Goal: Task Accomplishment & Management: Complete application form

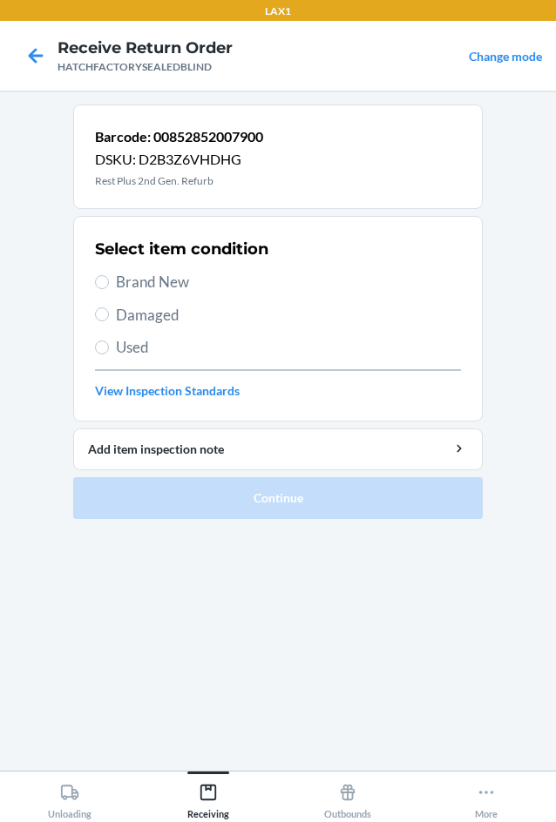
click at [124, 313] on span "Damaged" at bounding box center [288, 315] width 345 height 23
click at [109, 313] on input "Damaged" at bounding box center [102, 315] width 14 height 14
radio input "true"
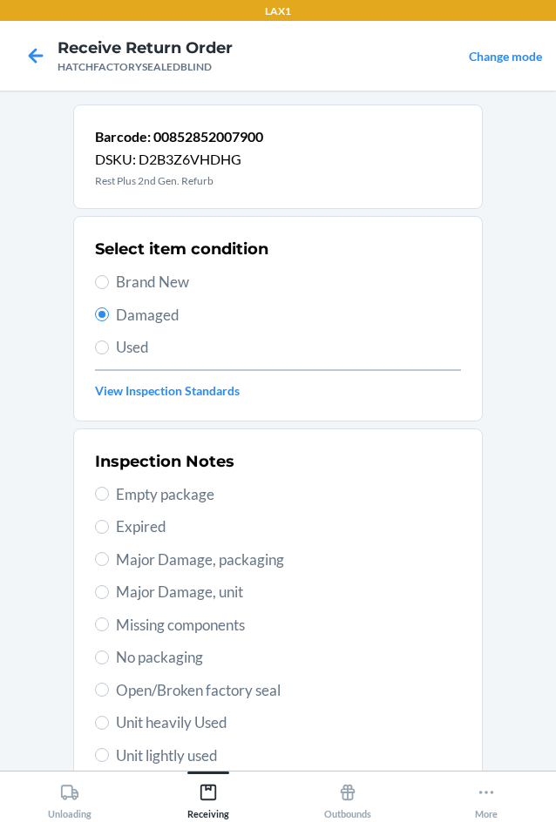
click at [116, 624] on span "Missing components" at bounding box center [288, 625] width 345 height 23
click at [109, 624] on input "Missing components" at bounding box center [102, 625] width 14 height 14
radio input "true"
click at [152, 578] on div "Inspection Notes Empty package Expired Major Damage, packaging Major Damage, un…" at bounding box center [278, 657] width 366 height 425
drag, startPoint x: 157, startPoint y: 590, endPoint x: 165, endPoint y: 594, distance: 9.0
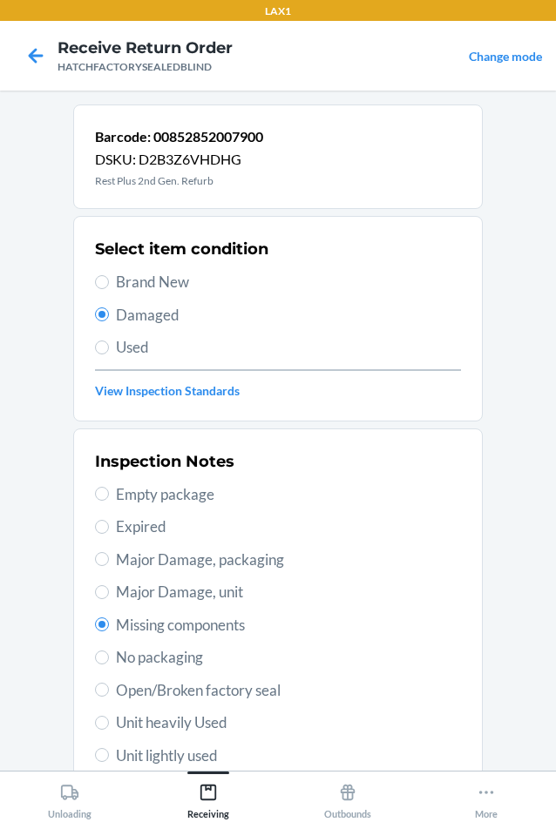
click at [158, 590] on span "Major Damage, unit" at bounding box center [288, 592] width 345 height 23
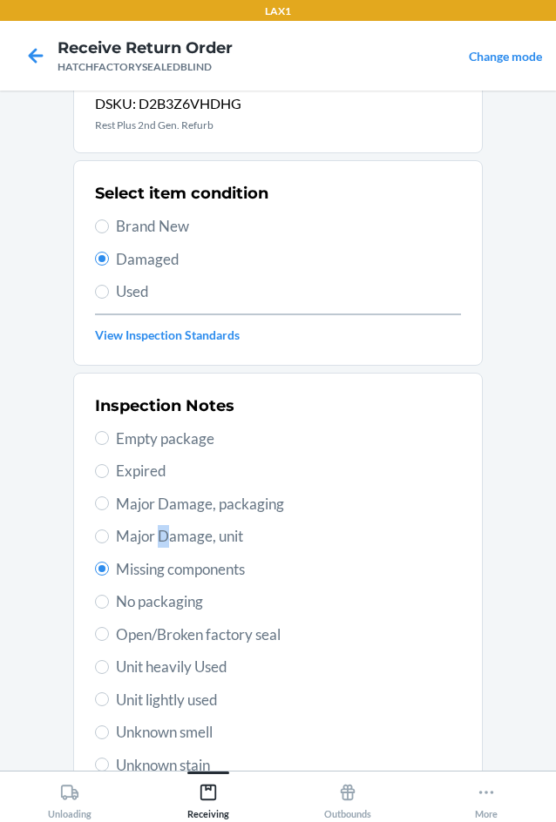
scroll to position [87, 0]
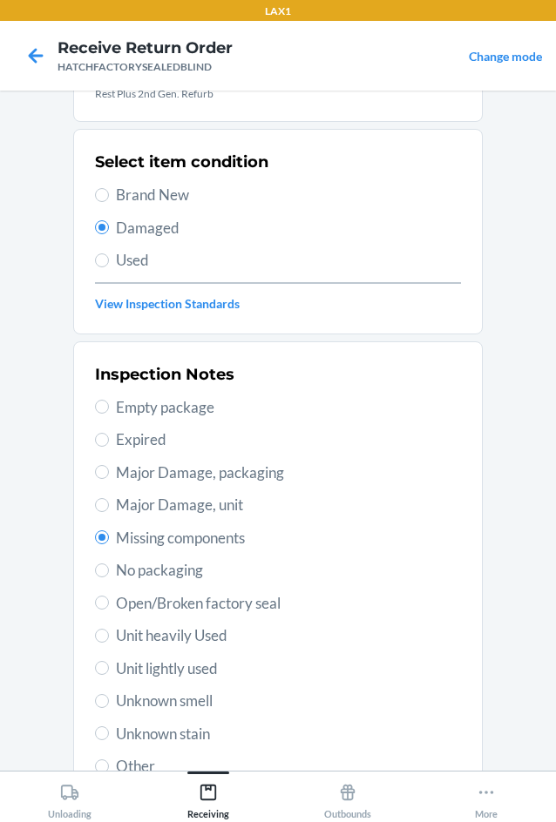
click at [104, 509] on label "Major Damage, unit" at bounding box center [278, 505] width 366 height 23
click at [104, 509] on input "Major Damage, unit" at bounding box center [102, 505] width 14 height 14
radio input "true"
radio input "false"
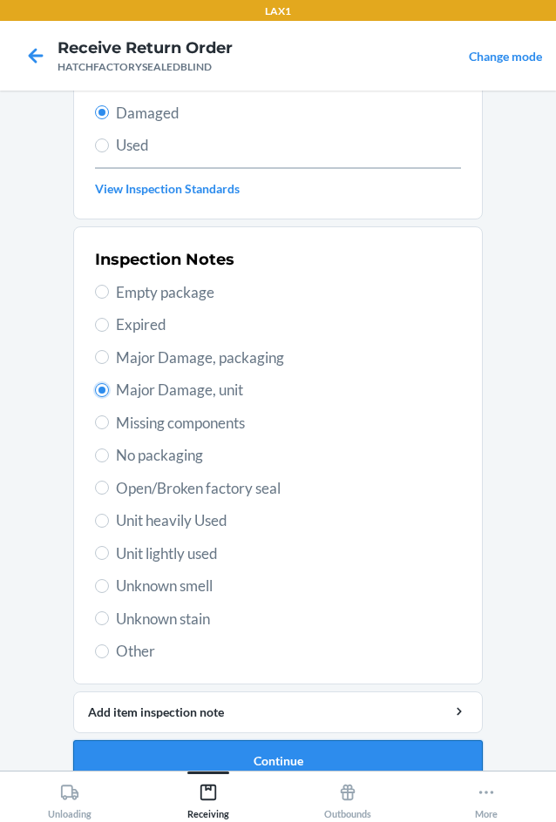
scroll to position [227, 0]
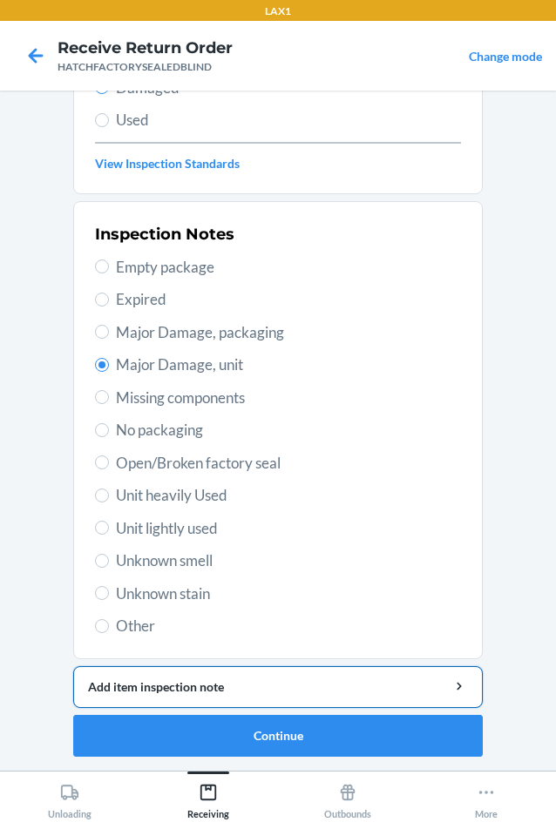
click at [297, 693] on div "Add item inspection note" at bounding box center [278, 687] width 380 height 18
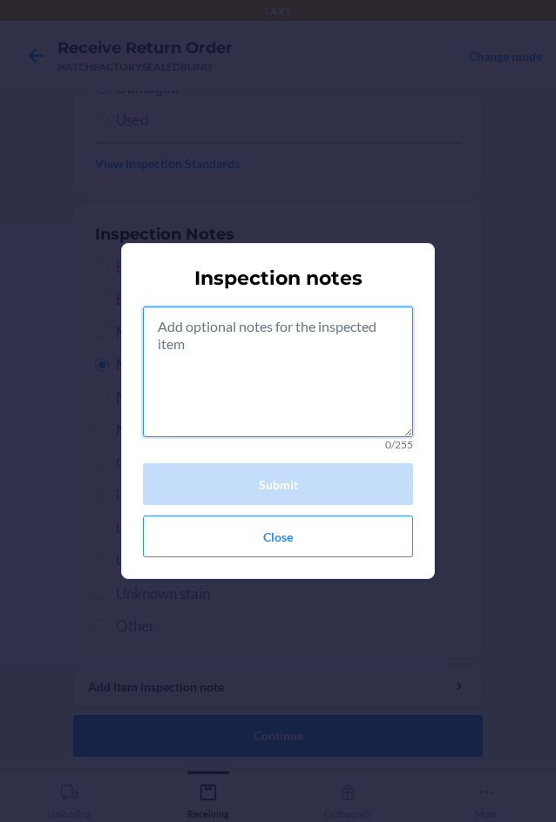
click at [310, 383] on textarea at bounding box center [278, 372] width 270 height 131
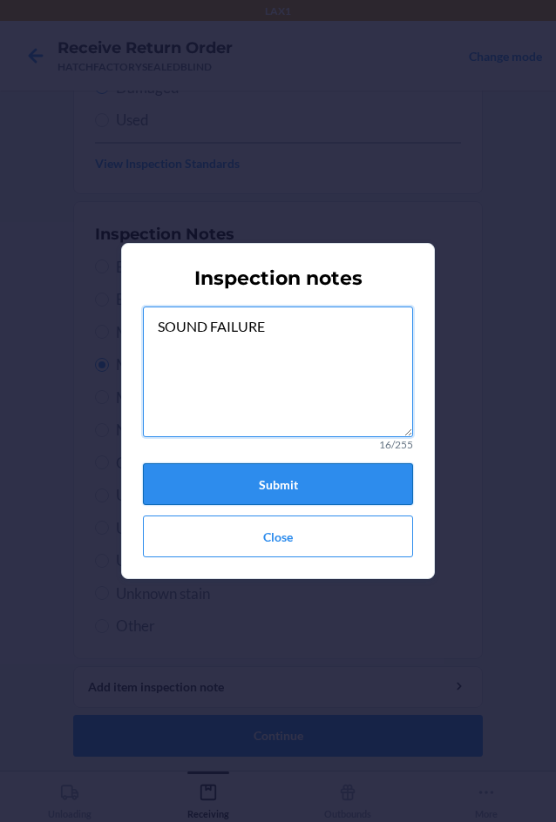
type textarea "SOUND FAILURE"
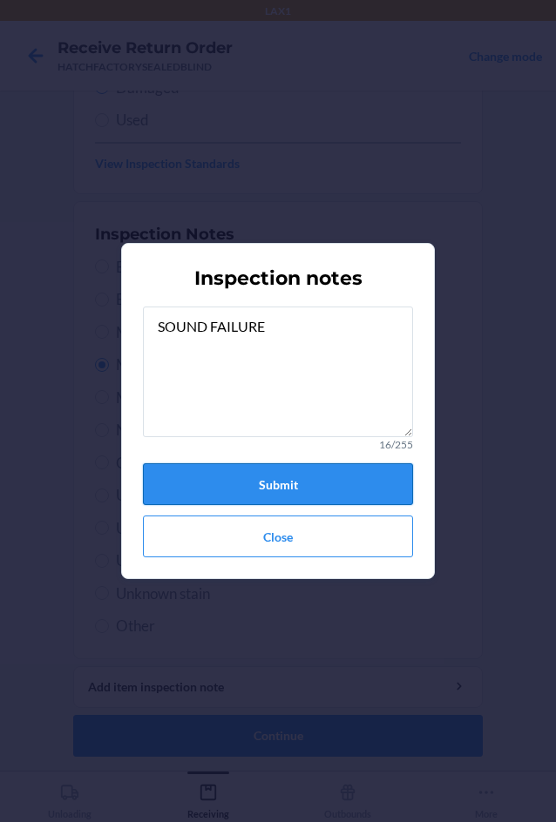
click at [267, 486] on button "Submit" at bounding box center [278, 484] width 270 height 42
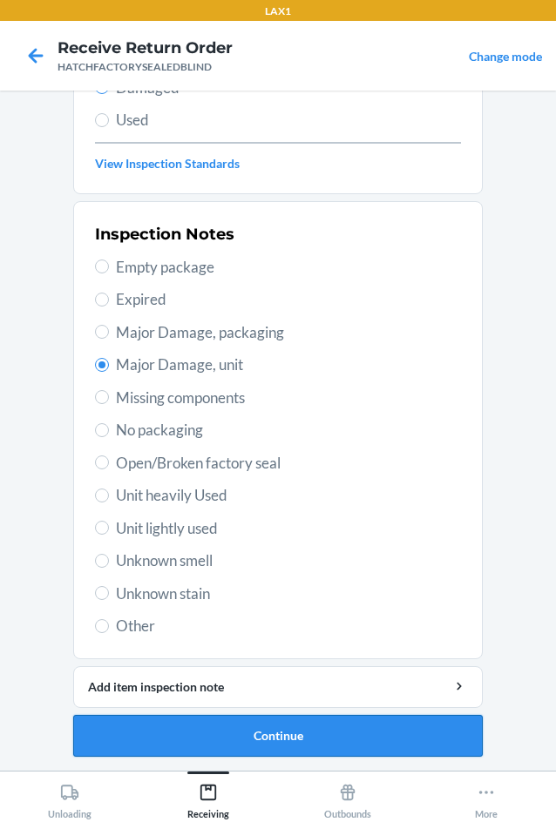
click at [293, 737] on button "Continue" at bounding box center [277, 736] width 409 height 42
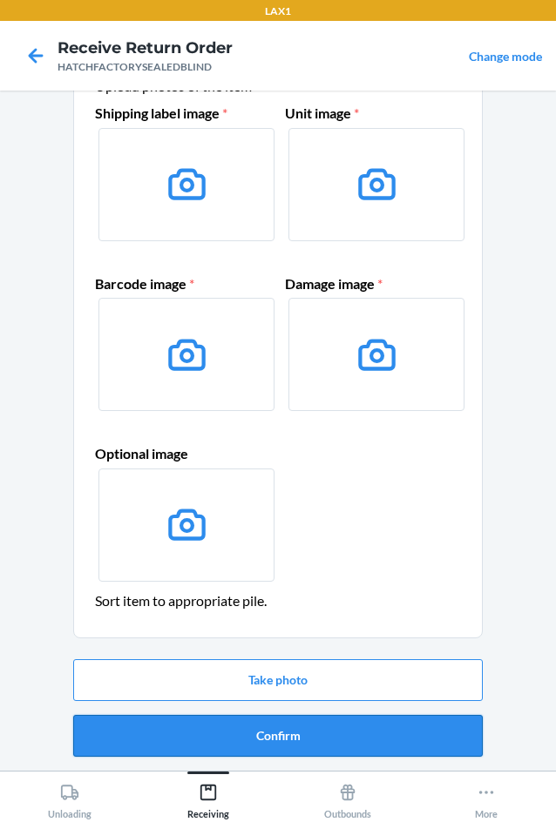
click at [294, 737] on button "Confirm" at bounding box center [277, 736] width 409 height 42
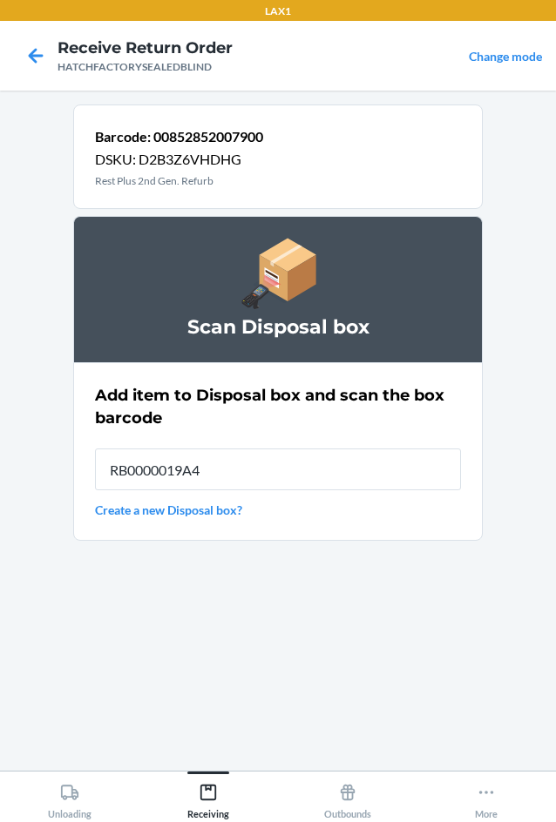
type input "RB0000019A4"
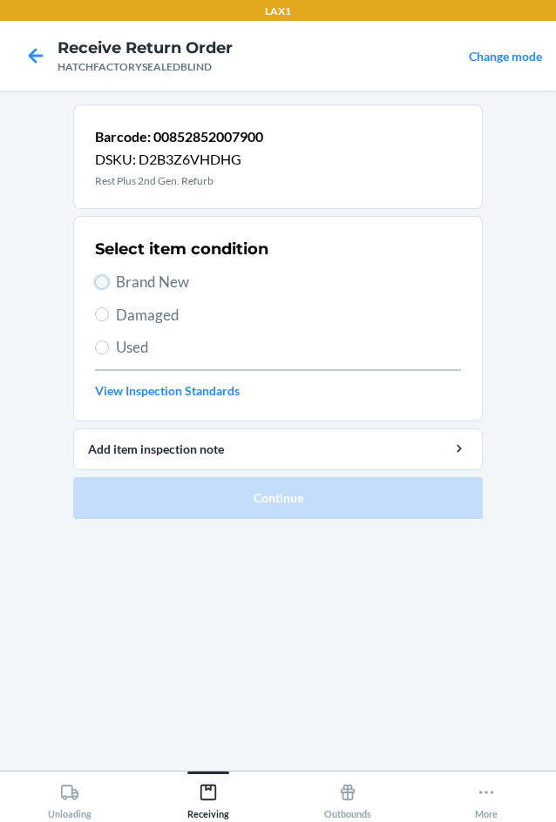
click at [106, 286] on input "Brand New" at bounding box center [102, 282] width 14 height 14
radio input "true"
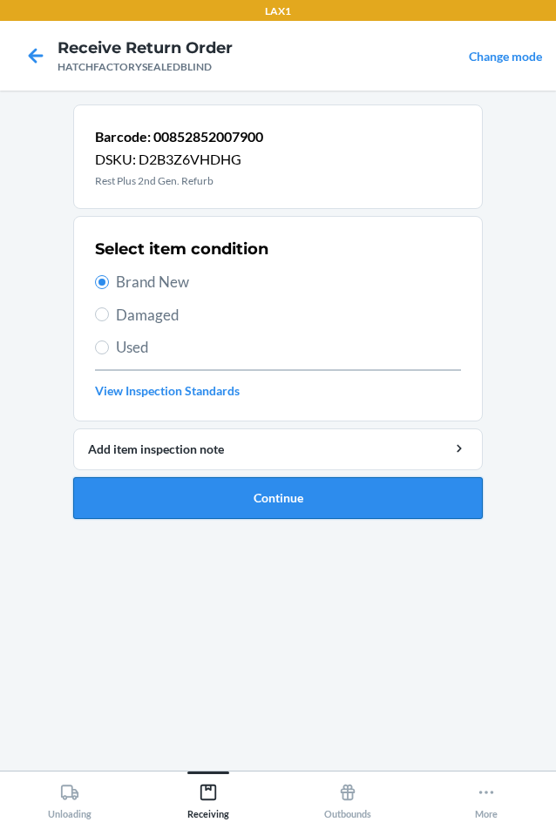
click at [182, 492] on button "Continue" at bounding box center [277, 498] width 409 height 42
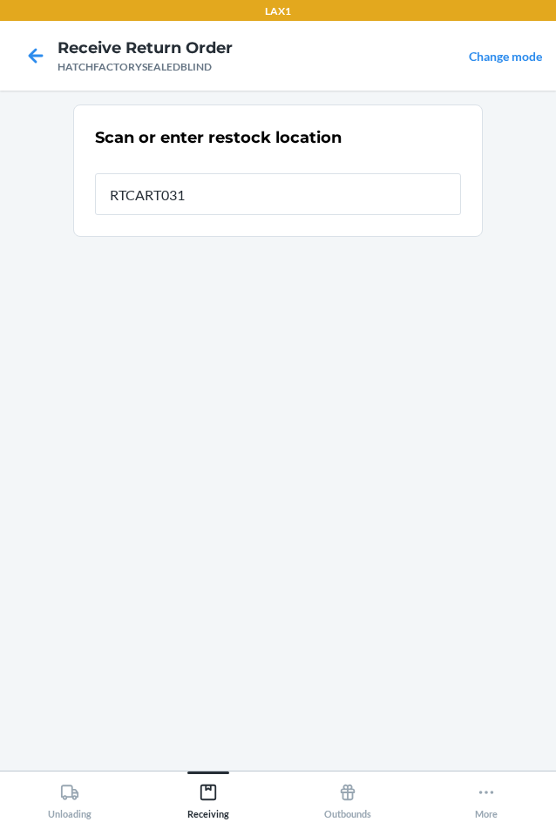
type input "RTCART031"
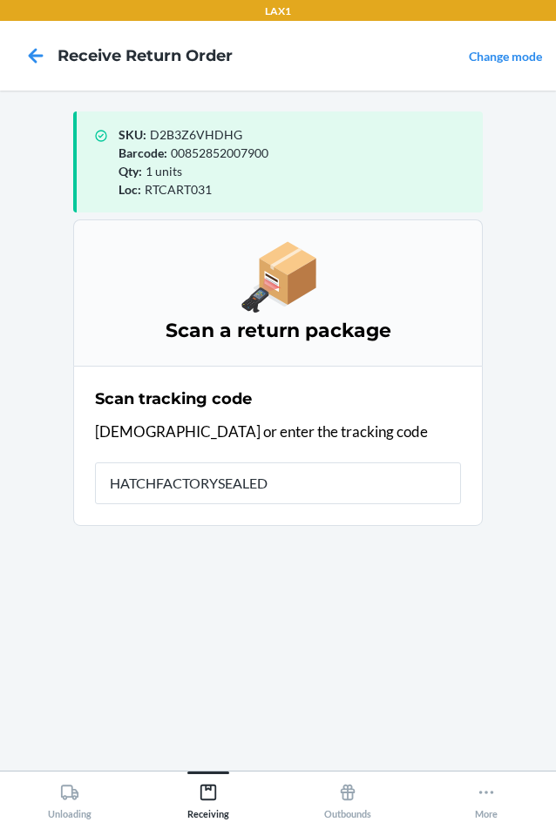
type input "HATCHFACTORYSEALEDB"
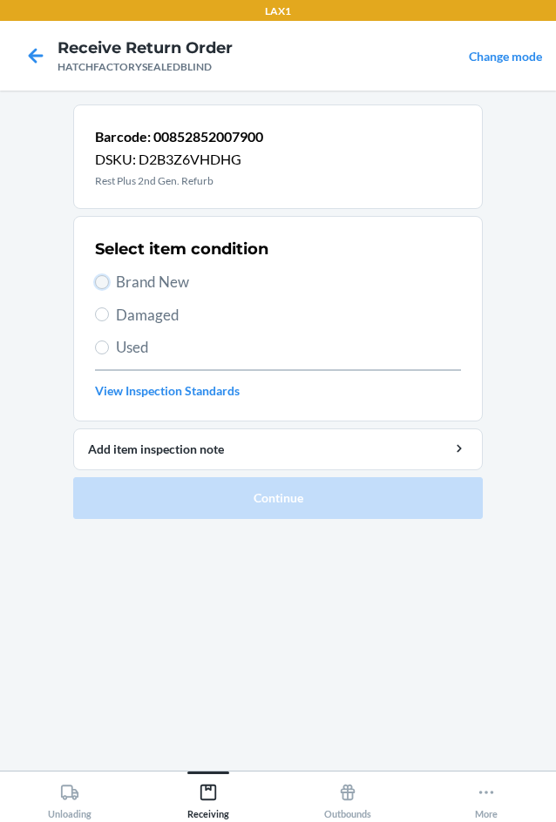
click at [106, 282] on input "Brand New" at bounding box center [102, 282] width 14 height 14
radio input "true"
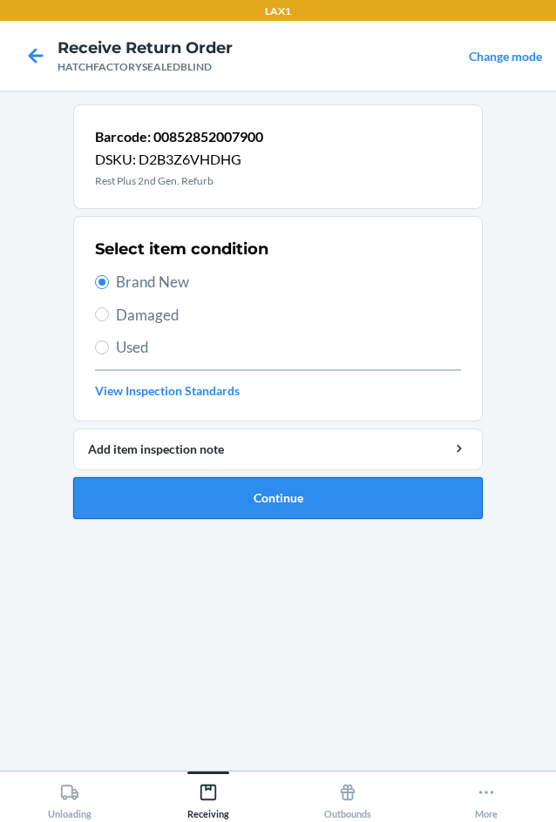
click at [208, 483] on button "Continue" at bounding box center [277, 498] width 409 height 42
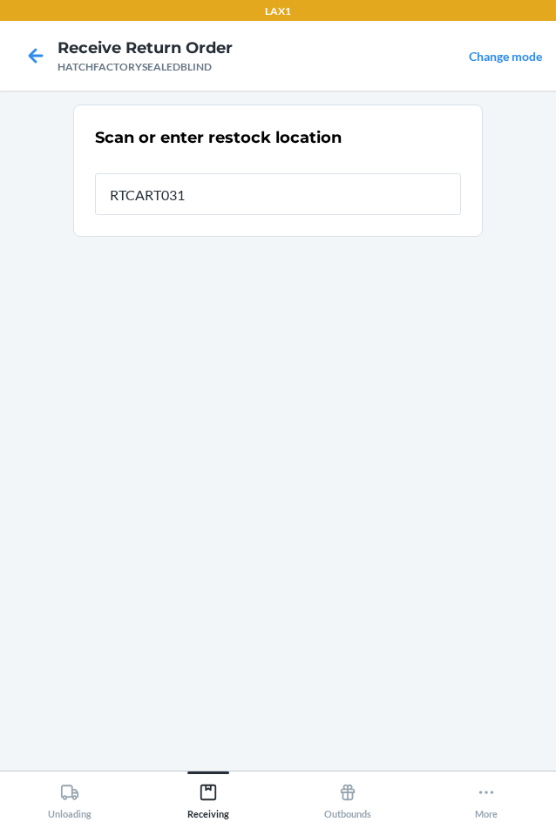
type input "RTCART031"
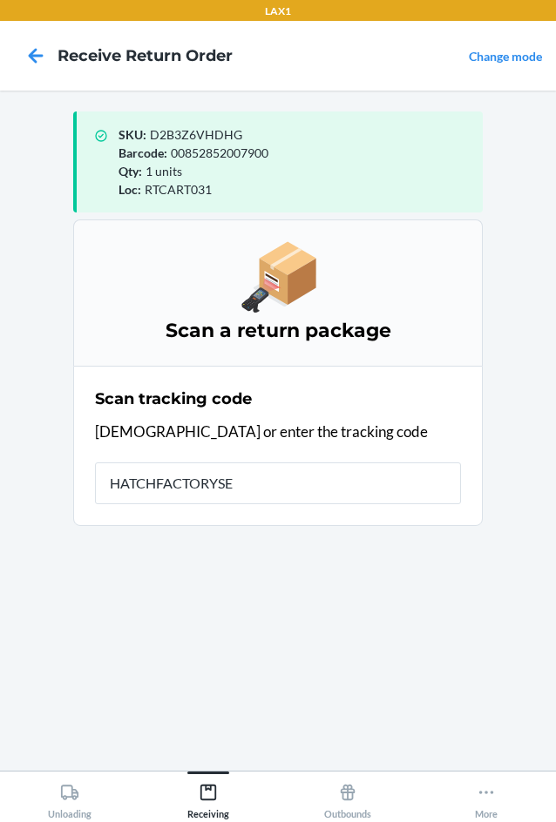
type input "HATCHFACTORYSEA"
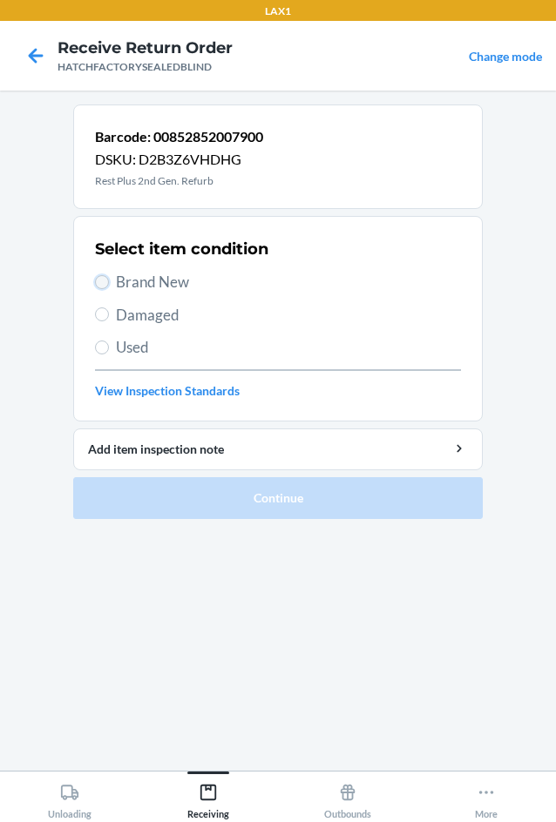
click at [103, 288] on input "Brand New" at bounding box center [102, 282] width 14 height 14
radio input "true"
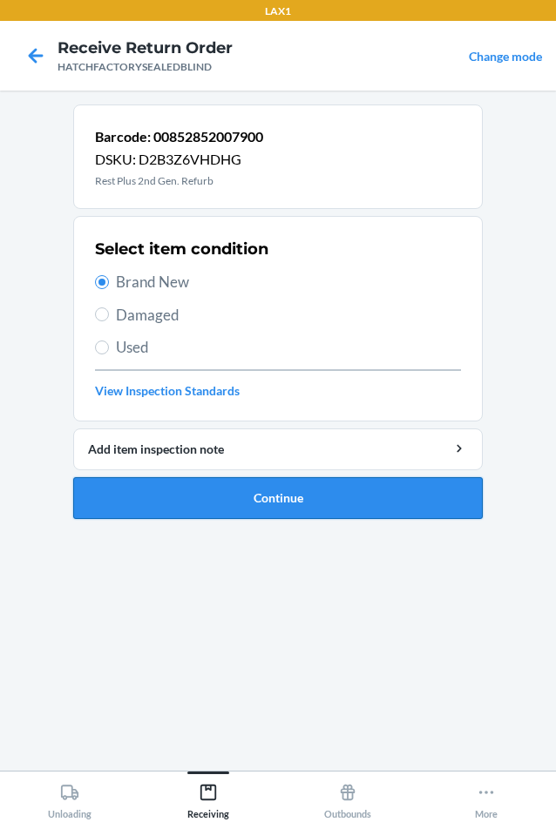
click at [159, 490] on button "Continue" at bounding box center [277, 498] width 409 height 42
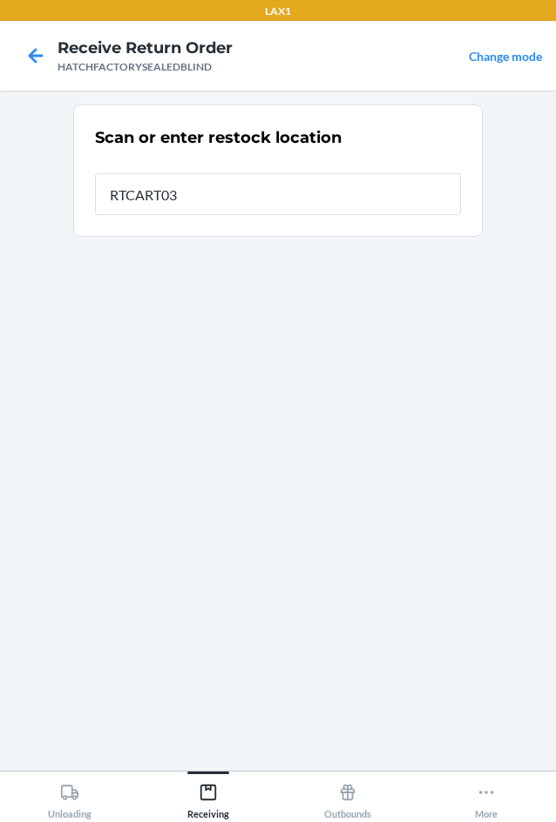
type input "RTCART031"
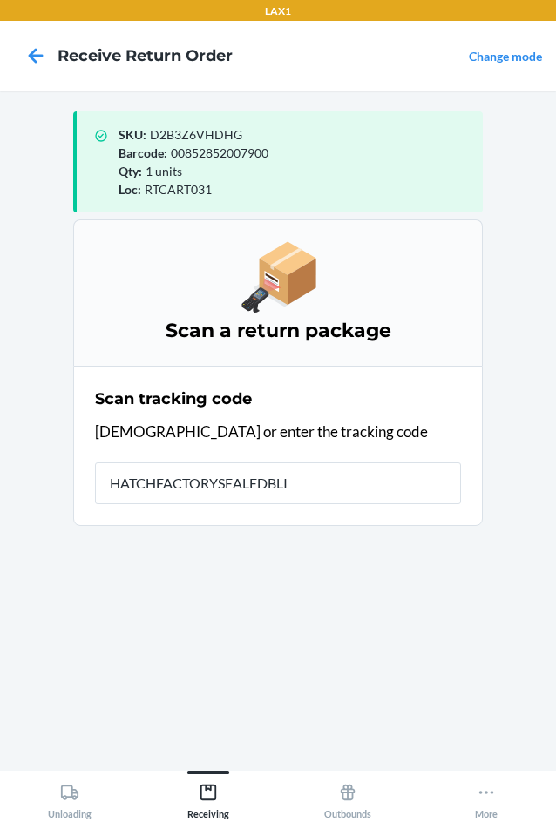
type input "HATCHFACTORYSEALEDBLIN"
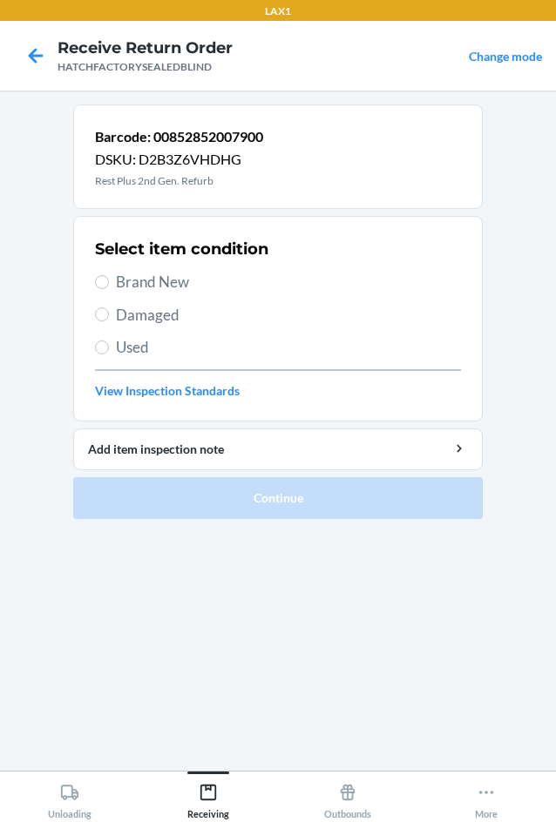
click at [115, 284] on label "Brand New" at bounding box center [278, 282] width 366 height 23
click at [109, 284] on input "Brand New" at bounding box center [102, 282] width 14 height 14
radio input "true"
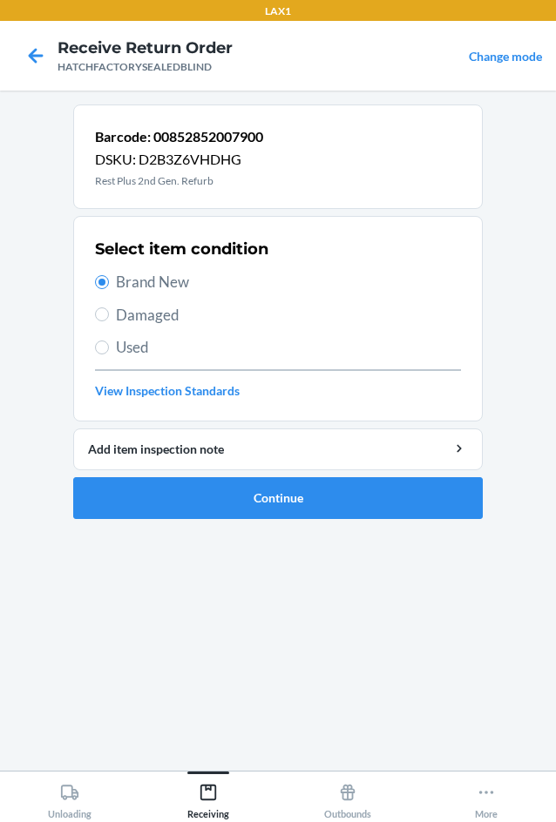
click at [132, 316] on span "Damaged" at bounding box center [288, 315] width 345 height 23
click at [109, 316] on input "Damaged" at bounding box center [102, 315] width 14 height 14
radio input "true"
radio input "false"
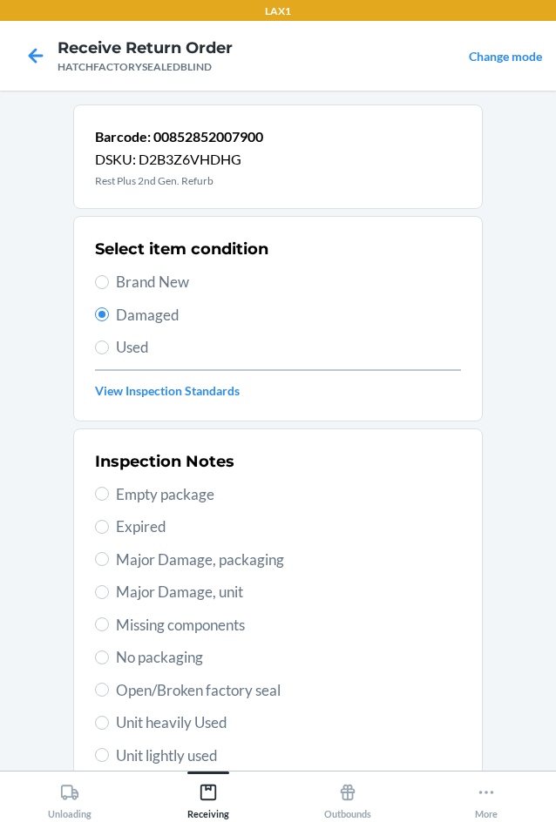
drag, startPoint x: 131, startPoint y: 595, endPoint x: 179, endPoint y: 597, distance: 48.8
click at [135, 595] on span "Major Damage, unit" at bounding box center [288, 592] width 345 height 23
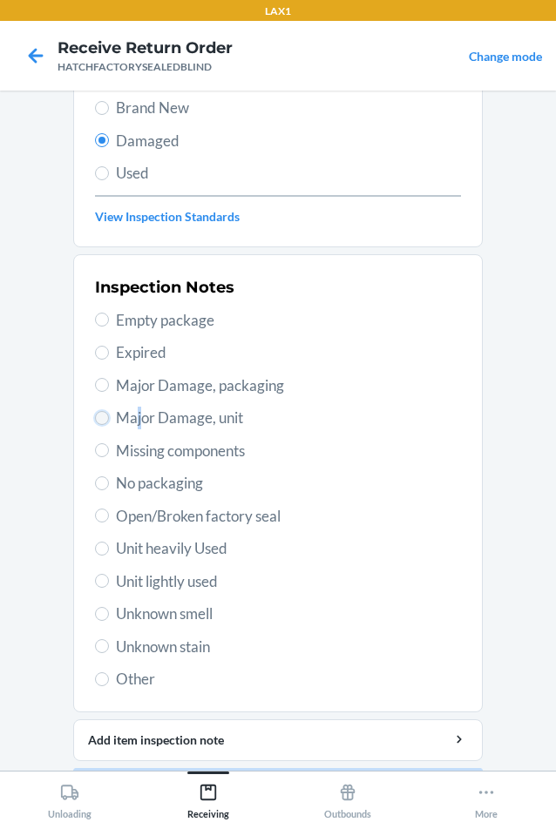
click at [95, 420] on input "Major Damage, unit" at bounding box center [102, 418] width 14 height 14
radio input "true"
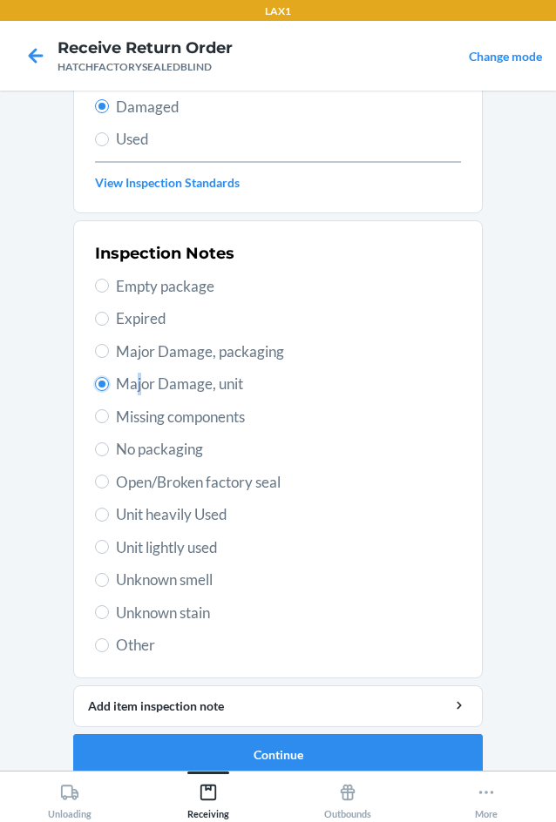
scroll to position [227, 0]
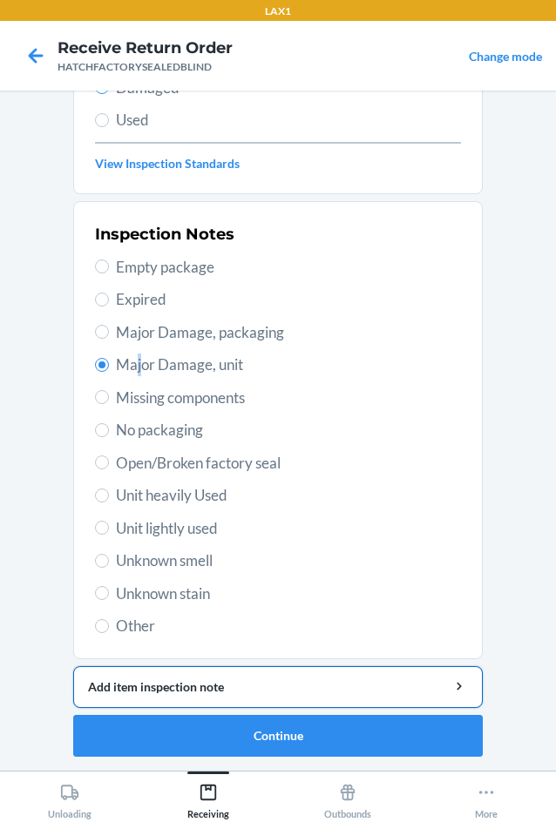
click at [215, 690] on div "Add item inspection note" at bounding box center [278, 687] width 380 height 18
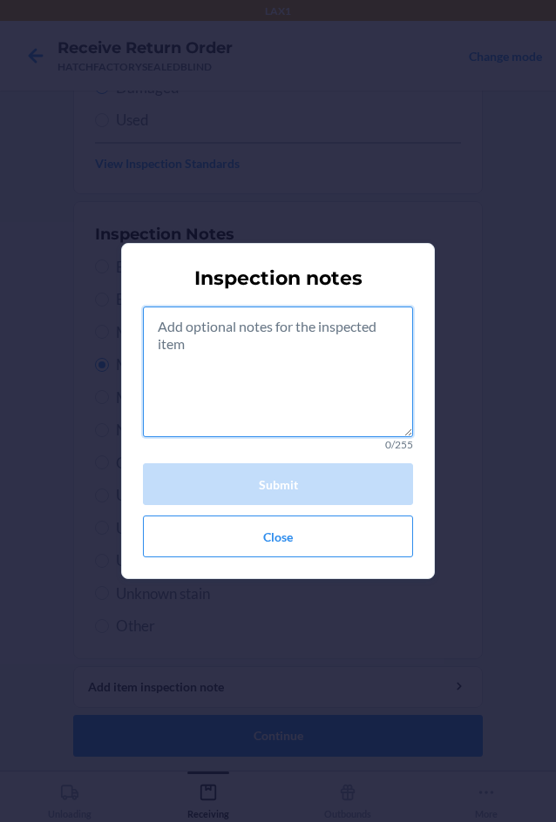
click at [239, 372] on textarea at bounding box center [278, 372] width 270 height 131
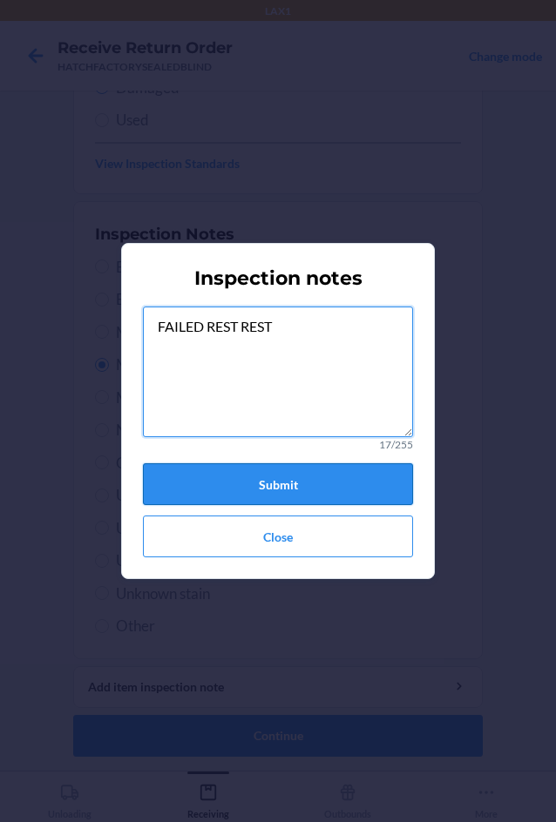
type textarea "FAILED REST REST"
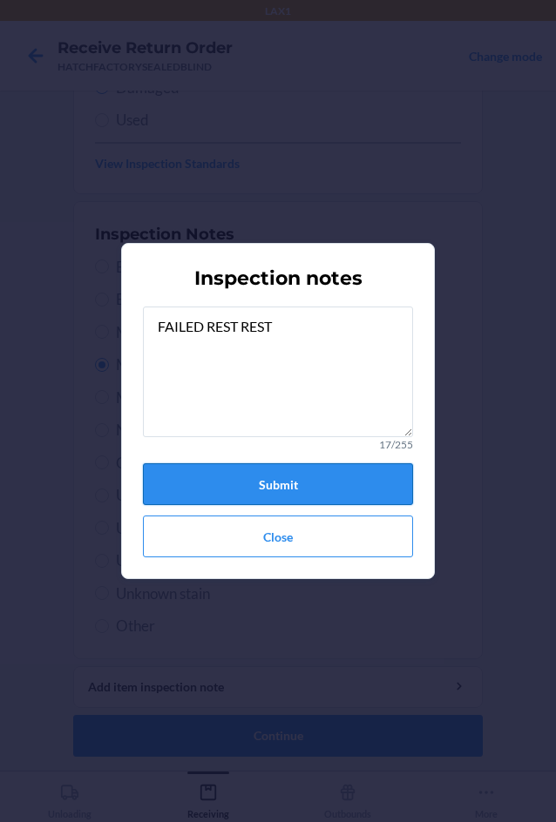
click at [234, 483] on button "Submit" at bounding box center [278, 484] width 270 height 42
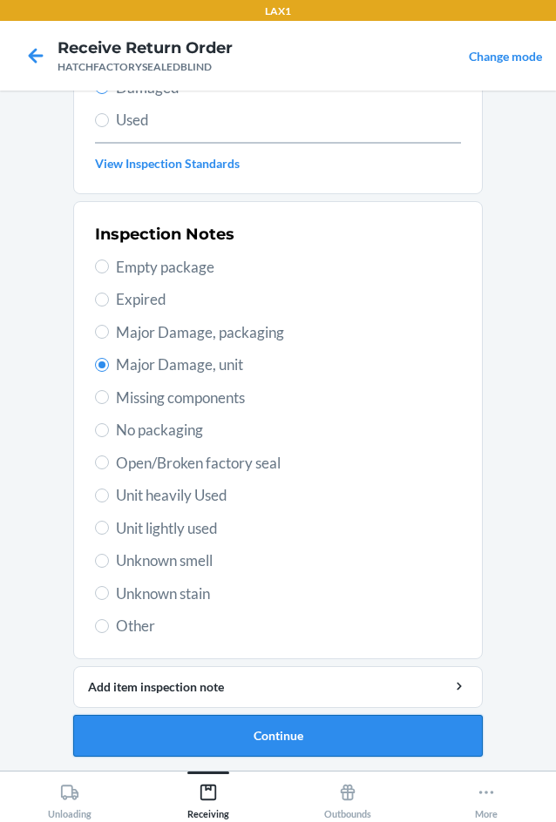
click at [325, 747] on button "Continue" at bounding box center [277, 736] width 409 height 42
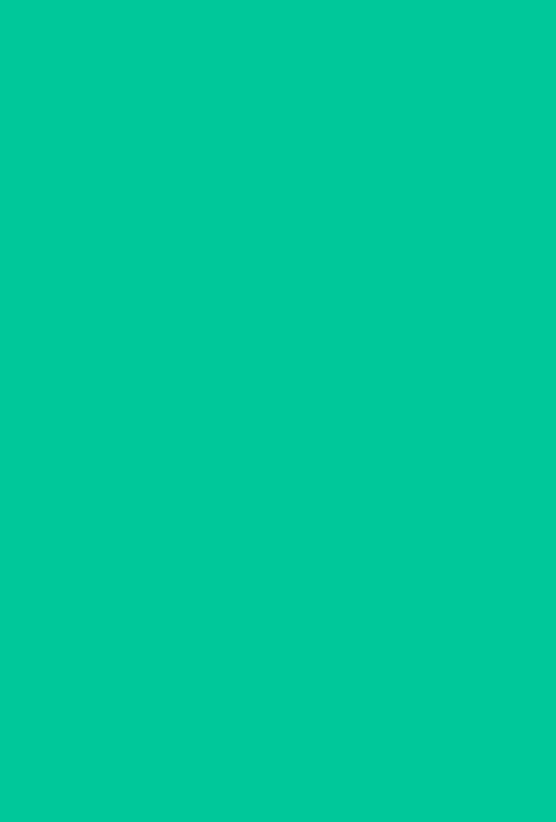
scroll to position [84, 0]
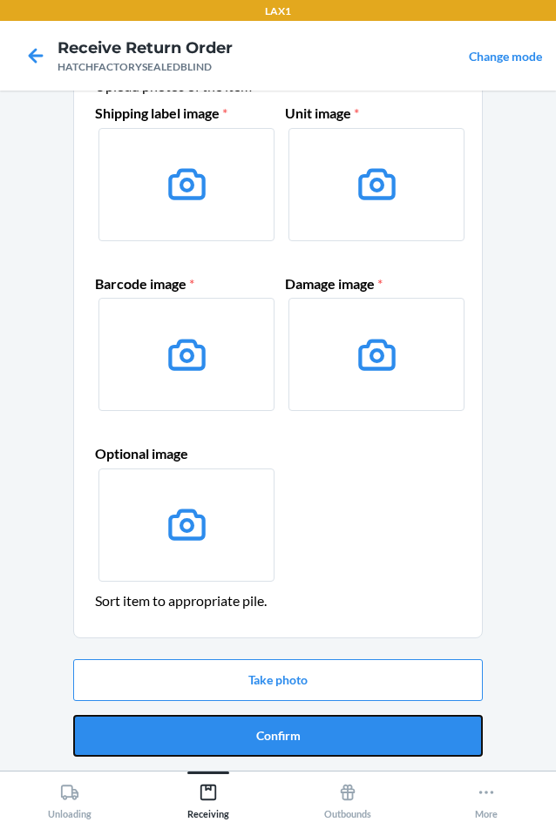
click at [325, 747] on button "Confirm" at bounding box center [277, 736] width 409 height 42
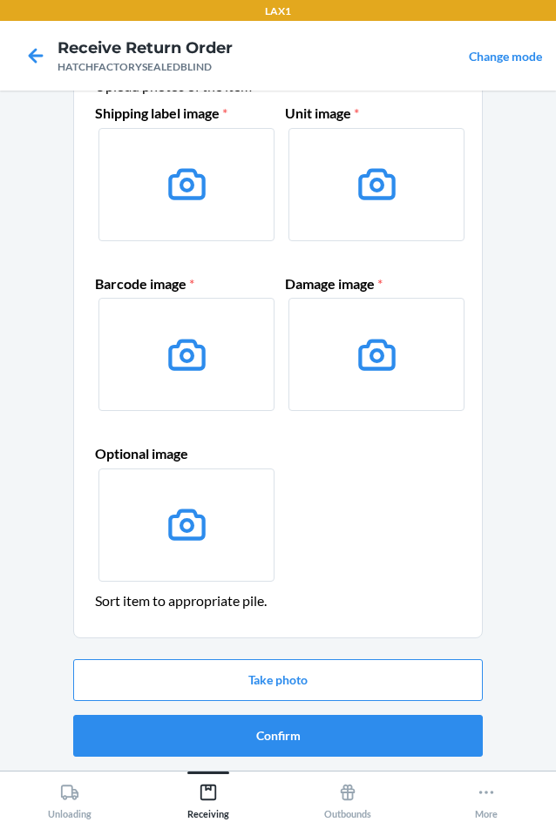
scroll to position [0, 0]
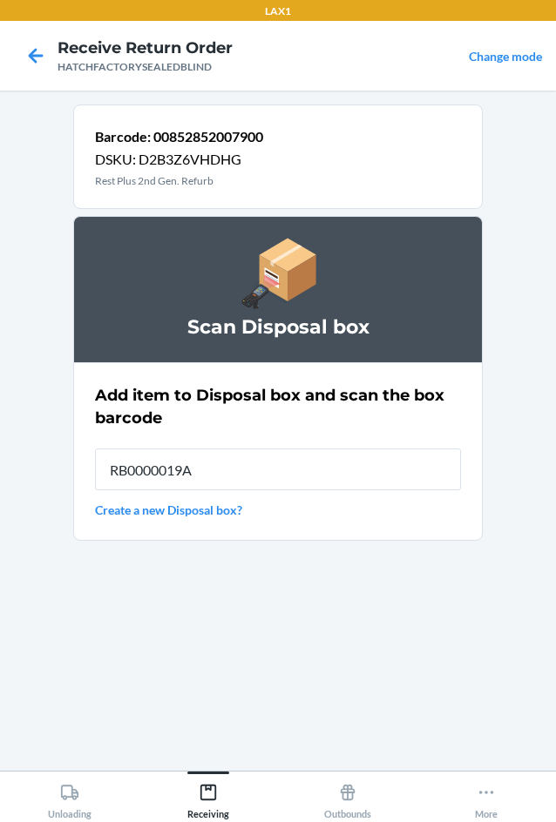
type input "RB0000019A4"
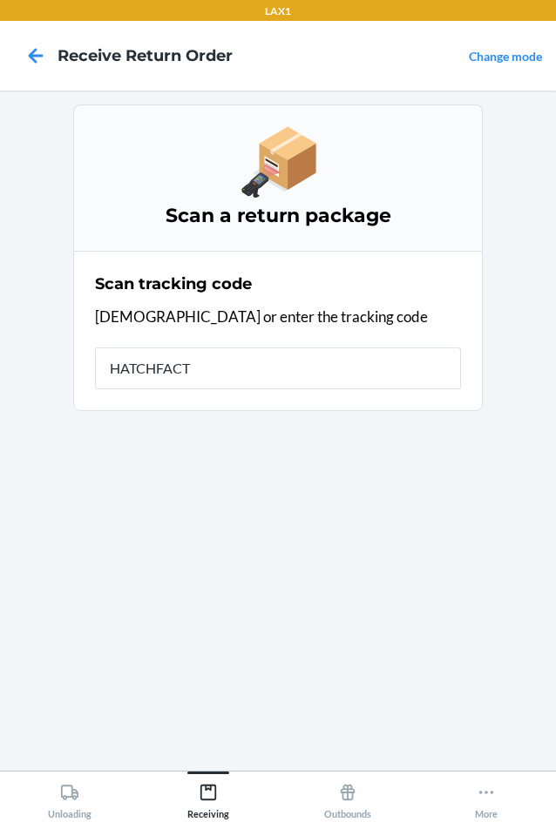
type input "HATCHFACTO"
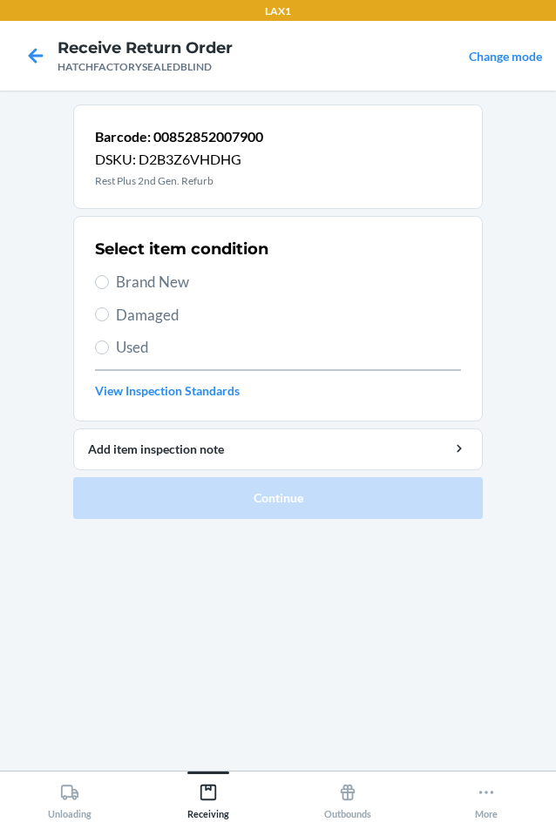
click at [150, 311] on span "Damaged" at bounding box center [288, 315] width 345 height 23
click at [109, 311] on input "Damaged" at bounding box center [102, 315] width 14 height 14
radio input "true"
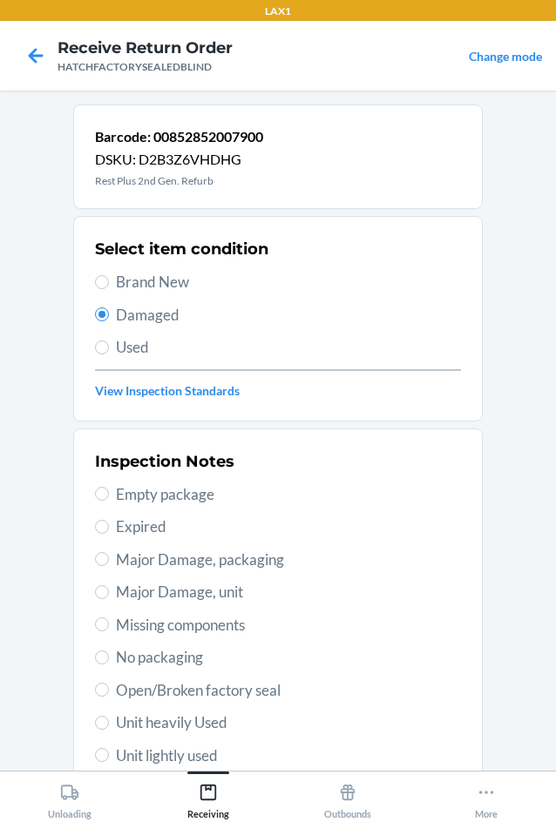
click at [116, 586] on span "Major Damage, unit" at bounding box center [288, 592] width 345 height 23
click at [109, 586] on input "Major Damage, unit" at bounding box center [102, 592] width 14 height 14
radio input "true"
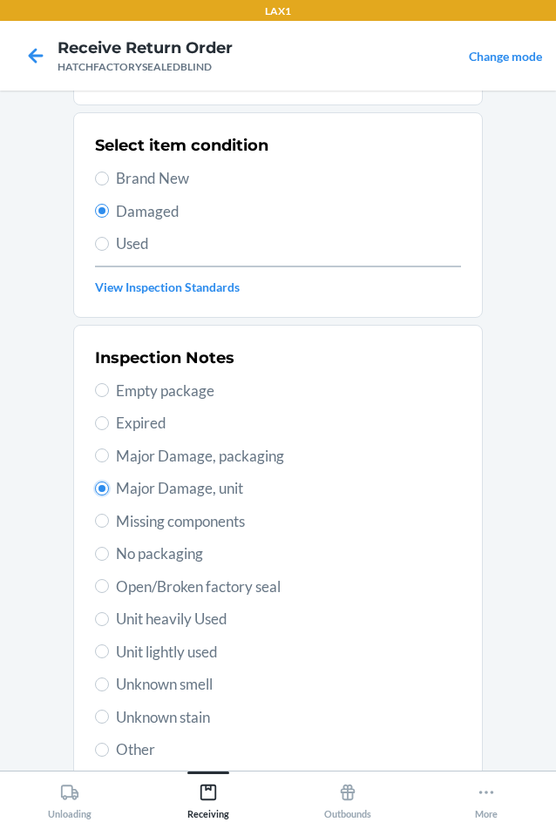
scroll to position [227, 0]
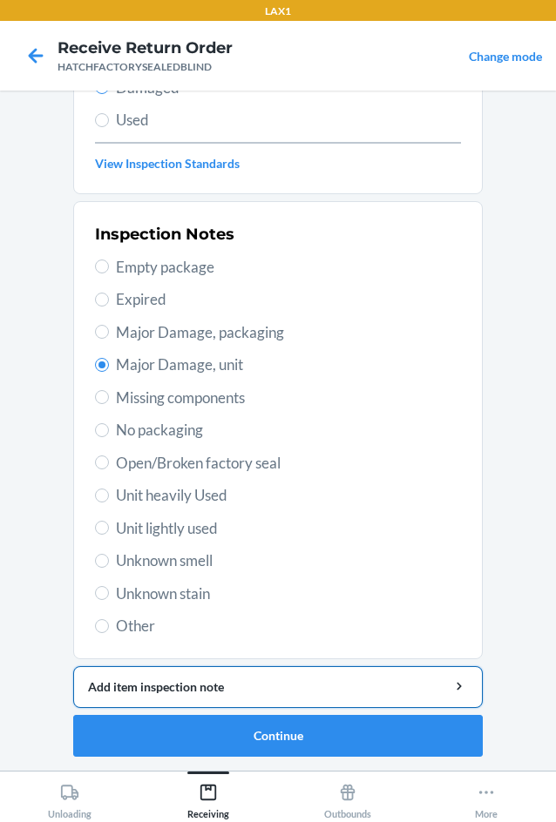
click at [170, 687] on div "Add item inspection note" at bounding box center [278, 687] width 380 height 18
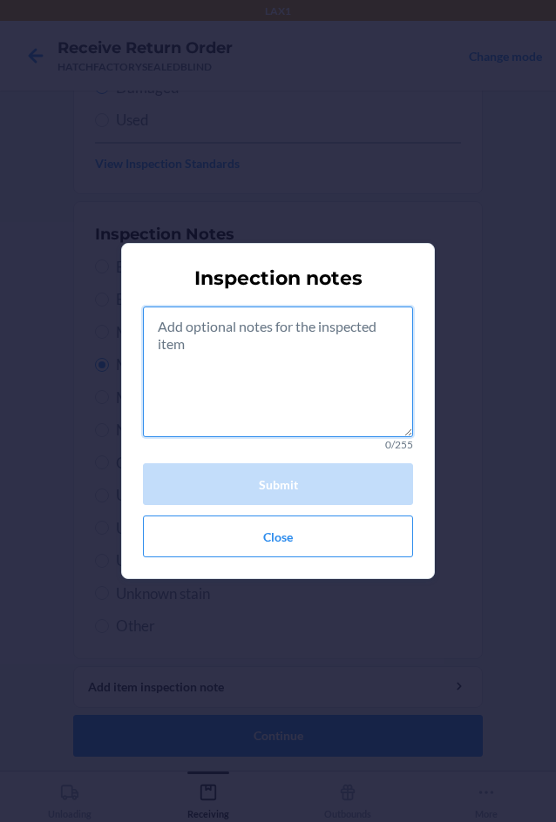
drag, startPoint x: 262, startPoint y: 373, endPoint x: 285, endPoint y: 369, distance: 22.9
click at [280, 368] on textarea at bounding box center [278, 372] width 270 height 131
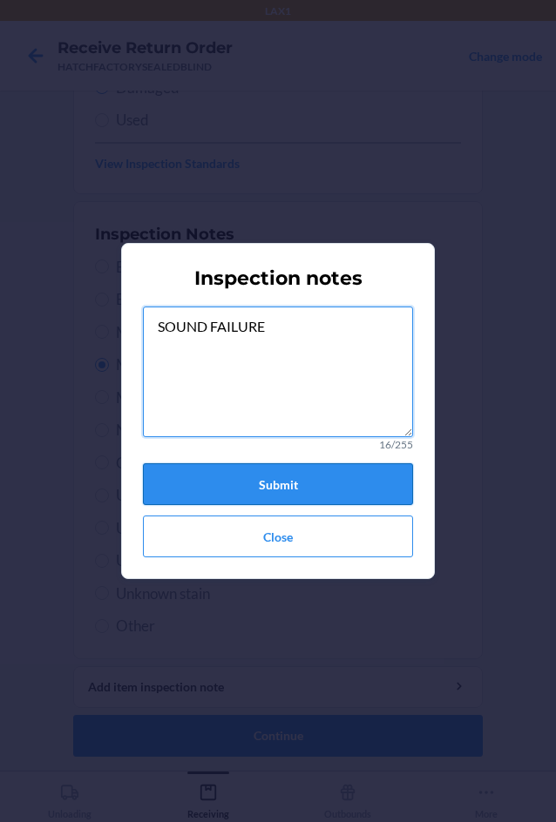
type textarea "SOUND FAILURE"
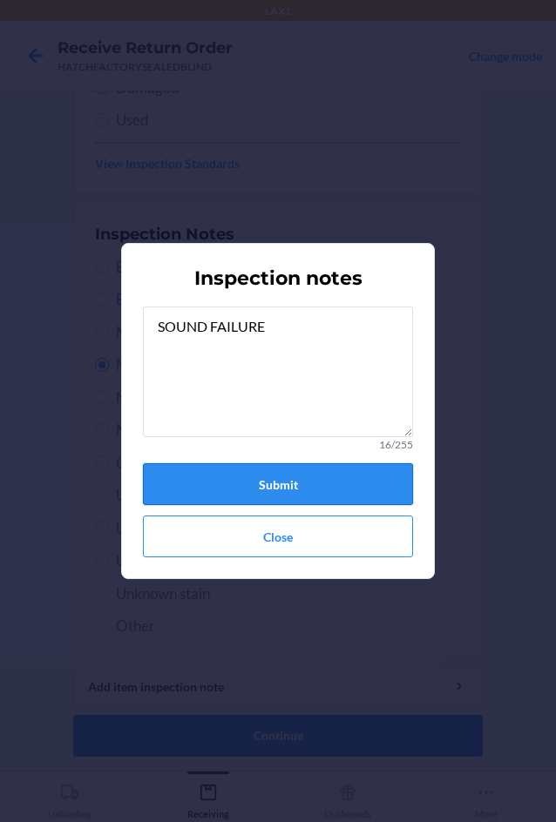
click at [351, 490] on button "Submit" at bounding box center [278, 484] width 270 height 42
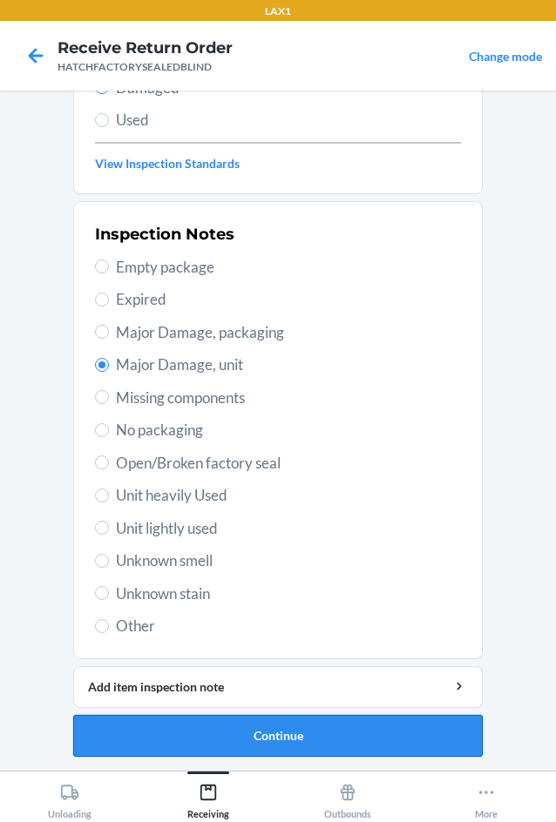
click at [271, 736] on button "Continue" at bounding box center [277, 736] width 409 height 42
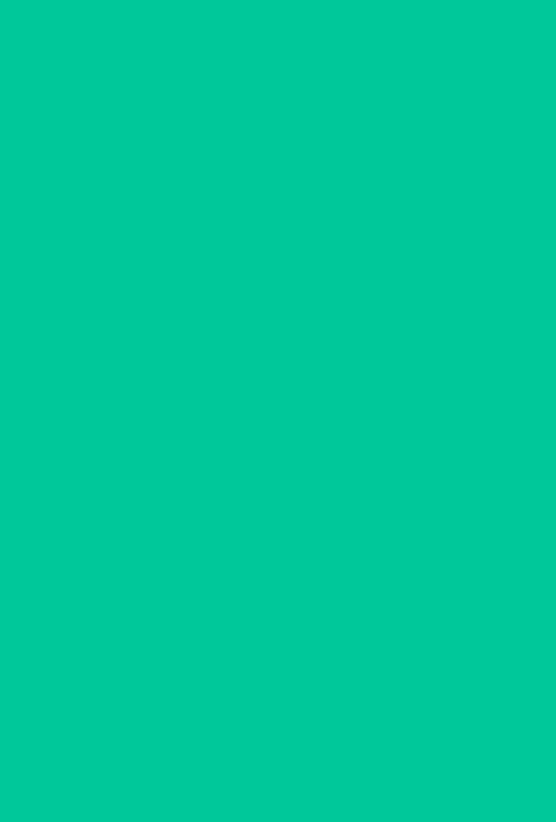
scroll to position [84, 0]
click at [271, 736] on button "Confirm" at bounding box center [277, 736] width 409 height 42
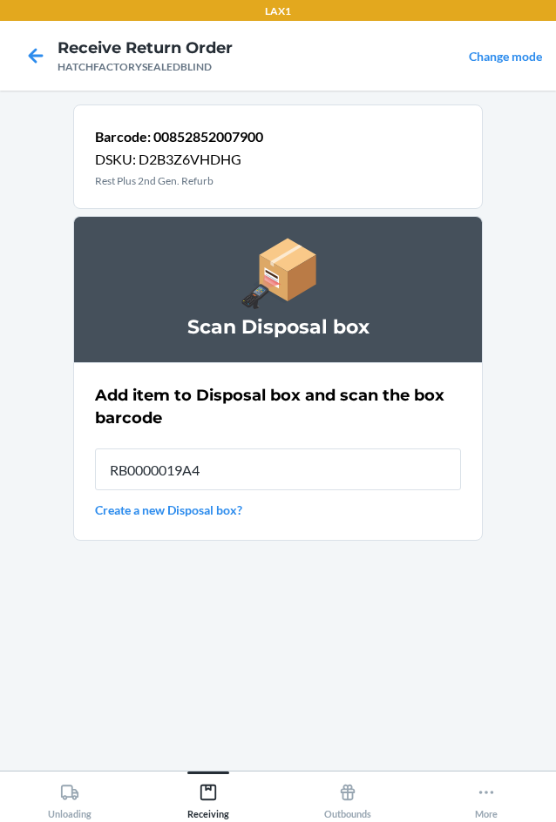
type input "RB0000019A4"
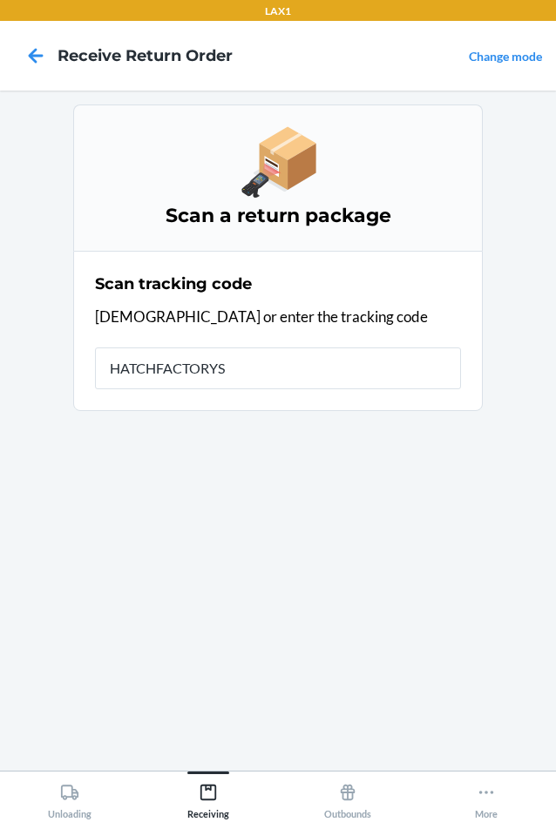
type input "HATCHFACTORYSE"
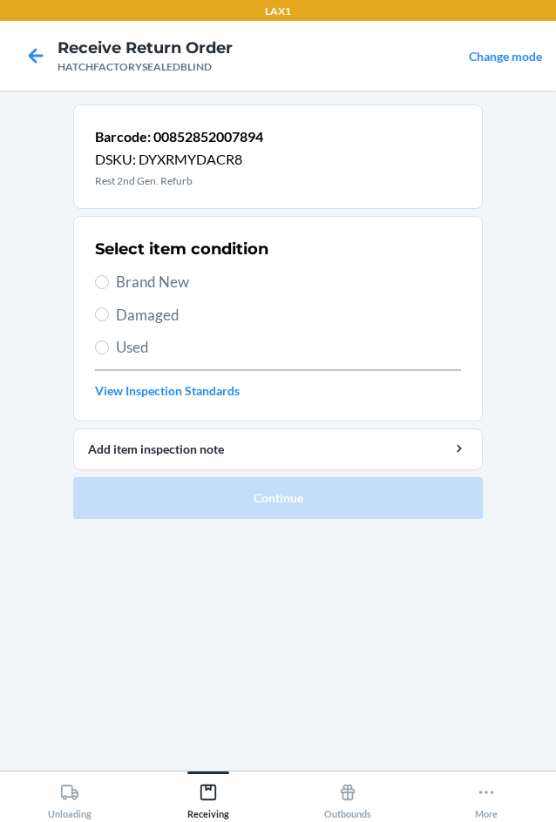
click at [107, 287] on label "Brand New" at bounding box center [278, 282] width 366 height 23
click at [107, 287] on input "Brand New" at bounding box center [102, 282] width 14 height 14
radio input "true"
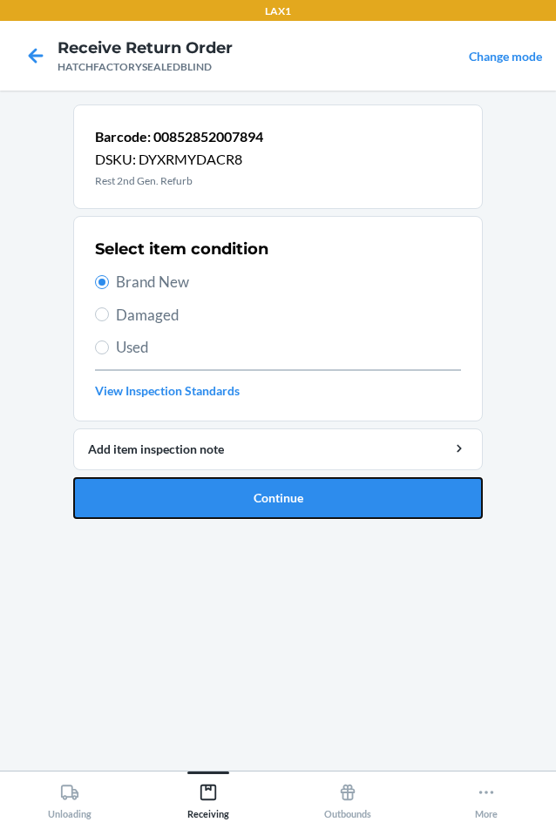
click at [166, 495] on button "Continue" at bounding box center [277, 498] width 409 height 42
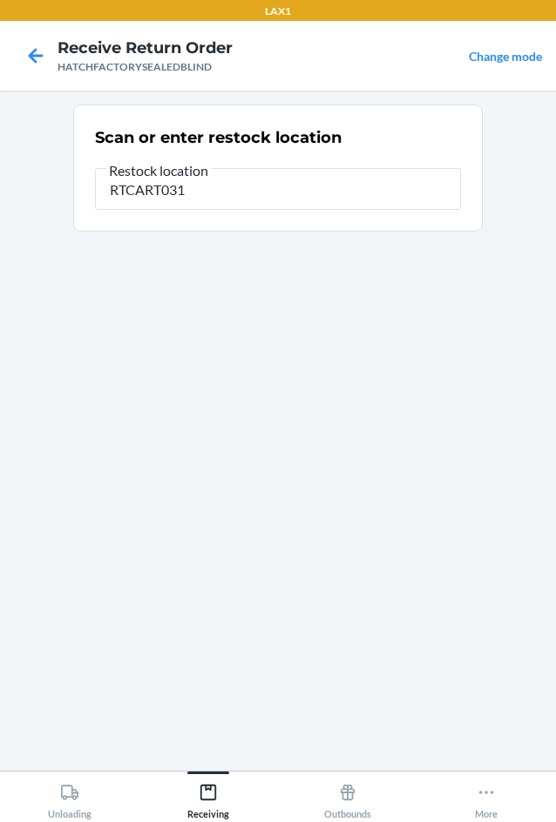
type input "RTCART031"
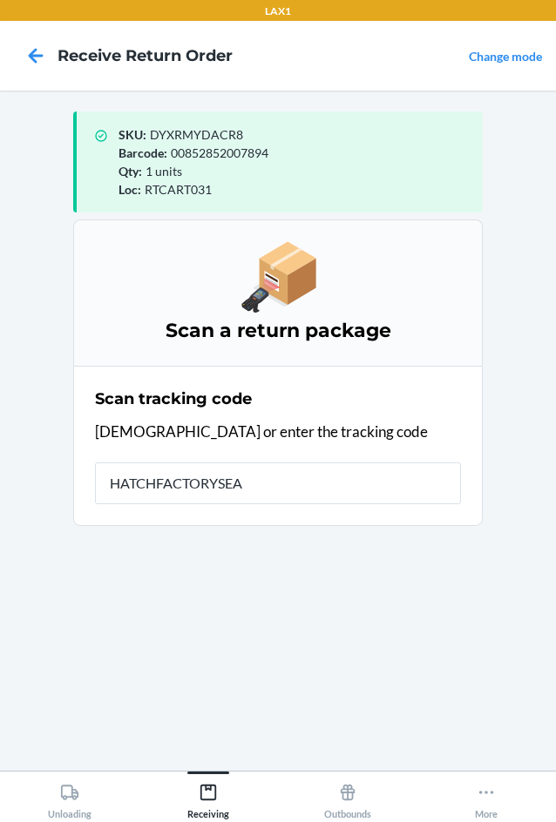
type input "HATCHFACTORYSEAL"
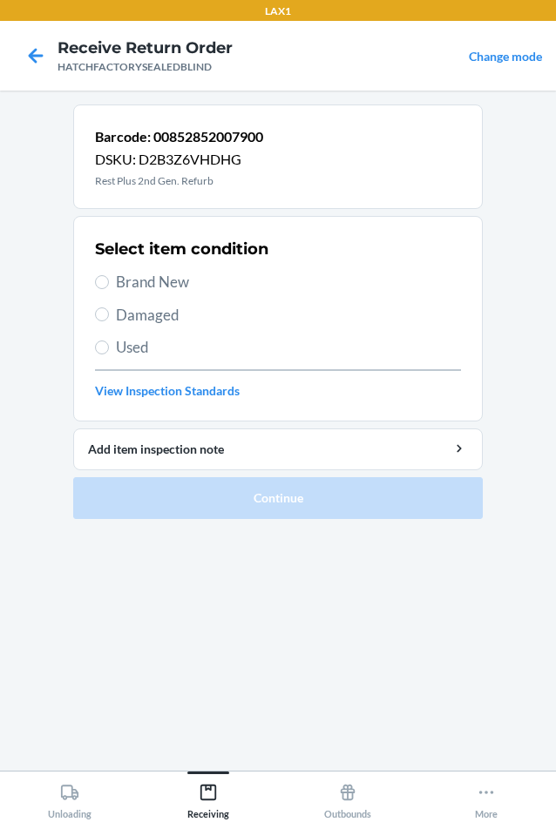
drag, startPoint x: 122, startPoint y: 307, endPoint x: 139, endPoint y: 397, distance: 92.1
click at [122, 311] on span "Damaged" at bounding box center [288, 315] width 345 height 23
click at [109, 311] on input "Damaged" at bounding box center [102, 315] width 14 height 14
radio input "true"
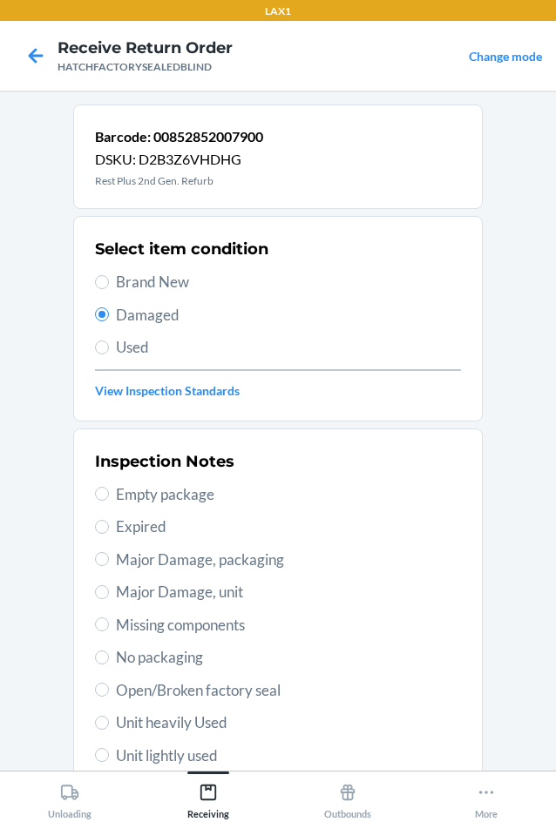
click at [137, 592] on span "Major Damage, unit" at bounding box center [288, 592] width 345 height 23
click at [109, 592] on input "Major Damage, unit" at bounding box center [102, 592] width 14 height 14
radio input "true"
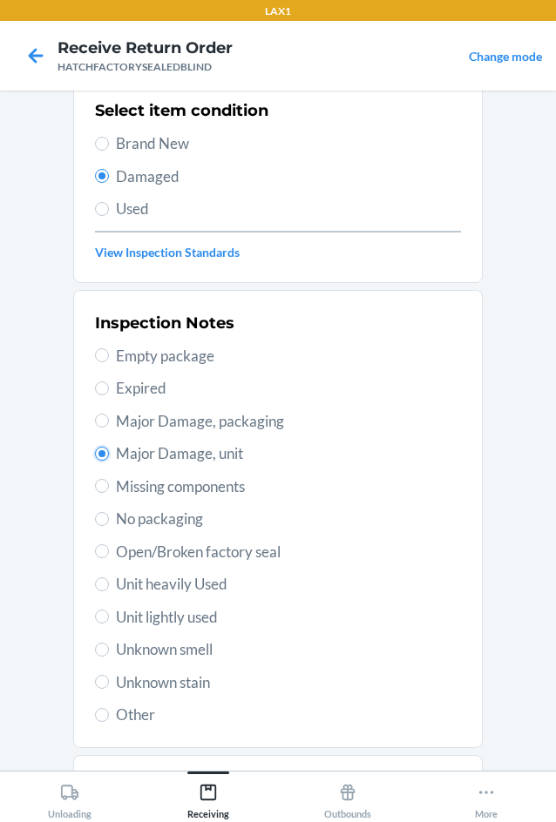
scroll to position [227, 0]
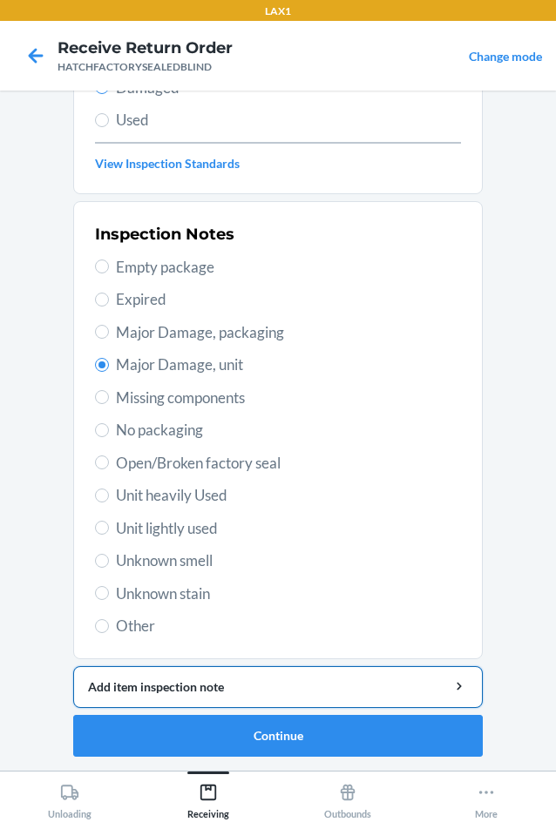
click at [246, 693] on div "Add item inspection note" at bounding box center [278, 687] width 380 height 18
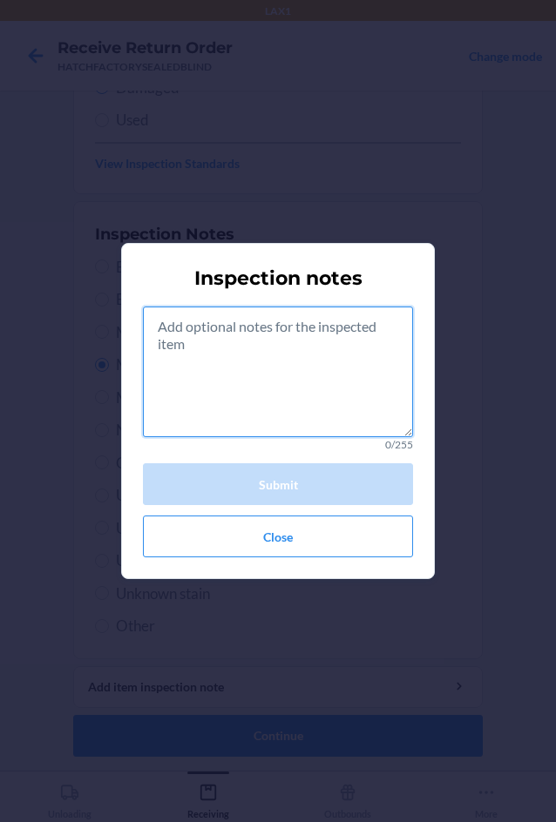
click at [259, 403] on textarea at bounding box center [278, 372] width 270 height 131
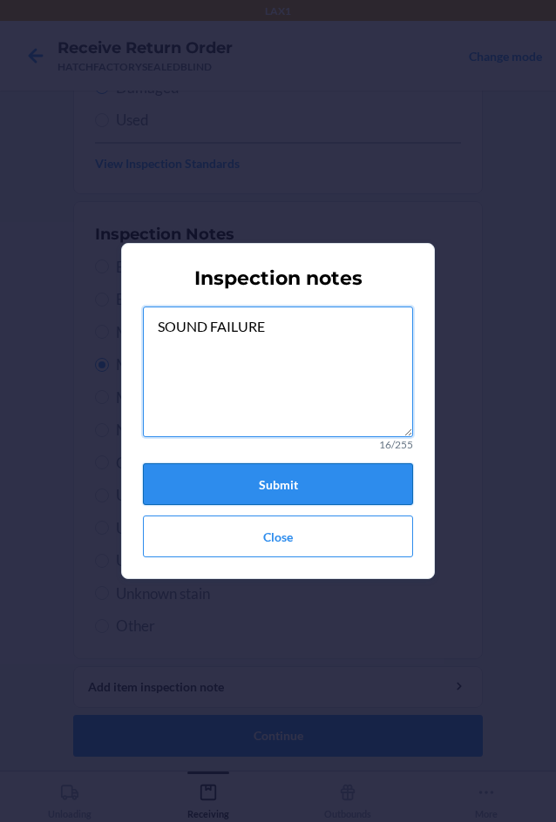
type textarea "SOUND FAILURE"
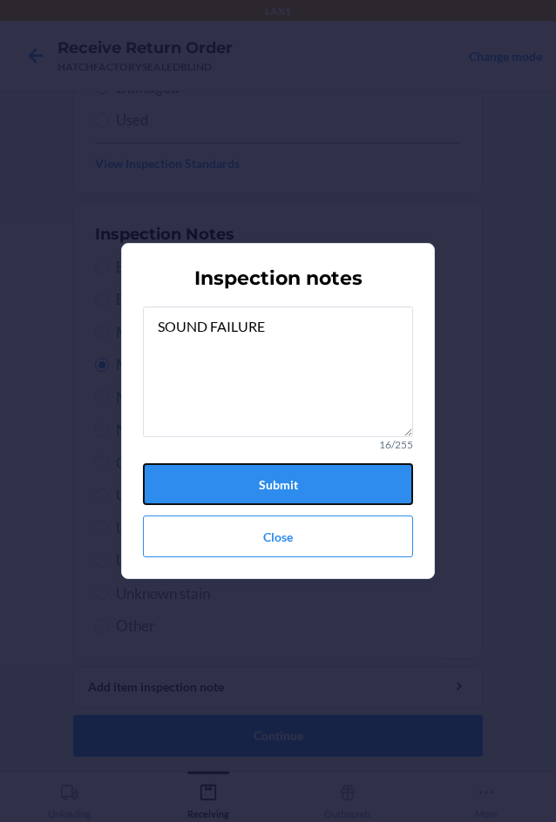
drag, startPoint x: 240, startPoint y: 476, endPoint x: 288, endPoint y: 572, distance: 108.3
click at [242, 476] on button "Submit" at bounding box center [278, 484] width 270 height 42
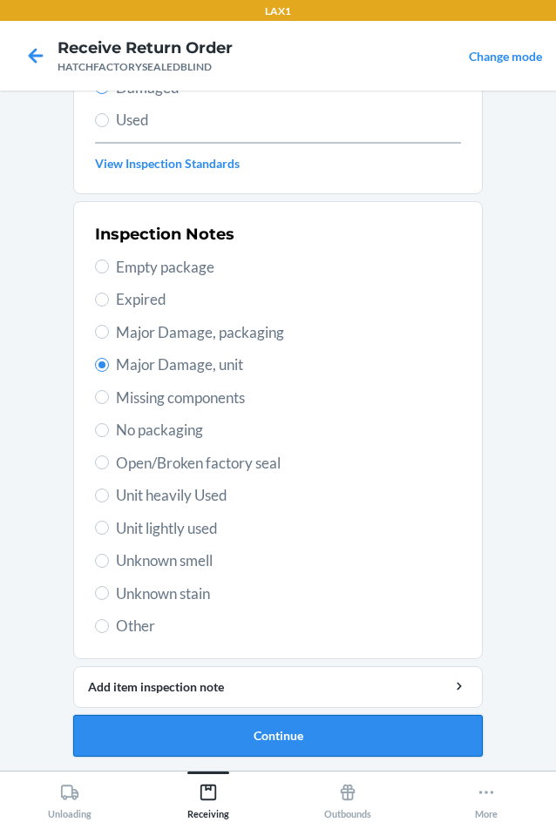
click at [328, 747] on button "Continue" at bounding box center [277, 736] width 409 height 42
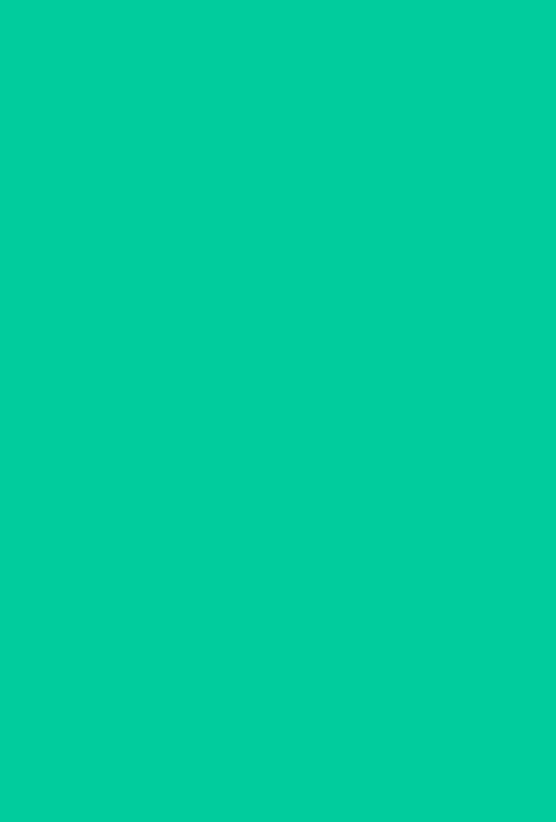
scroll to position [84, 0]
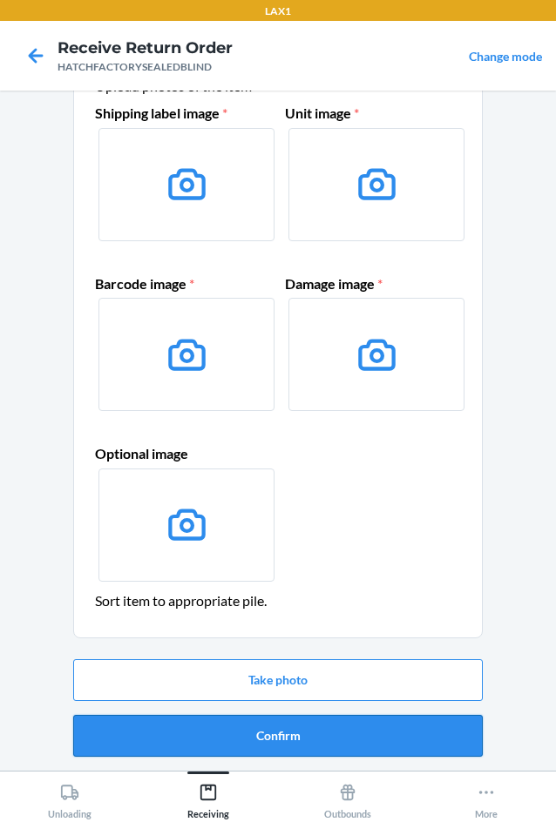
click at [326, 745] on button "Confirm" at bounding box center [277, 736] width 409 height 42
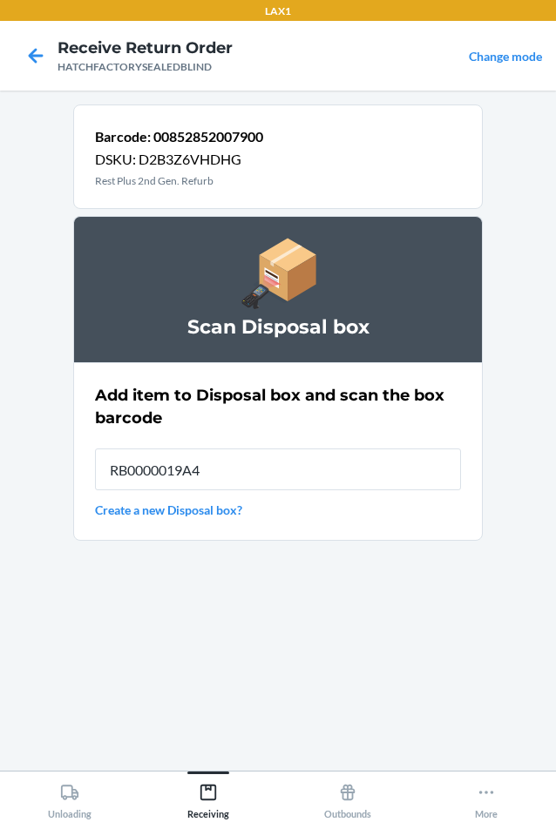
type input "RB0000019A4"
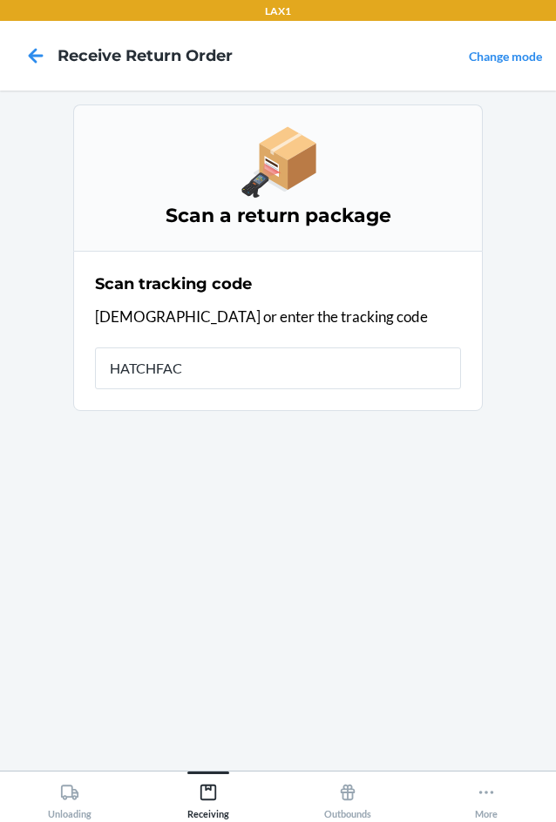
type input "HATCHFACT"
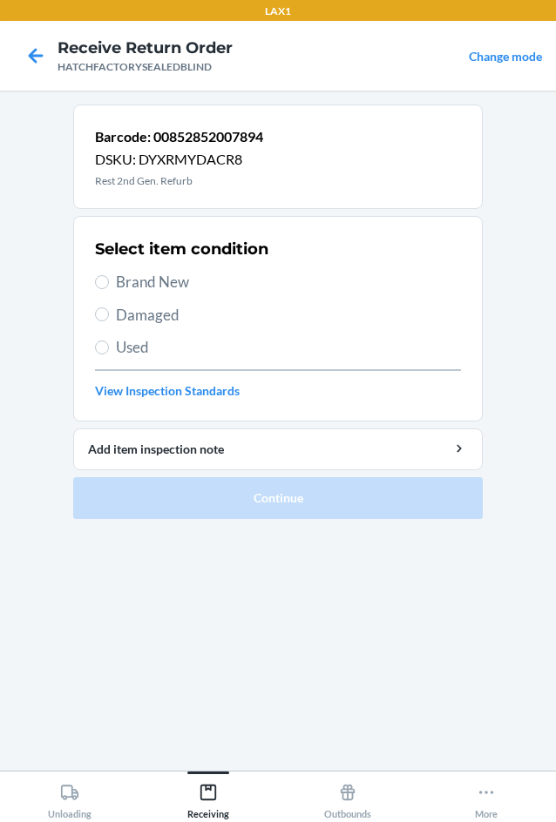
click at [152, 311] on span "Damaged" at bounding box center [288, 315] width 345 height 23
click at [109, 311] on input "Damaged" at bounding box center [102, 315] width 14 height 14
radio input "true"
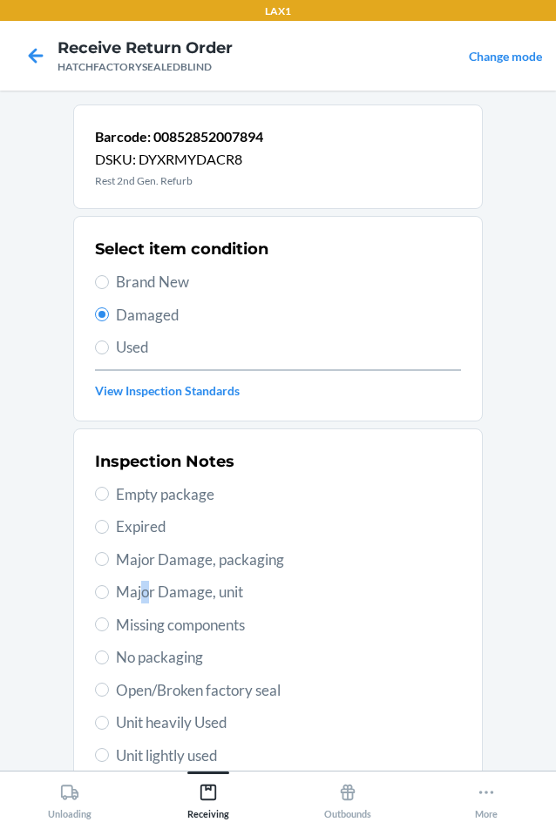
click at [139, 595] on span "Major Damage, unit" at bounding box center [288, 592] width 345 height 23
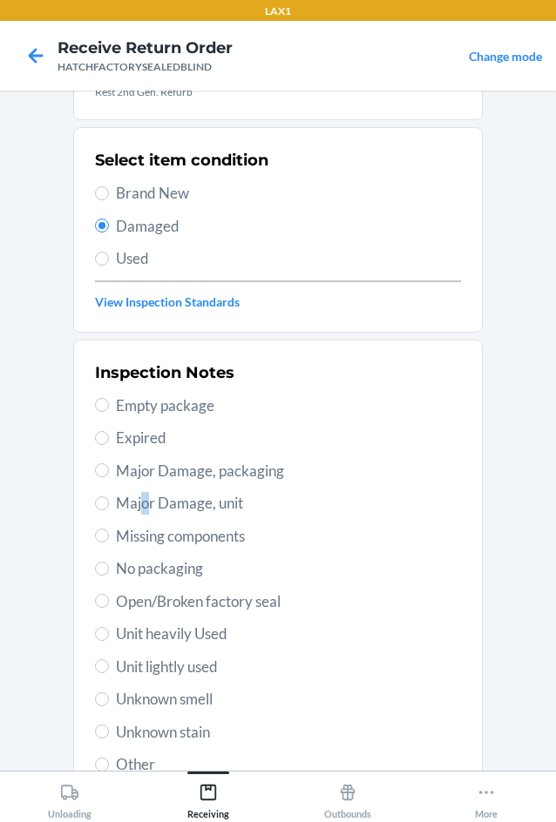
scroll to position [174, 0]
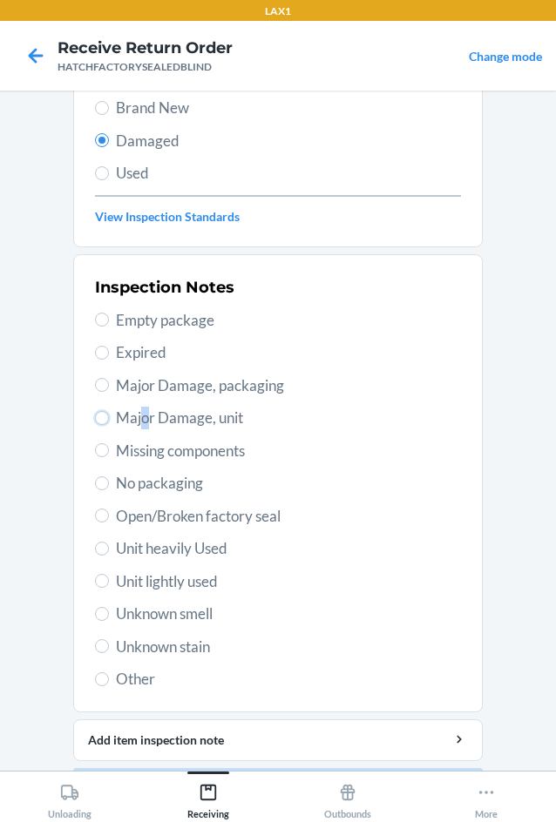
click at [99, 414] on input "Major Damage, unit" at bounding box center [102, 418] width 14 height 14
radio input "true"
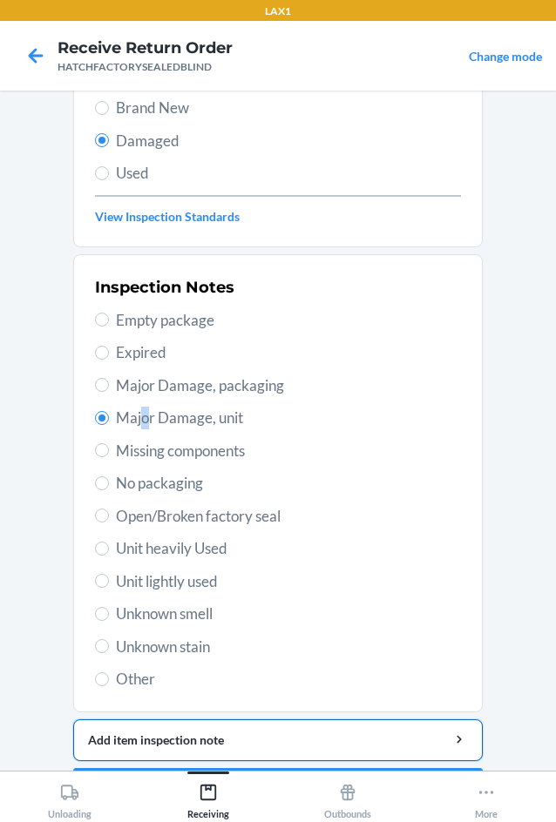
click at [186, 743] on div "Add item inspection note" at bounding box center [278, 740] width 380 height 18
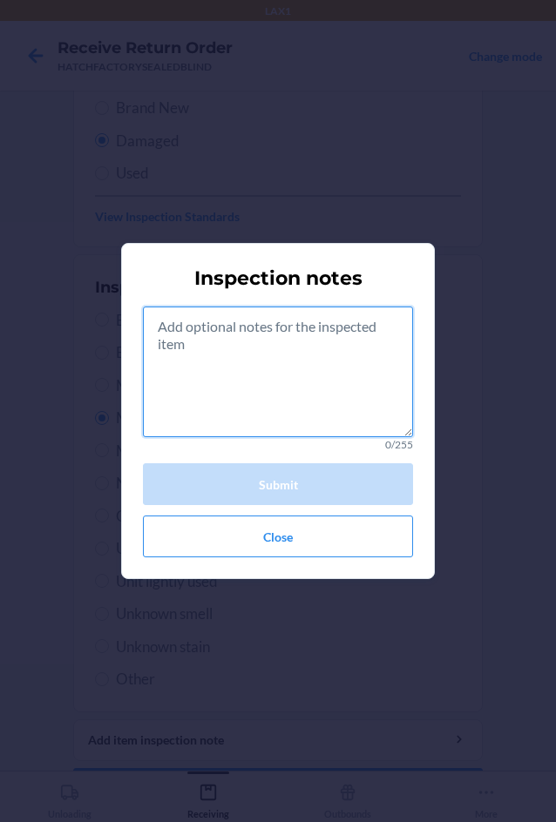
click at [268, 389] on textarea at bounding box center [278, 372] width 270 height 131
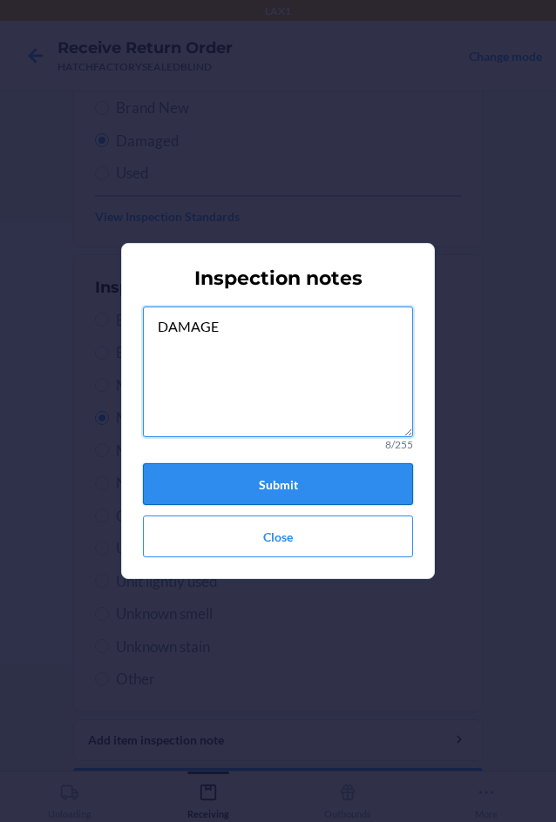
type textarea "DAMAGE"
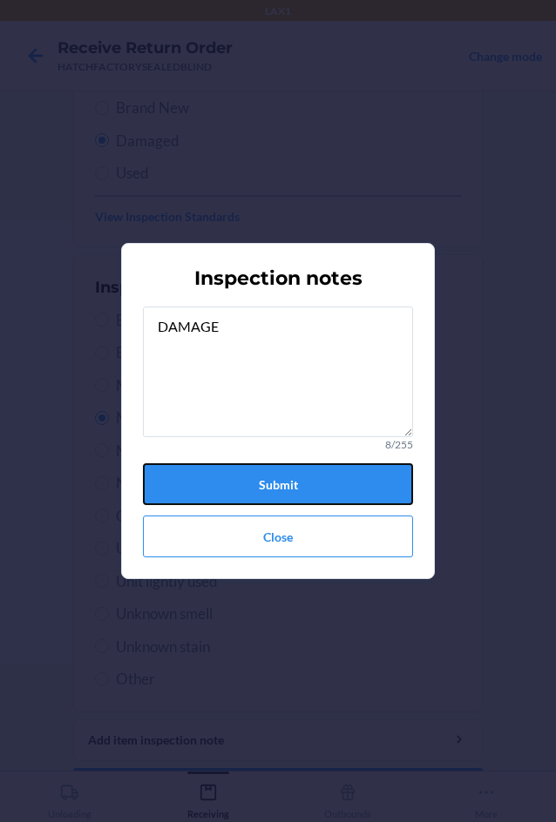
drag, startPoint x: 274, startPoint y: 490, endPoint x: 266, endPoint y: 537, distance: 47.8
click at [274, 491] on button "Submit" at bounding box center [278, 484] width 270 height 42
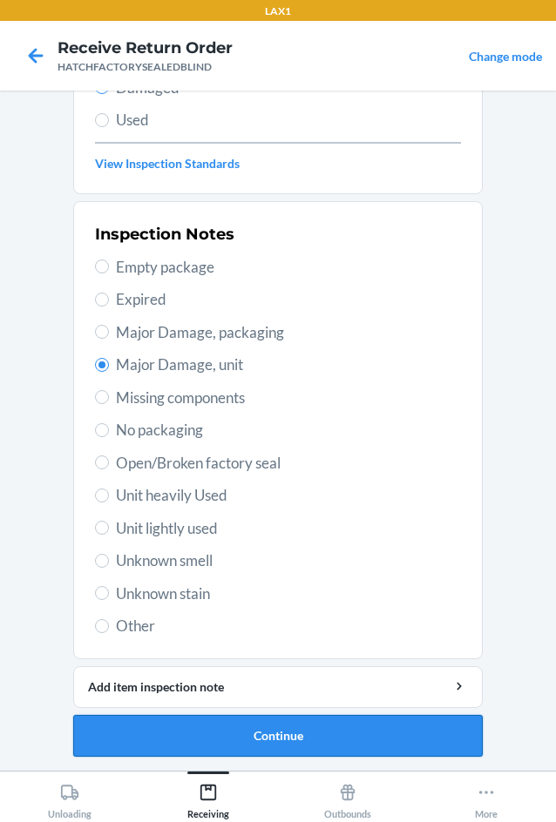
click at [345, 733] on button "Continue" at bounding box center [277, 736] width 409 height 42
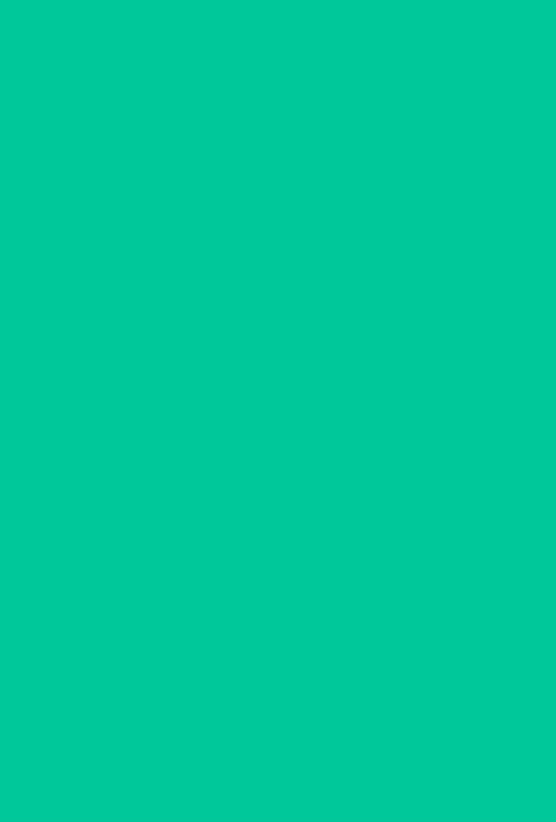
scroll to position [84, 0]
click at [345, 733] on button "Confirm" at bounding box center [277, 736] width 409 height 42
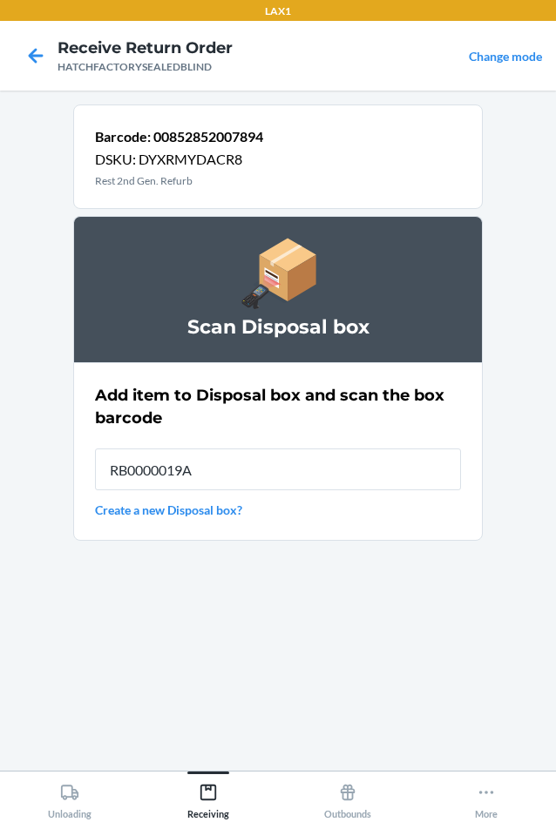
type input "RB0000019A4"
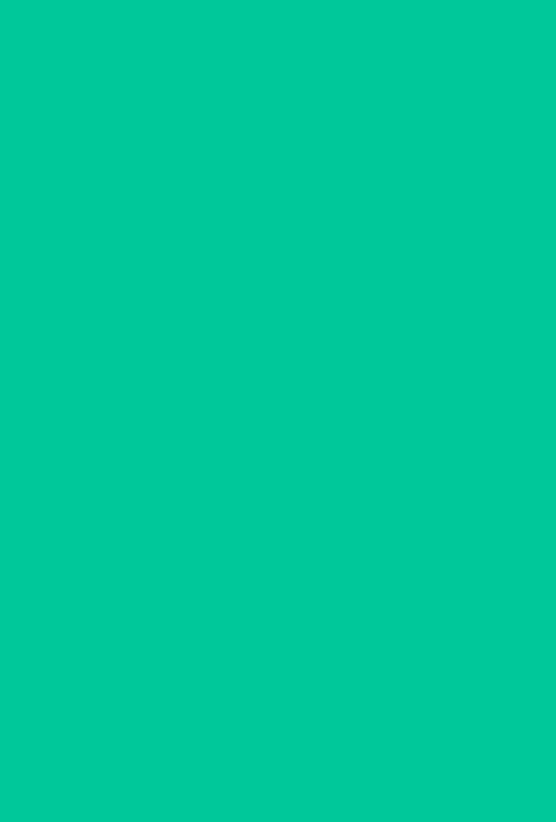
type input "HATCHFACTORYSE"
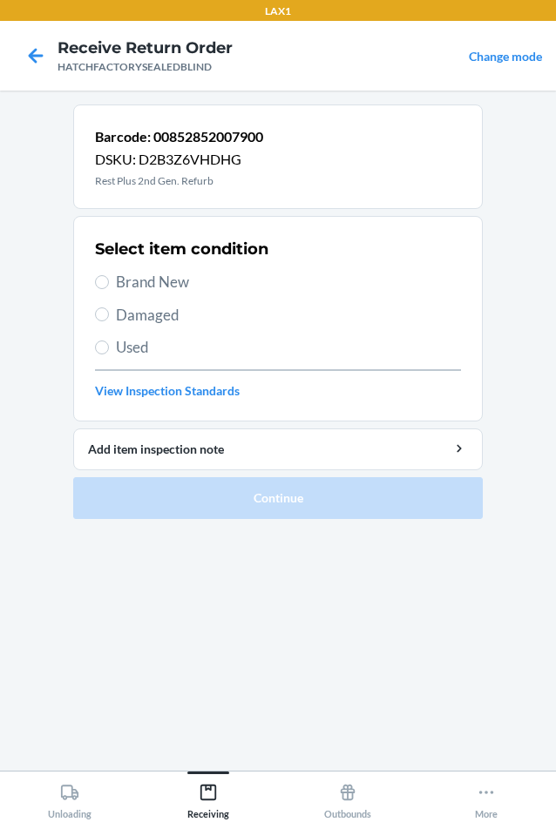
click at [146, 310] on span "Damaged" at bounding box center [288, 315] width 345 height 23
click at [109, 310] on input "Damaged" at bounding box center [102, 315] width 14 height 14
radio input "true"
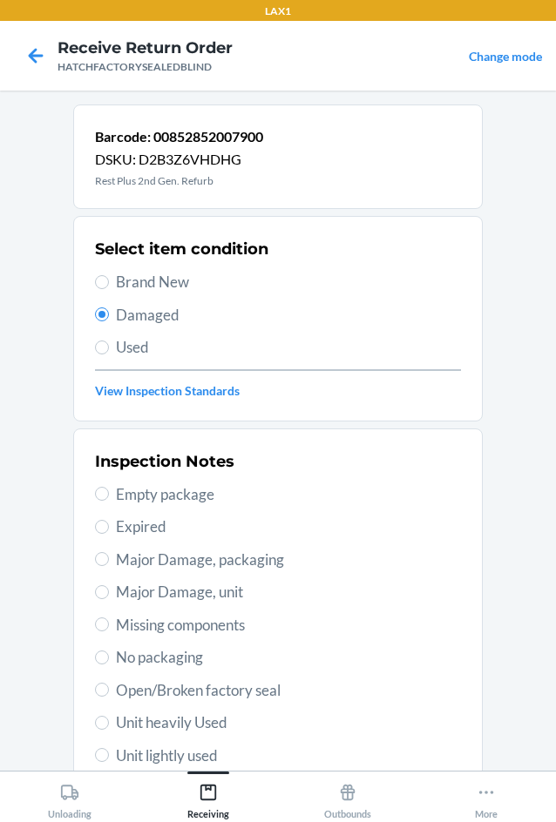
click at [139, 591] on span "Major Damage, unit" at bounding box center [288, 592] width 345 height 23
click at [109, 591] on input "Major Damage, unit" at bounding box center [102, 592] width 14 height 14
radio input "true"
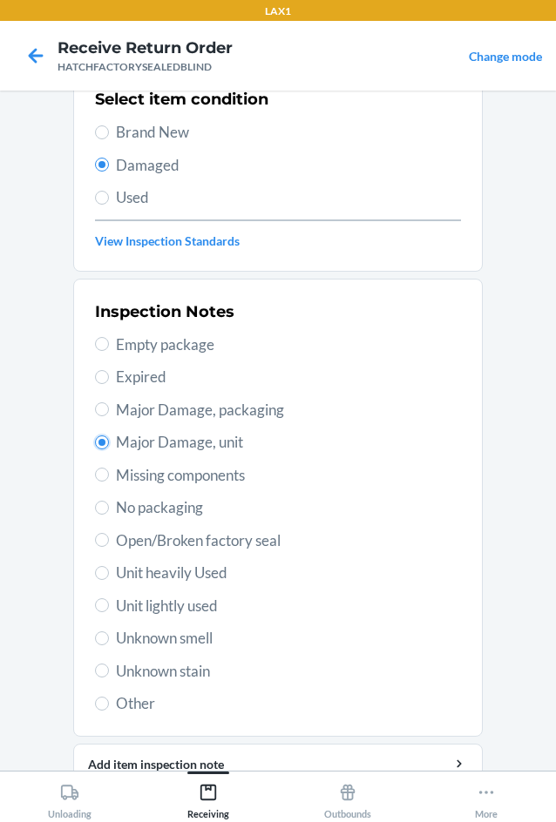
scroll to position [227, 0]
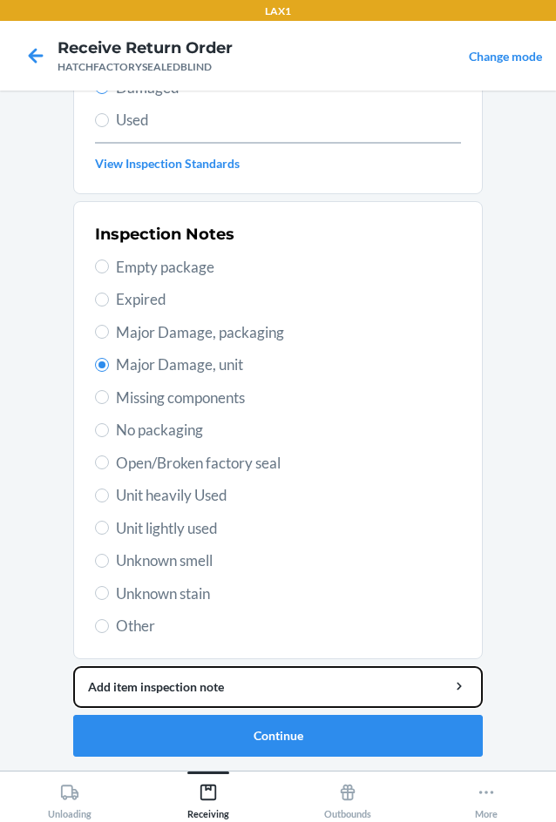
drag, startPoint x: 197, startPoint y: 683, endPoint x: 213, endPoint y: 663, distance: 25.4
click at [198, 679] on div "Add item inspection note" at bounding box center [278, 687] width 380 height 18
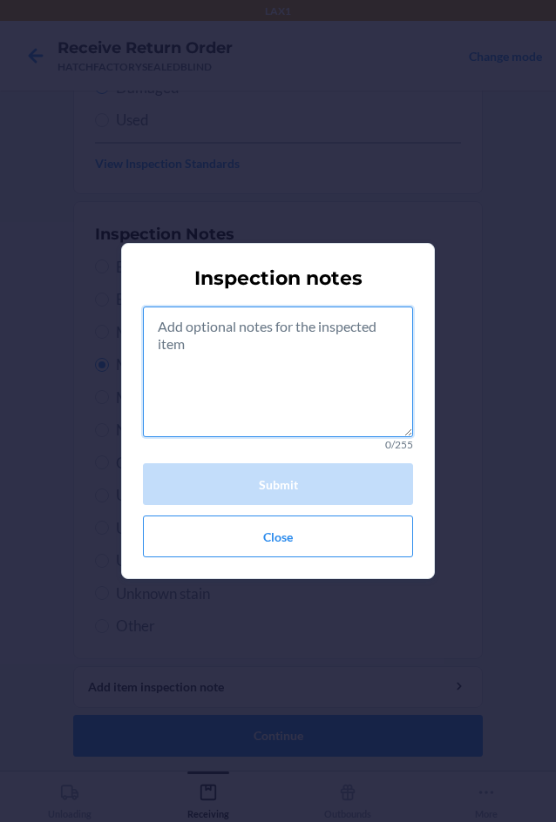
drag, startPoint x: 310, startPoint y: 392, endPoint x: 331, endPoint y: 352, distance: 45.2
click at [320, 383] on textarea at bounding box center [278, 372] width 270 height 131
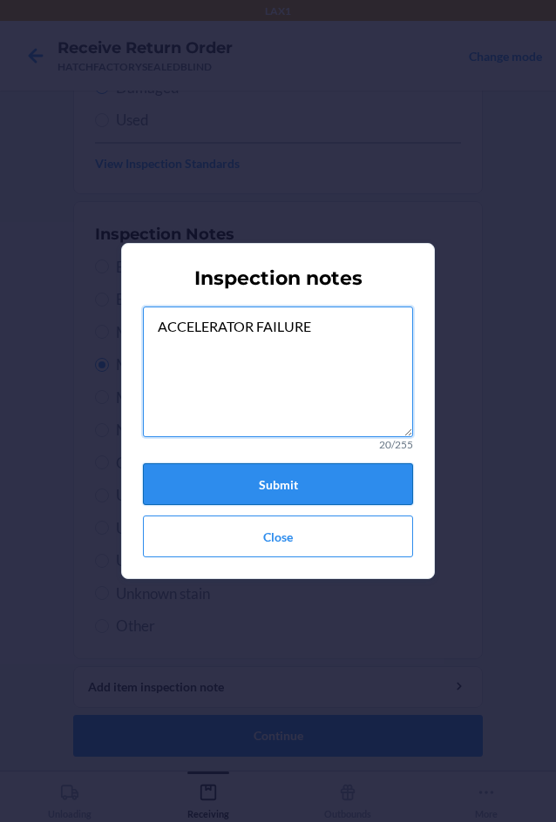
type textarea "ACCELERATOR FAILURE"
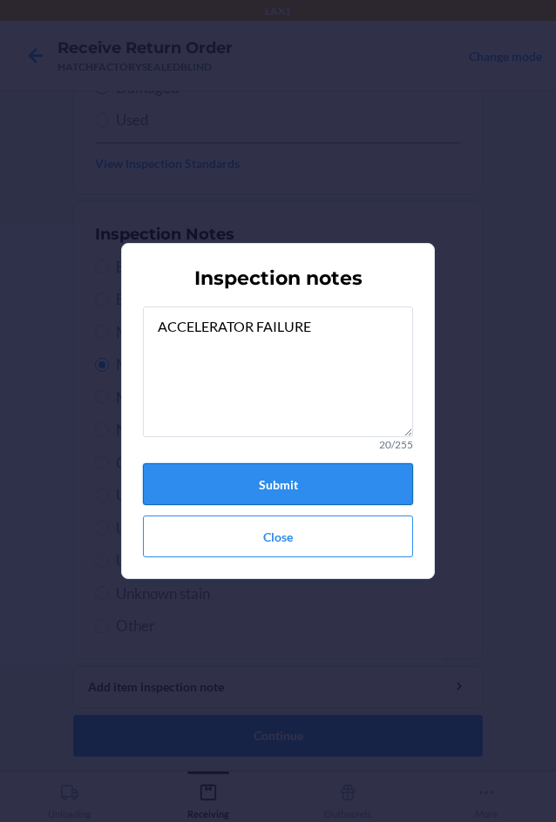
click at [302, 486] on button "Submit" at bounding box center [278, 484] width 270 height 42
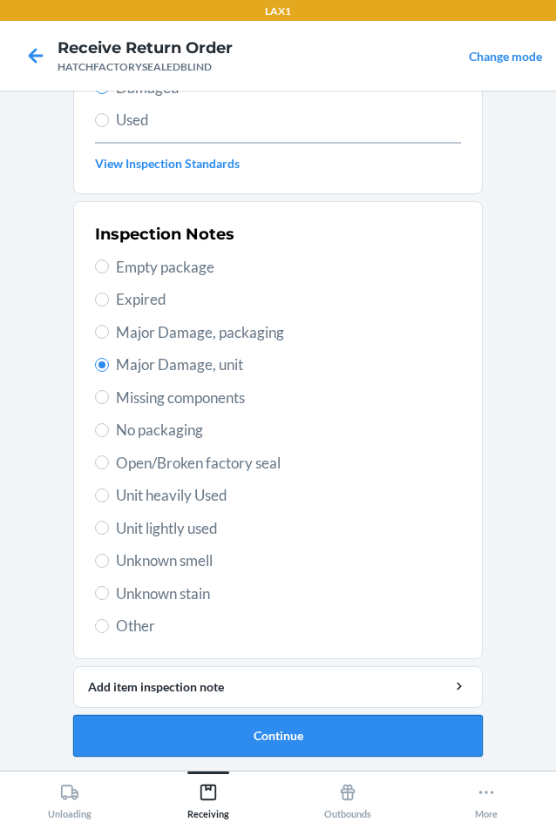
click at [291, 740] on button "Continue" at bounding box center [277, 736] width 409 height 42
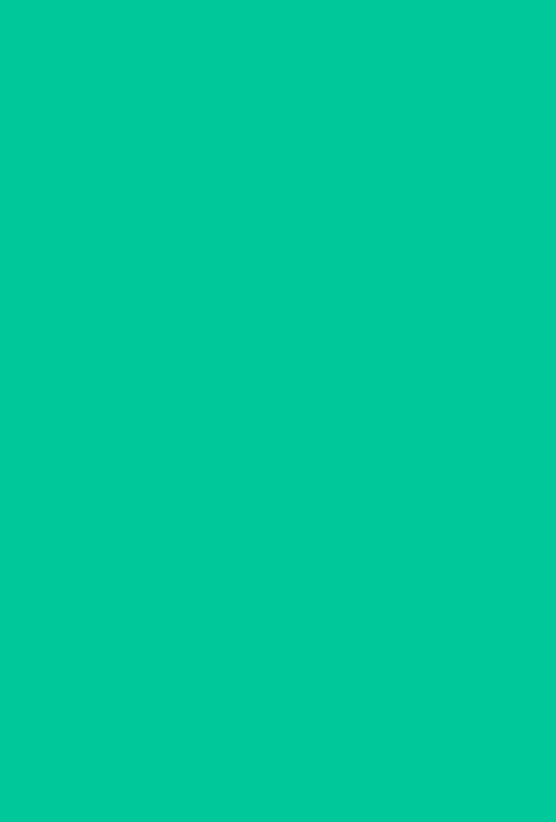
click at [291, 740] on button "Confirm" at bounding box center [277, 736] width 409 height 42
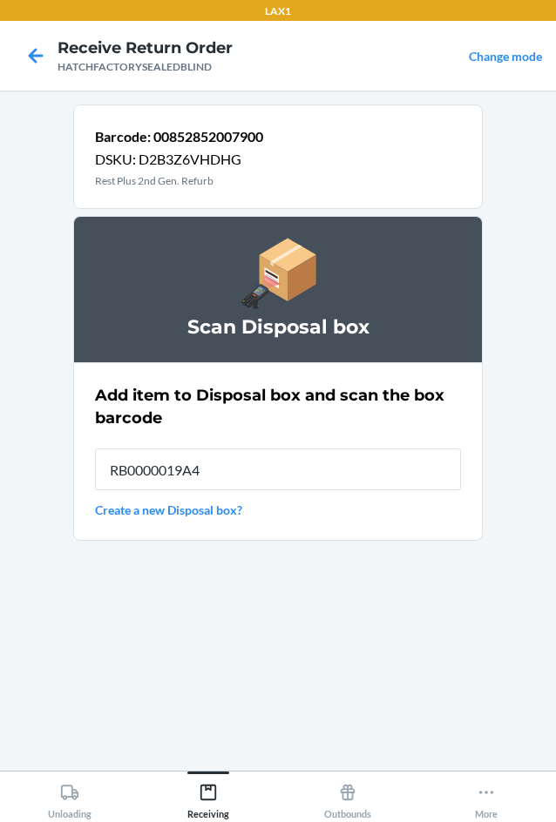
type input "RB0000019A4"
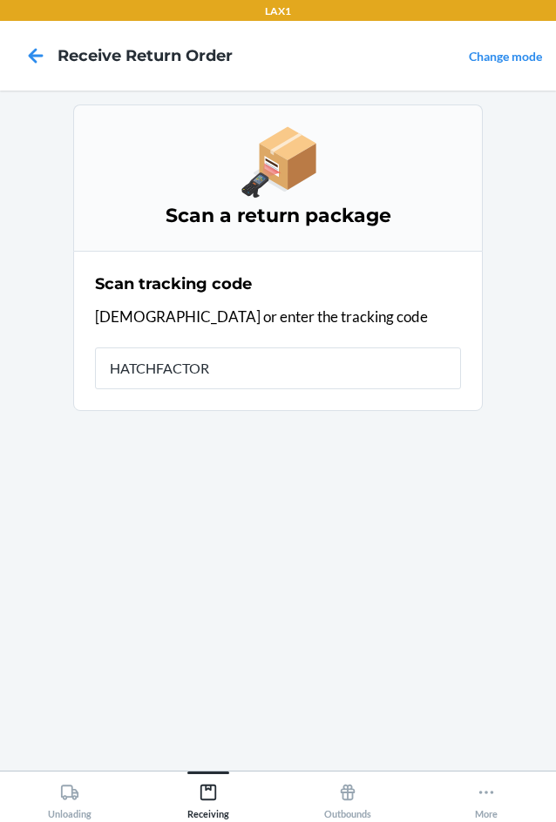
type input "HATCHFACTORY"
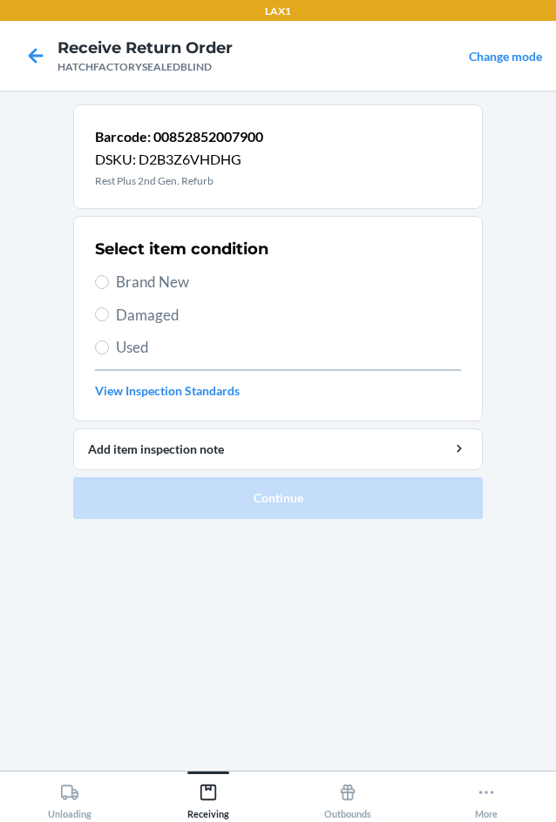
click at [134, 288] on span "Brand New" at bounding box center [288, 282] width 345 height 23
click at [109, 288] on input "Brand New" at bounding box center [102, 282] width 14 height 14
radio input "true"
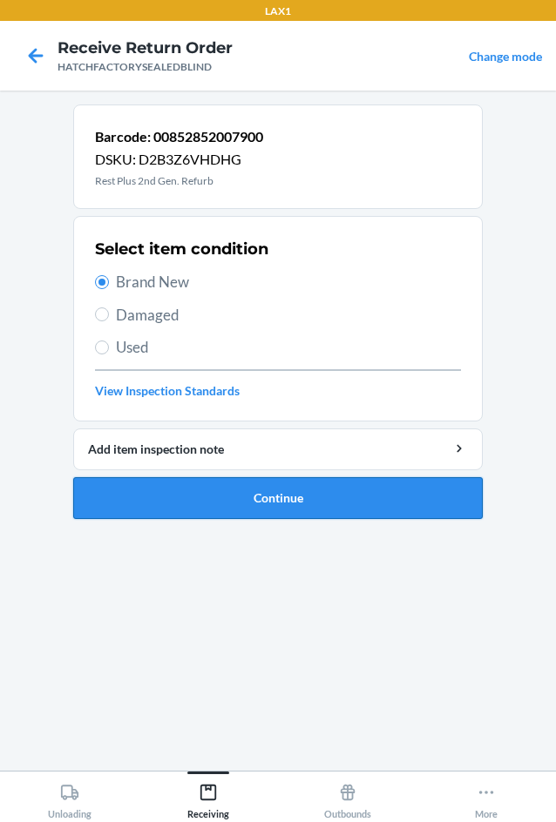
click at [220, 490] on button "Continue" at bounding box center [277, 498] width 409 height 42
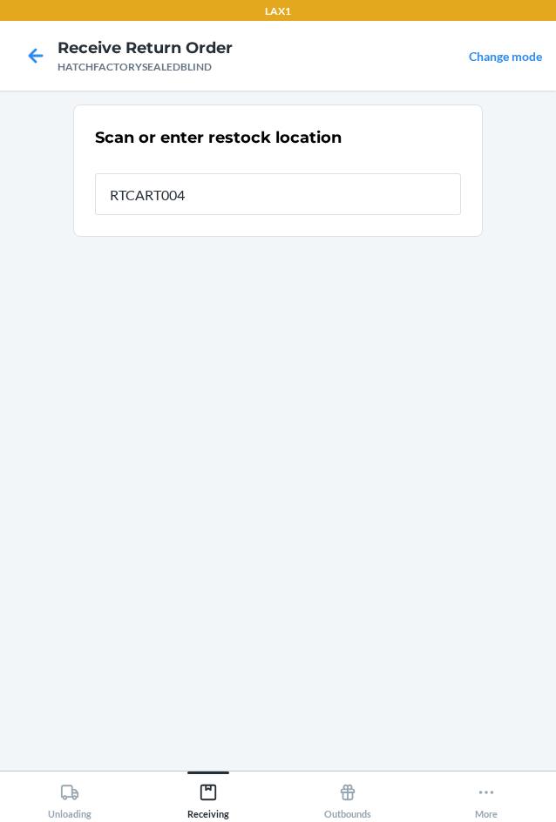
type input "RTCART004"
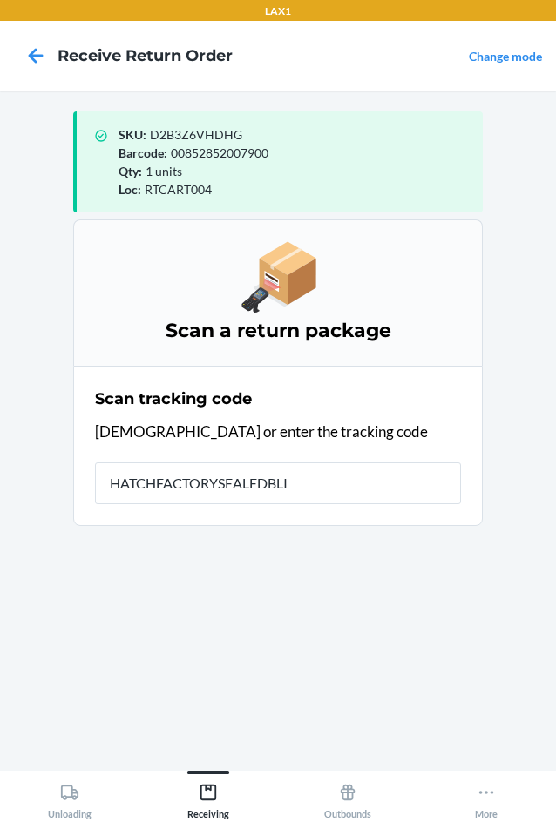
type input "HATCHFACTORYSEALEDBLIN"
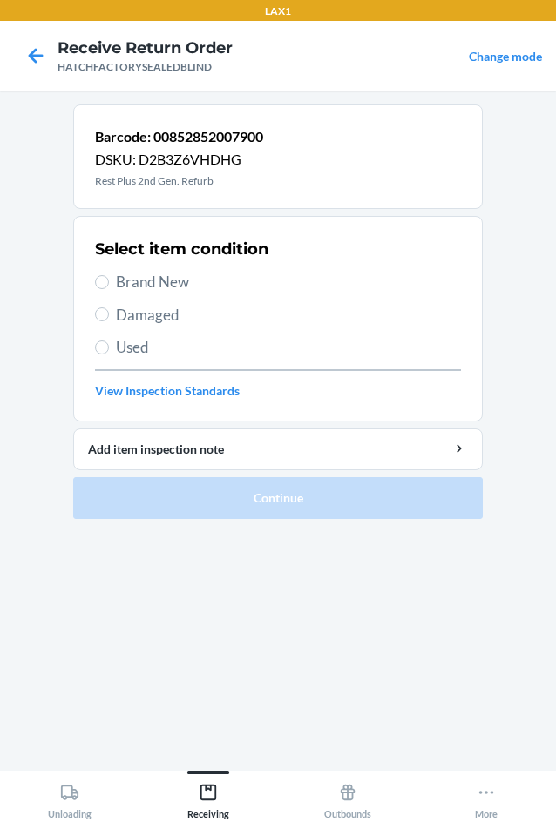
click at [152, 272] on span "Brand New" at bounding box center [288, 282] width 345 height 23
click at [109, 275] on input "Brand New" at bounding box center [102, 282] width 14 height 14
radio input "true"
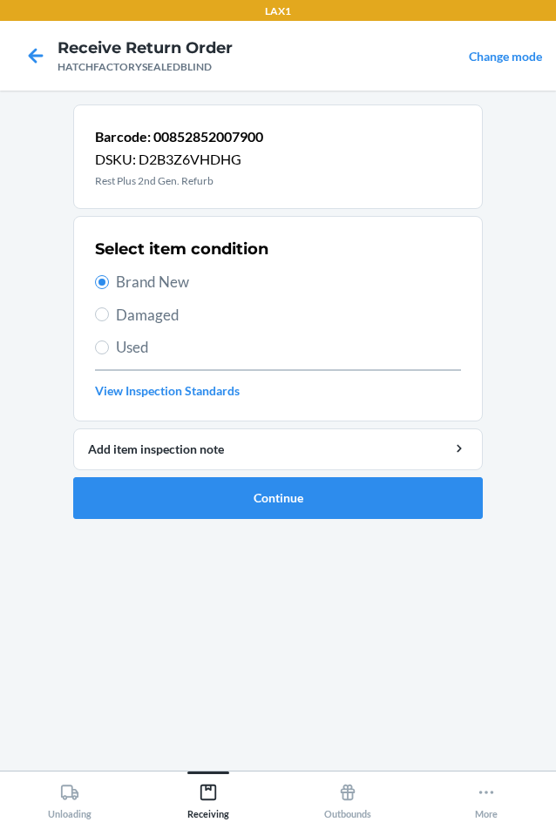
click at [140, 323] on span "Damaged" at bounding box center [288, 315] width 345 height 23
click at [109, 321] on input "Damaged" at bounding box center [102, 315] width 14 height 14
radio input "true"
radio input "false"
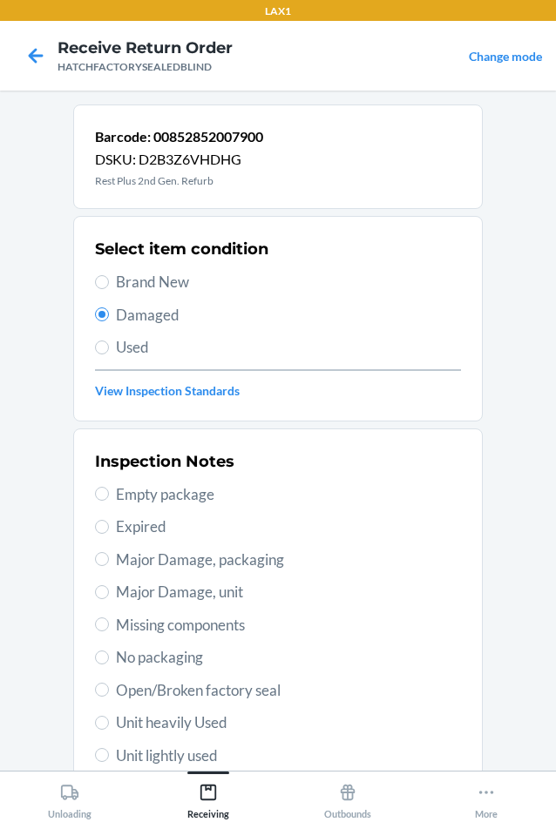
drag, startPoint x: 144, startPoint y: 591, endPoint x: 160, endPoint y: 596, distance: 17.1
click at [144, 594] on span "Major Damage, unit" at bounding box center [288, 592] width 345 height 23
click at [109, 594] on input "Major Damage, unit" at bounding box center [102, 592] width 14 height 14
radio input "true"
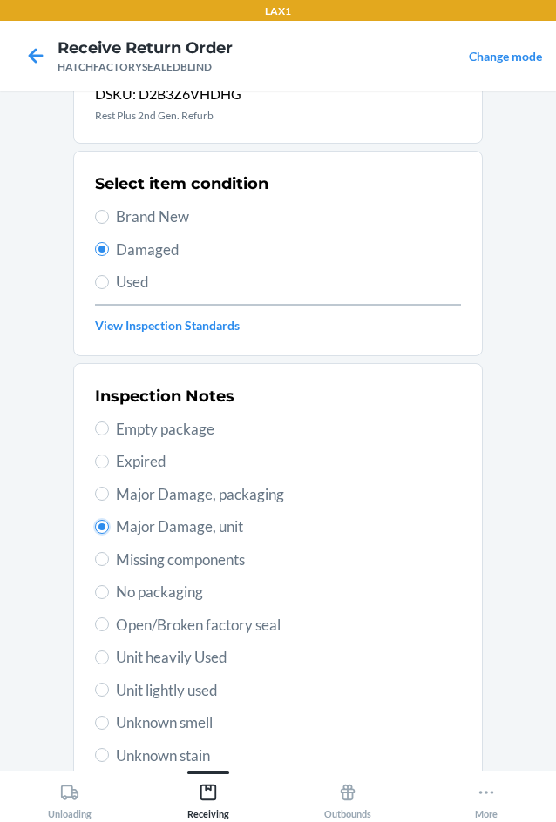
scroll to position [227, 0]
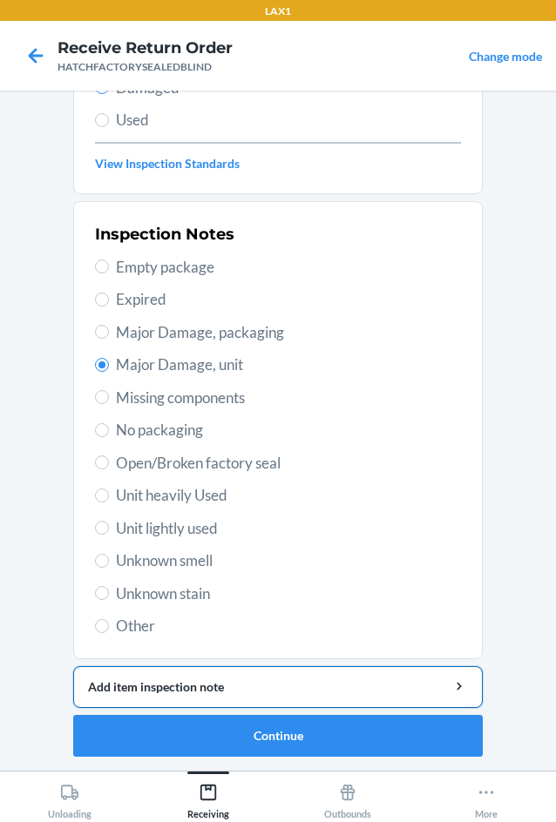
click at [182, 680] on div "Add item inspection note" at bounding box center [278, 687] width 380 height 18
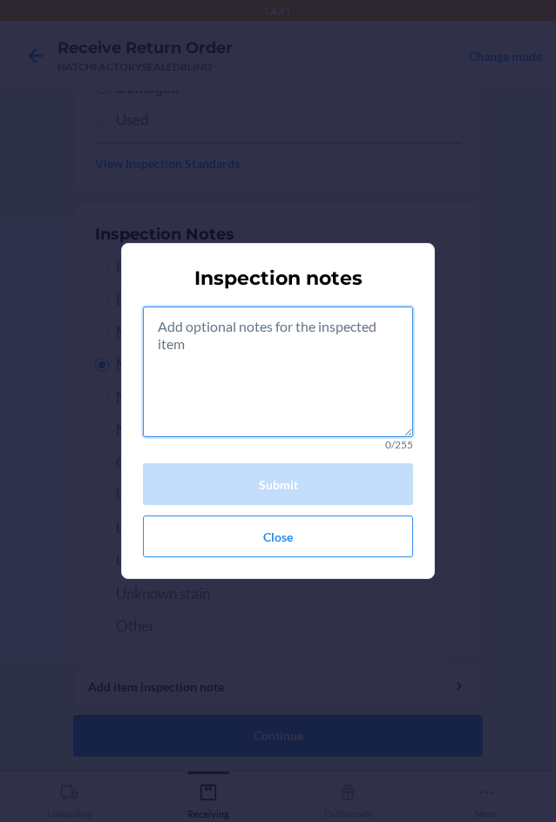
drag, startPoint x: 204, startPoint y: 427, endPoint x: 209, endPoint y: 329, distance: 97.7
click at [209, 417] on textarea at bounding box center [278, 372] width 270 height 131
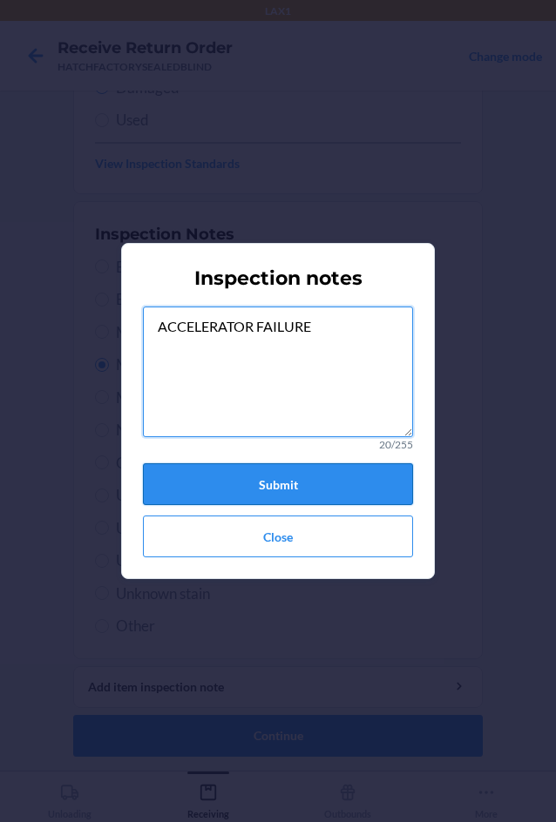
type textarea "ACCELERATOR FAILURE"
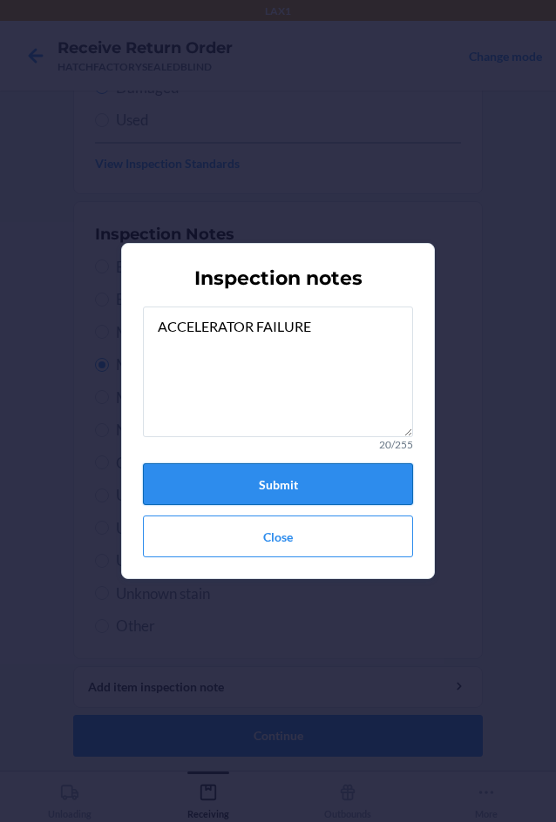
click at [247, 483] on button "Submit" at bounding box center [278, 484] width 270 height 42
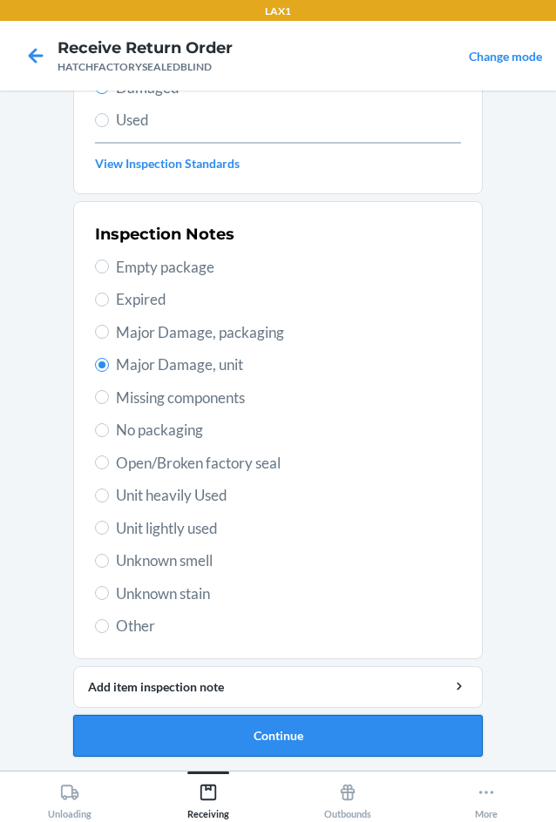
click at [281, 742] on button "Continue" at bounding box center [277, 736] width 409 height 42
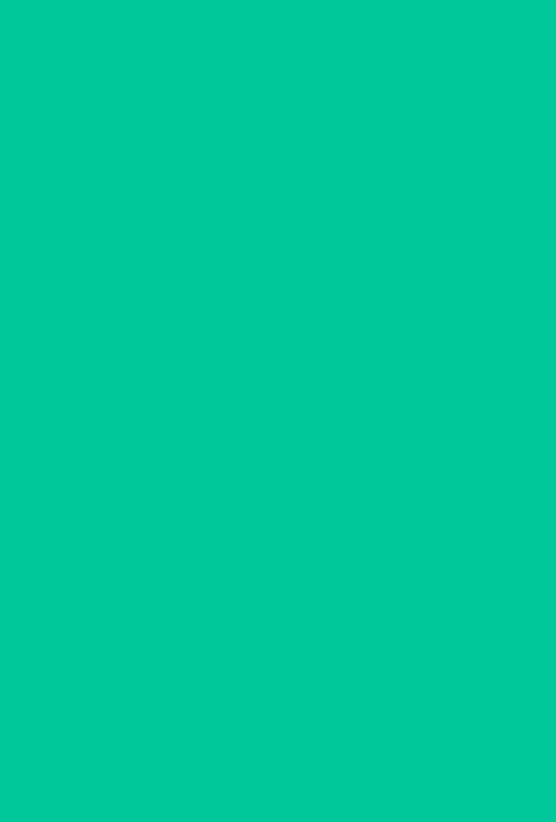
click at [281, 742] on button "Confirm" at bounding box center [277, 736] width 409 height 42
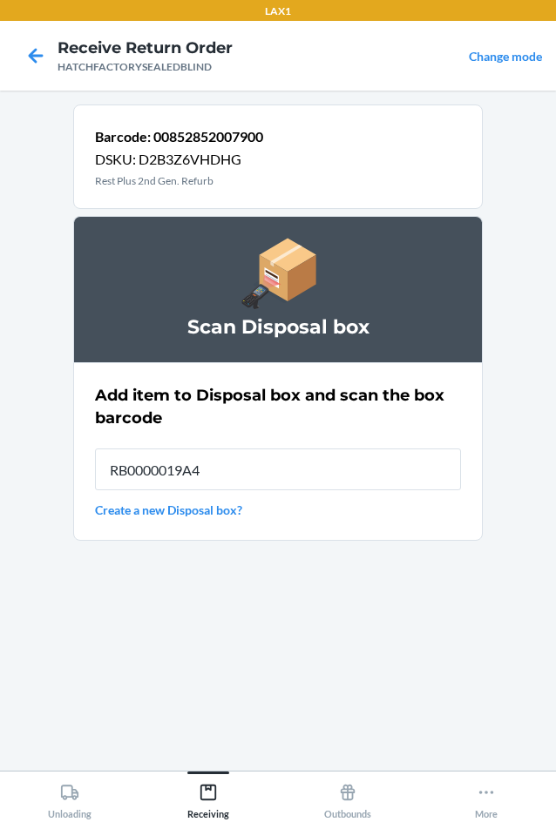
type input "RB0000019A4"
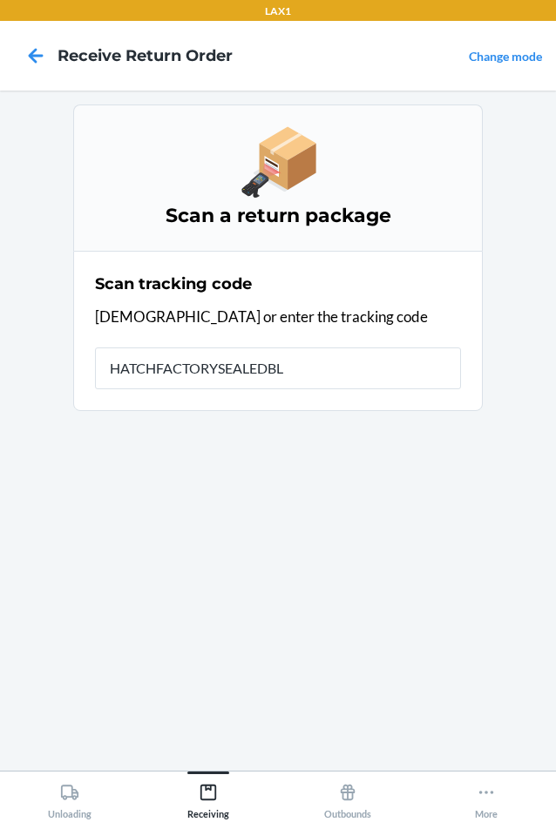
type input "HATCHFACTORYSEALEDBLI"
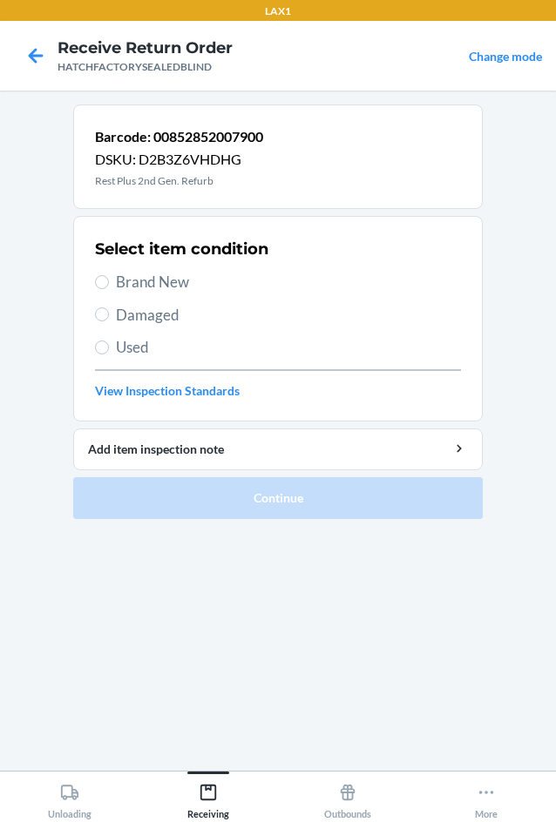
click at [154, 319] on span "Damaged" at bounding box center [288, 315] width 345 height 23
click at [109, 319] on input "Damaged" at bounding box center [102, 315] width 14 height 14
radio input "true"
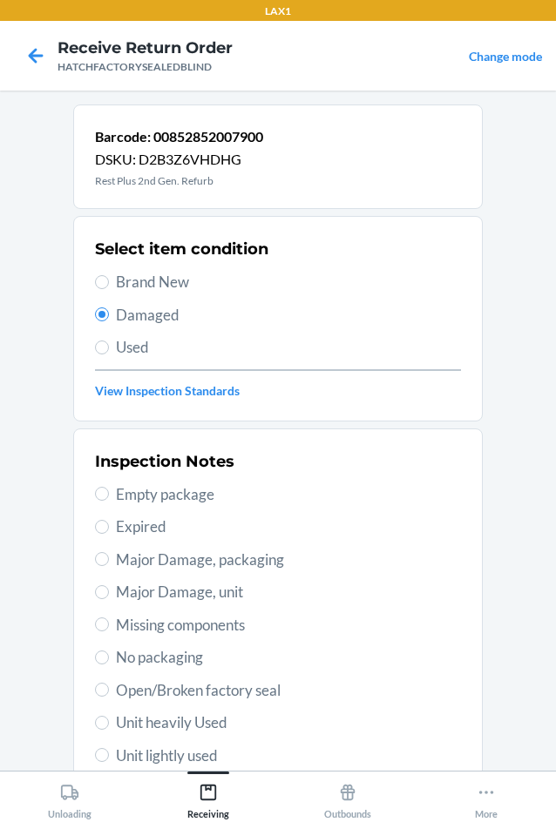
click at [155, 589] on span "Major Damage, unit" at bounding box center [288, 592] width 345 height 23
click at [109, 589] on input "Major Damage, unit" at bounding box center [102, 592] width 14 height 14
radio input "true"
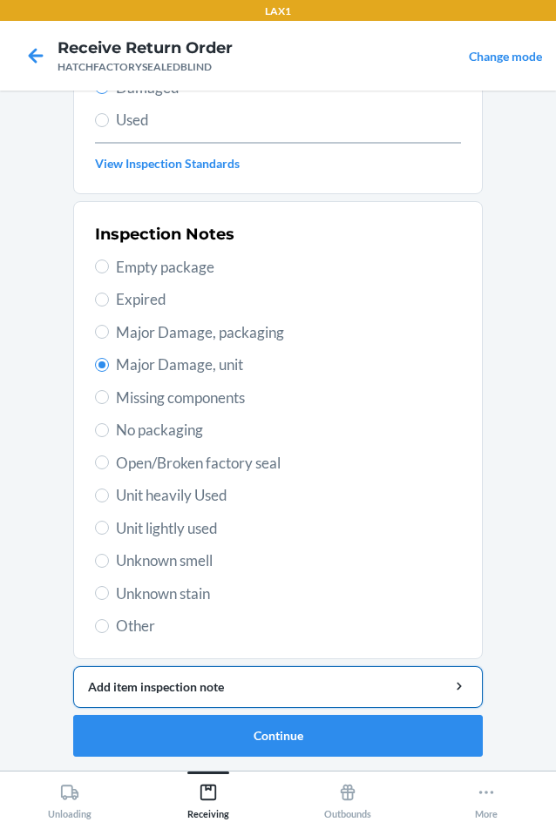
click at [184, 688] on div "Add item inspection note" at bounding box center [278, 687] width 380 height 18
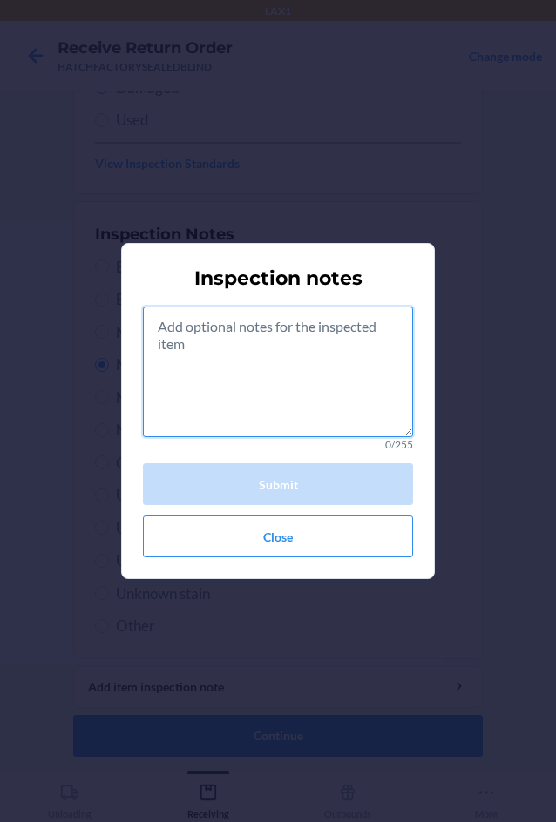
click at [280, 389] on textarea at bounding box center [278, 372] width 270 height 131
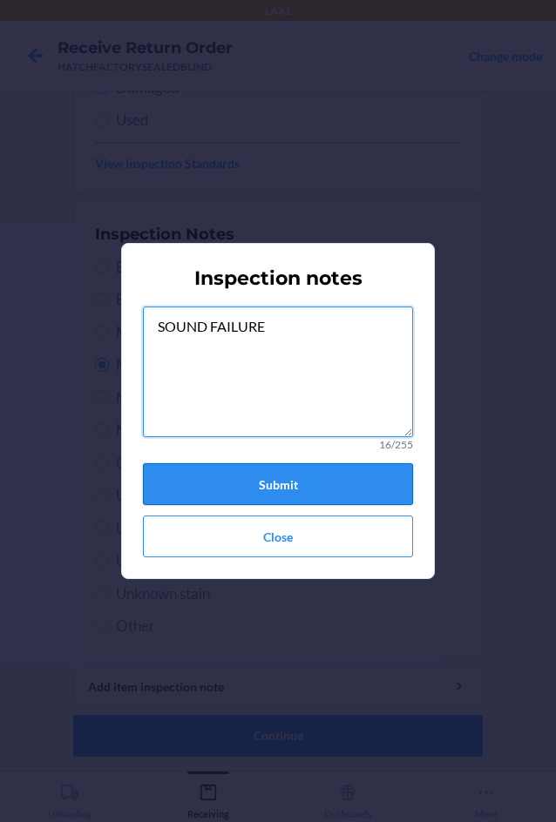
type textarea "SOUND FAILURE"
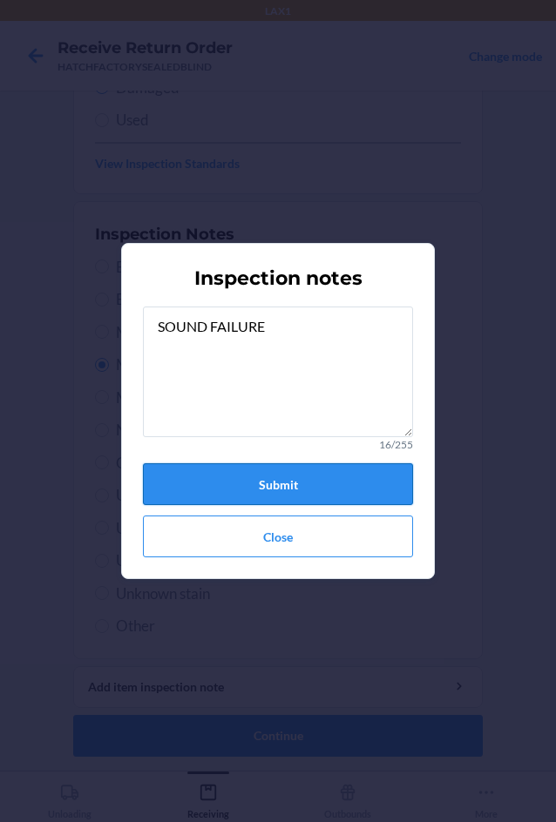
click at [254, 488] on button "Submit" at bounding box center [278, 484] width 270 height 42
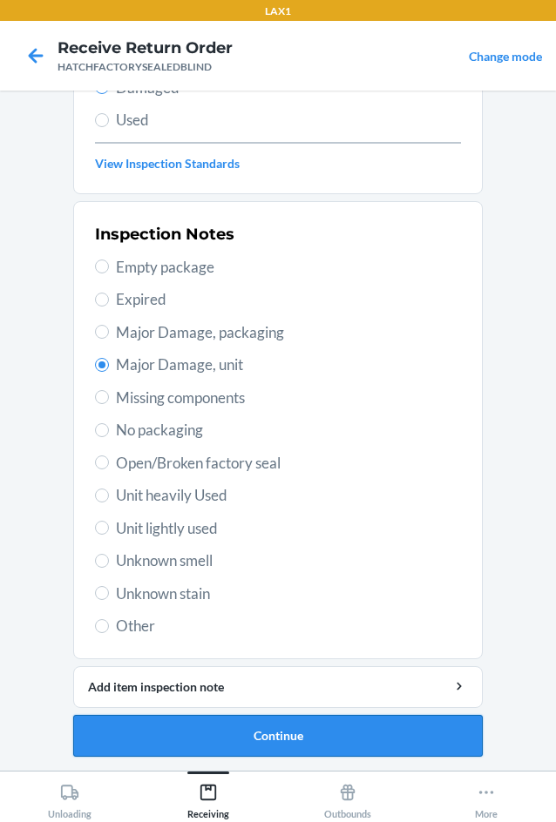
click at [265, 740] on button "Continue" at bounding box center [277, 736] width 409 height 42
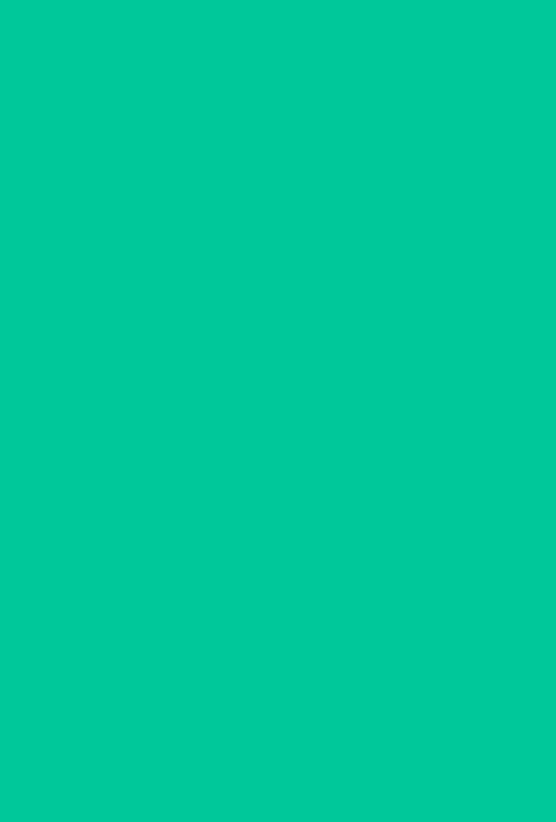
scroll to position [84, 0]
click at [269, 730] on button "Confirm" at bounding box center [277, 736] width 409 height 42
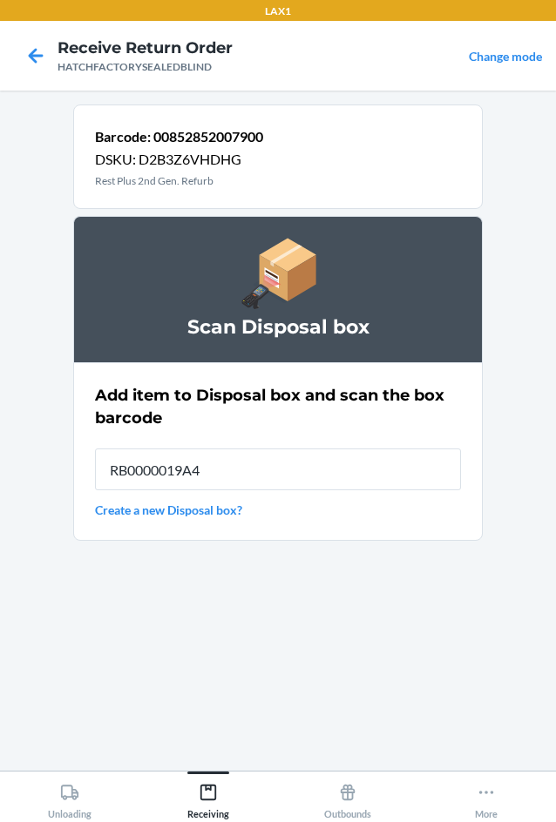
type input "RB0000019A4"
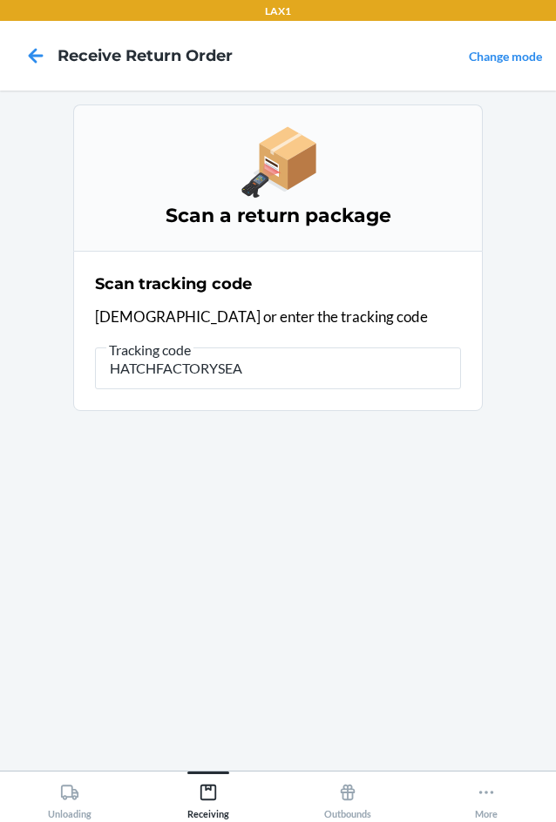
type input "HATCHFACTORYSEAL"
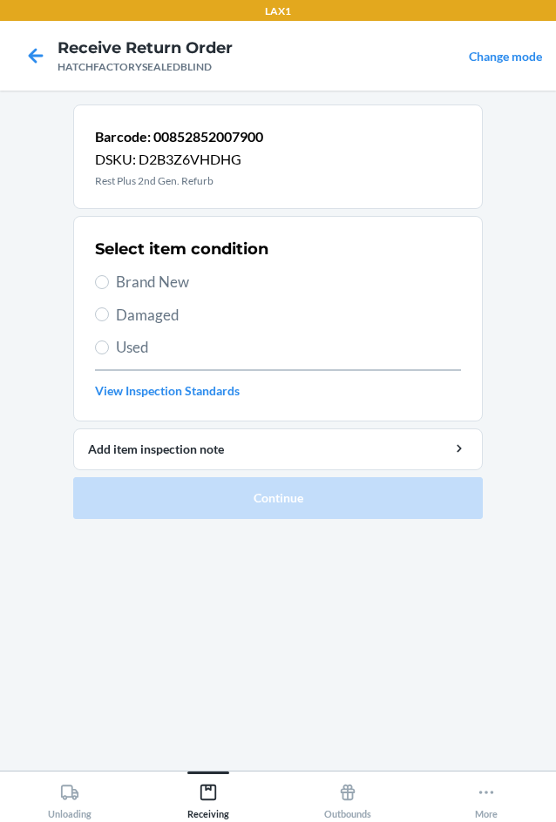
click at [150, 314] on span "Damaged" at bounding box center [288, 315] width 345 height 23
click at [109, 314] on input "Damaged" at bounding box center [102, 315] width 14 height 14
radio input "true"
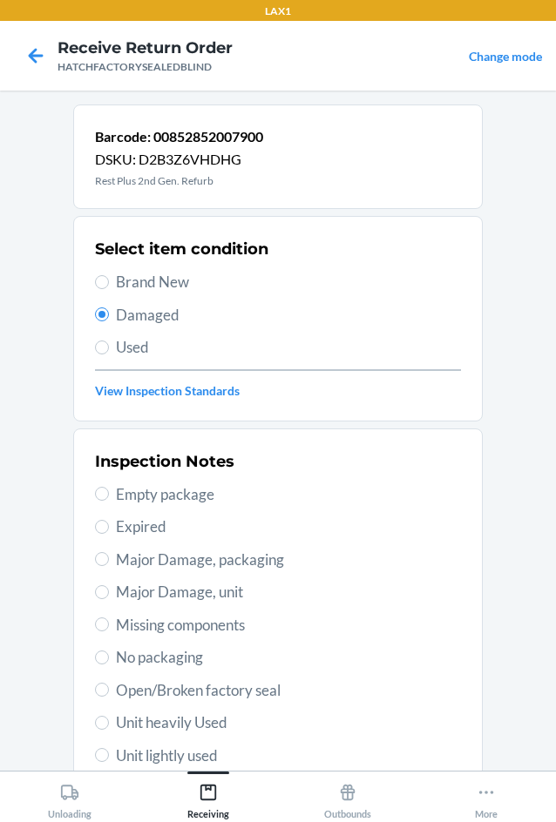
click at [118, 591] on span "Major Damage, unit" at bounding box center [288, 592] width 345 height 23
click at [109, 591] on input "Major Damage, unit" at bounding box center [102, 592] width 14 height 14
radio input "true"
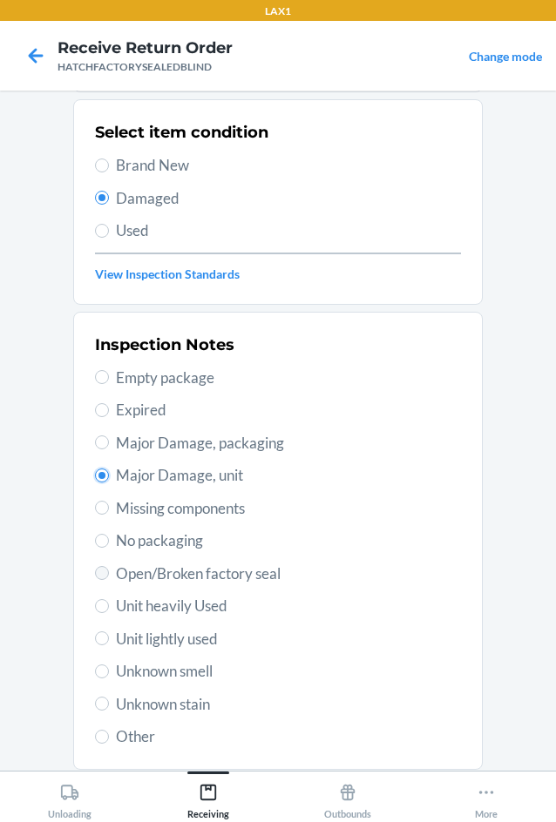
scroll to position [227, 0]
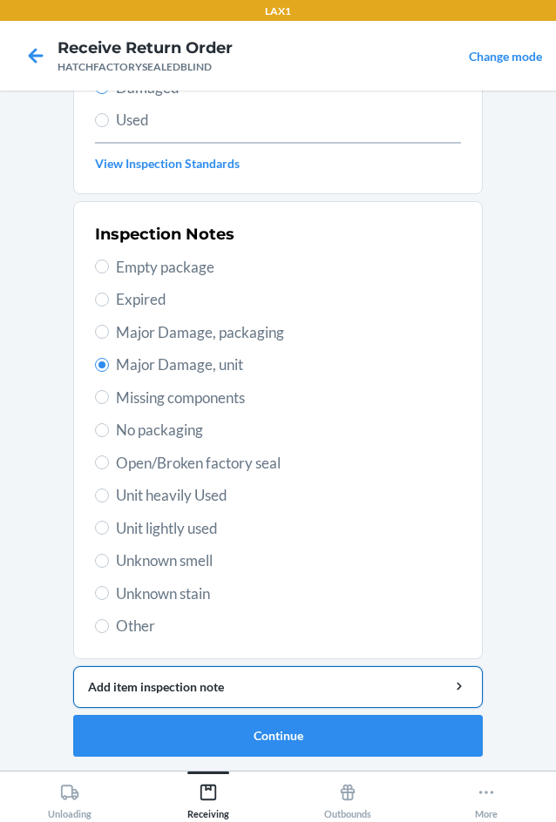
click at [121, 684] on div "Add item inspection note" at bounding box center [278, 687] width 380 height 18
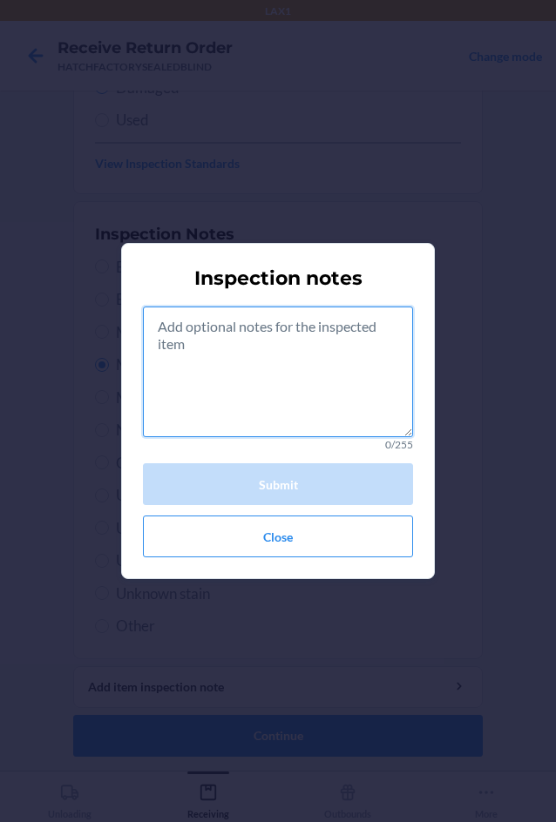
click at [246, 416] on textarea at bounding box center [278, 372] width 270 height 131
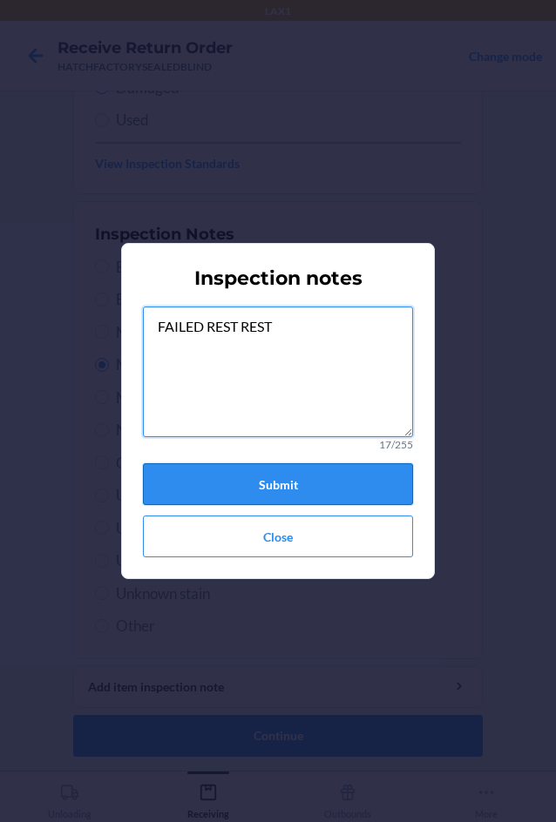
type textarea "FAILED REST REST"
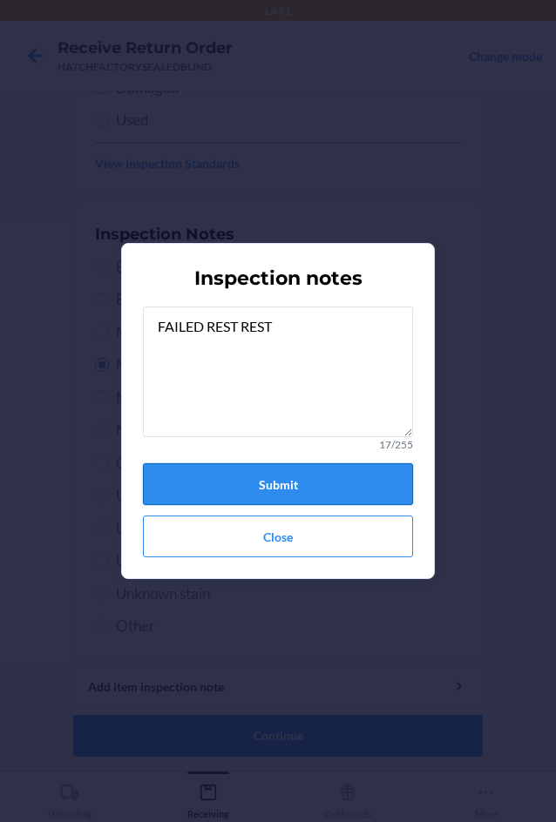
click at [237, 483] on button "Submit" at bounding box center [278, 484] width 270 height 42
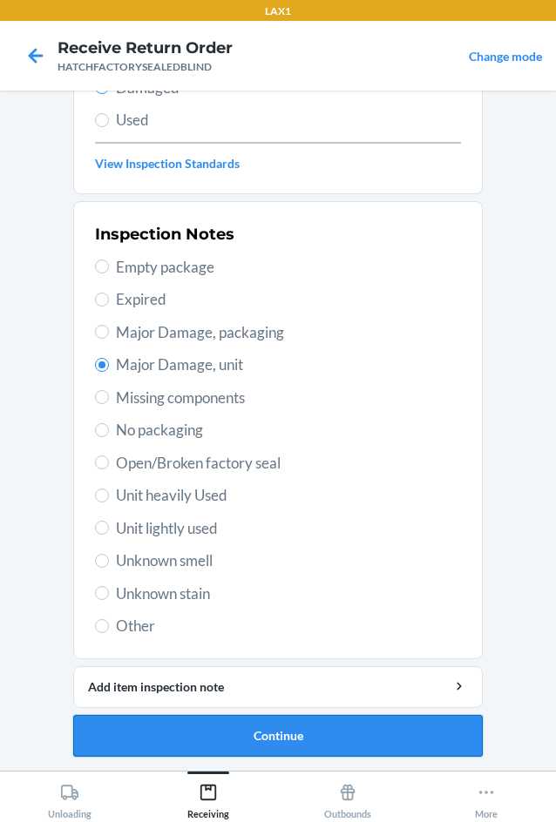
click at [219, 725] on button "Continue" at bounding box center [277, 736] width 409 height 42
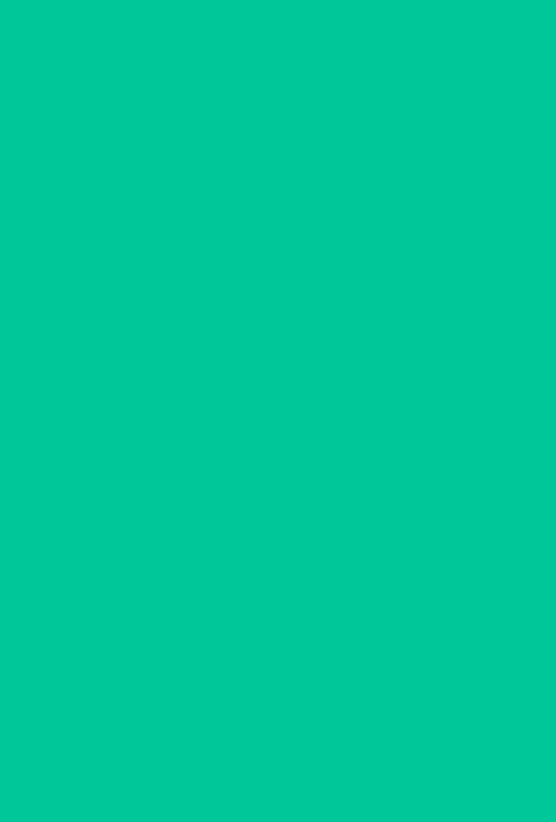
scroll to position [84, 0]
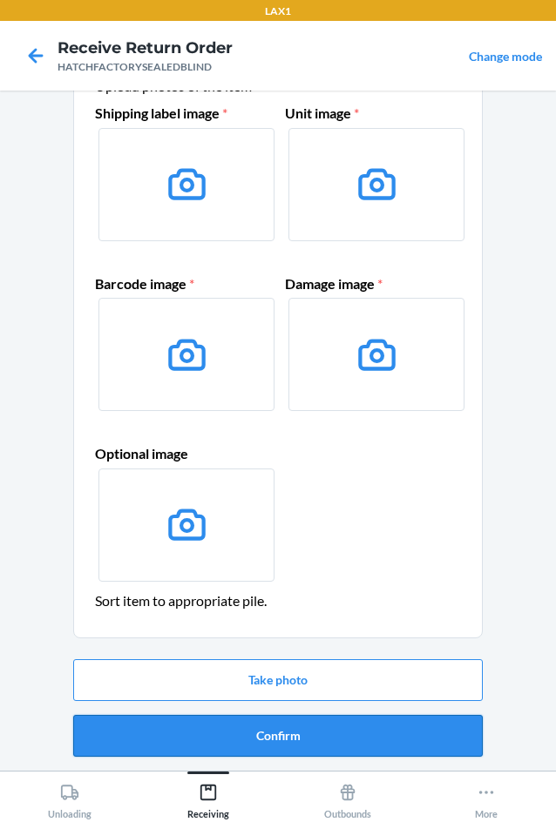
click at [220, 727] on button "Confirm" at bounding box center [277, 736] width 409 height 42
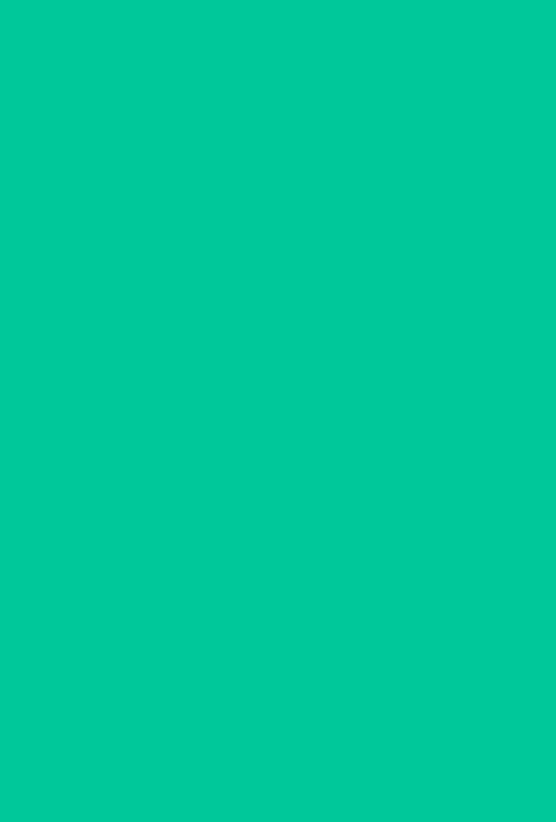
scroll to position [0, 0]
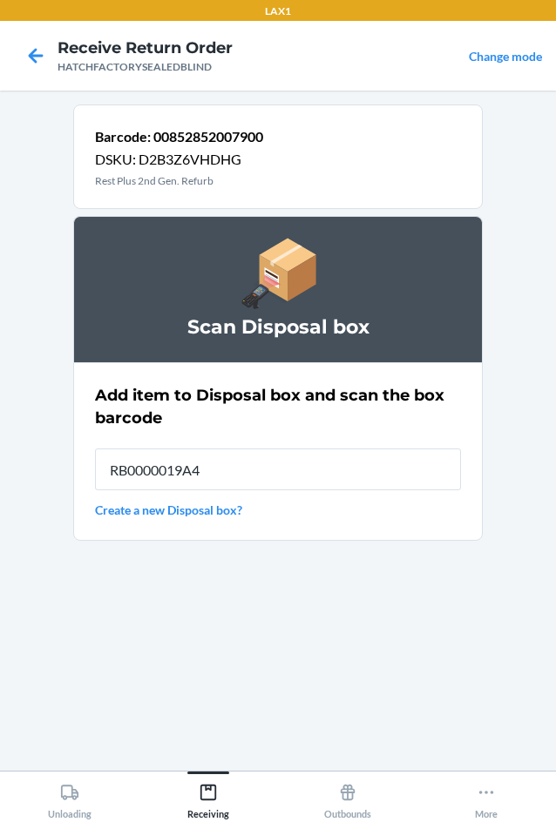
type input "RB0000019A4"
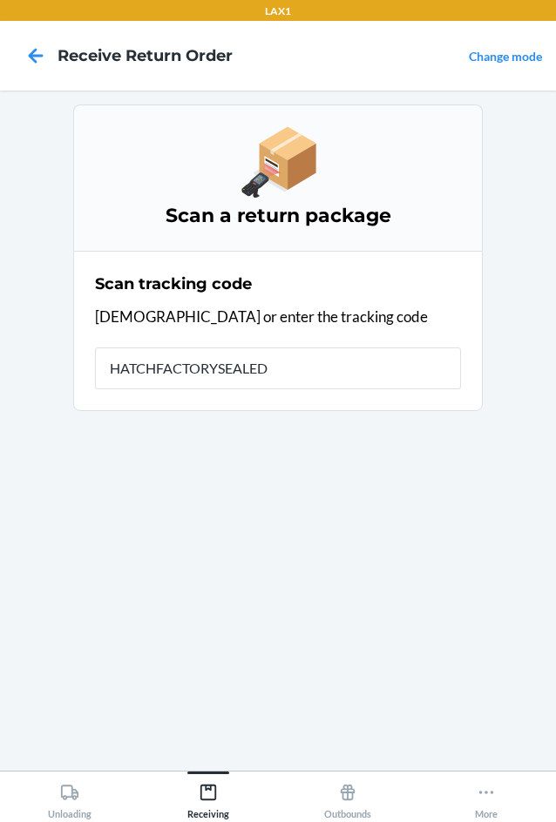
type input "HATCHFACTORYSEALEDB"
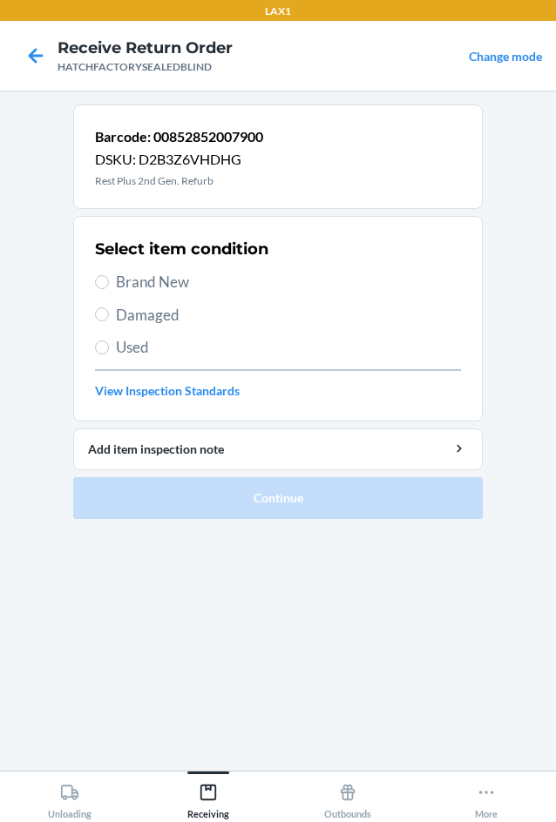
click at [114, 313] on label "Damaged" at bounding box center [278, 315] width 366 height 23
click at [109, 313] on input "Damaged" at bounding box center [102, 315] width 14 height 14
radio input "true"
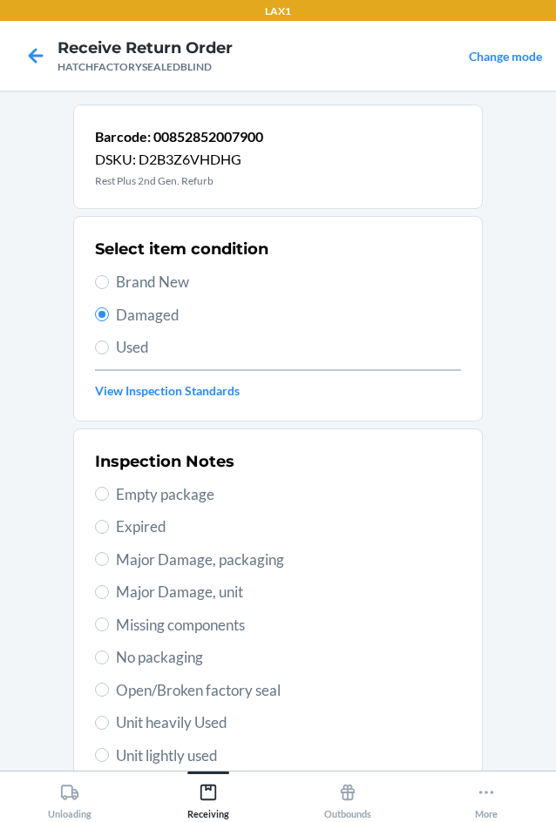
click at [116, 593] on span "Major Damage, unit" at bounding box center [288, 592] width 345 height 23
click at [109, 593] on input "Major Damage, unit" at bounding box center [102, 592] width 14 height 14
radio input "true"
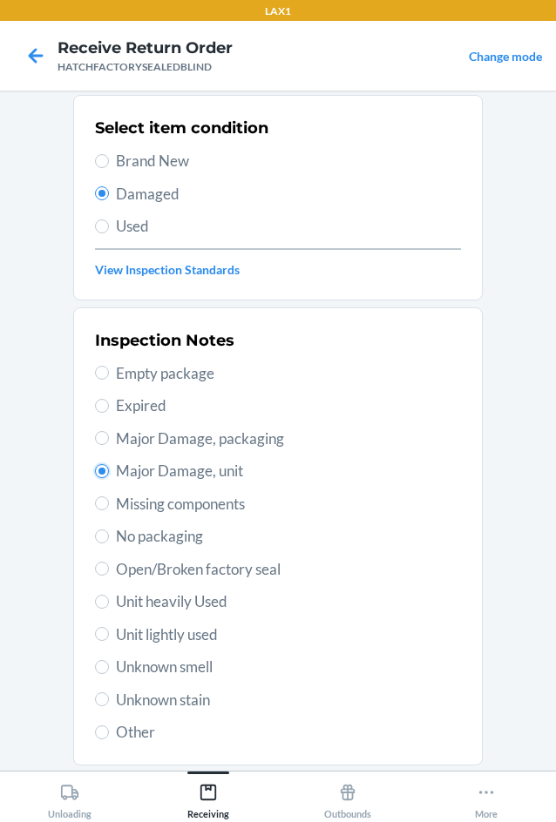
scroll to position [227, 0]
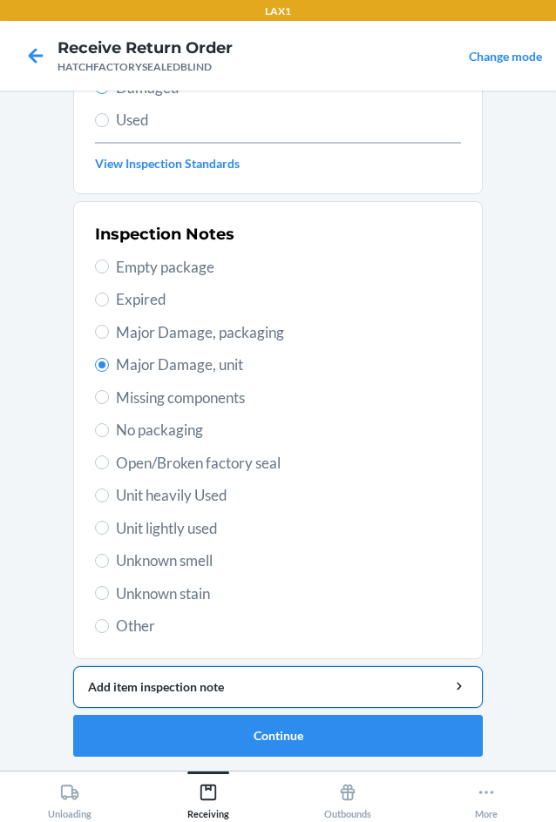
drag, startPoint x: 155, startPoint y: 685, endPoint x: 161, endPoint y: 673, distance: 13.6
click at [156, 684] on div "Add item inspection note" at bounding box center [278, 687] width 380 height 18
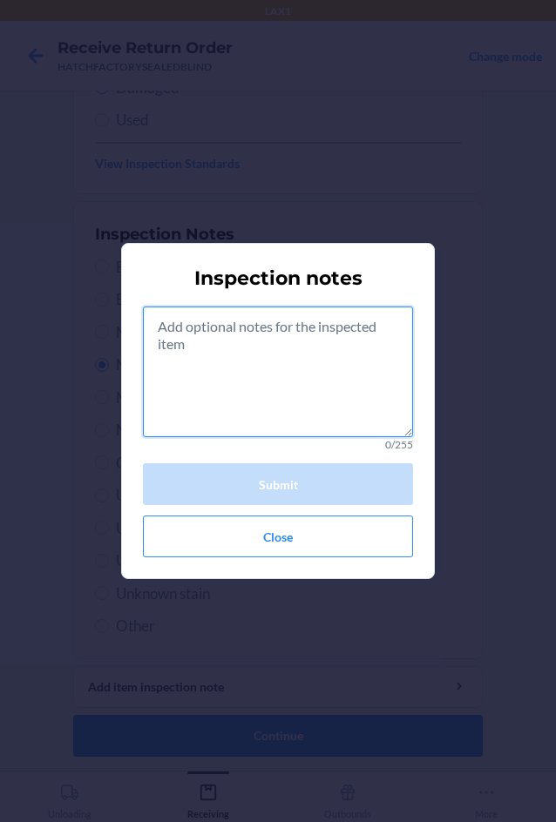
click at [243, 378] on textarea at bounding box center [278, 372] width 270 height 131
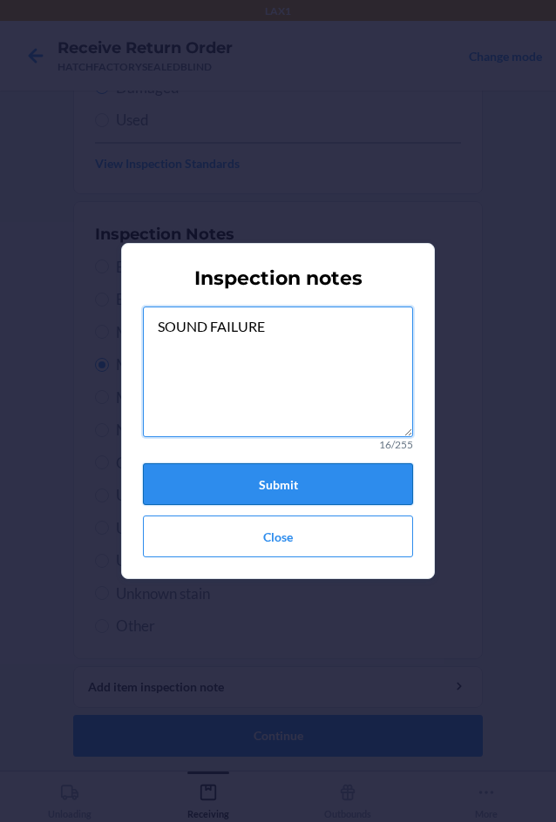
type textarea "SOUND FAILURE"
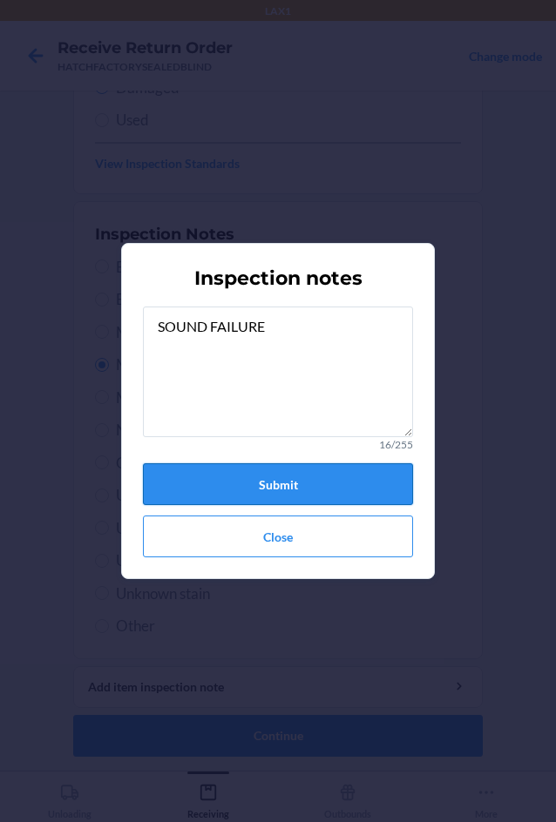
click at [258, 480] on button "Submit" at bounding box center [278, 484] width 270 height 42
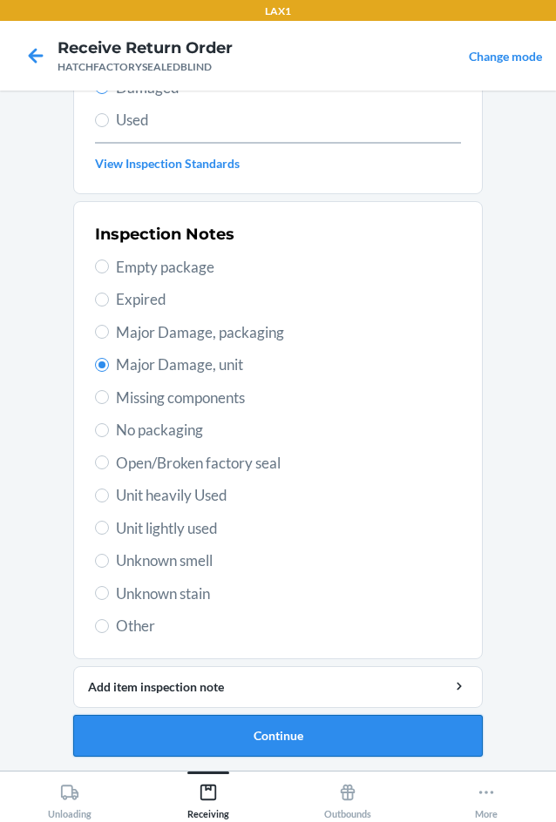
click at [335, 730] on button "Continue" at bounding box center [277, 736] width 409 height 42
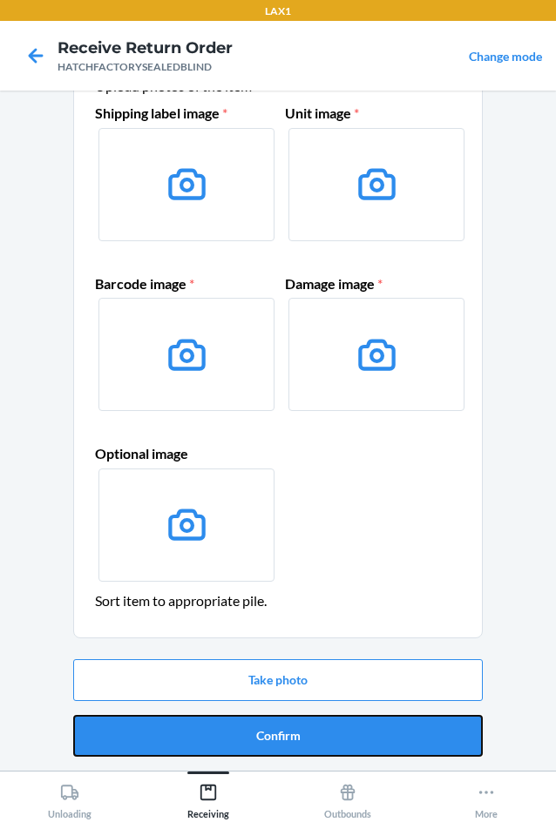
click at [336, 730] on button "Confirm" at bounding box center [277, 736] width 409 height 42
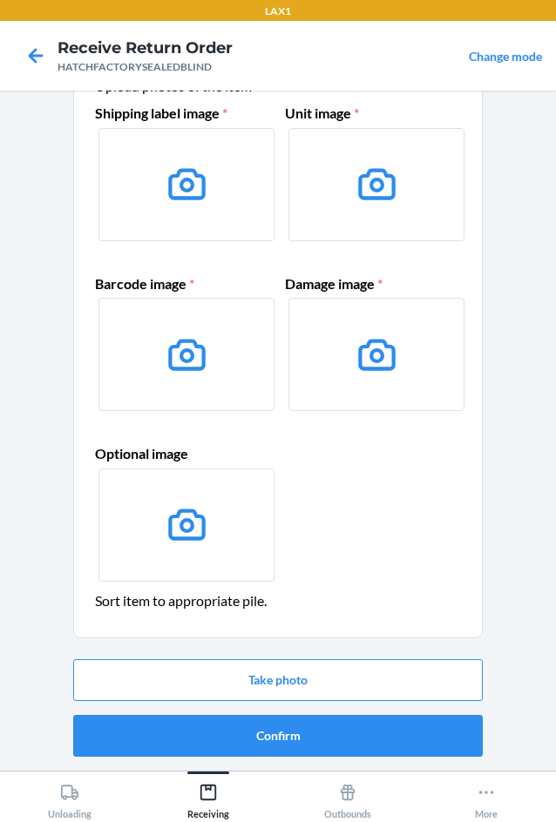
scroll to position [0, 0]
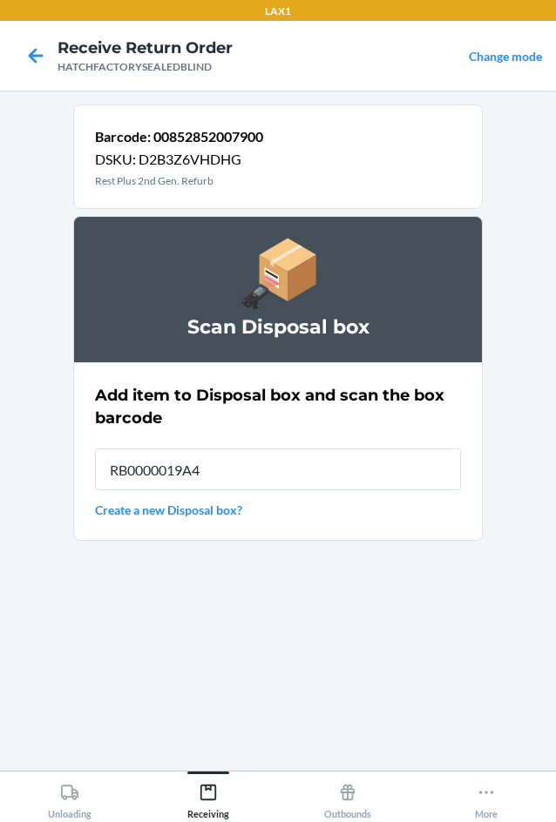
type input "RB0000019A4"
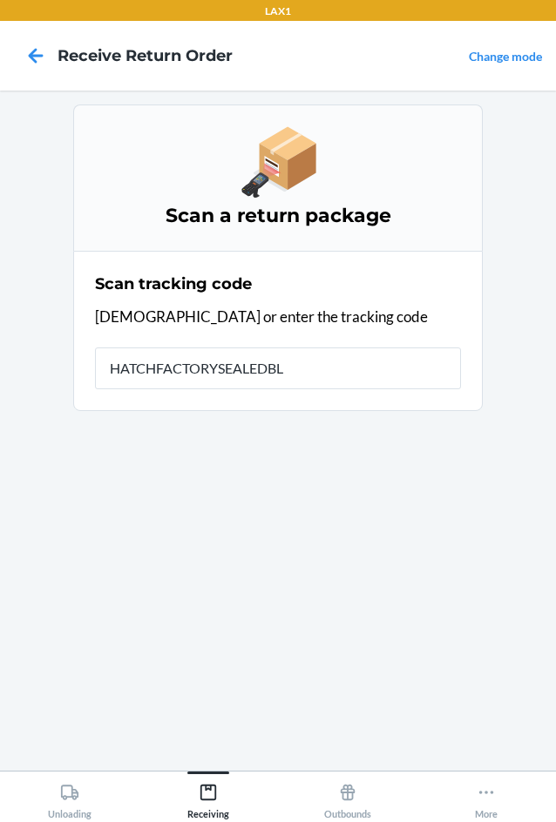
type input "HATCHFACTORYSEALEDBLI"
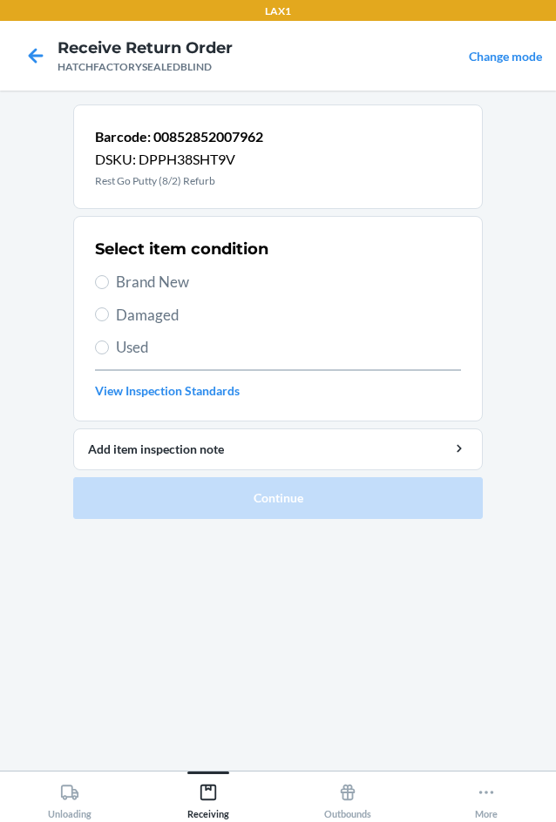
click at [121, 315] on span "Damaged" at bounding box center [288, 315] width 345 height 23
click at [109, 315] on input "Damaged" at bounding box center [102, 315] width 14 height 14
radio input "true"
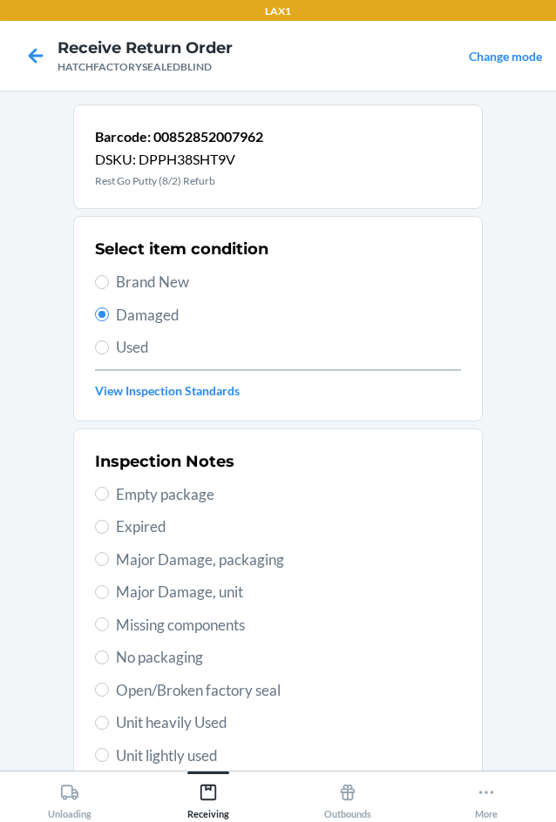
click at [145, 686] on span "Open/Broken factory seal" at bounding box center [288, 690] width 345 height 23
click at [109, 686] on input "Open/Broken factory seal" at bounding box center [102, 690] width 14 height 14
radio input "true"
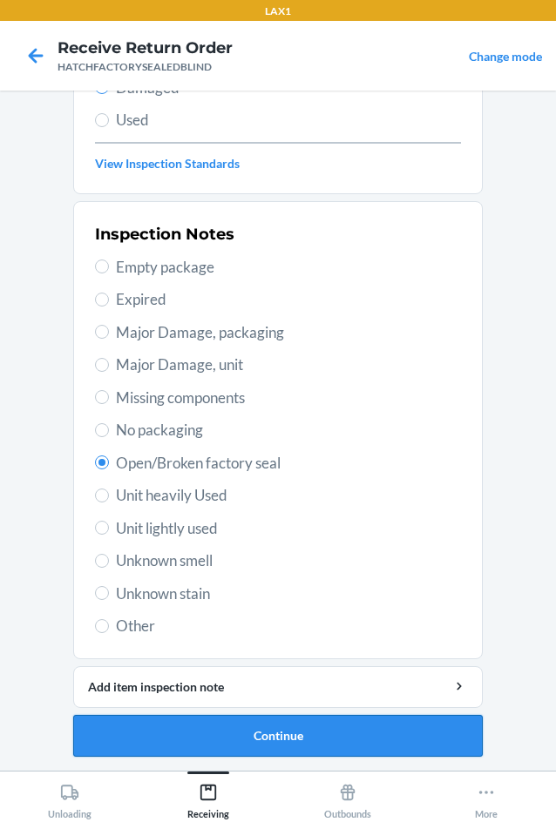
click at [228, 731] on button "Continue" at bounding box center [277, 736] width 409 height 42
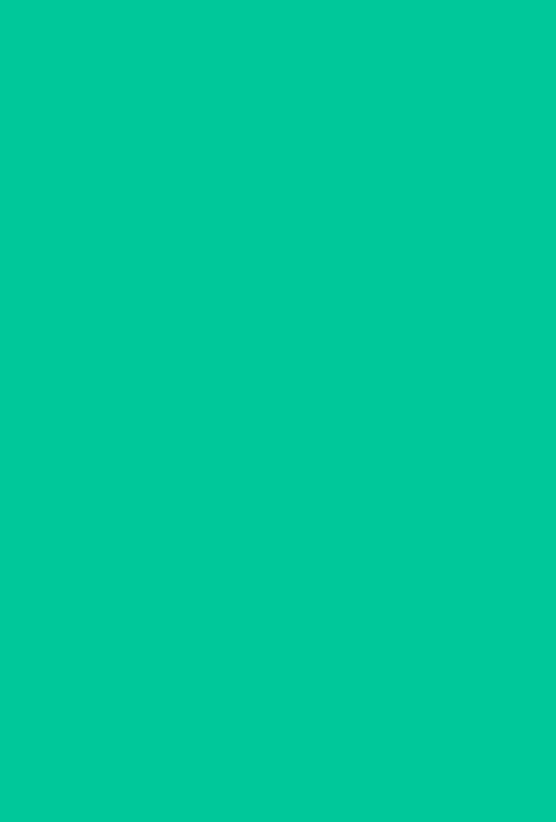
scroll to position [84, 0]
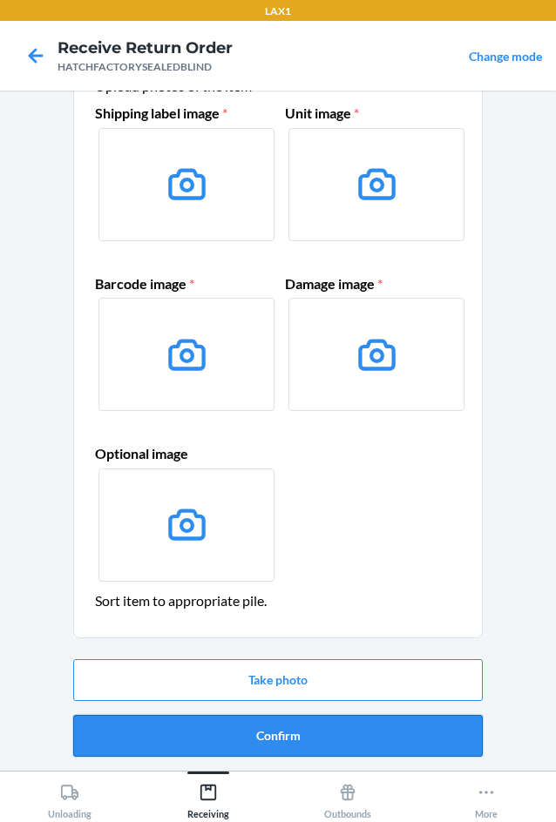
click at [234, 740] on button "Confirm" at bounding box center [277, 736] width 409 height 42
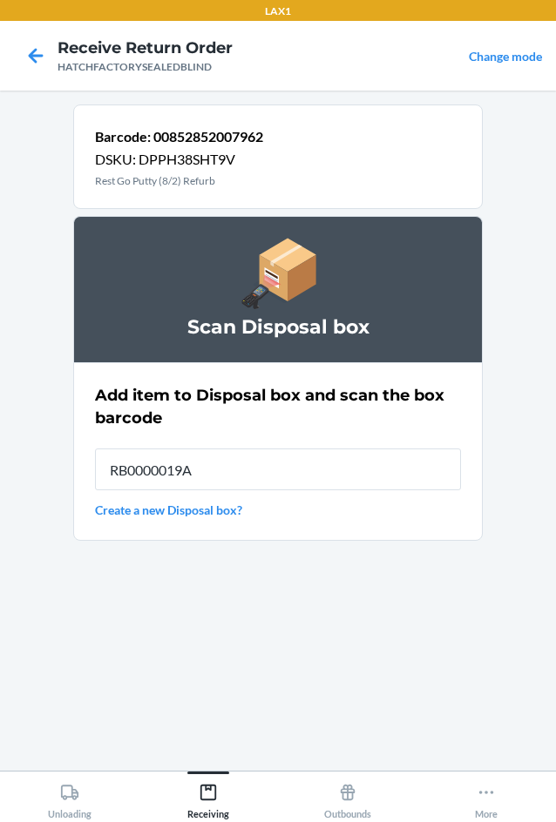
type input "RB0000019A4"
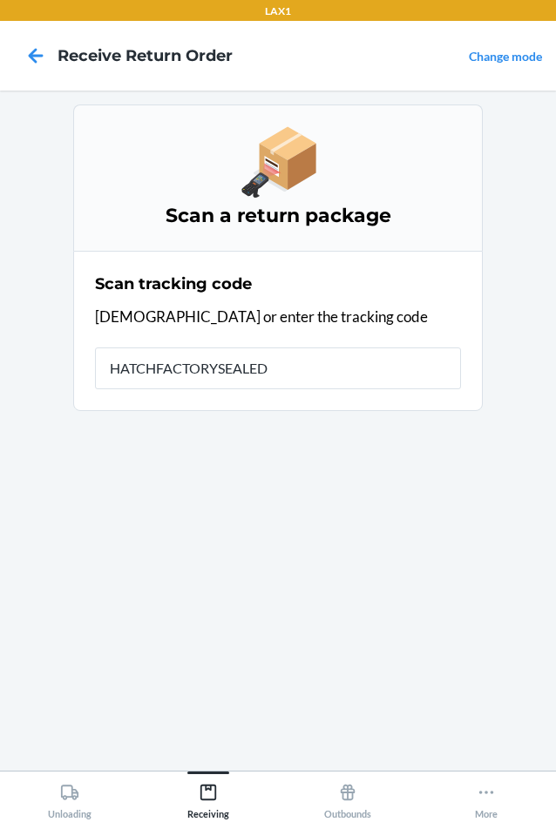
type input "HATCHFACTORYSEALEDB"
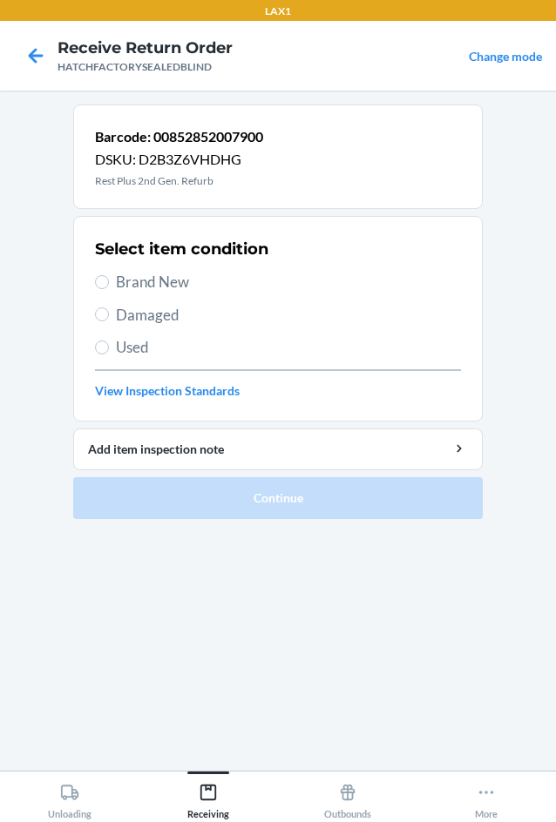
click at [108, 318] on label "Damaged" at bounding box center [278, 315] width 366 height 23
click at [108, 318] on input "Damaged" at bounding box center [102, 315] width 14 height 14
radio input "true"
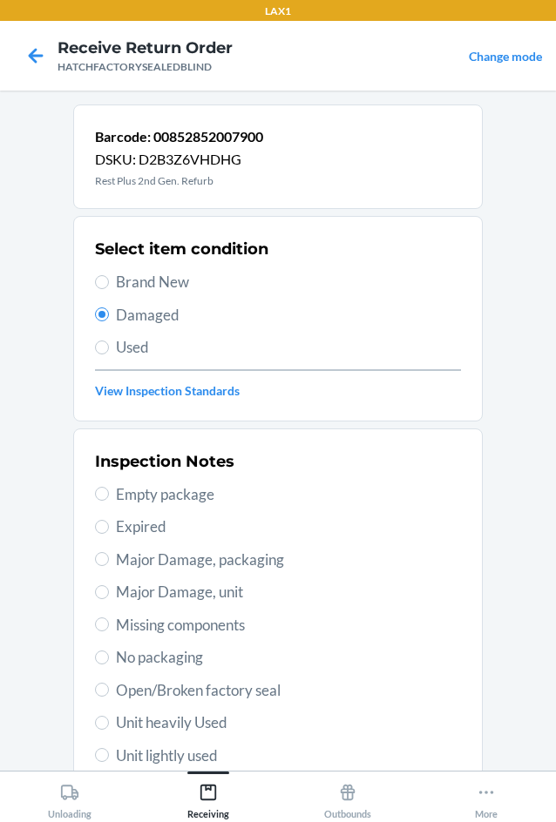
click at [151, 593] on span "Major Damage, unit" at bounding box center [288, 592] width 345 height 23
click at [109, 593] on input "Major Damage, unit" at bounding box center [102, 592] width 14 height 14
radio input "true"
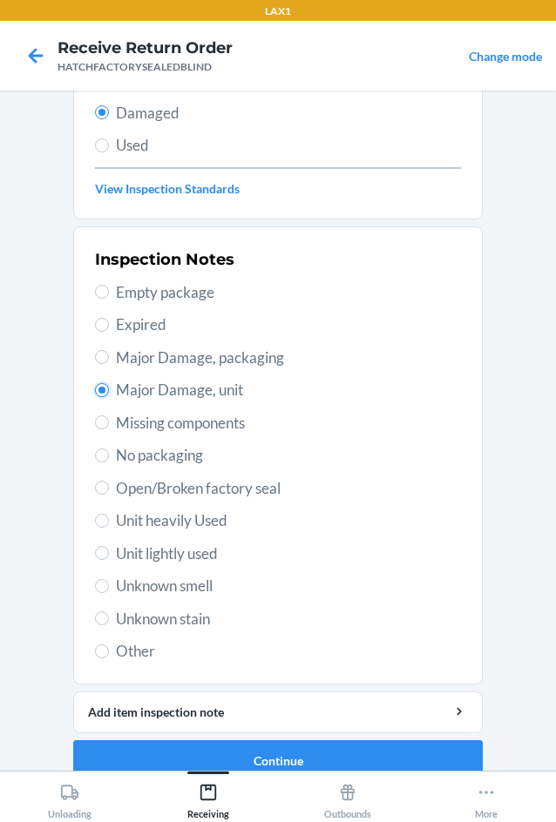
scroll to position [227, 0]
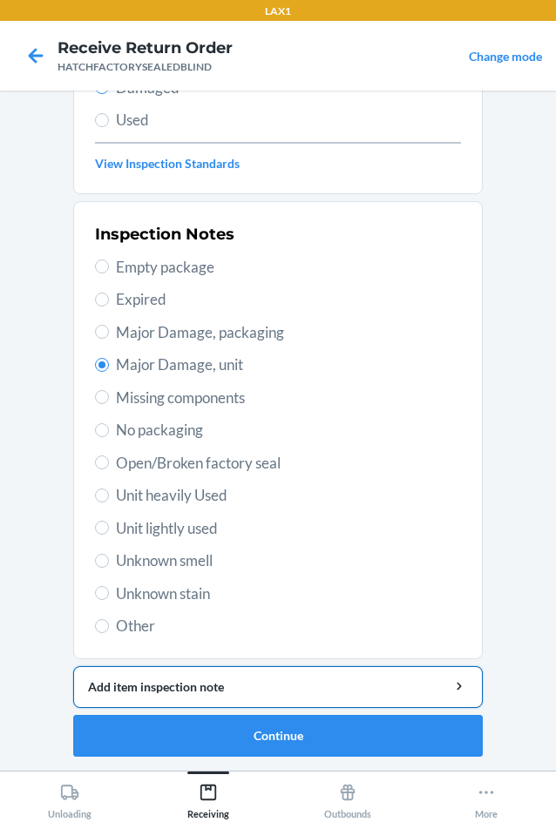
click at [228, 689] on div "Add item inspection note" at bounding box center [278, 687] width 380 height 18
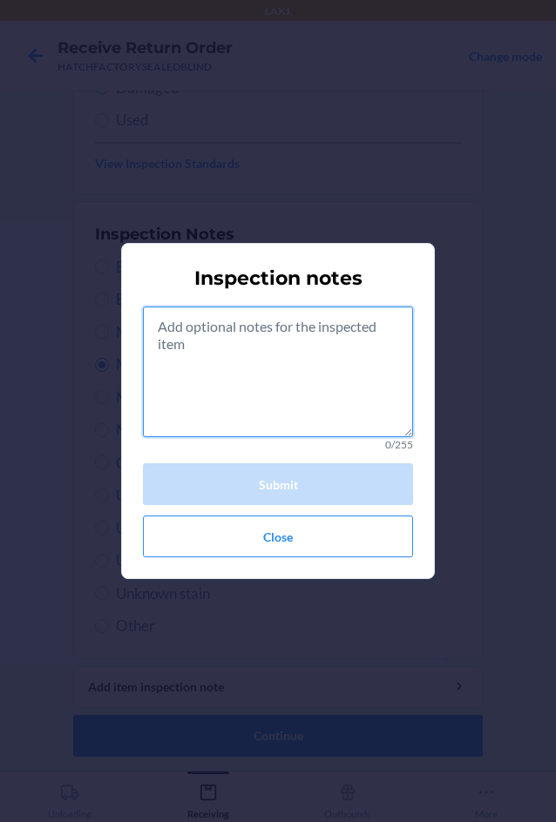
click at [273, 391] on textarea at bounding box center [278, 372] width 270 height 131
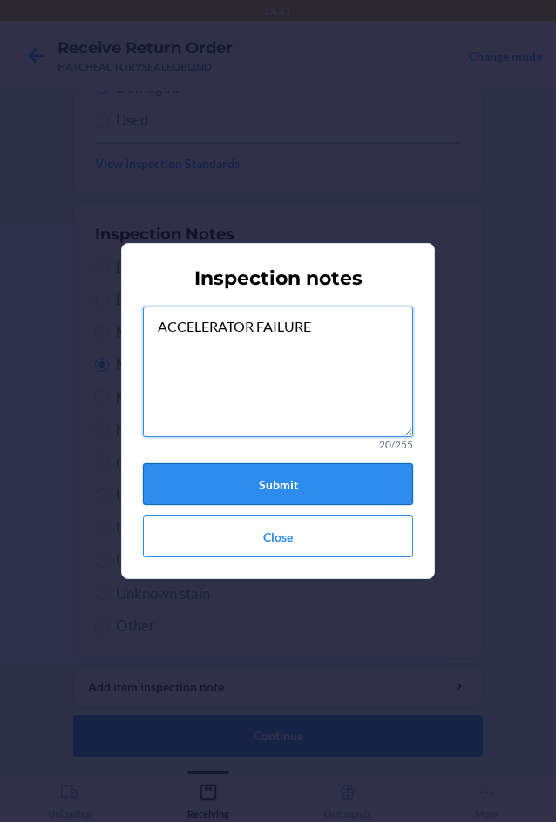
type textarea "ACCELERATOR FAILURE"
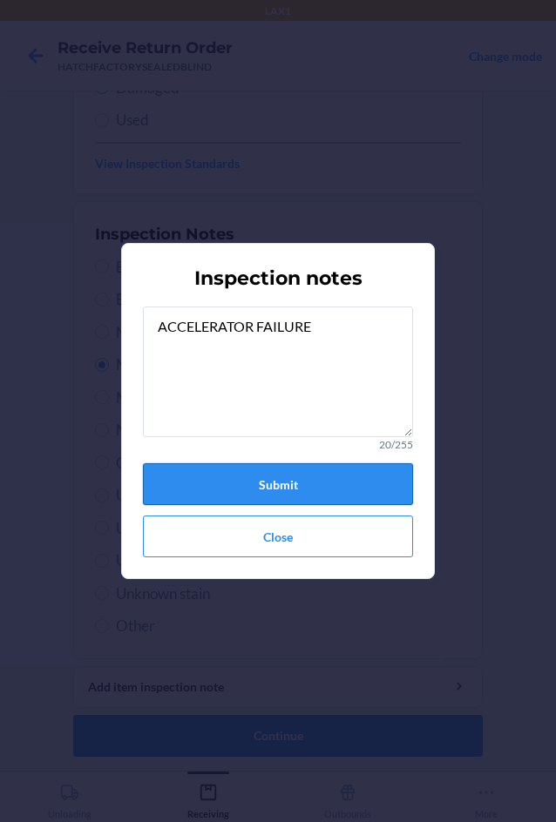
click at [256, 476] on button "Submit" at bounding box center [278, 484] width 270 height 42
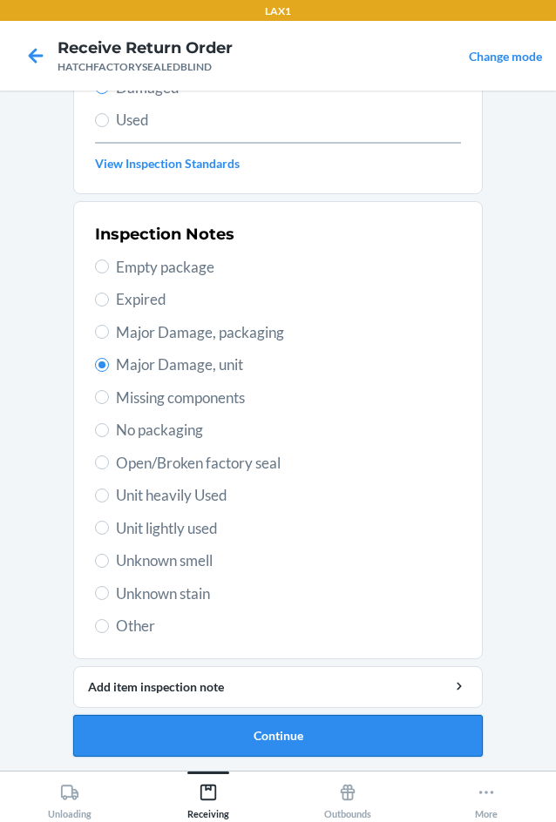
click at [286, 730] on button "Continue" at bounding box center [277, 736] width 409 height 42
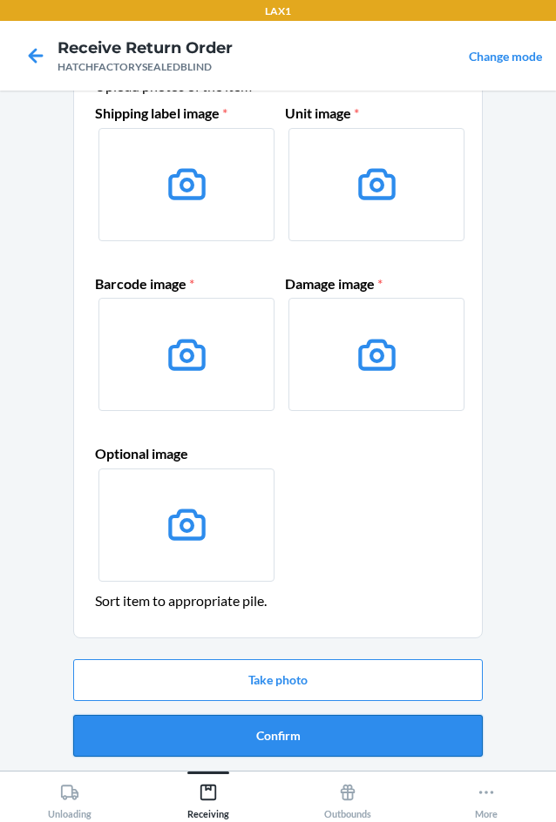
click at [328, 740] on button "Confirm" at bounding box center [277, 736] width 409 height 42
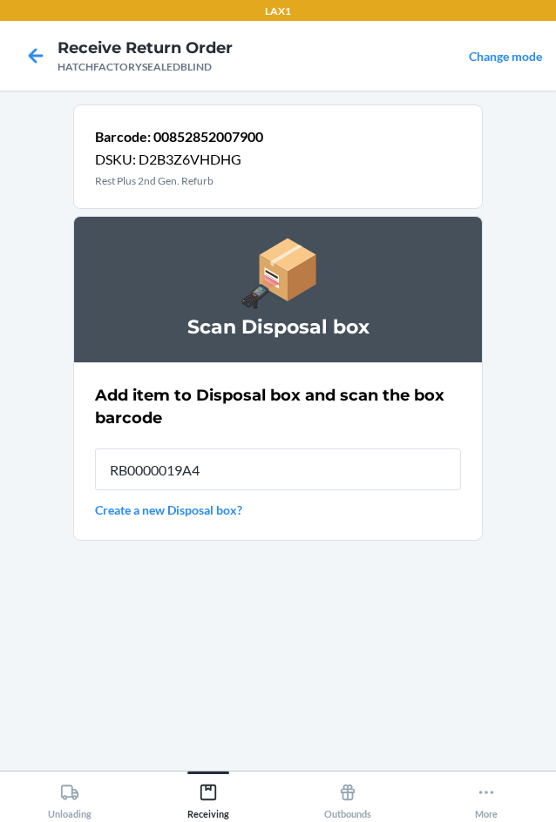
type input "RB0000019A4"
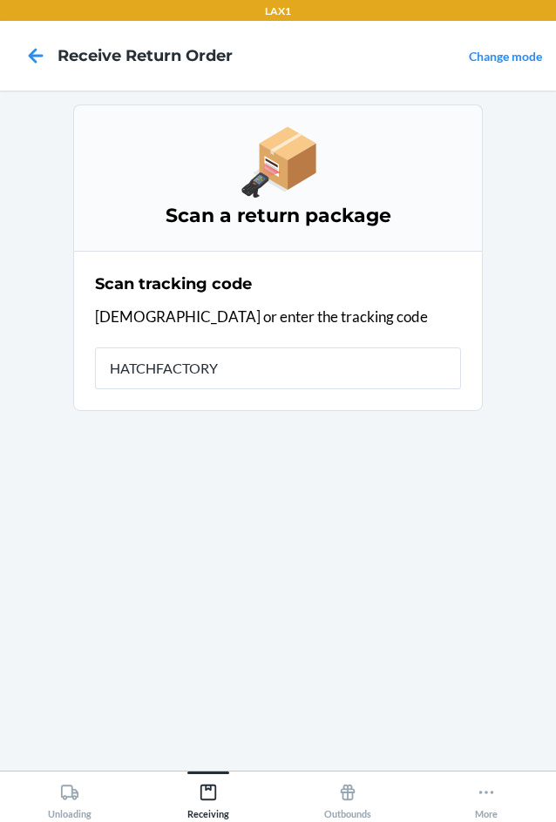
type input "HATCHFACTORYS"
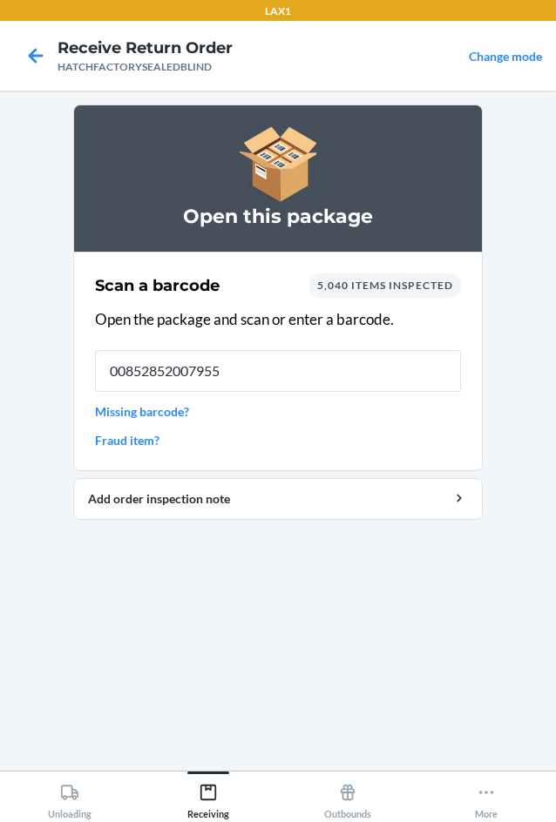
type input "00852852007955"
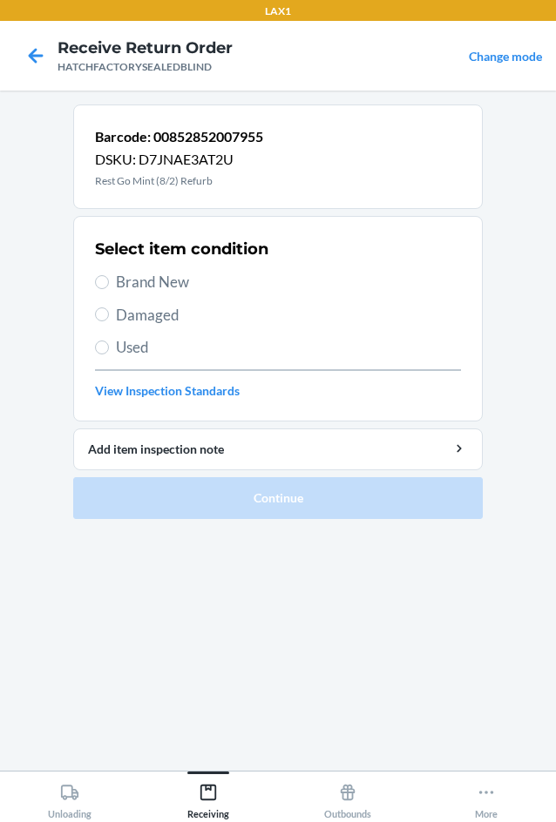
click at [153, 314] on span "Damaged" at bounding box center [288, 315] width 345 height 23
click at [109, 314] on input "Damaged" at bounding box center [102, 315] width 14 height 14
radio input "true"
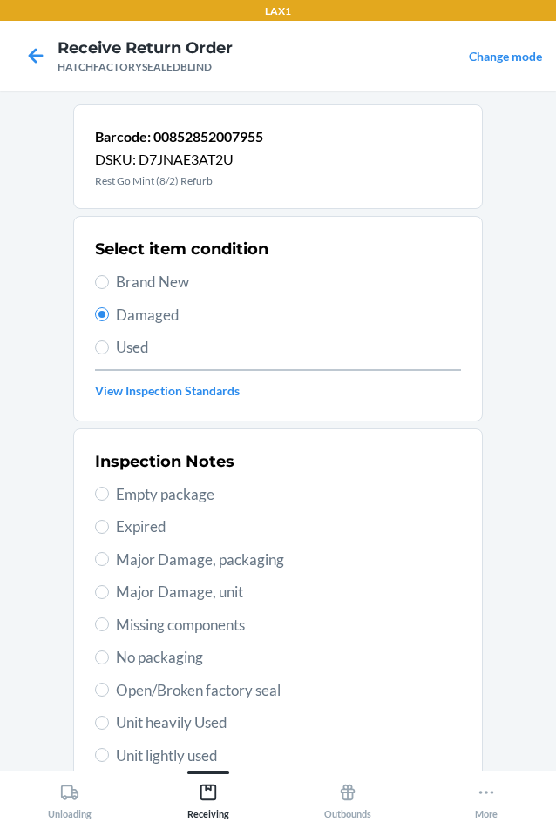
drag, startPoint x: 150, startPoint y: 686, endPoint x: 194, endPoint y: 668, distance: 47.7
click at [152, 685] on span "Open/Broken factory seal" at bounding box center [288, 690] width 345 height 23
click at [109, 685] on input "Open/Broken factory seal" at bounding box center [102, 690] width 14 height 14
radio input "true"
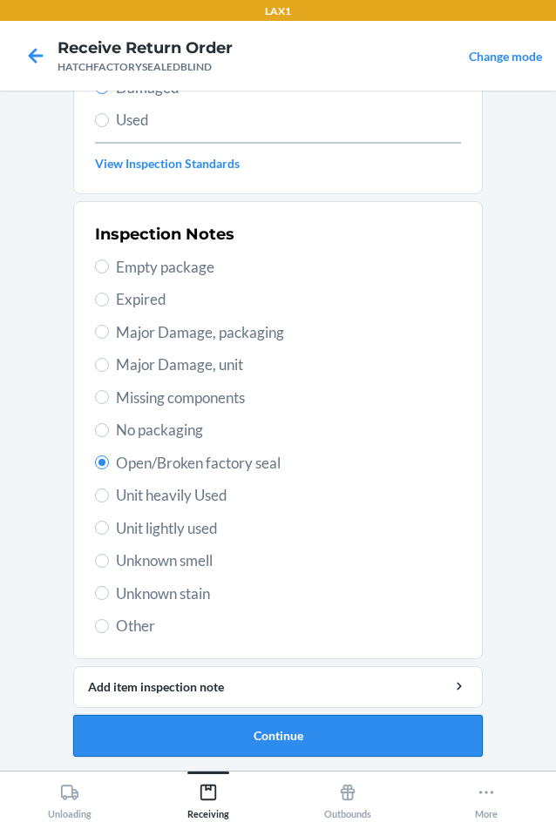
click at [260, 736] on button "Continue" at bounding box center [277, 736] width 409 height 42
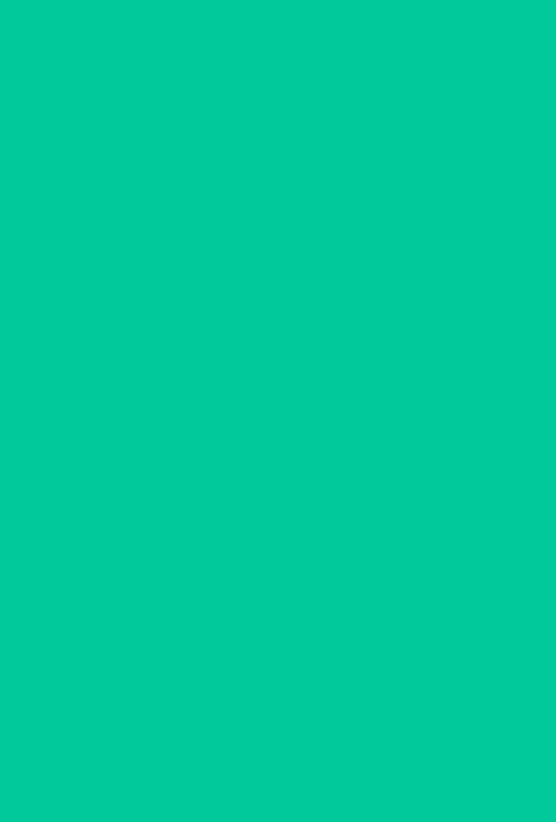
click at [260, 736] on button "Confirm" at bounding box center [277, 736] width 409 height 42
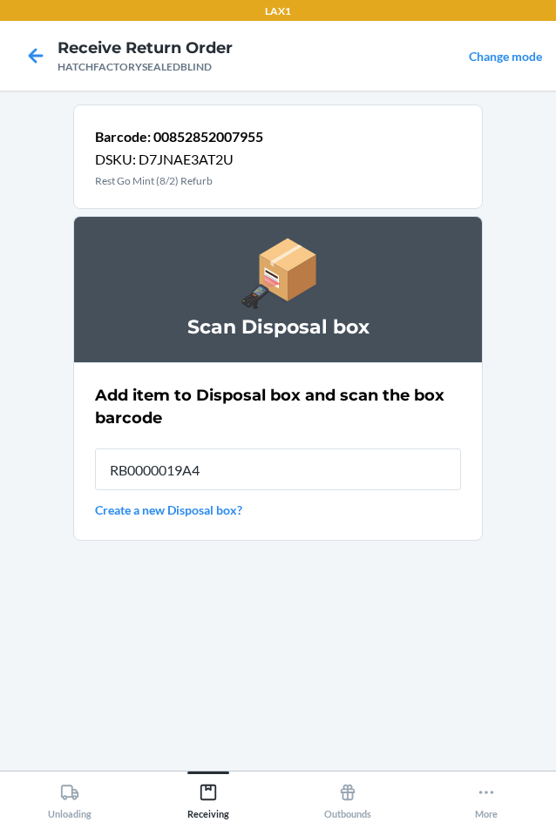
type input "RB0000019A4"
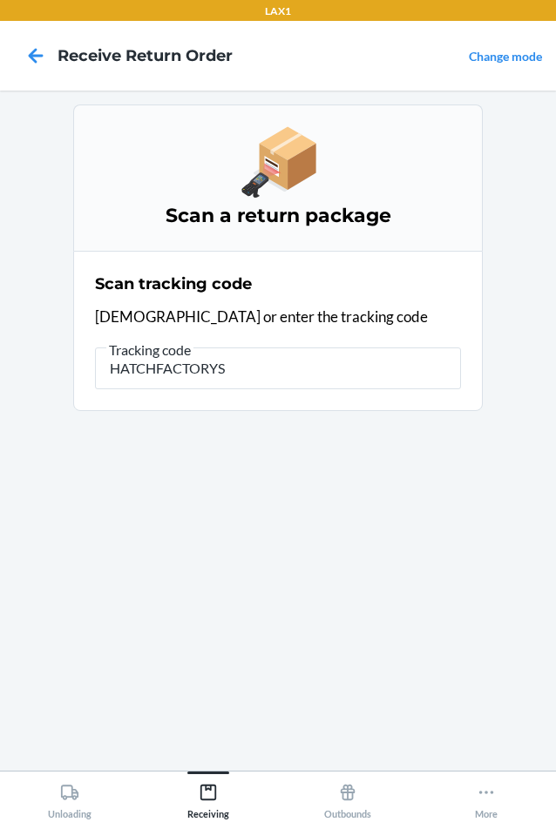
type input "HATCHFACTORYSE"
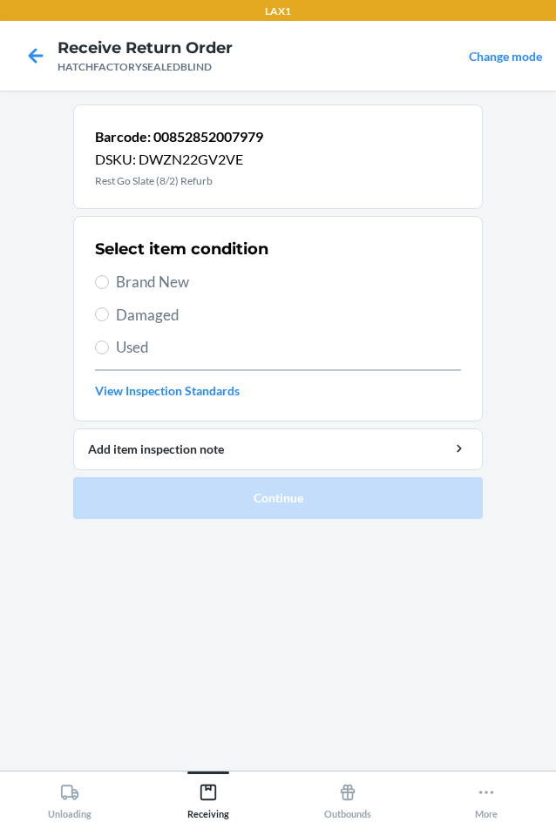
click at [145, 311] on span "Damaged" at bounding box center [288, 315] width 345 height 23
click at [109, 311] on input "Damaged" at bounding box center [102, 315] width 14 height 14
radio input "true"
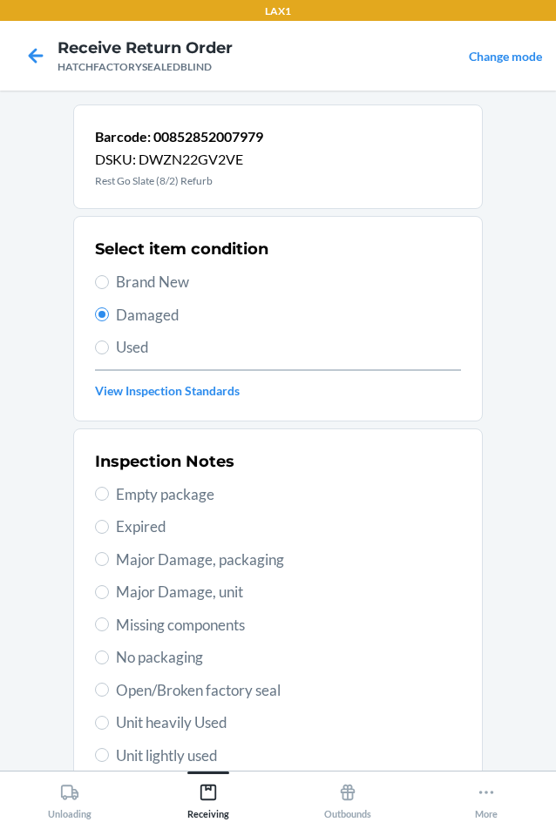
click at [138, 685] on span "Open/Broken factory seal" at bounding box center [288, 690] width 345 height 23
click at [109, 685] on input "Open/Broken factory seal" at bounding box center [102, 690] width 14 height 14
radio input "true"
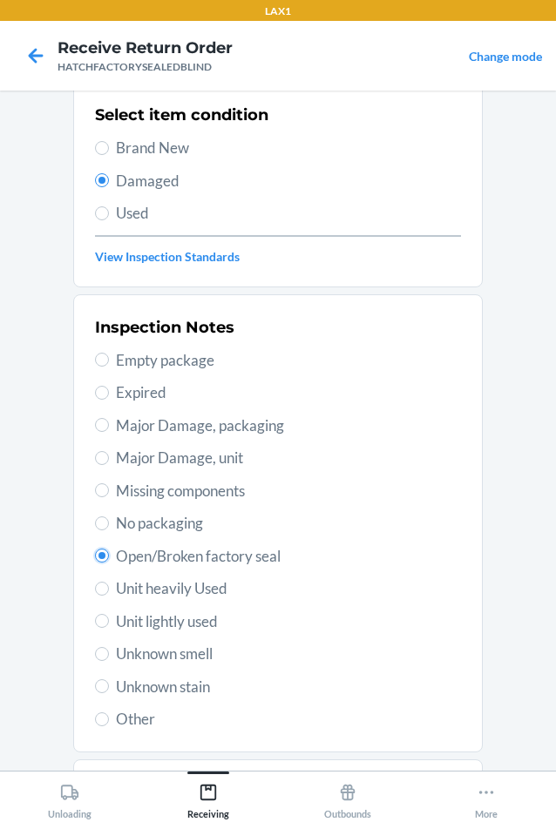
scroll to position [227, 0]
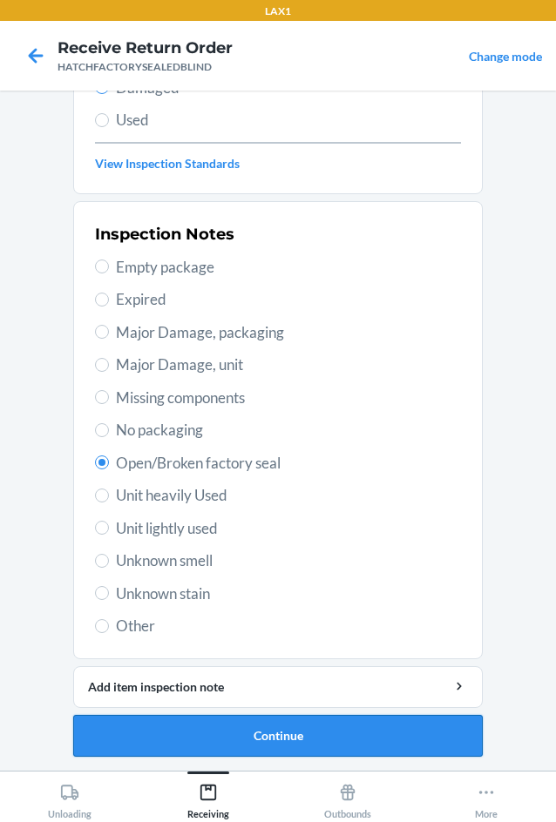
click at [234, 735] on button "Continue" at bounding box center [277, 736] width 409 height 42
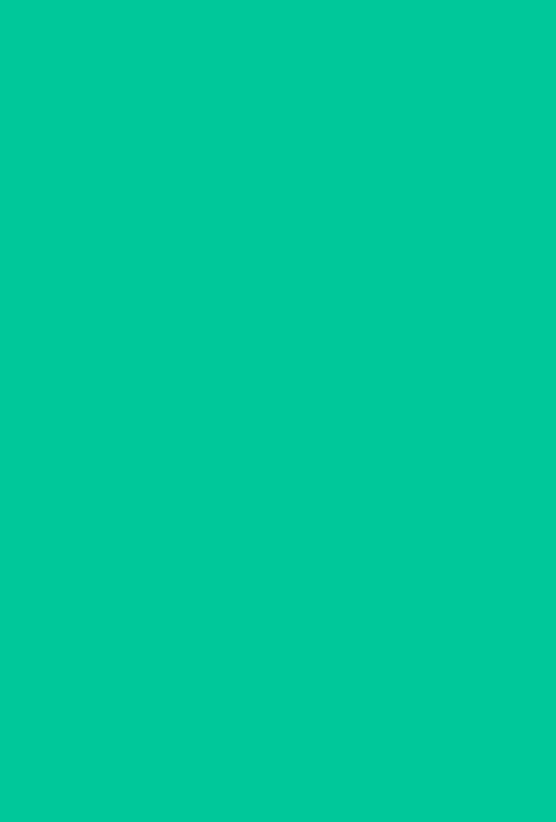
scroll to position [84, 0]
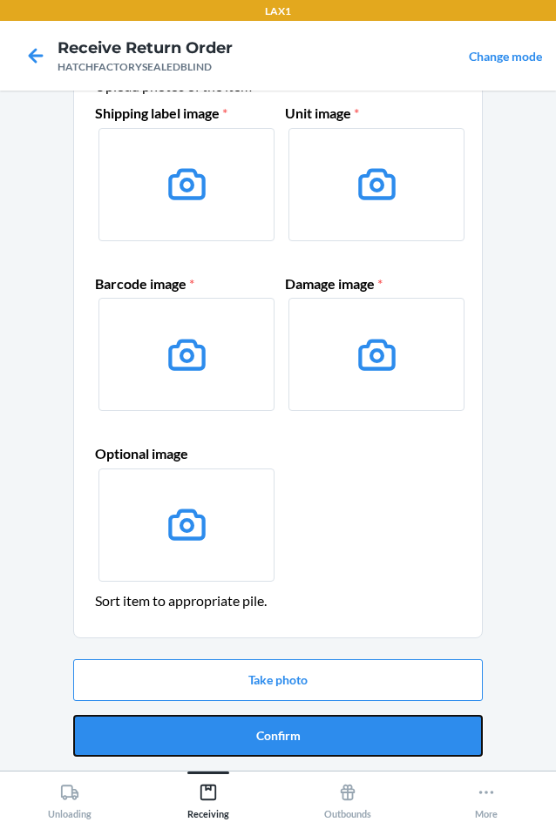
click at [234, 735] on button "Confirm" at bounding box center [277, 736] width 409 height 42
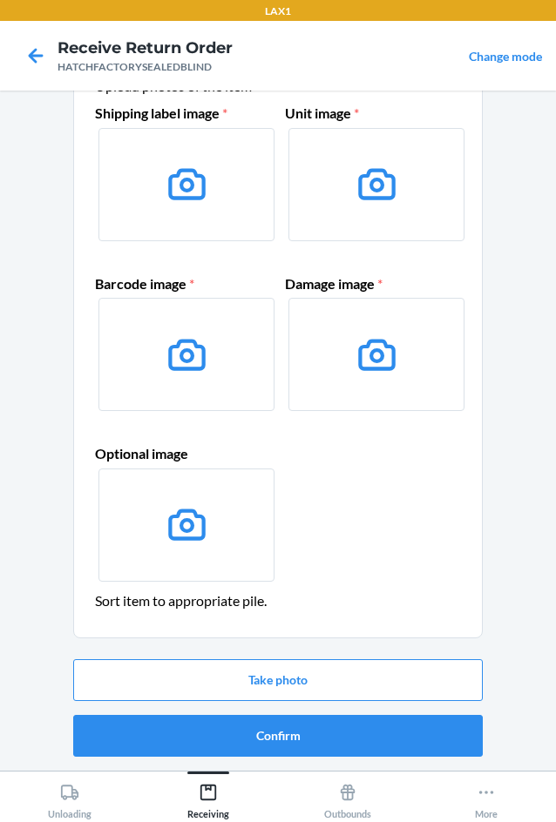
scroll to position [0, 0]
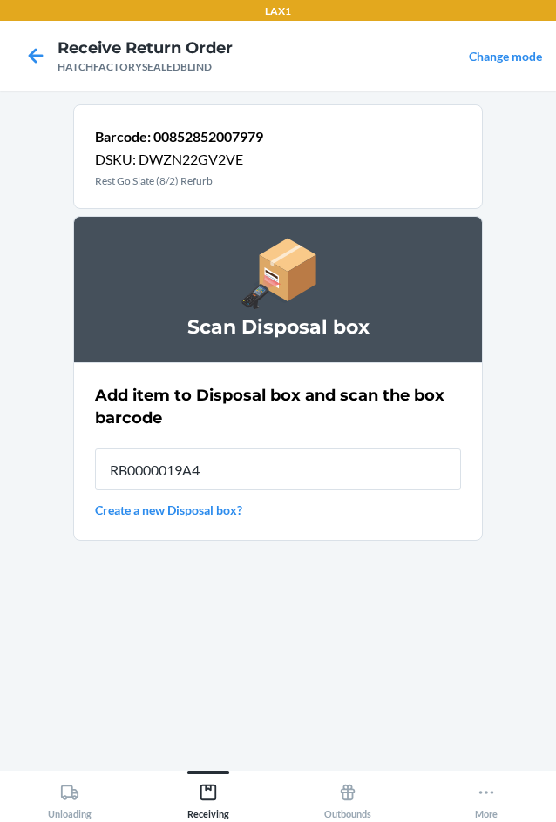
type input "RB0000019A4"
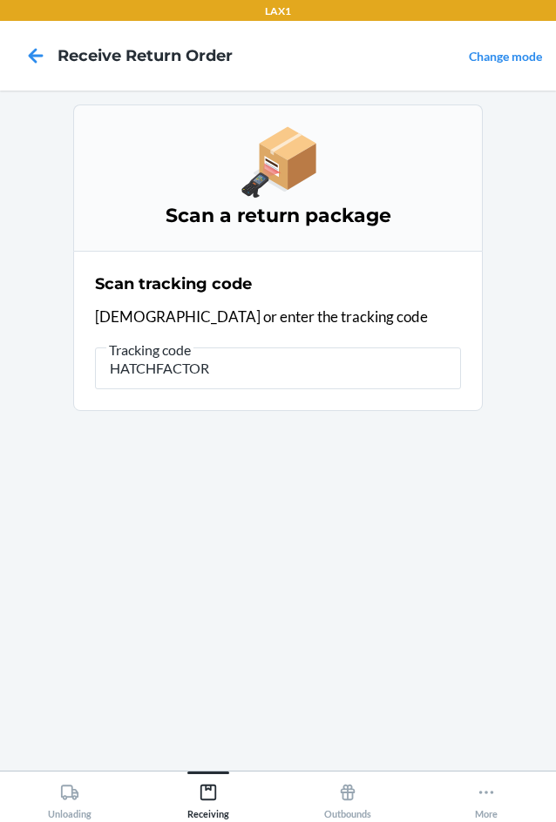
type input "HATCHFACTORY"
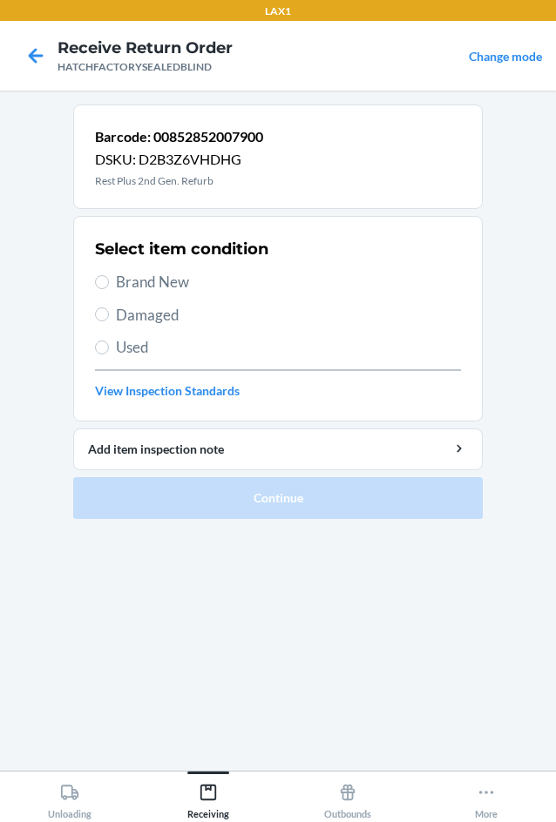
click at [98, 322] on label "Damaged" at bounding box center [278, 315] width 366 height 23
click at [98, 321] on input "Damaged" at bounding box center [102, 315] width 14 height 14
radio input "true"
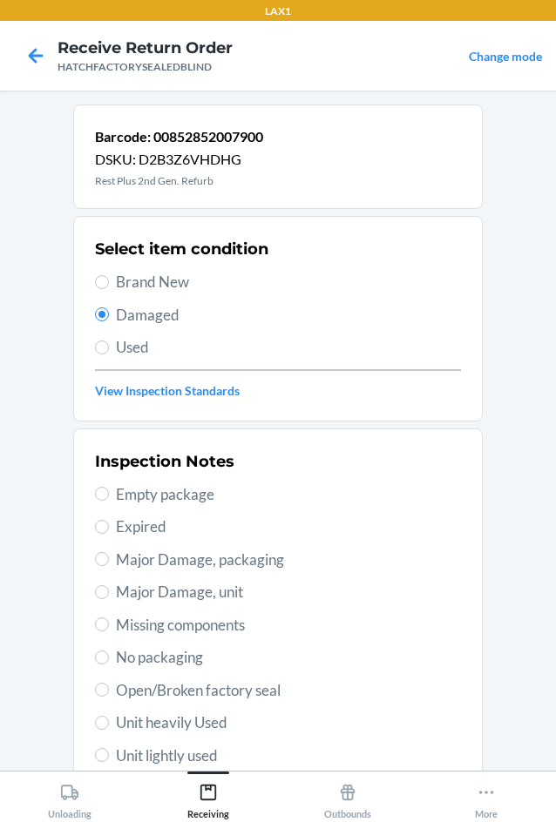
click at [141, 593] on span "Major Damage, unit" at bounding box center [288, 592] width 345 height 23
click at [109, 593] on input "Major Damage, unit" at bounding box center [102, 592] width 14 height 14
radio input "true"
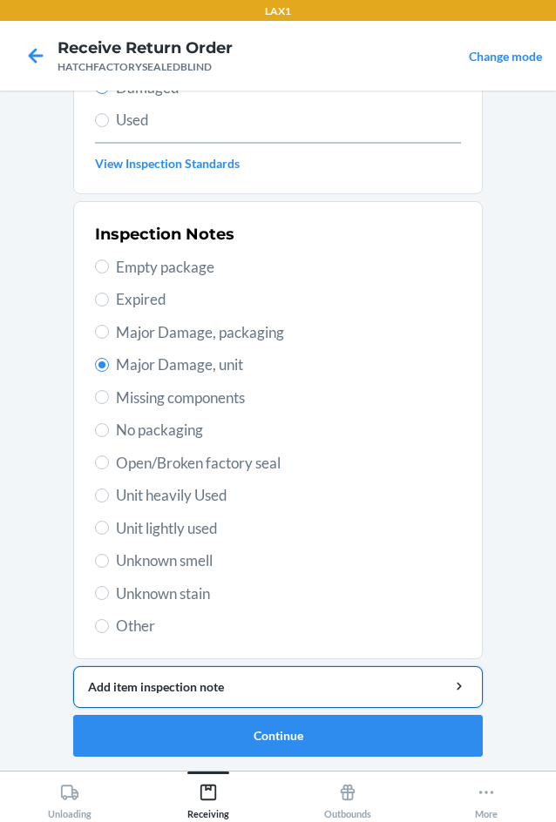
click at [163, 683] on div "Add item inspection note" at bounding box center [278, 687] width 380 height 18
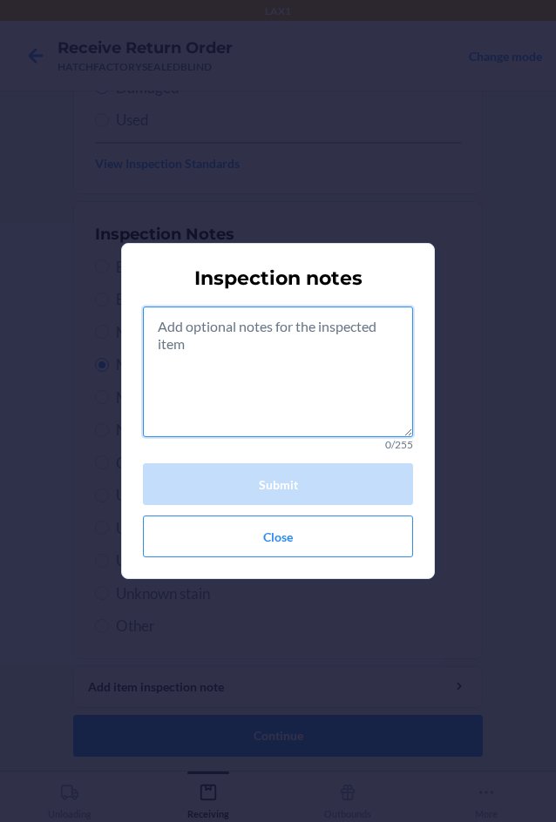
click at [248, 373] on textarea at bounding box center [278, 372] width 270 height 131
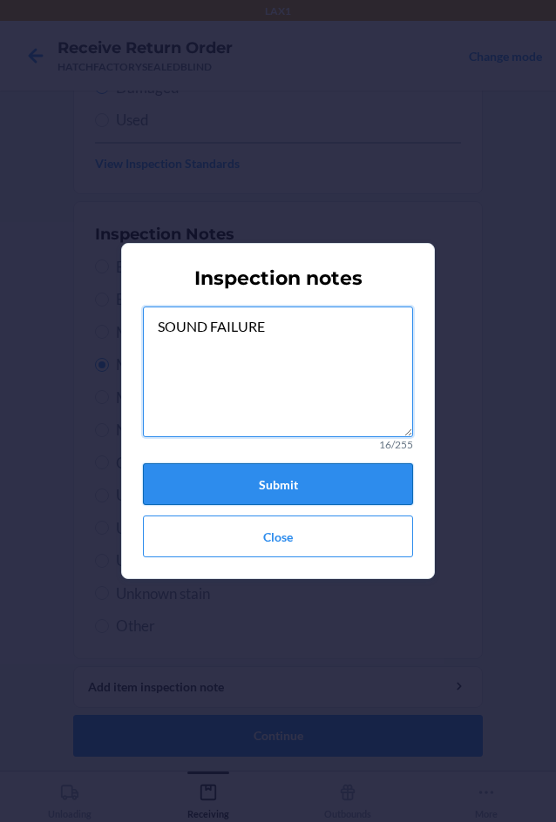
type textarea "SOUND FAILURE"
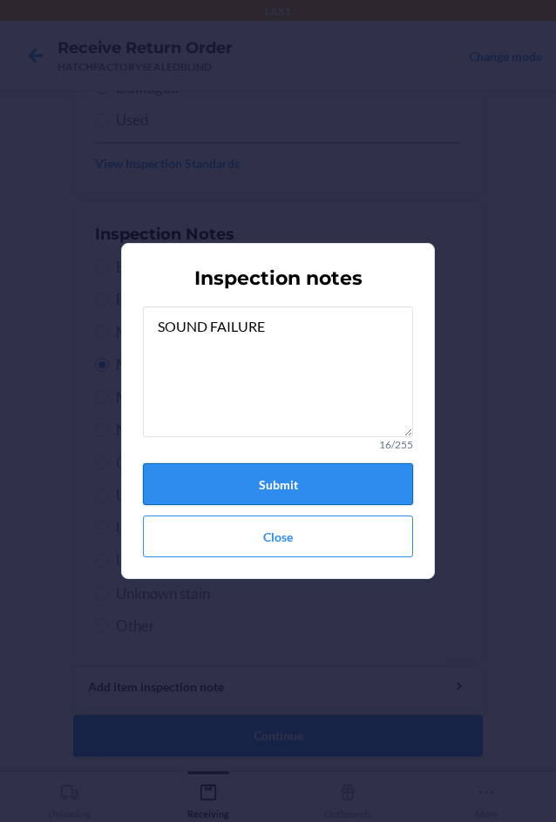
click at [243, 474] on button "Submit" at bounding box center [278, 484] width 270 height 42
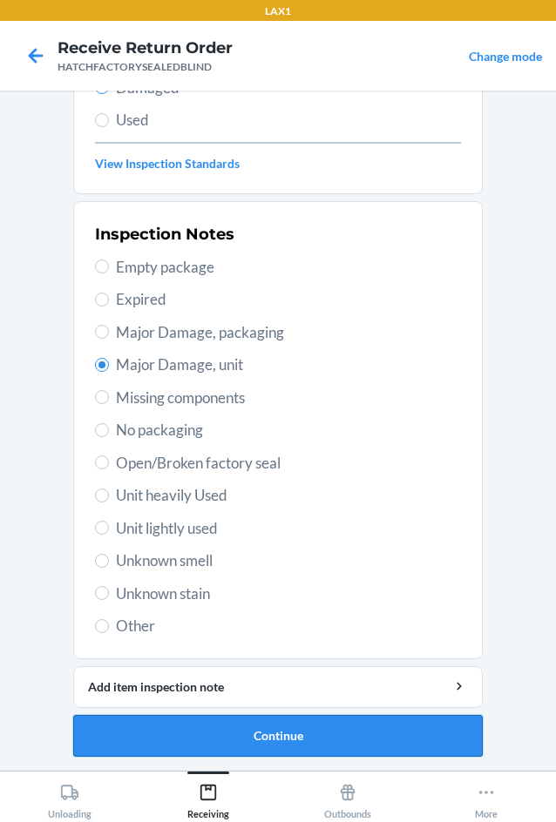
click at [295, 740] on button "Continue" at bounding box center [277, 736] width 409 height 42
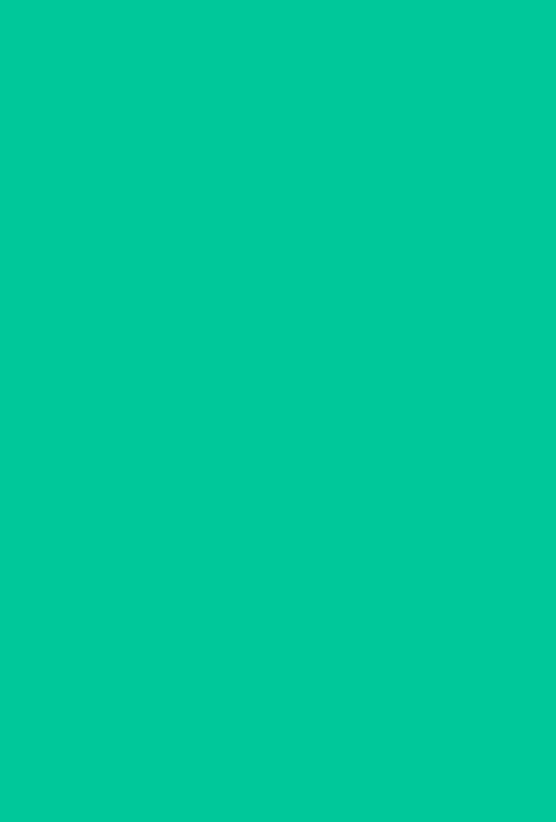
scroll to position [84, 0]
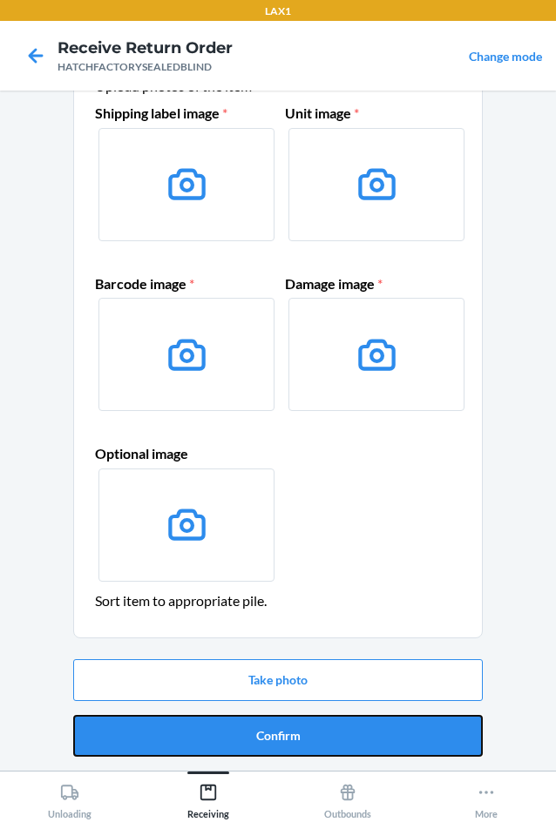
click at [295, 740] on button "Confirm" at bounding box center [277, 736] width 409 height 42
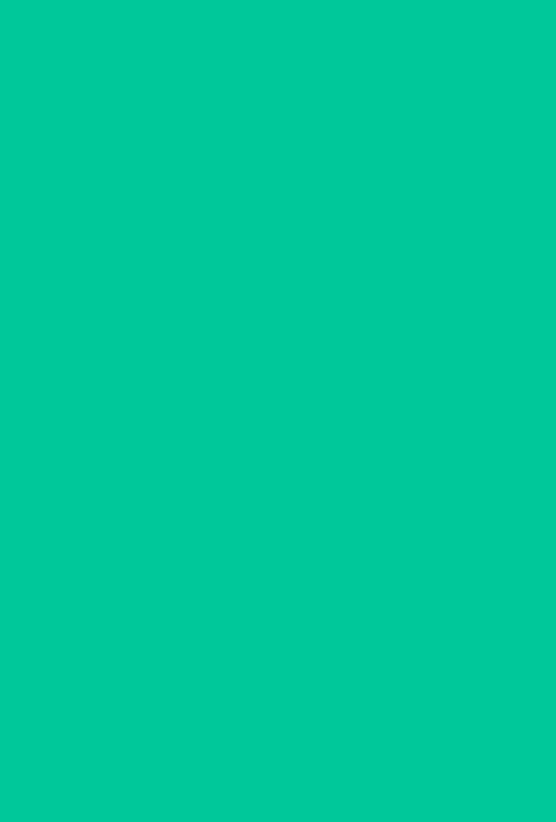
scroll to position [0, 0]
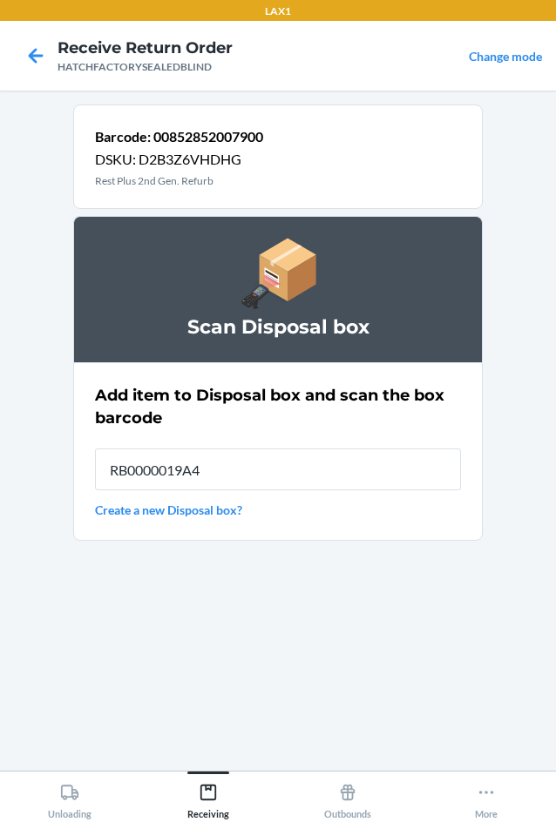
type input "RB0000019A4"
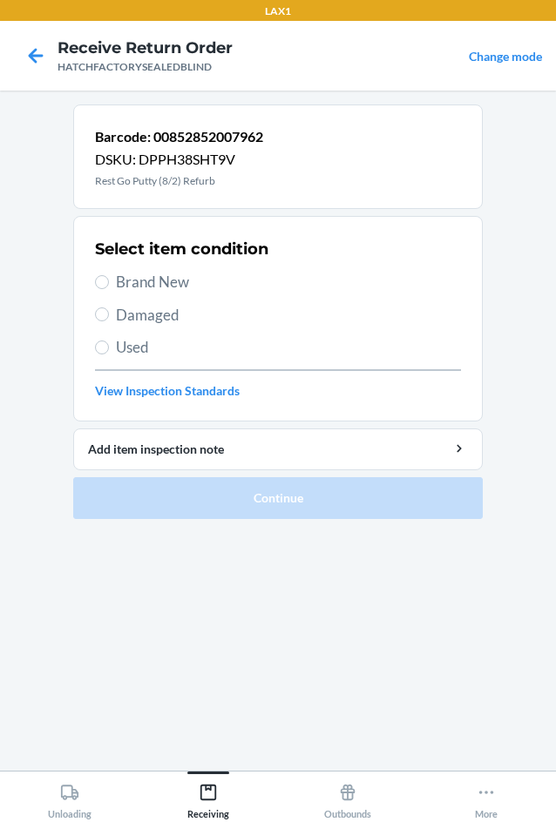
click at [106, 307] on label "Damaged" at bounding box center [278, 315] width 366 height 23
click at [106, 308] on input "Damaged" at bounding box center [102, 315] width 14 height 14
radio input "true"
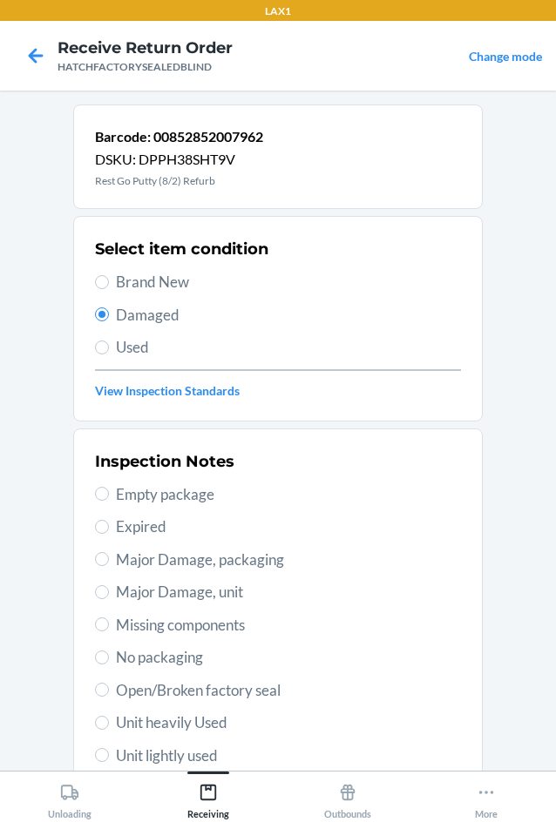
click at [162, 696] on span "Open/Broken factory seal" at bounding box center [288, 690] width 345 height 23
click at [109, 696] on input "Open/Broken factory seal" at bounding box center [102, 690] width 14 height 14
radio input "true"
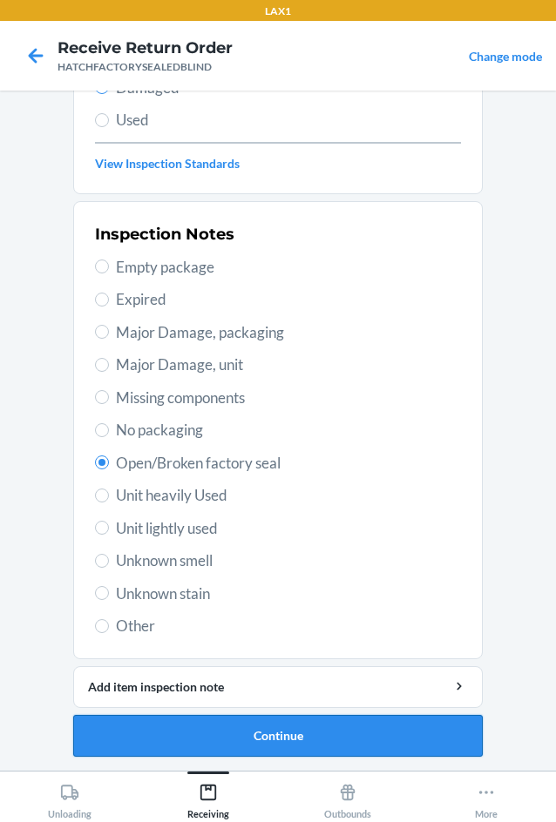
click at [276, 737] on button "Continue" at bounding box center [277, 736] width 409 height 42
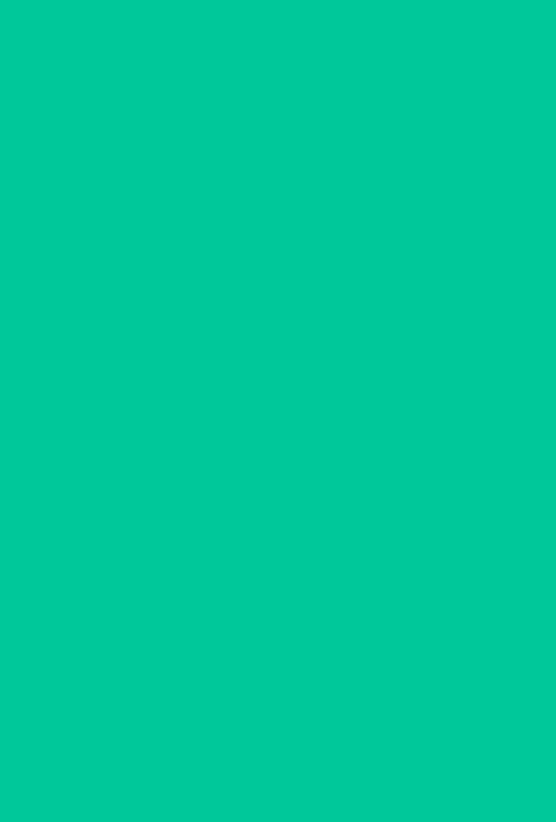
scroll to position [84, 0]
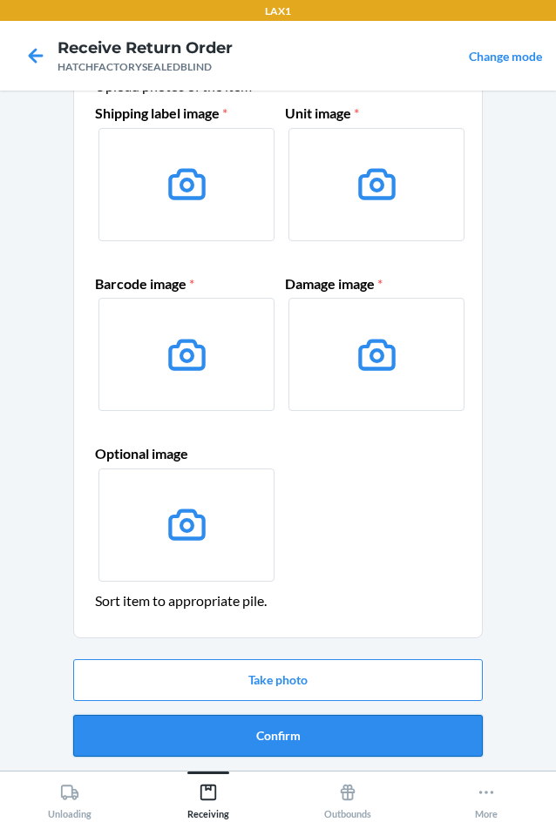
click at [285, 736] on button "Confirm" at bounding box center [277, 736] width 409 height 42
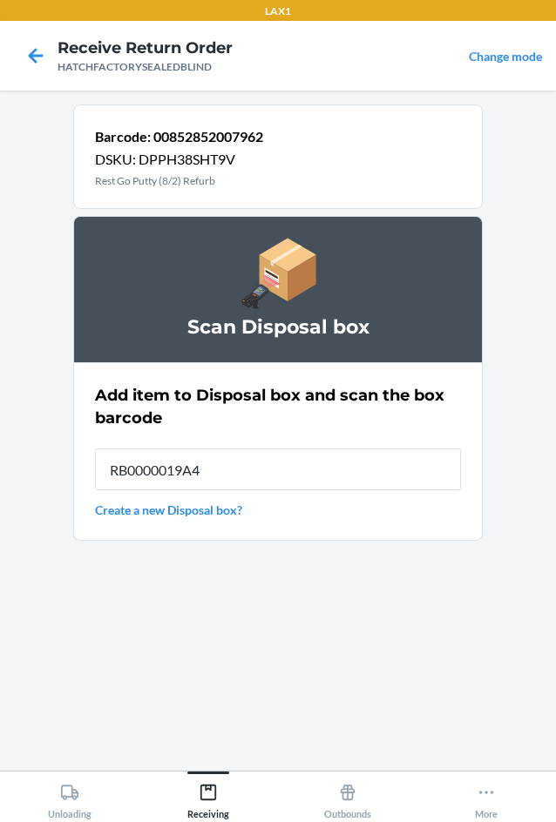
type input "RB0000019A4"
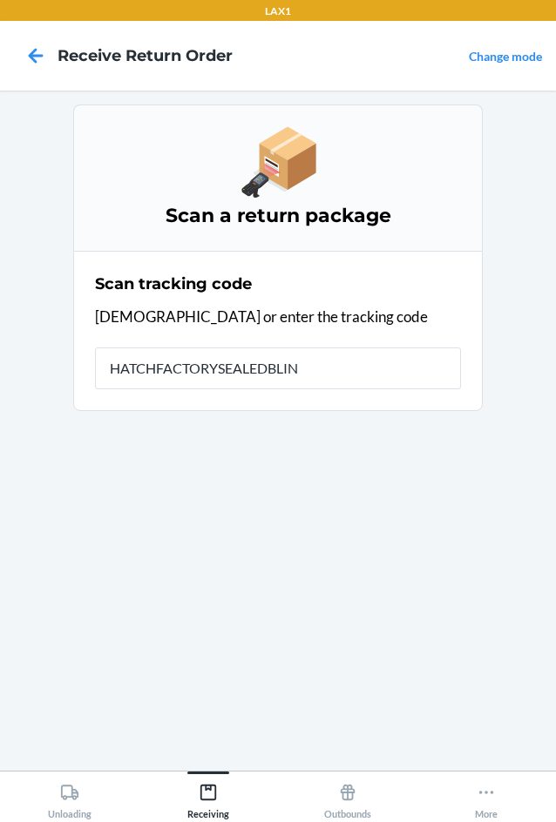
type input "HATCHFACTORYSEALEDBLIND"
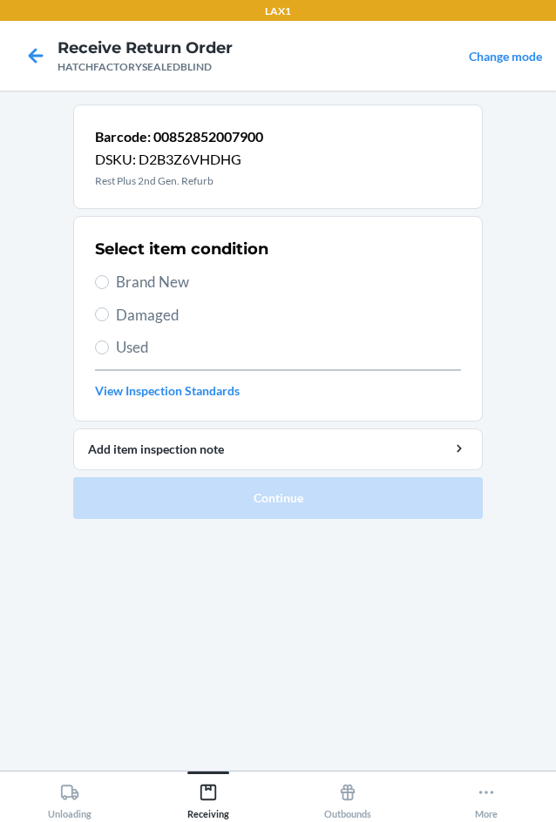
click at [118, 314] on span "Damaged" at bounding box center [288, 315] width 345 height 23
click at [109, 314] on input "Damaged" at bounding box center [102, 315] width 14 height 14
radio input "true"
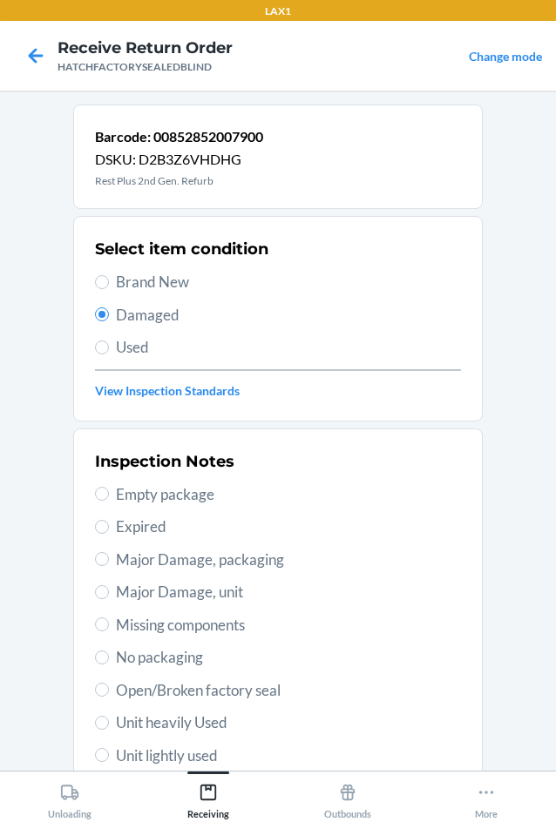
click at [131, 596] on span "Major Damage, unit" at bounding box center [288, 592] width 345 height 23
click at [109, 596] on input "Major Damage, unit" at bounding box center [102, 592] width 14 height 14
radio input "true"
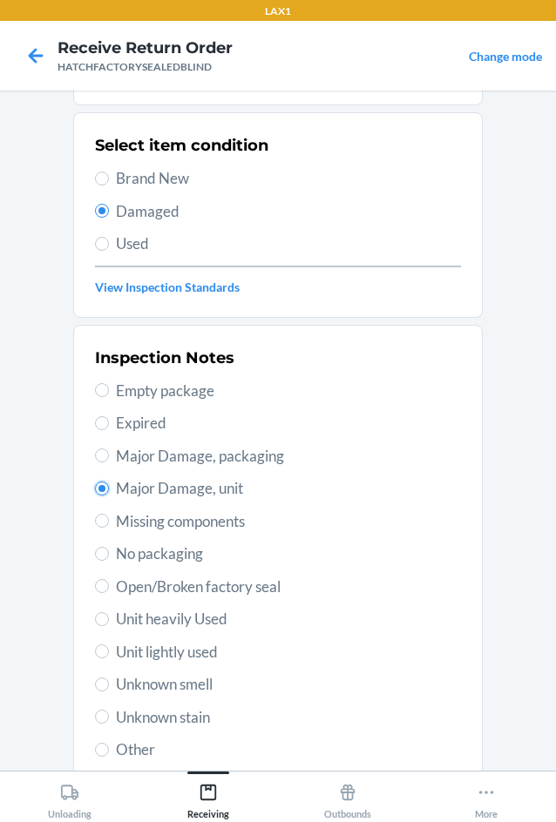
scroll to position [227, 0]
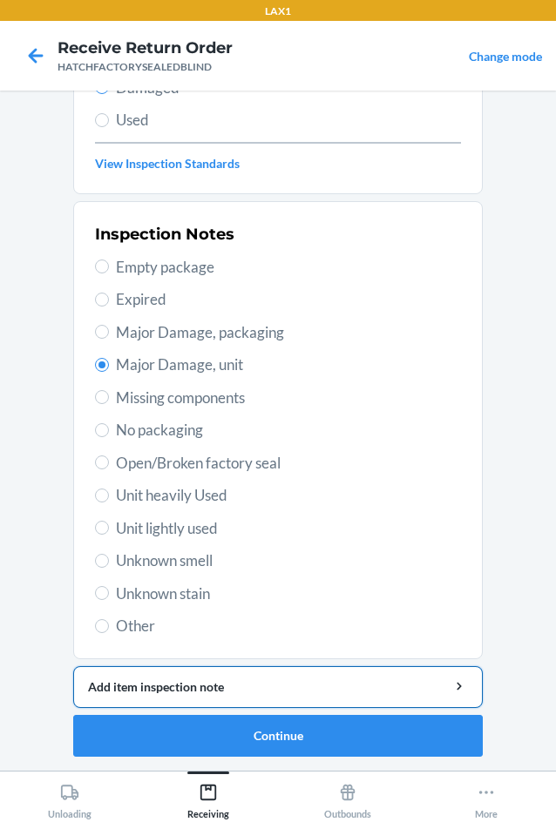
click at [184, 685] on div "Add item inspection note" at bounding box center [278, 687] width 380 height 18
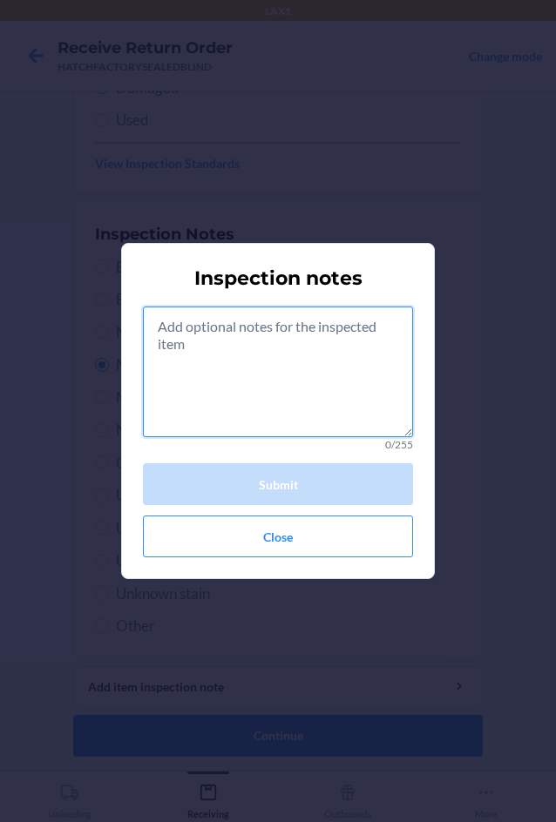
click at [262, 397] on textarea at bounding box center [278, 372] width 270 height 131
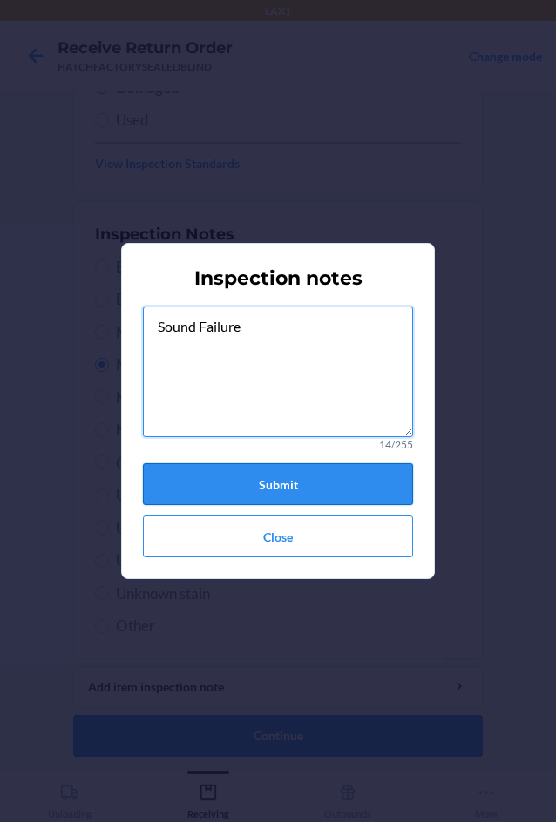
type textarea "Sound Failure"
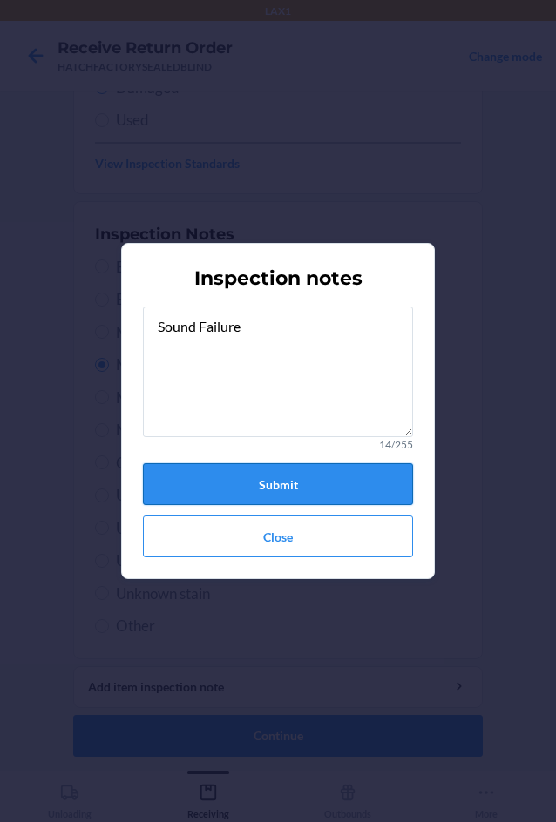
click at [299, 478] on button "Submit" at bounding box center [278, 484] width 270 height 42
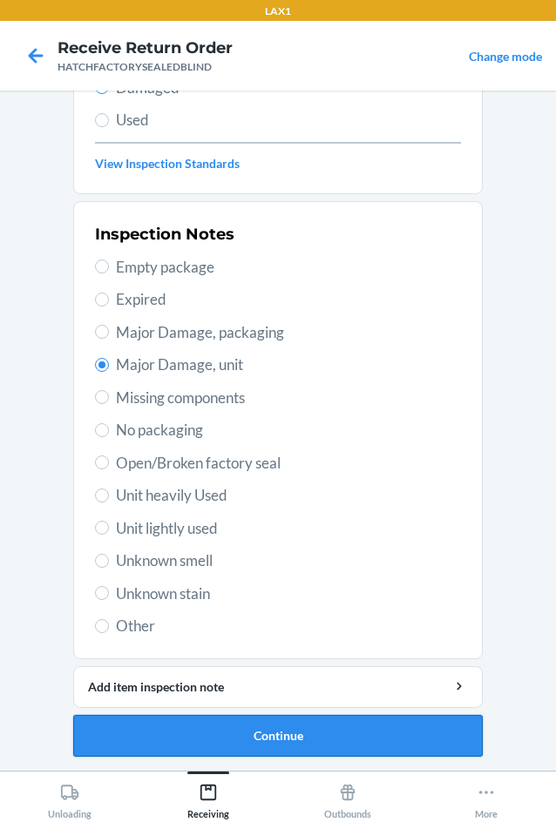
click at [284, 743] on button "Continue" at bounding box center [277, 736] width 409 height 42
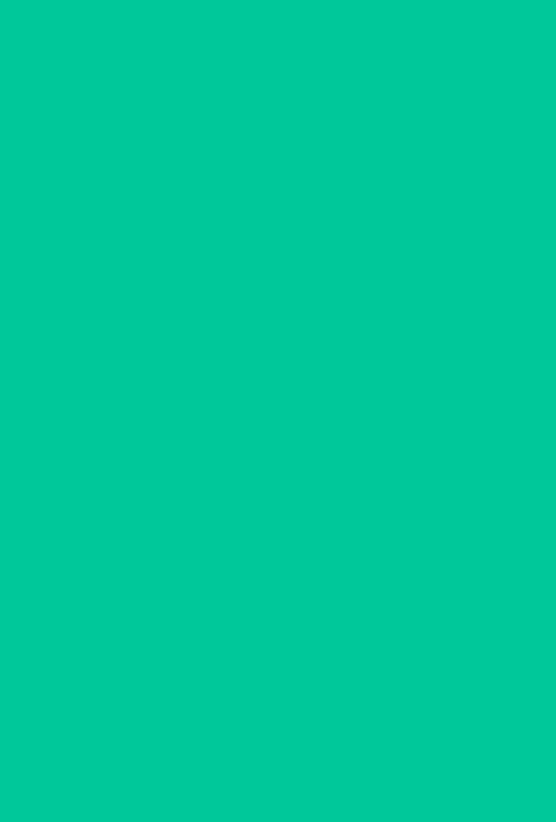
scroll to position [84, 0]
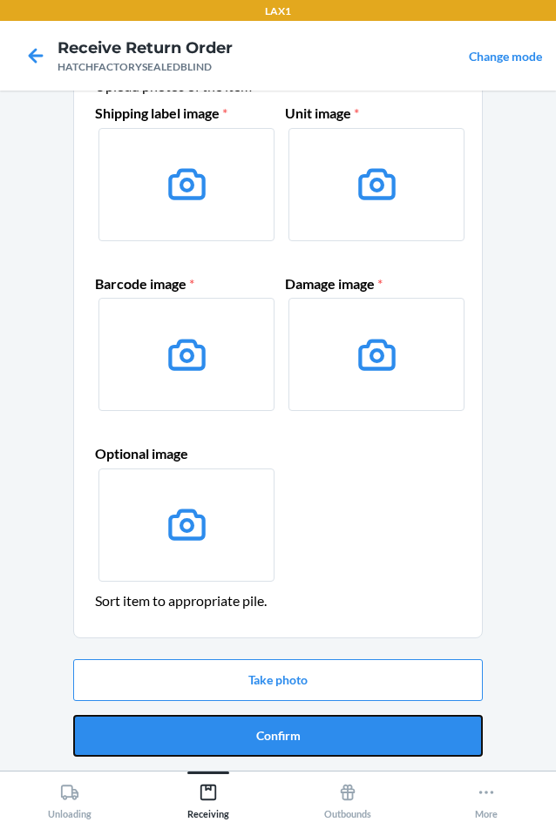
drag, startPoint x: 293, startPoint y: 736, endPoint x: 293, endPoint y: 726, distance: 10.5
click at [293, 730] on button "Confirm" at bounding box center [277, 736] width 409 height 42
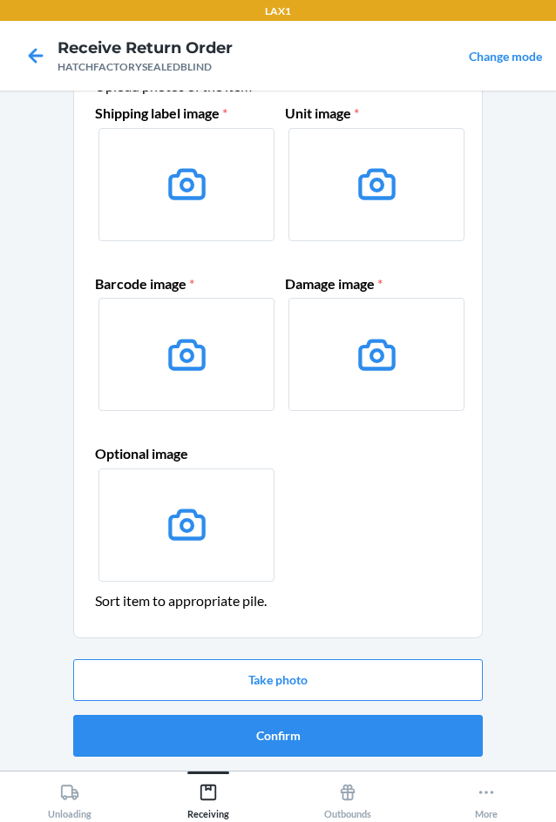
scroll to position [0, 0]
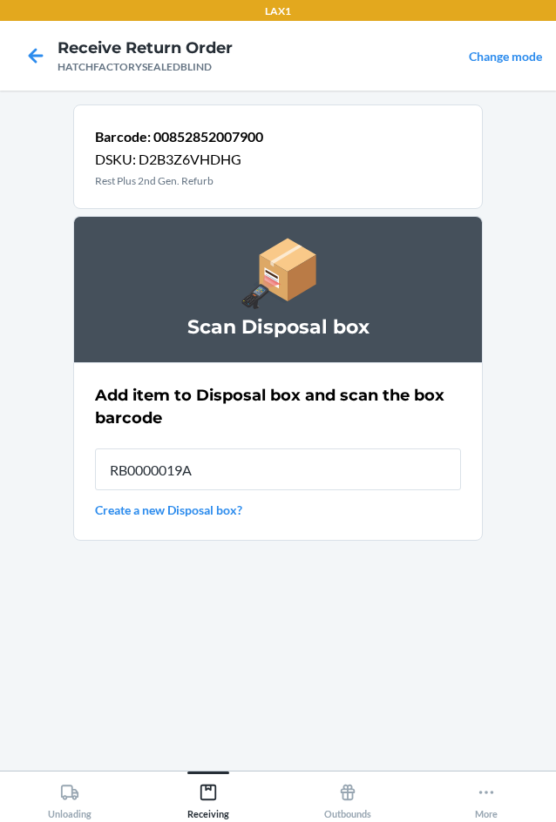
type input "RB0000019A4"
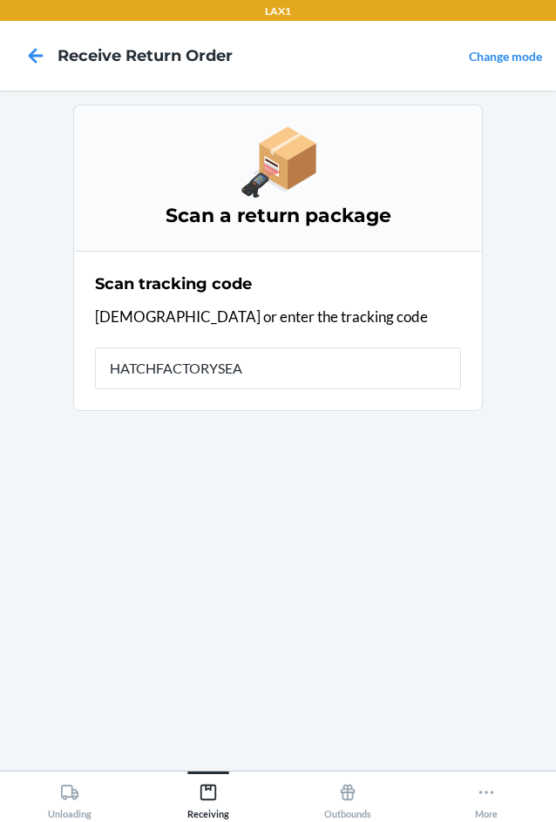
type input "HATCHFACTORYSEAL"
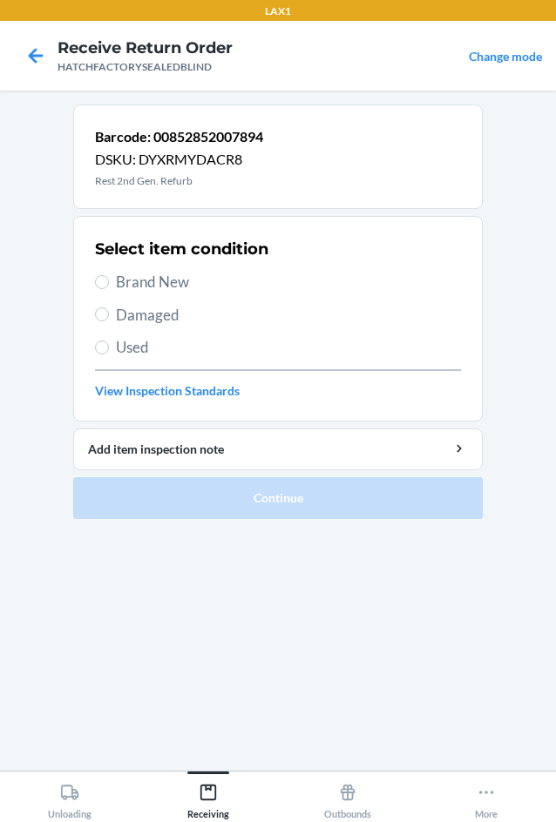
click at [125, 313] on span "Damaged" at bounding box center [288, 315] width 345 height 23
click at [109, 313] on input "Damaged" at bounding box center [102, 315] width 14 height 14
radio input "true"
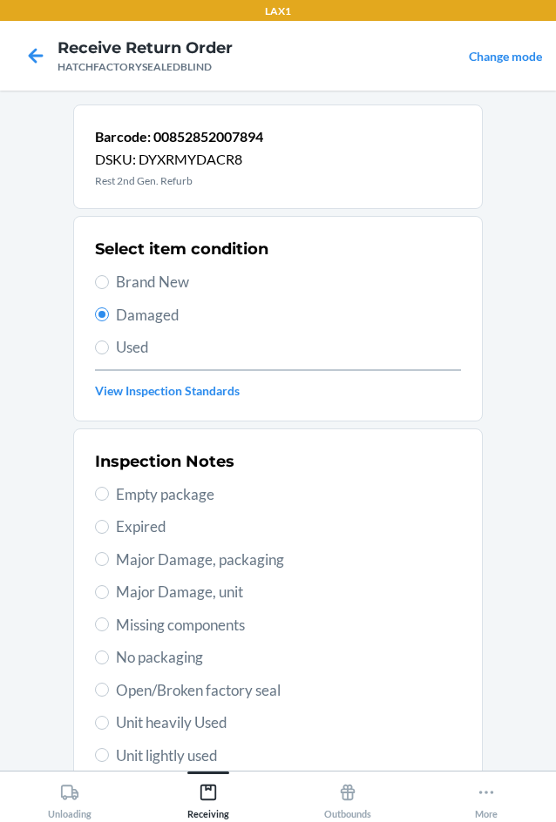
click at [163, 597] on span "Major Damage, unit" at bounding box center [288, 592] width 345 height 23
click at [109, 597] on input "Major Damage, unit" at bounding box center [102, 592] width 14 height 14
radio input "true"
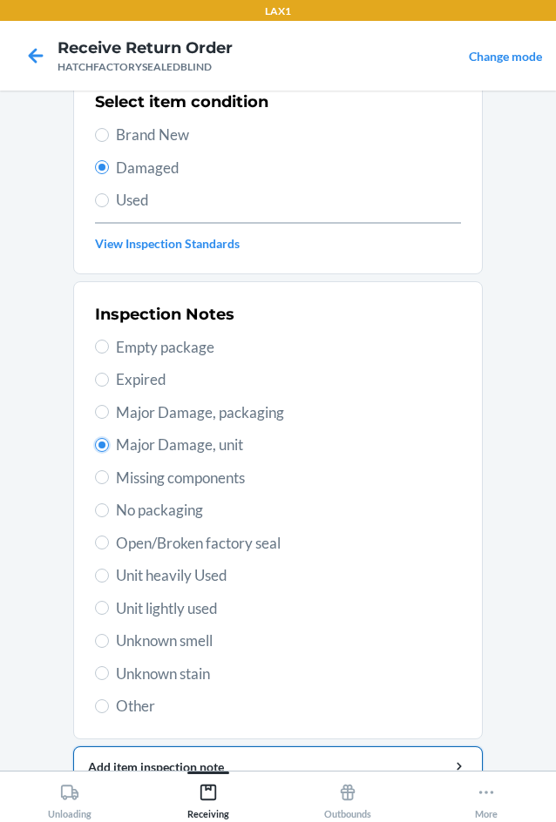
scroll to position [227, 0]
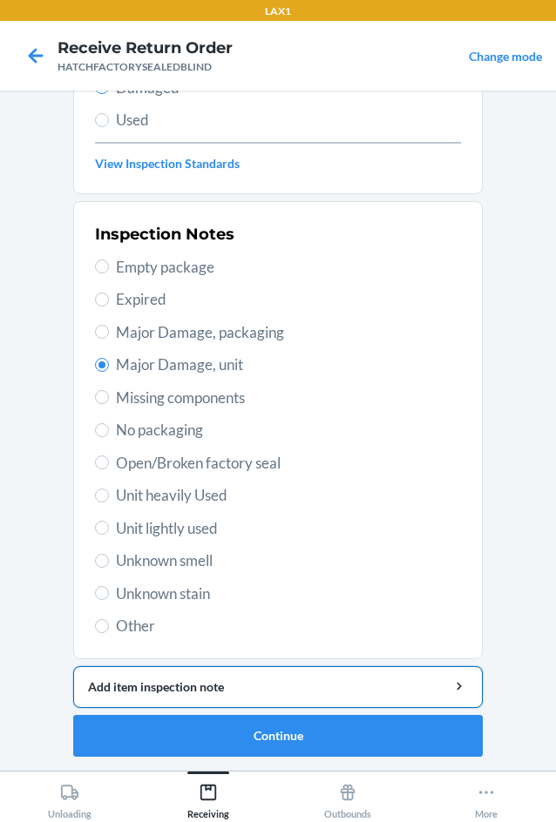
drag, startPoint x: 161, startPoint y: 685, endPoint x: 165, endPoint y: 671, distance: 14.4
click at [162, 679] on div "Add item inspection note" at bounding box center [278, 687] width 380 height 18
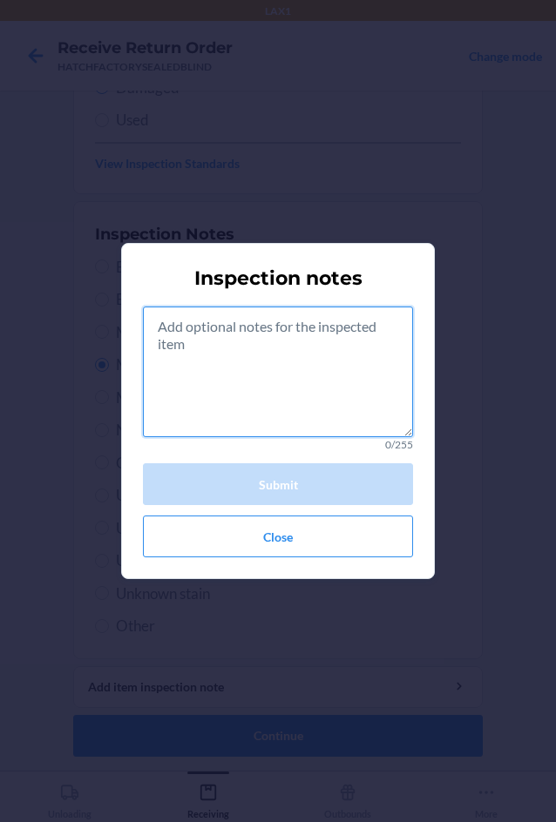
click at [246, 405] on textarea at bounding box center [278, 372] width 270 height 131
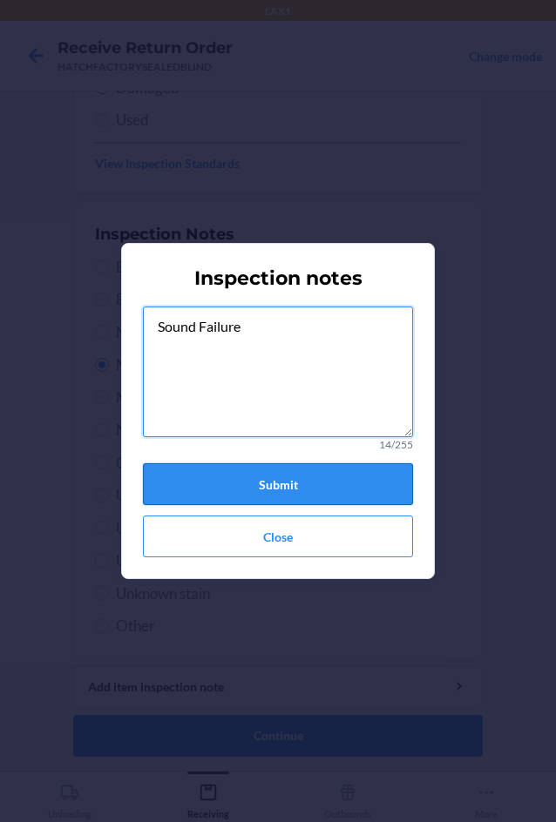
type textarea "Sound Failure"
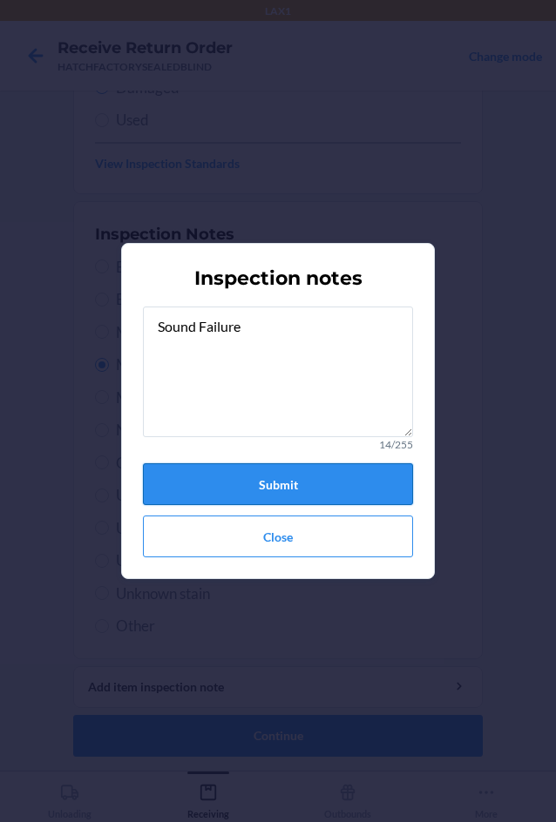
click at [216, 480] on button "Submit" at bounding box center [278, 484] width 270 height 42
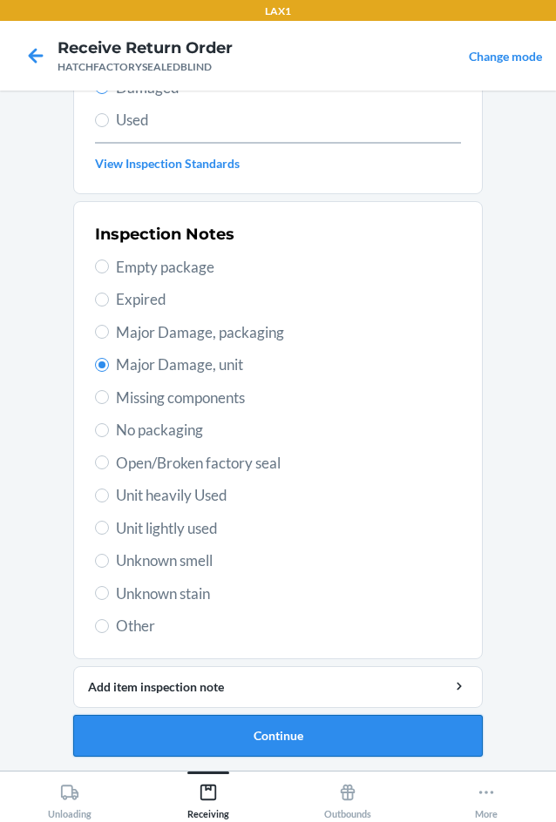
click at [318, 727] on button "Continue" at bounding box center [277, 736] width 409 height 42
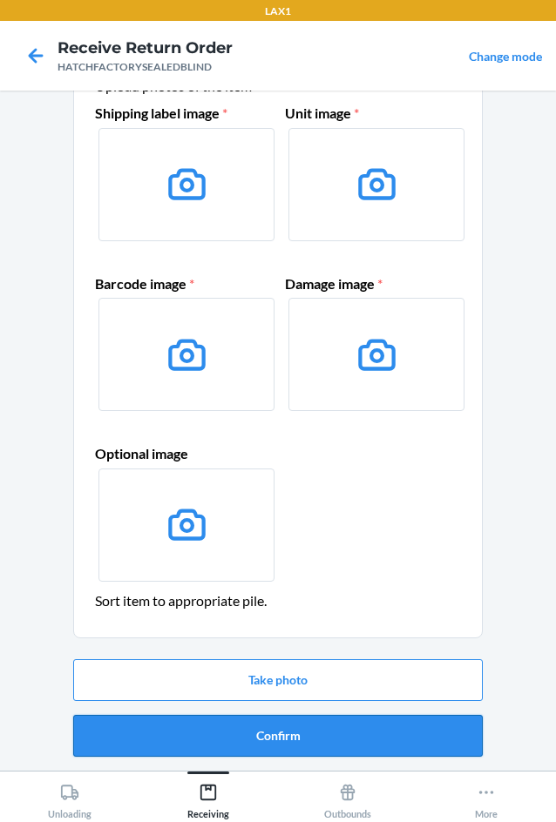
click at [318, 733] on button "Confirm" at bounding box center [277, 736] width 409 height 42
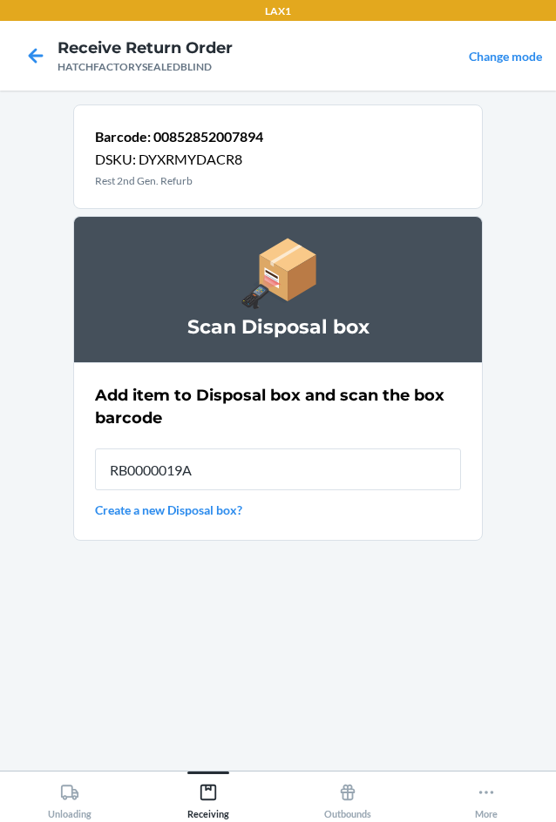
type input "RB0000019A4"
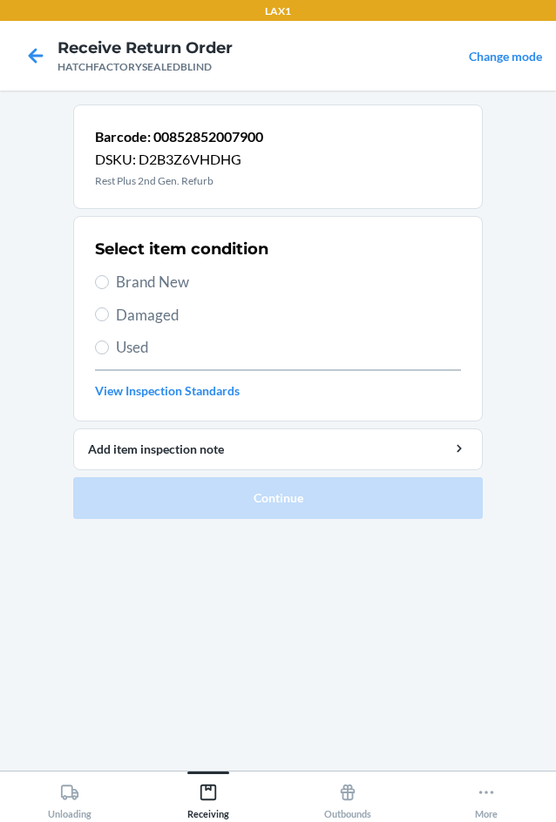
click at [129, 322] on span "Damaged" at bounding box center [288, 315] width 345 height 23
click at [109, 321] on input "Damaged" at bounding box center [102, 315] width 14 height 14
radio input "true"
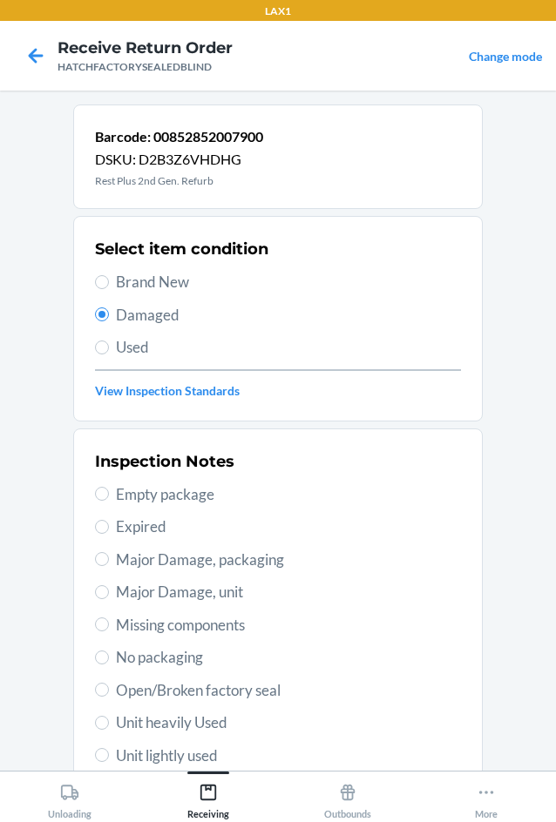
click at [144, 594] on span "Major Damage, unit" at bounding box center [288, 592] width 345 height 23
click at [109, 594] on input "Major Damage, unit" at bounding box center [102, 592] width 14 height 14
radio input "true"
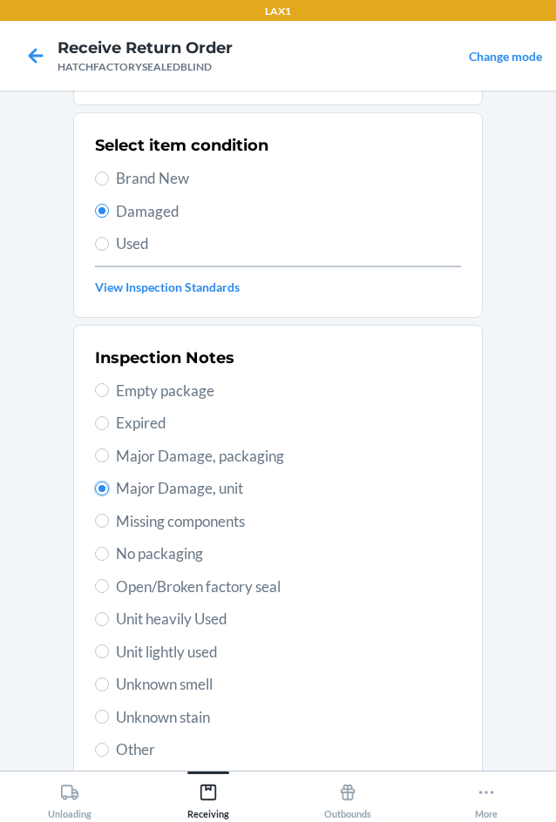
scroll to position [227, 0]
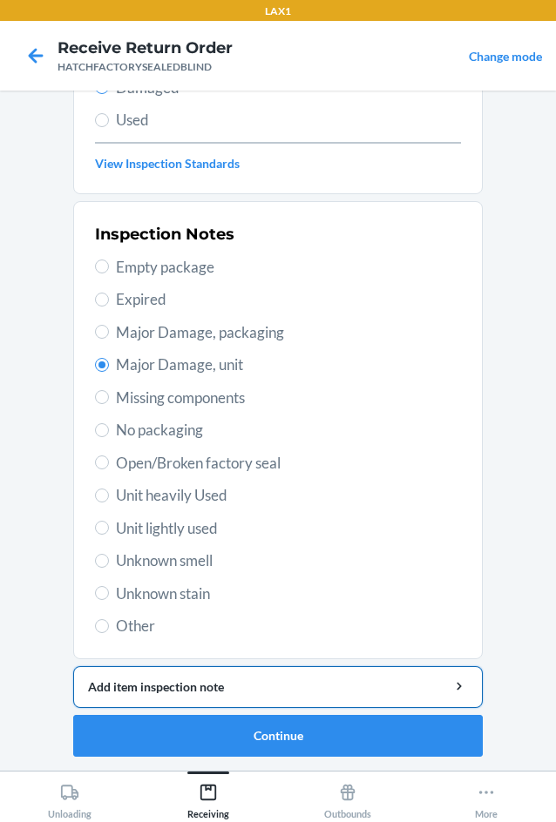
click at [246, 694] on div "Add item inspection note" at bounding box center [278, 687] width 380 height 18
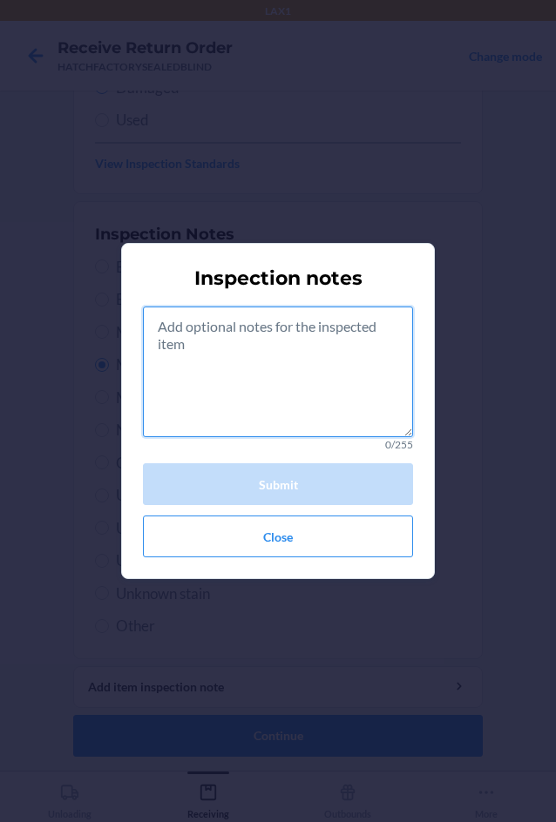
click at [246, 386] on textarea at bounding box center [278, 372] width 270 height 131
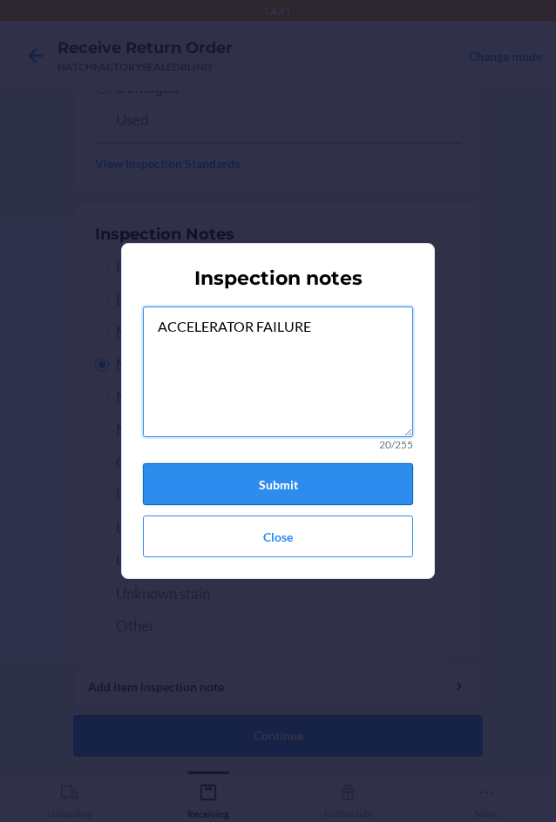
type textarea "ACCELERATOR FAILURE"
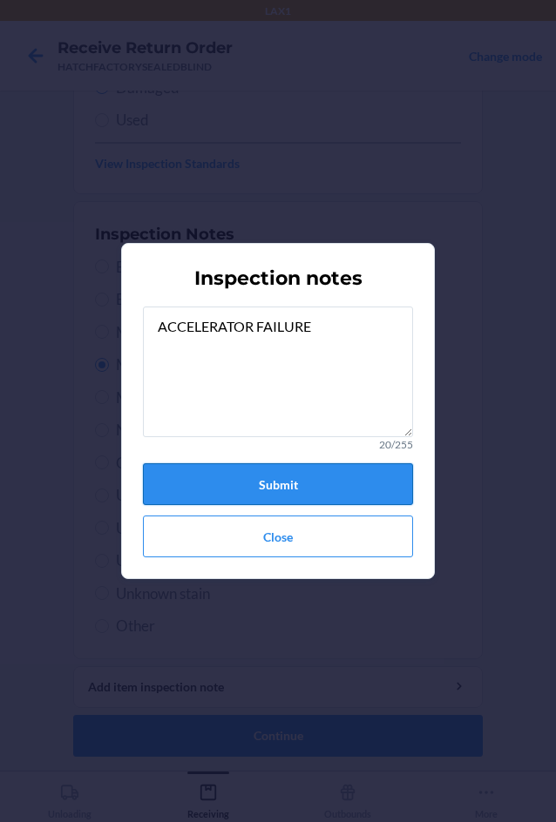
click at [240, 477] on button "Submit" at bounding box center [278, 484] width 270 height 42
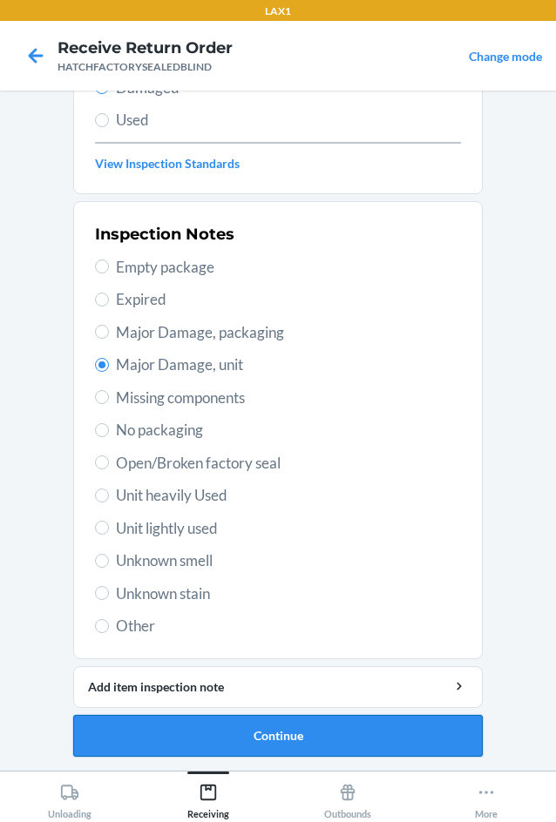
click at [282, 735] on button "Continue" at bounding box center [277, 736] width 409 height 42
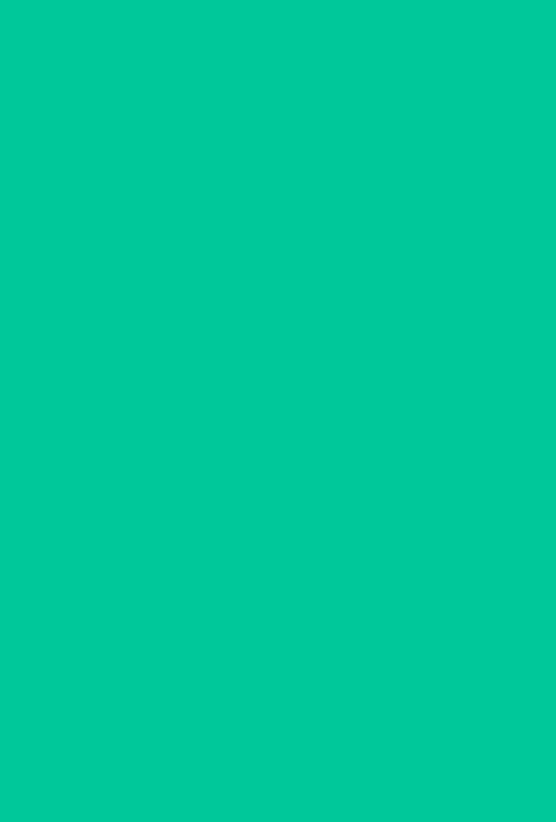
scroll to position [84, 0]
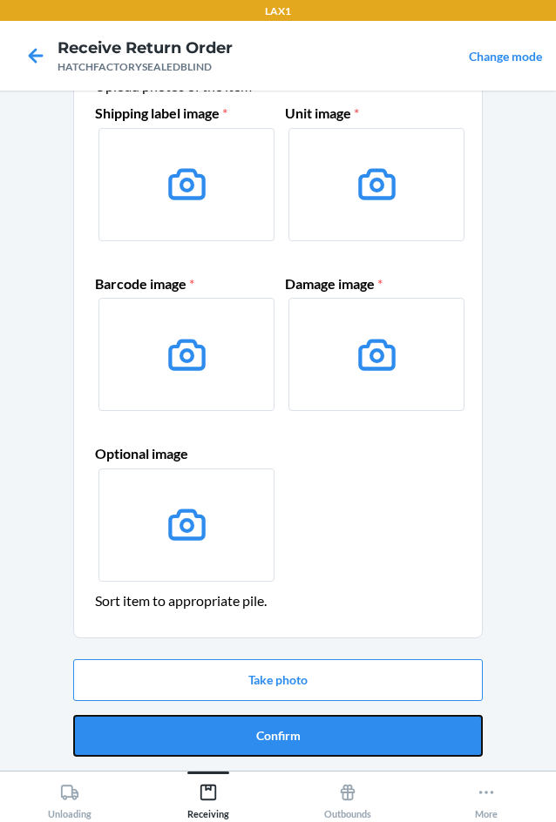
click at [282, 735] on button "Confirm" at bounding box center [277, 736] width 409 height 42
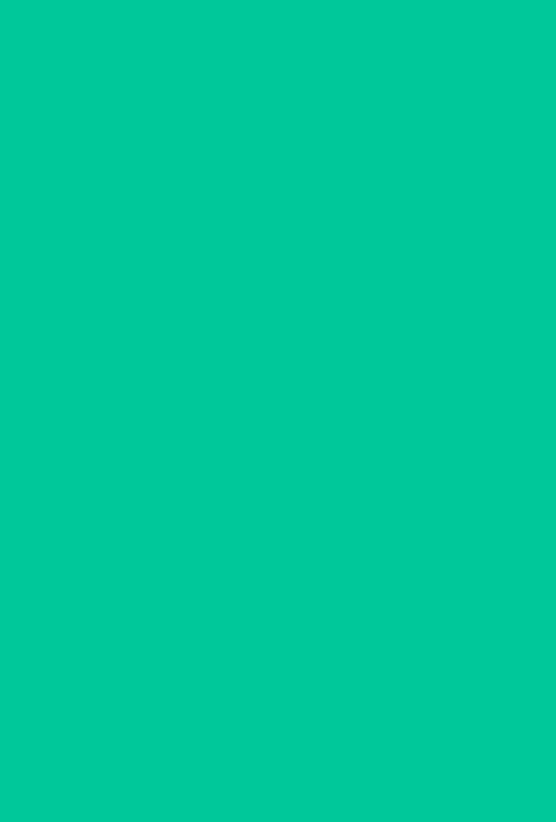
scroll to position [0, 0]
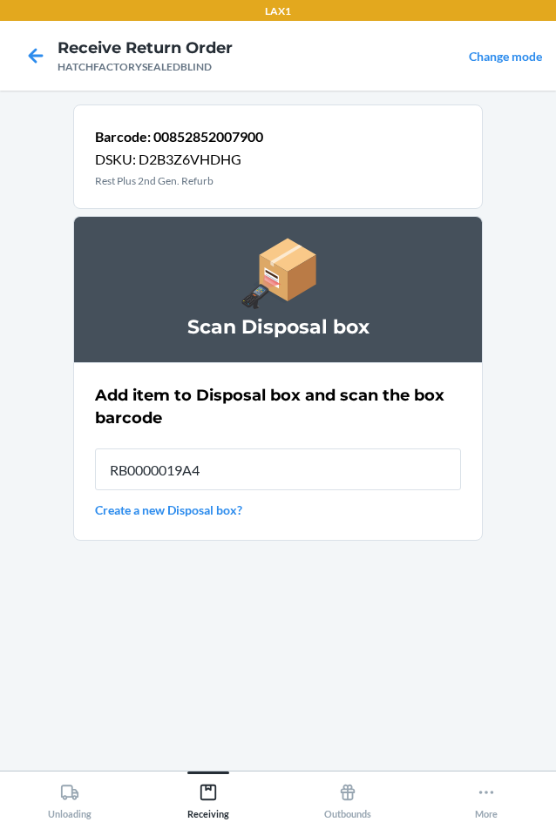
type input "RB0000019A4"
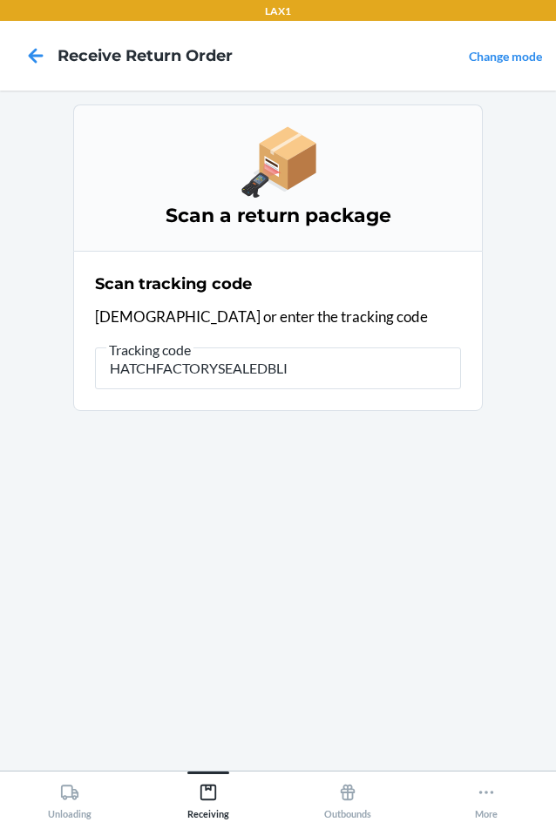
type input "HATCHFACTORYSEALEDBLIN"
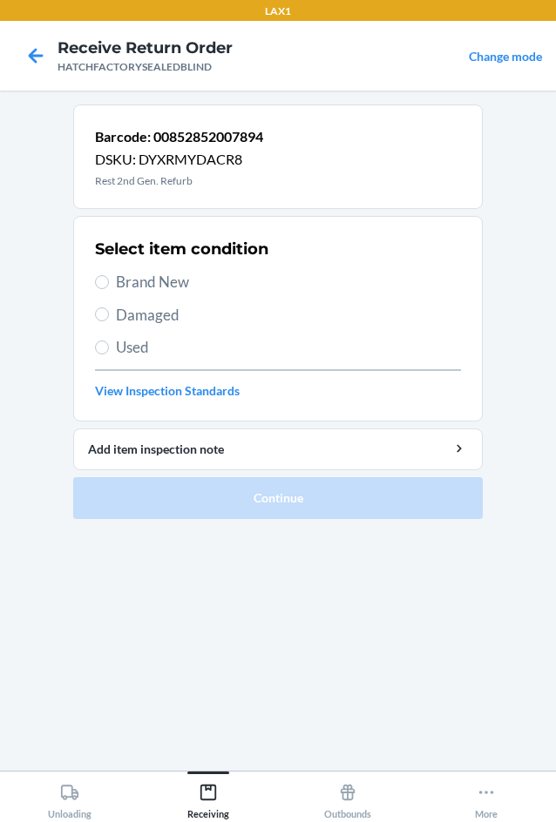
click at [118, 314] on span "Damaged" at bounding box center [288, 315] width 345 height 23
click at [109, 314] on input "Damaged" at bounding box center [102, 315] width 14 height 14
radio input "true"
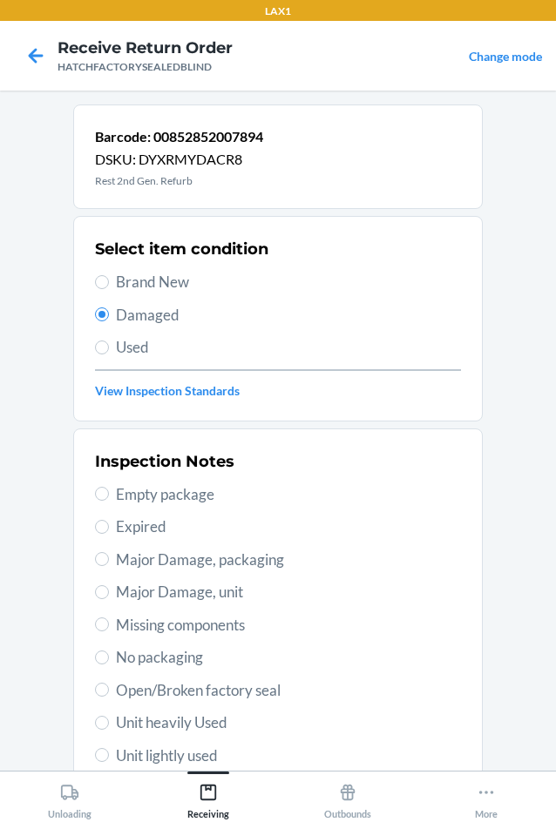
click at [116, 597] on span "Major Damage, unit" at bounding box center [288, 592] width 345 height 23
click at [109, 597] on input "Major Damage, unit" at bounding box center [102, 592] width 14 height 14
radio input "true"
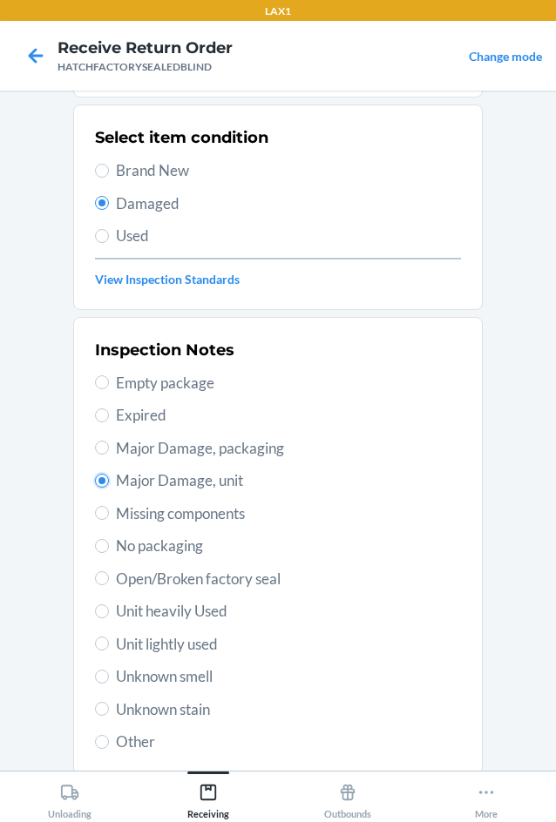
scroll to position [227, 0]
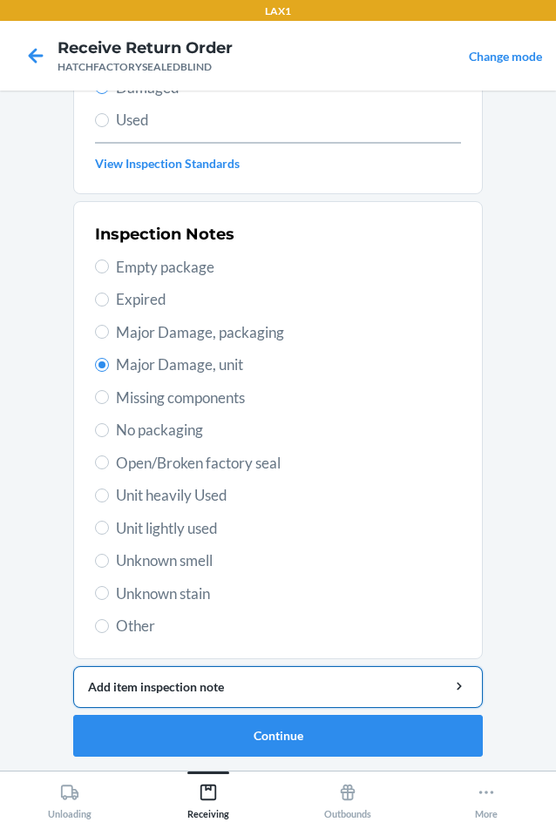
click at [173, 684] on div "Add item inspection note" at bounding box center [278, 687] width 380 height 18
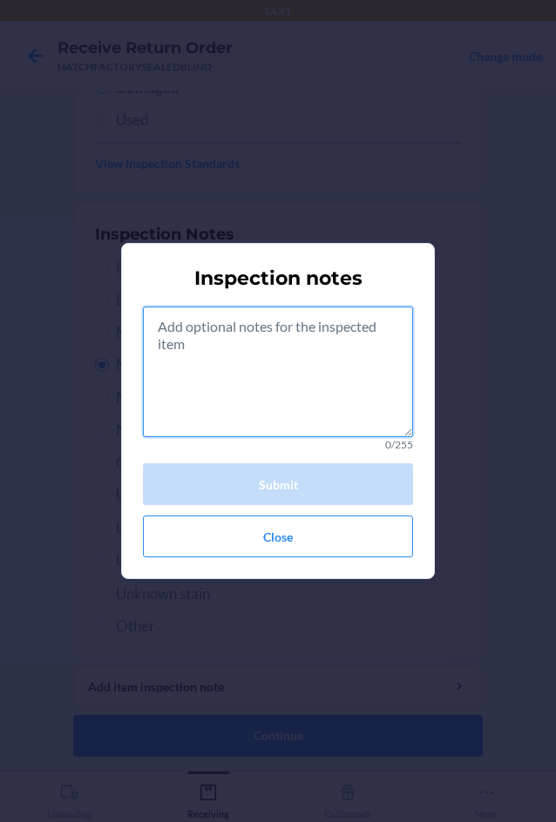
click at [226, 389] on textarea at bounding box center [278, 372] width 270 height 131
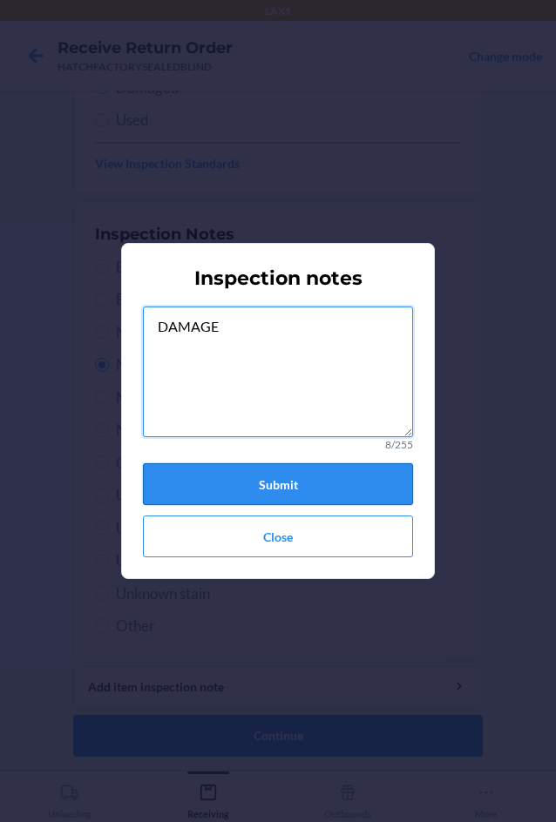
type textarea "DAMAGE"
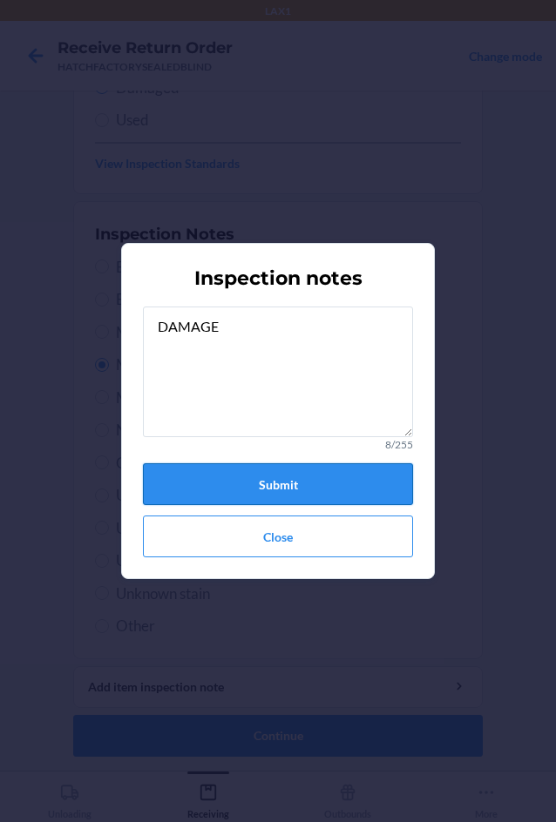
click at [259, 483] on button "Submit" at bounding box center [278, 484] width 270 height 42
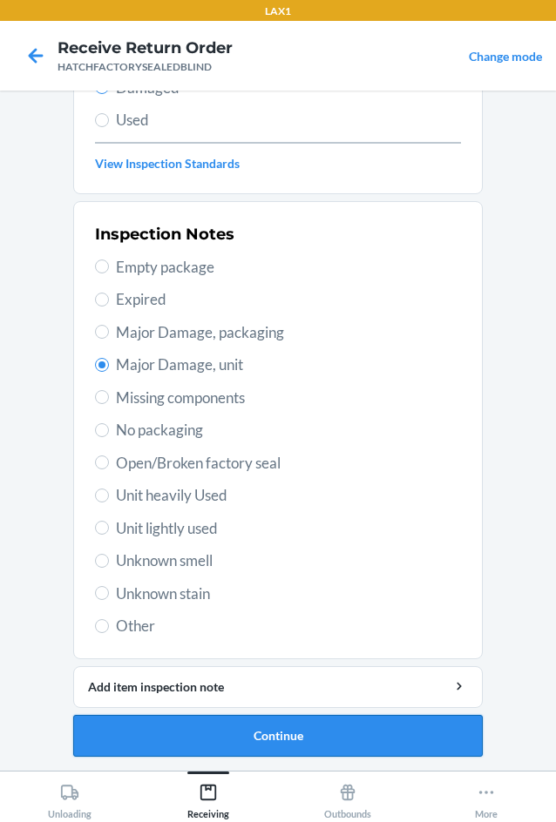
click at [294, 735] on button "Continue" at bounding box center [277, 736] width 409 height 42
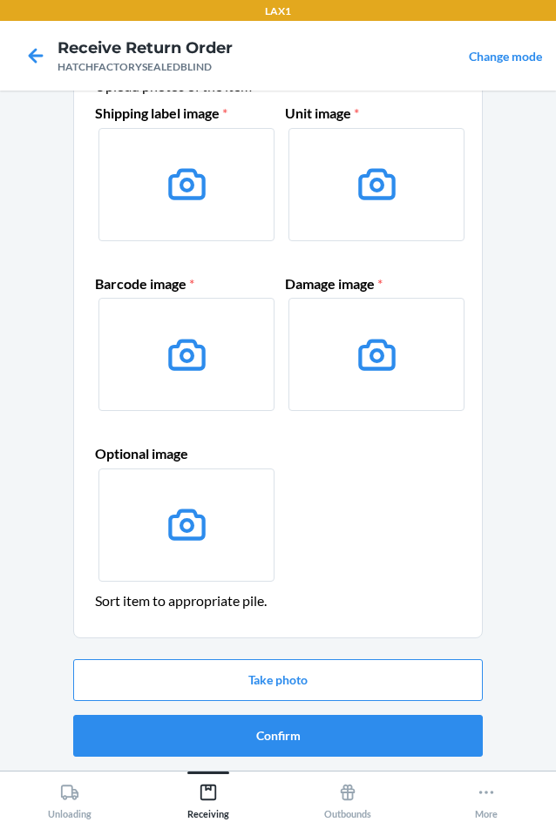
click at [294, 735] on button "Confirm" at bounding box center [277, 736] width 409 height 42
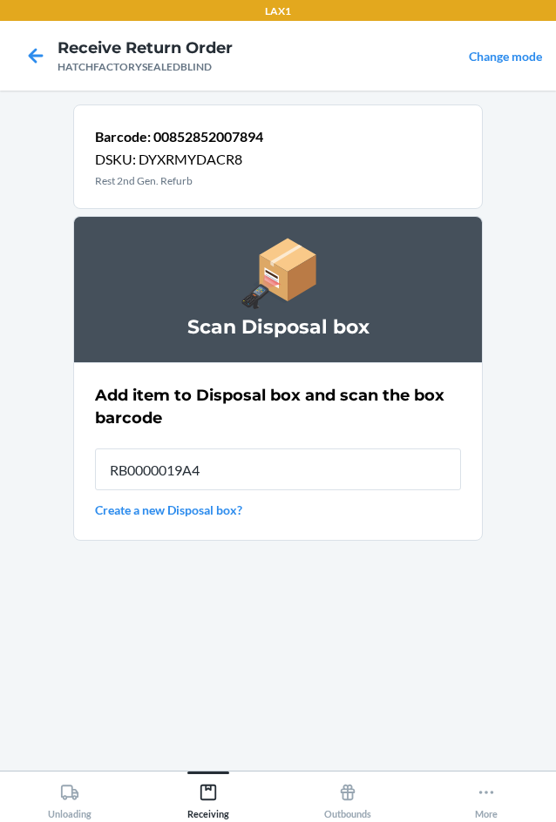
type input "RB0000019A4"
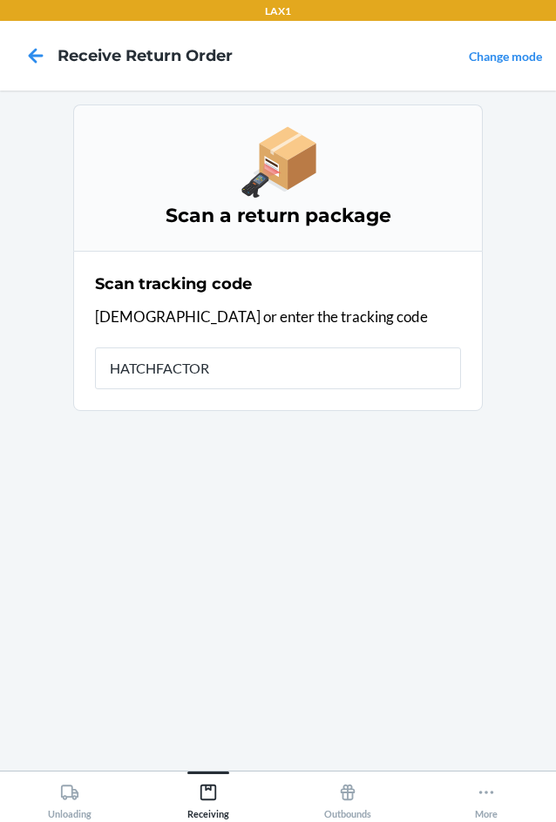
type input "HATCHFACTORY"
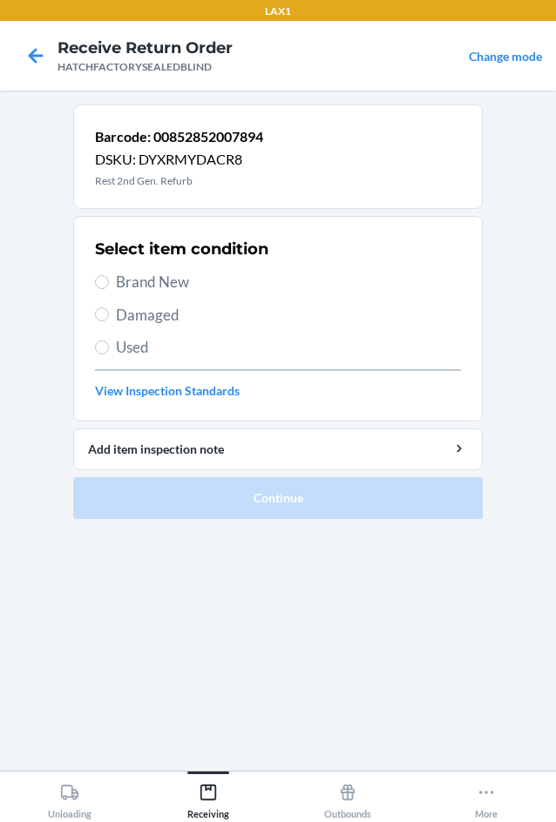
click at [116, 314] on span "Damaged" at bounding box center [288, 315] width 345 height 23
click at [109, 314] on input "Damaged" at bounding box center [102, 315] width 14 height 14
radio input "true"
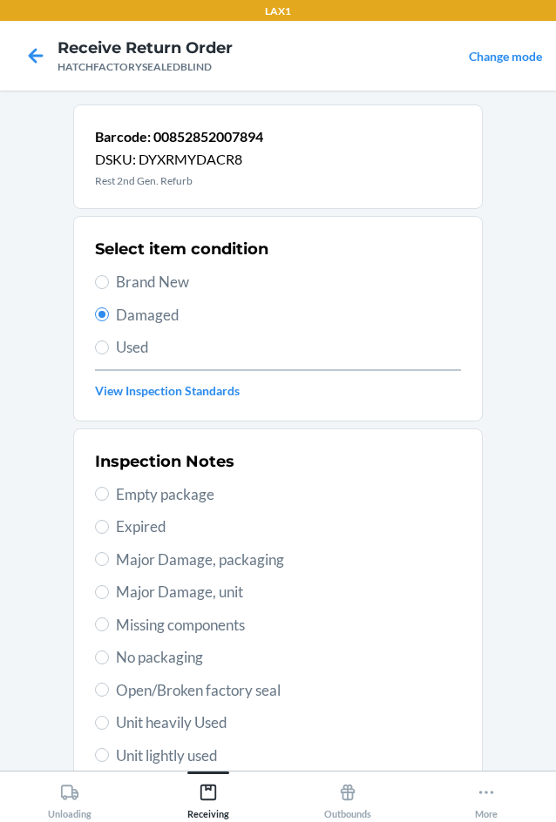
click at [122, 592] on span "Major Damage, unit" at bounding box center [288, 592] width 345 height 23
click at [109, 592] on input "Major Damage, unit" at bounding box center [102, 592] width 14 height 14
radio input "true"
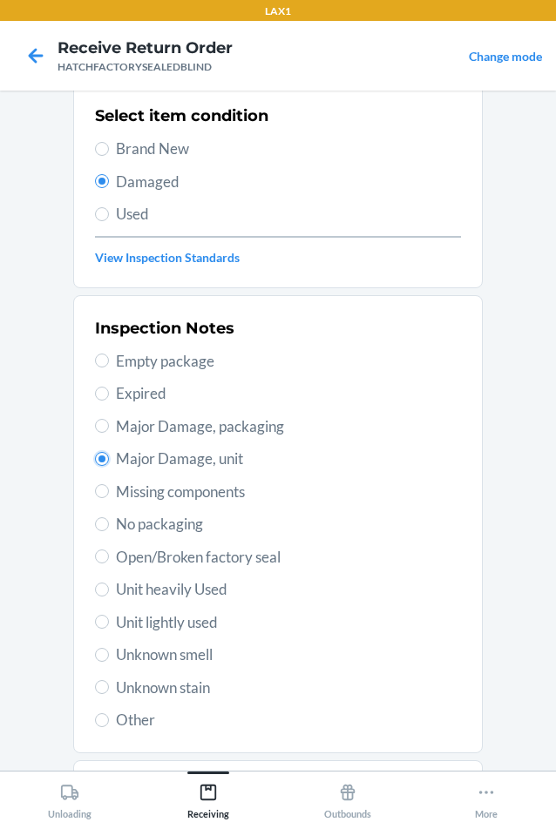
scroll to position [227, 0]
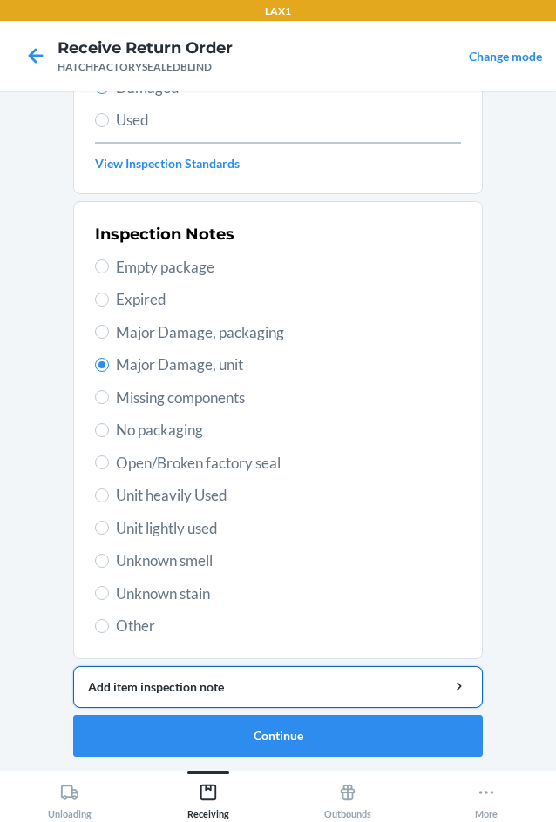
click at [214, 686] on div "Add item inspection note" at bounding box center [278, 687] width 380 height 18
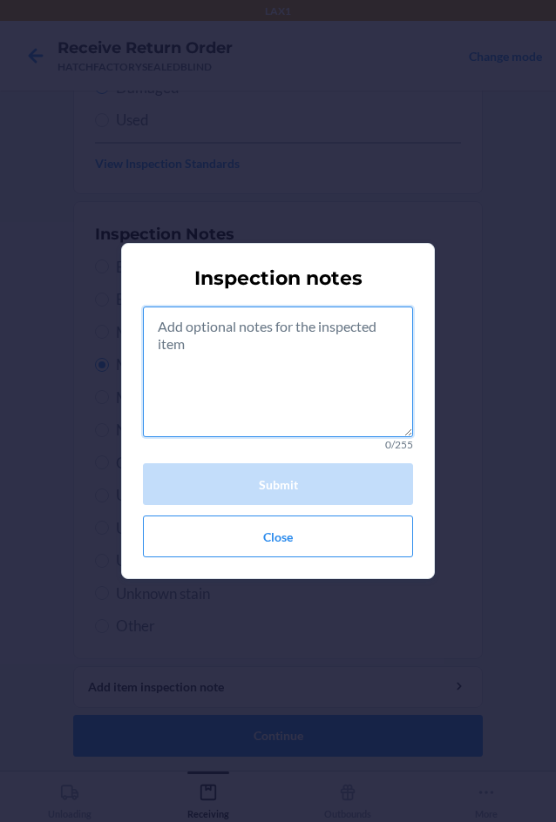
click at [260, 385] on textarea at bounding box center [278, 372] width 270 height 131
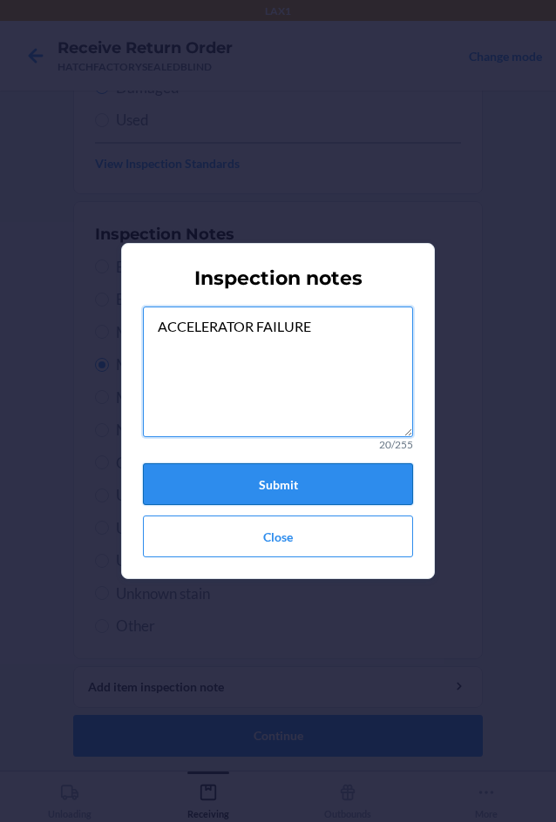
type textarea "ACCELERATOR FAILURE"
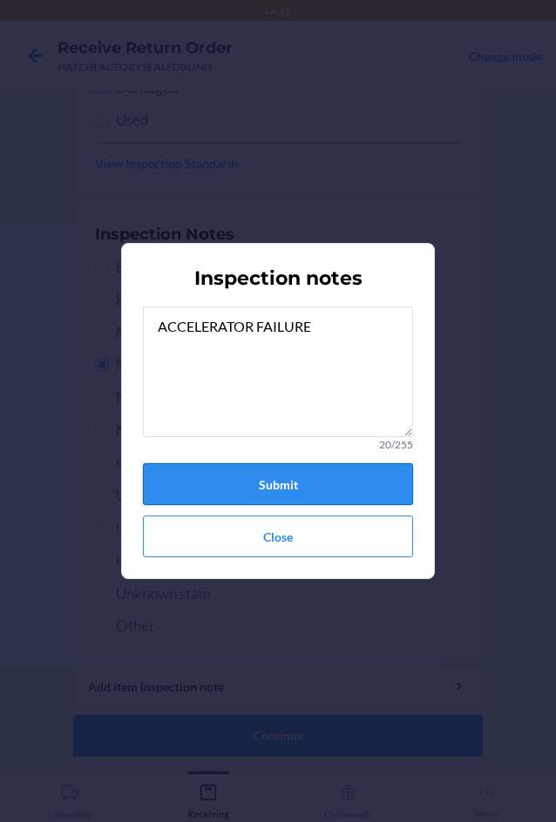
click at [353, 489] on button "Submit" at bounding box center [278, 484] width 270 height 42
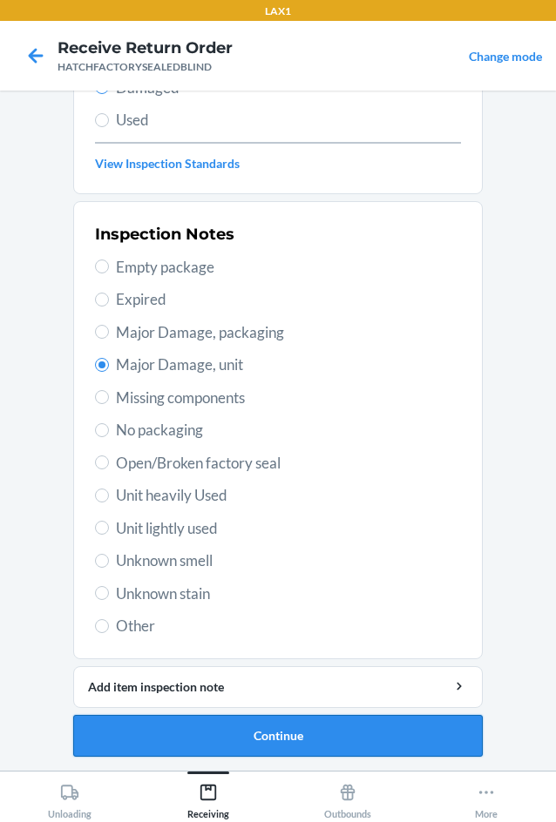
click at [321, 736] on button "Continue" at bounding box center [277, 736] width 409 height 42
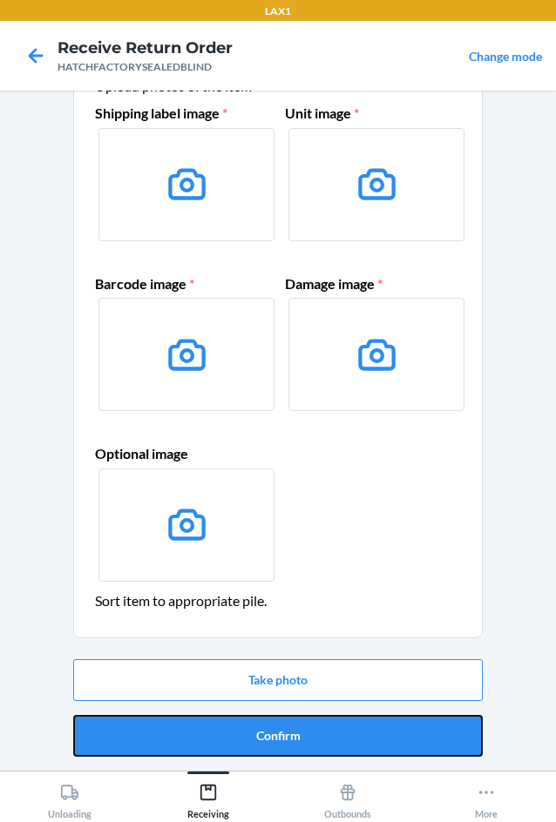
click at [321, 736] on button "Confirm" at bounding box center [277, 736] width 409 height 42
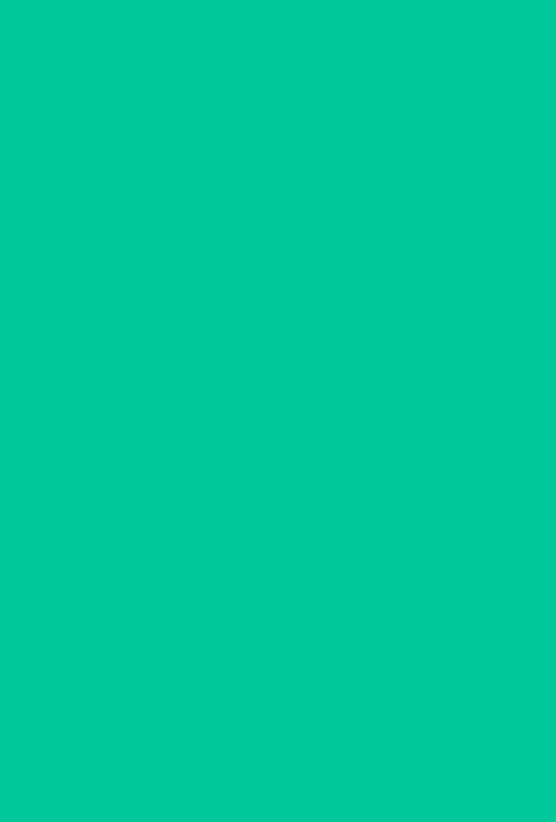
scroll to position [0, 0]
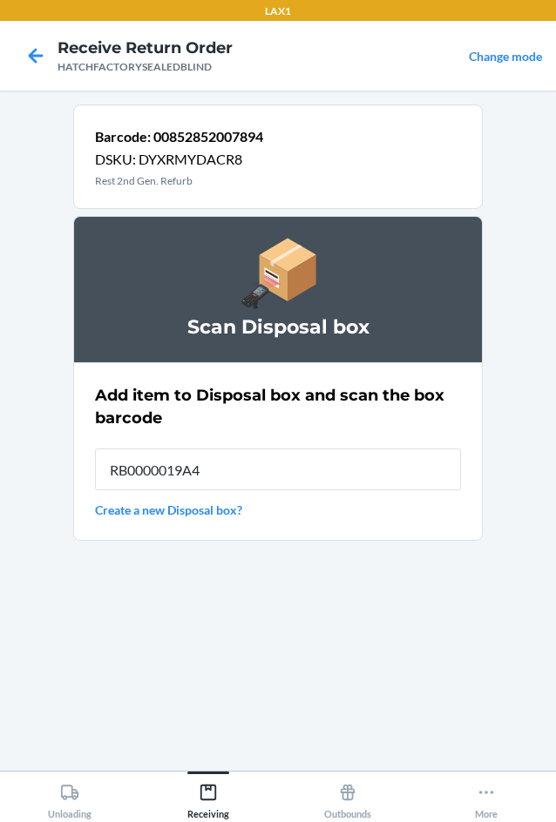
type input "RB0000019A4"
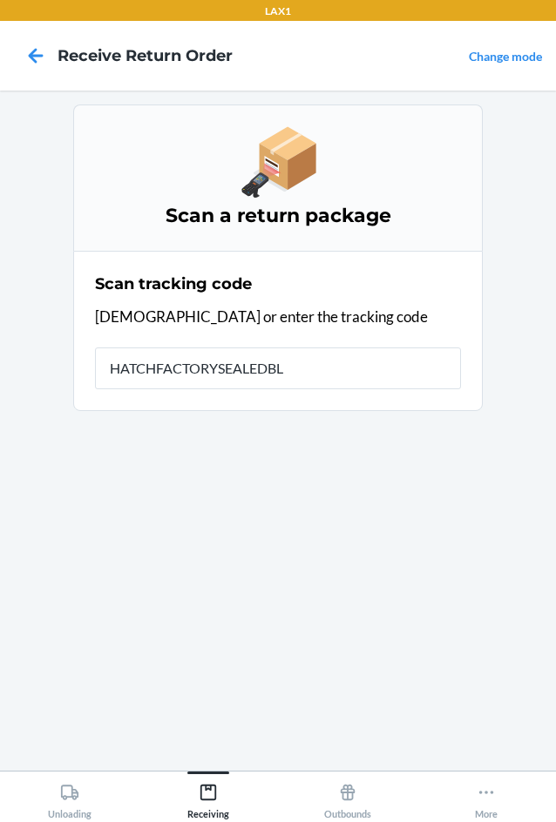
type input "HATCHFACTORYSEALEDBLI"
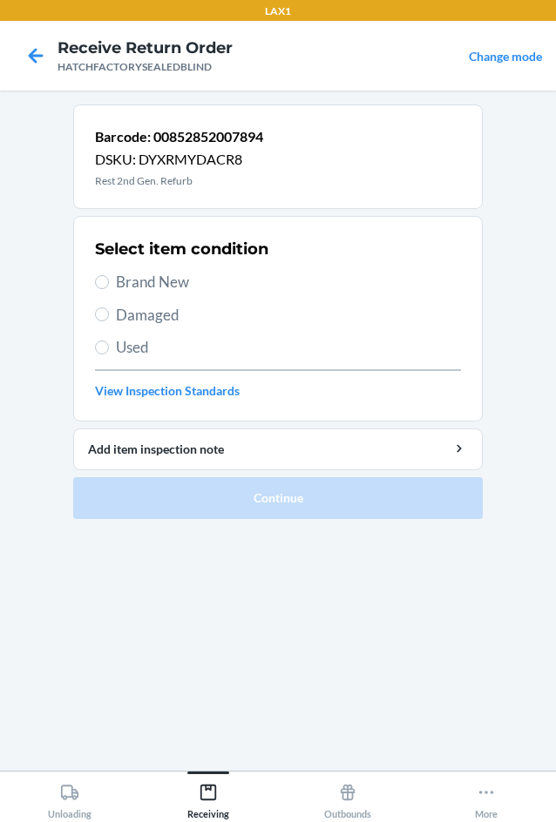
click at [134, 323] on span "Damaged" at bounding box center [288, 315] width 345 height 23
click at [109, 321] on input "Damaged" at bounding box center [102, 315] width 14 height 14
radio input "true"
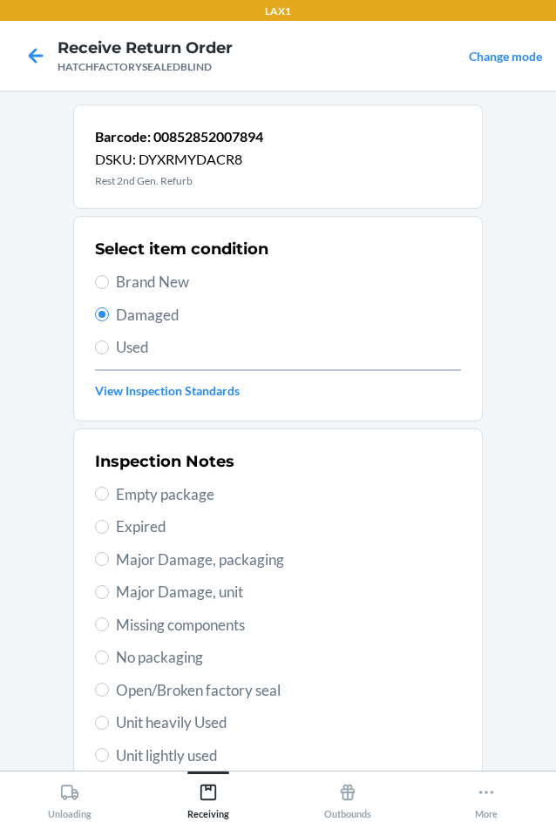
click at [139, 591] on span "Major Damage, unit" at bounding box center [288, 592] width 345 height 23
click at [109, 591] on input "Major Damage, unit" at bounding box center [102, 592] width 14 height 14
radio input "true"
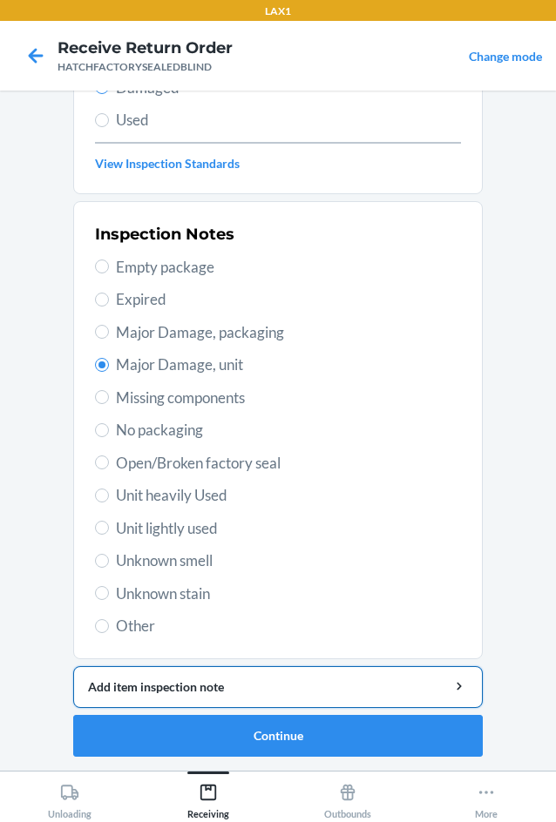
click at [210, 685] on div "Add item inspection note" at bounding box center [278, 687] width 380 height 18
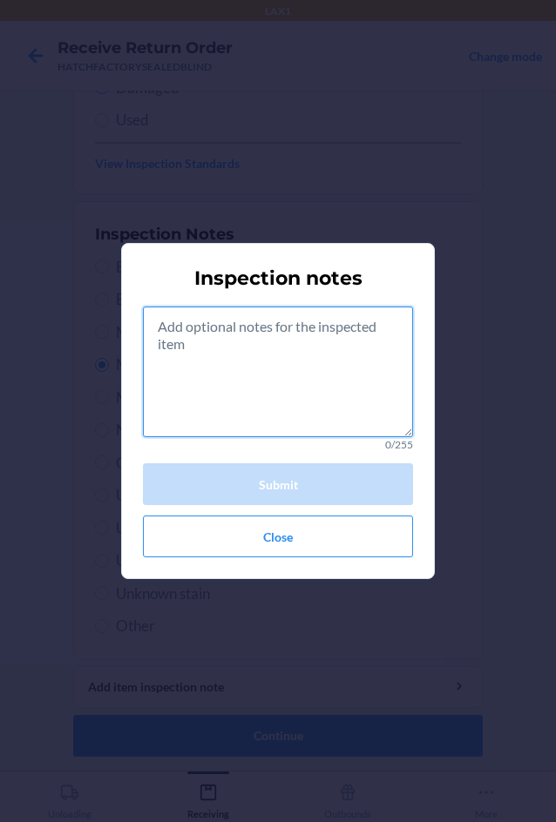
click at [281, 400] on textarea at bounding box center [278, 372] width 270 height 131
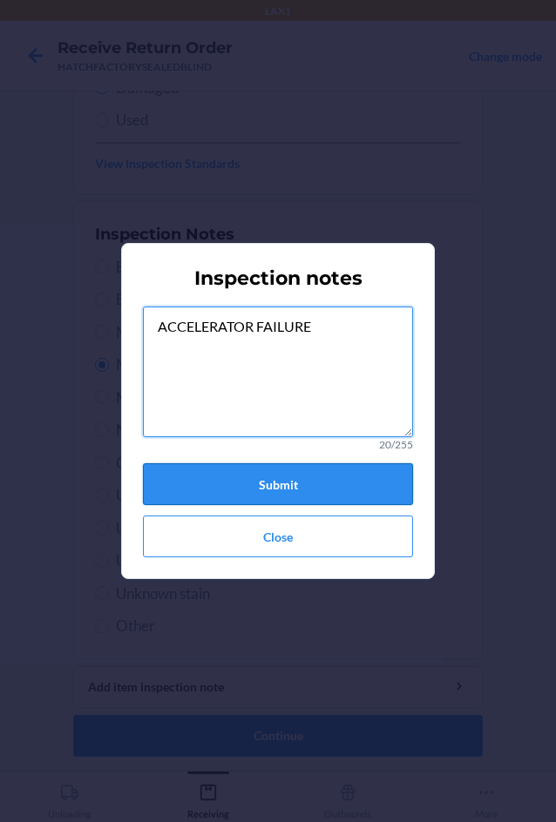
type textarea "ACCELERATOR FAILURE"
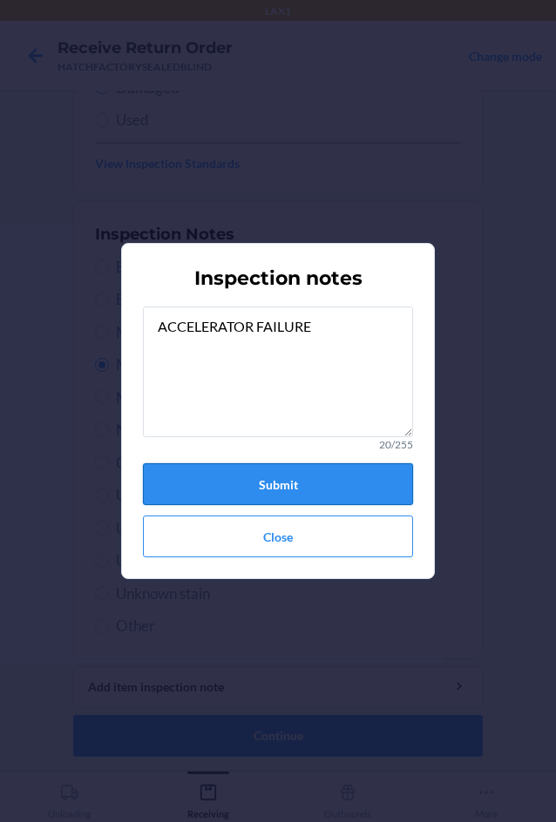
click at [296, 477] on button "Submit" at bounding box center [278, 484] width 270 height 42
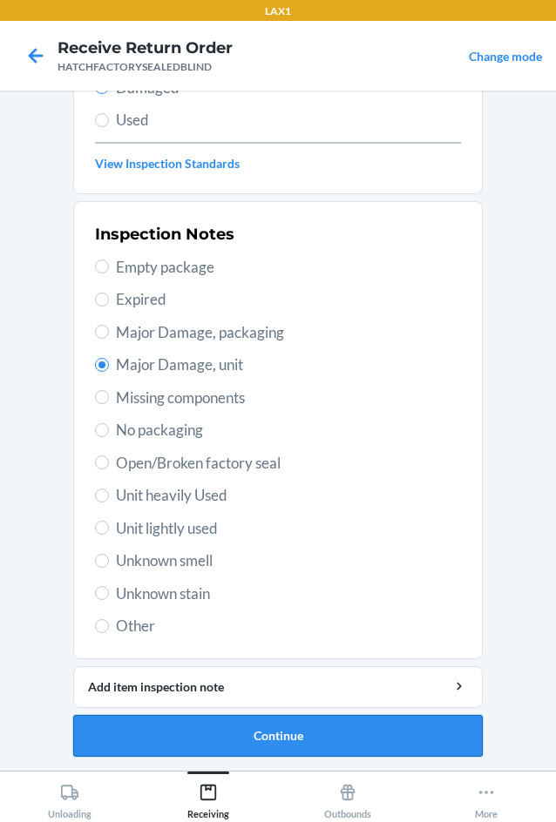
click at [244, 733] on button "Continue" at bounding box center [277, 736] width 409 height 42
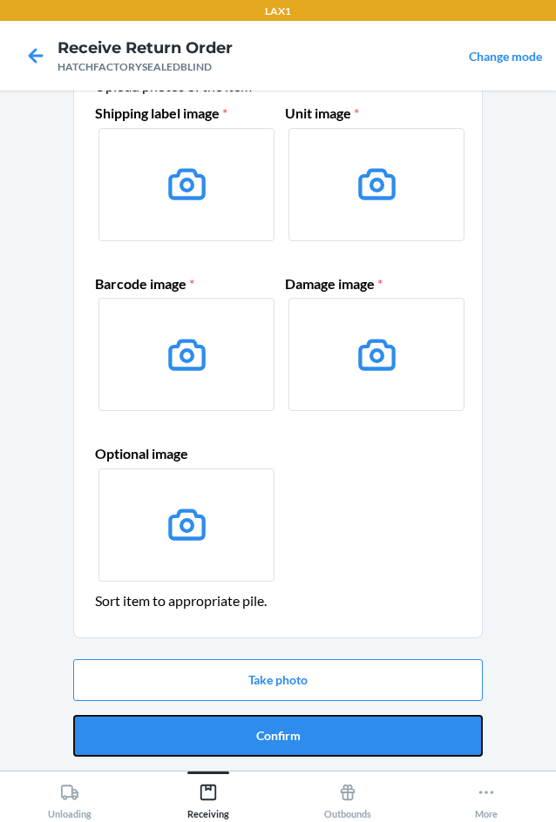
click at [244, 733] on button "Confirm" at bounding box center [277, 736] width 409 height 42
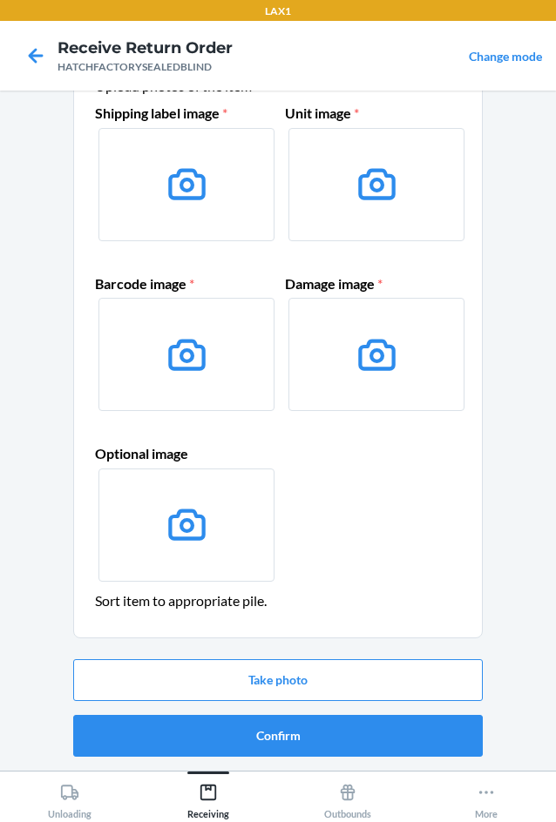
scroll to position [0, 0]
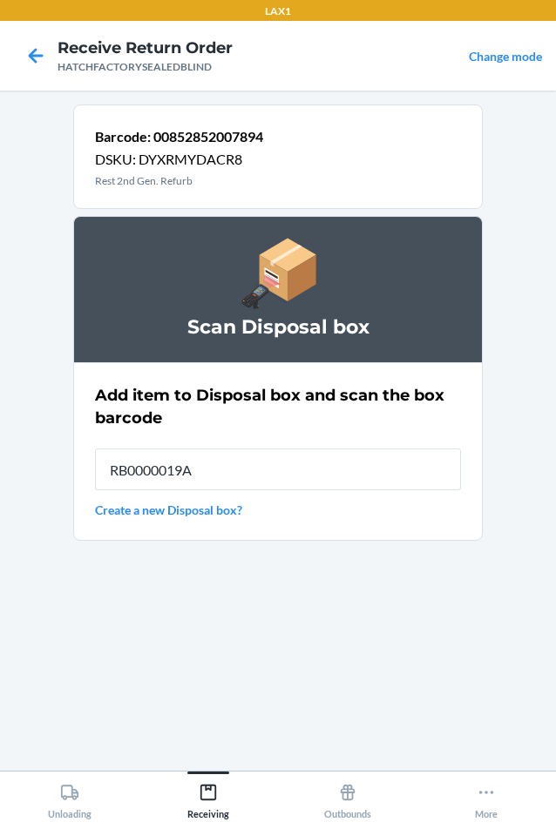
type input "RB0000019A4"
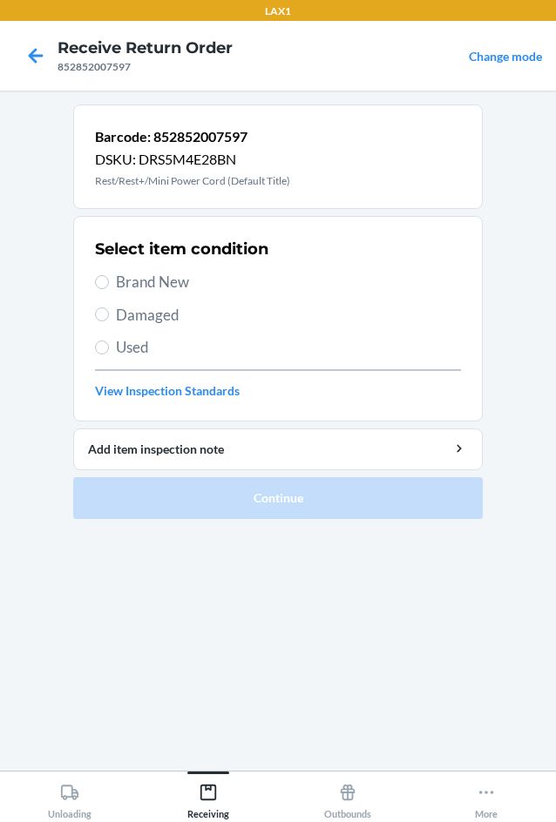
click at [115, 319] on label "Damaged" at bounding box center [278, 315] width 366 height 23
click at [109, 319] on input "Damaged" at bounding box center [102, 315] width 14 height 14
radio input "true"
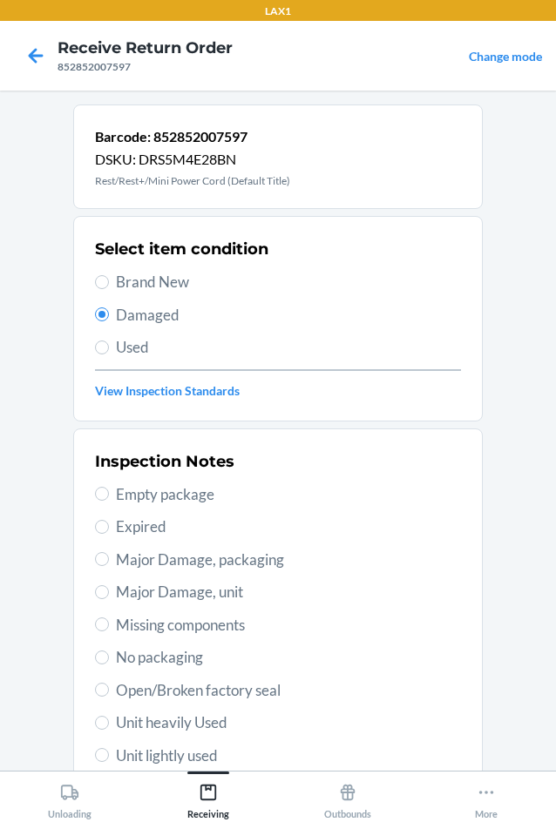
click at [136, 684] on span "Open/Broken factory seal" at bounding box center [288, 690] width 345 height 23
click at [109, 684] on input "Open/Broken factory seal" at bounding box center [102, 690] width 14 height 14
radio input "true"
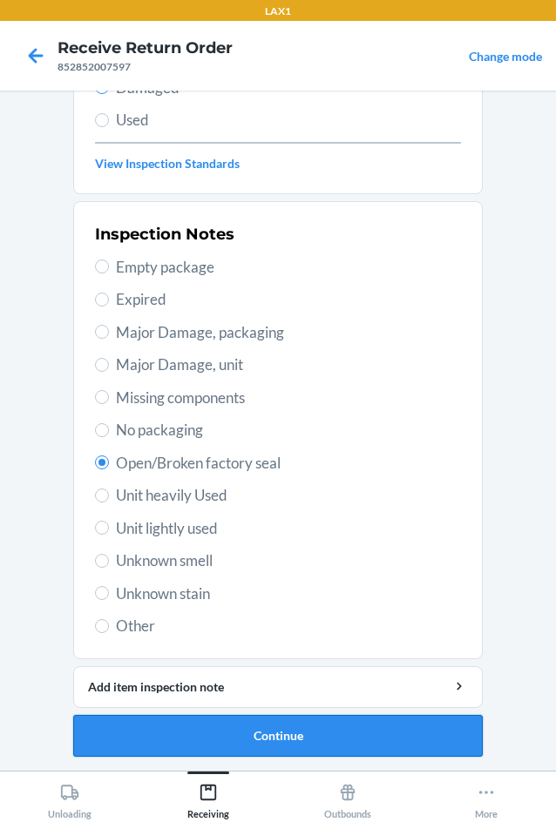
click at [248, 733] on button "Continue" at bounding box center [277, 736] width 409 height 42
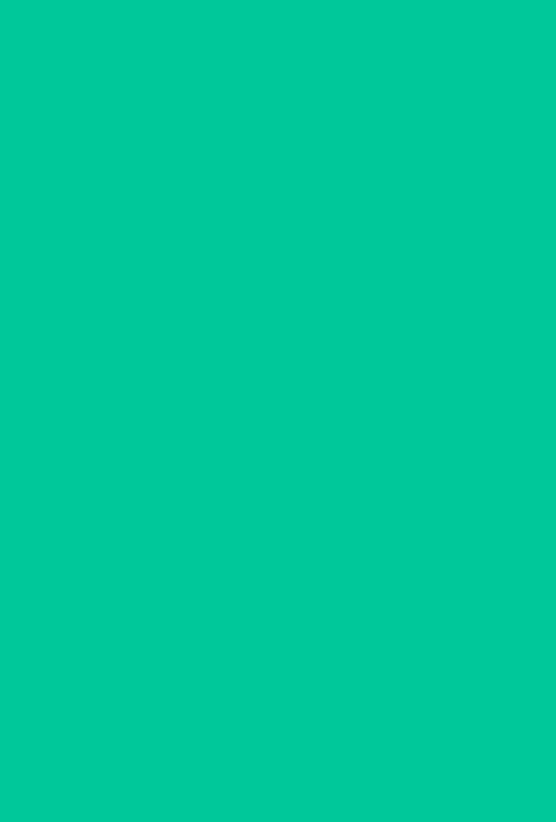
scroll to position [84, 0]
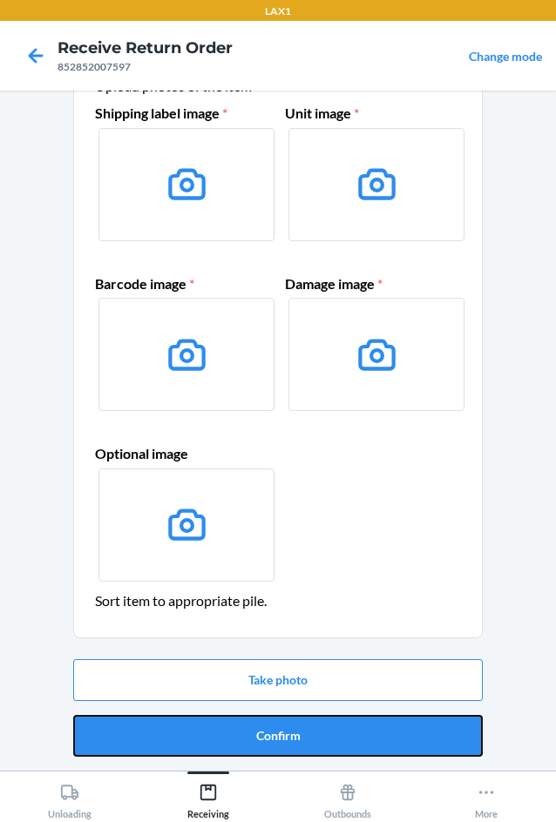
click at [248, 733] on button "Confirm" at bounding box center [277, 736] width 409 height 42
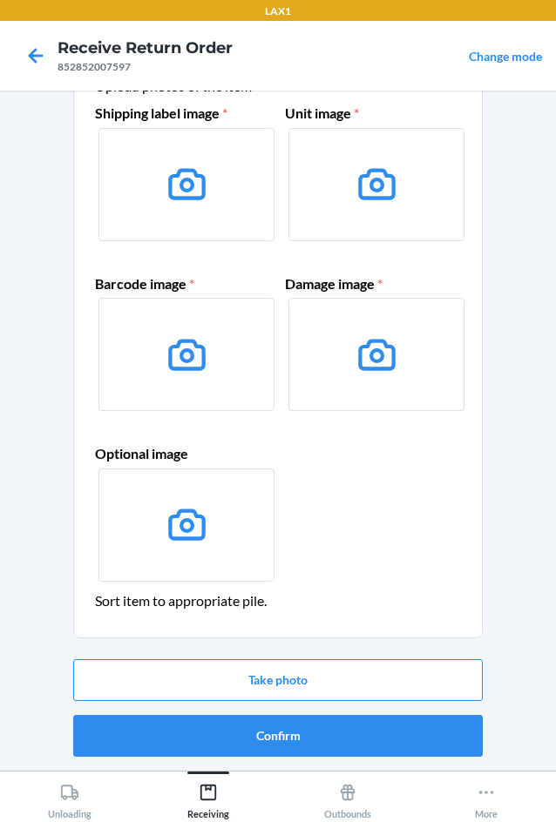
scroll to position [0, 0]
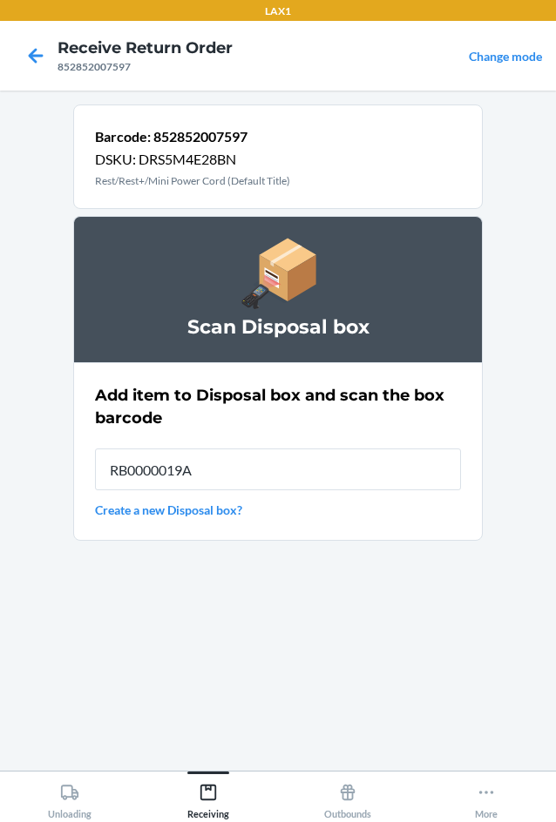
type input "RB0000019A4"
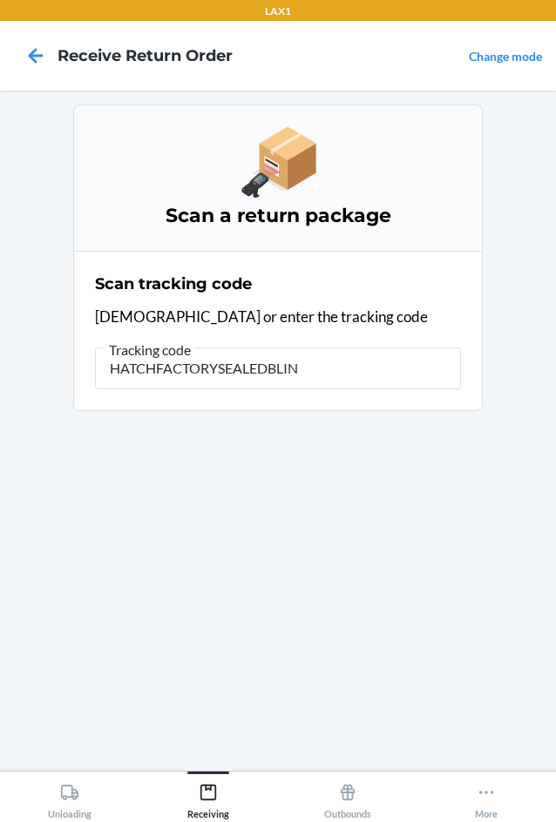
type input "HATCHFACTORYSEALEDBLIND"
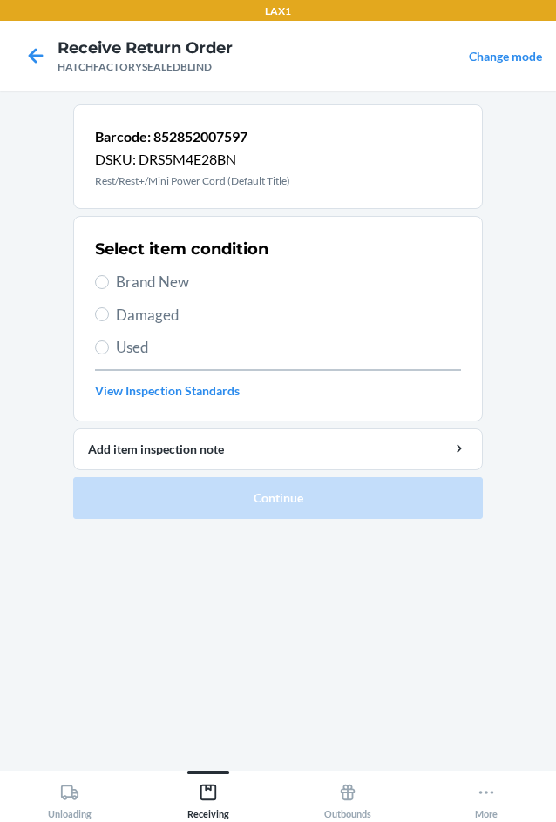
click at [111, 317] on label "Damaged" at bounding box center [278, 315] width 366 height 23
click at [109, 317] on input "Damaged" at bounding box center [102, 315] width 14 height 14
radio input "true"
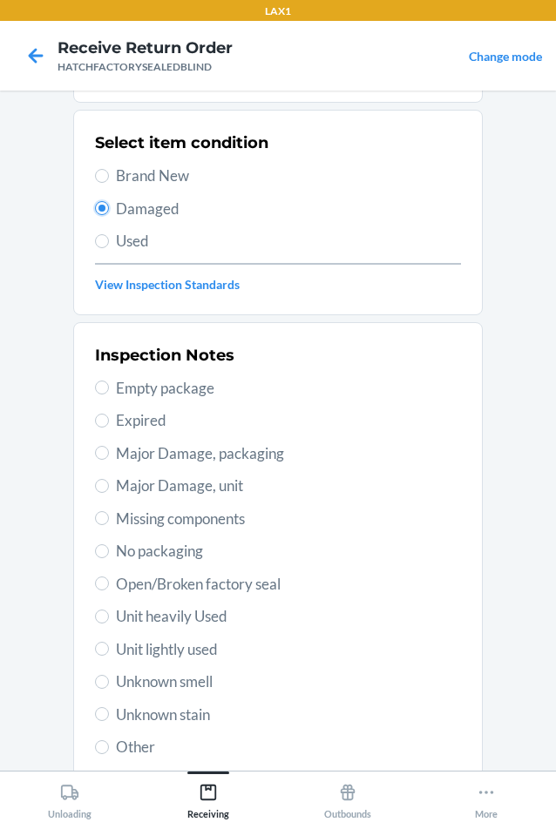
scroll to position [227, 0]
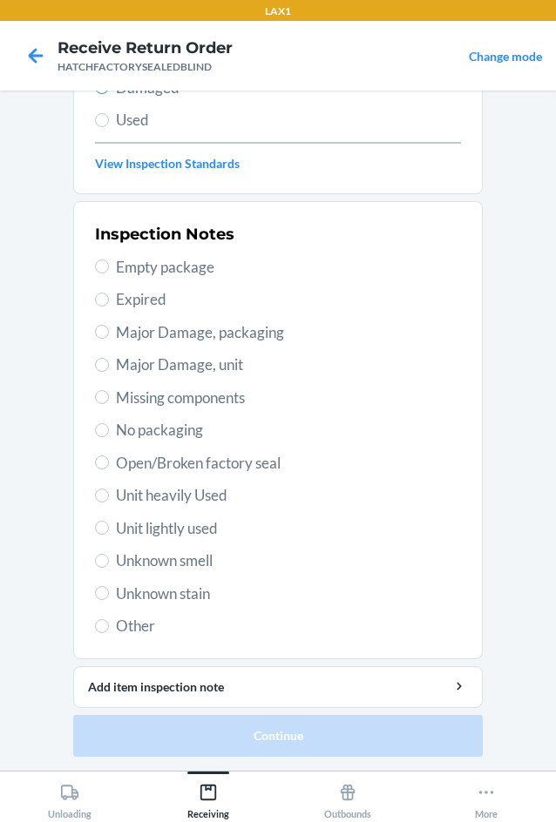
click at [144, 463] on span "Open/Broken factory seal" at bounding box center [288, 463] width 345 height 23
click at [109, 463] on input "Open/Broken factory seal" at bounding box center [102, 463] width 14 height 14
radio input "true"
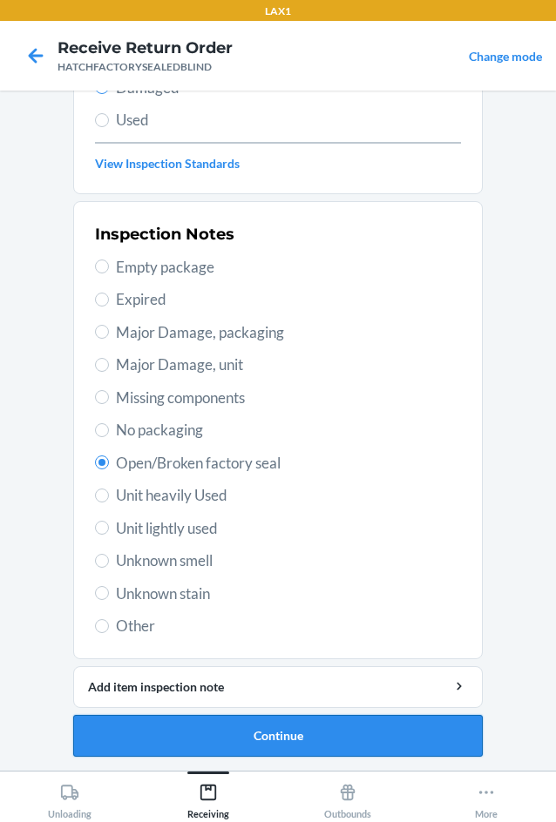
click at [227, 728] on button "Continue" at bounding box center [277, 736] width 409 height 42
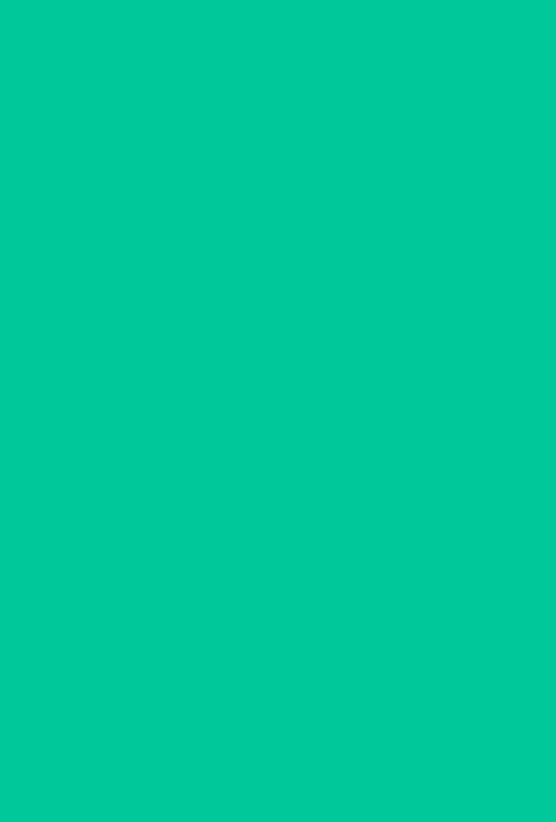
scroll to position [84, 0]
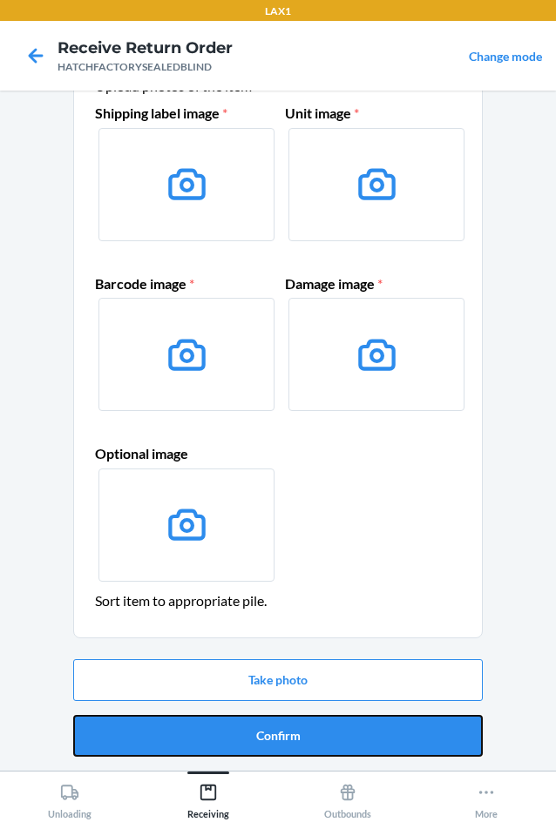
click at [227, 728] on button "Confirm" at bounding box center [277, 736] width 409 height 42
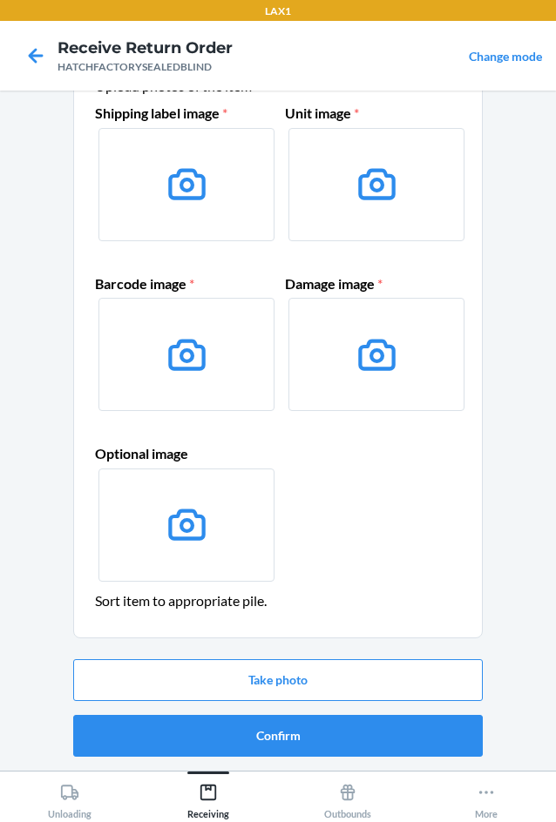
scroll to position [0, 0]
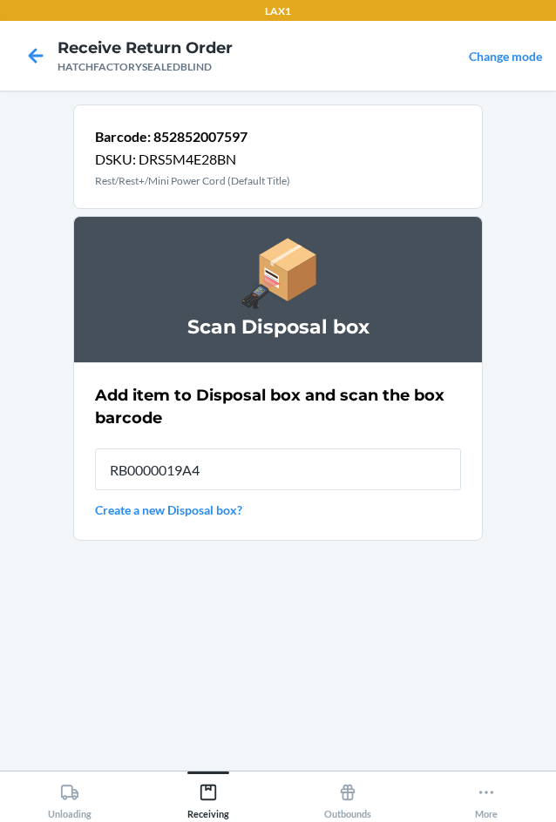
type input "RB0000019A4"
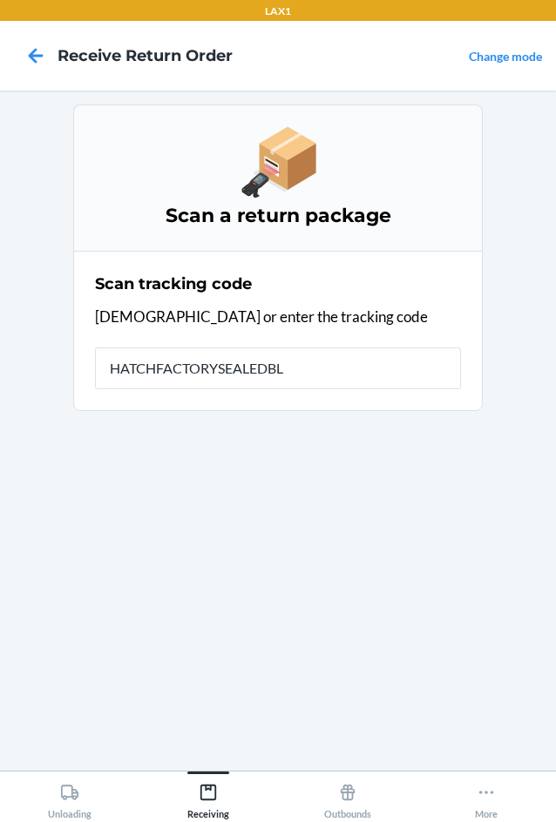
type input "HATCHFACTORYSEALEDBLI"
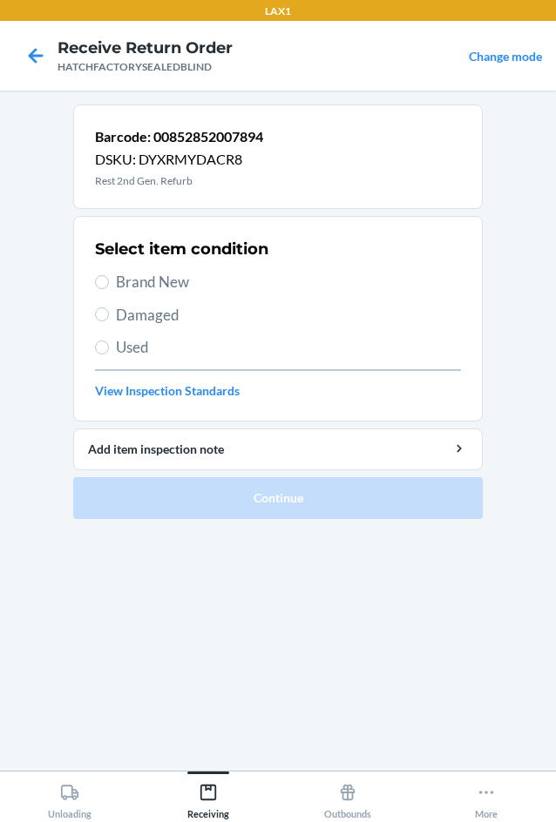
click at [110, 326] on div "Select item condition Brand New Damaged Used View Inspection Standards" at bounding box center [278, 319] width 366 height 172
click at [150, 315] on span "Damaged" at bounding box center [288, 315] width 345 height 23
click at [109, 315] on input "Damaged" at bounding box center [102, 315] width 14 height 14
radio input "true"
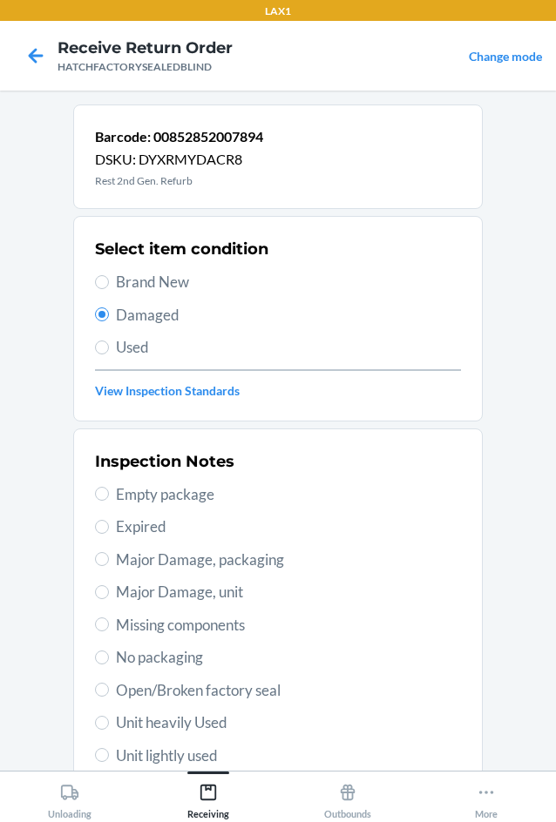
click at [144, 594] on span "Major Damage, unit" at bounding box center [288, 592] width 345 height 23
click at [109, 594] on input "Major Damage, unit" at bounding box center [102, 592] width 14 height 14
radio input "true"
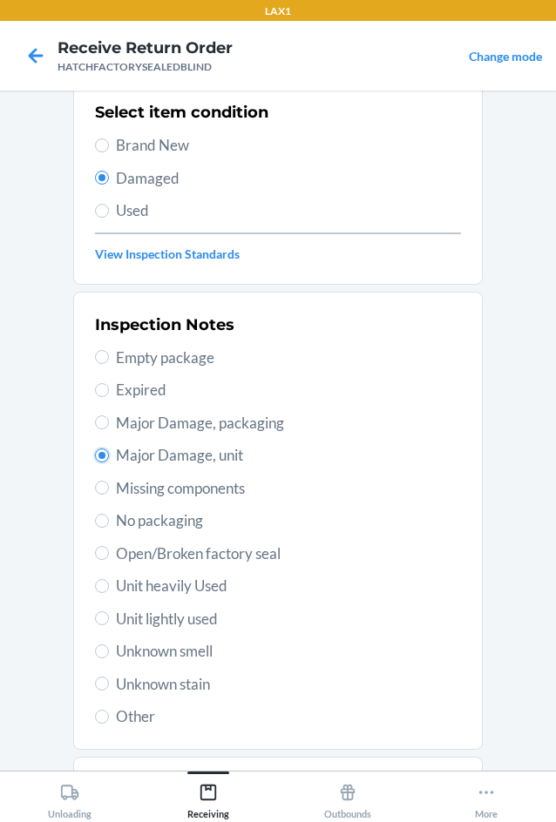
scroll to position [227, 0]
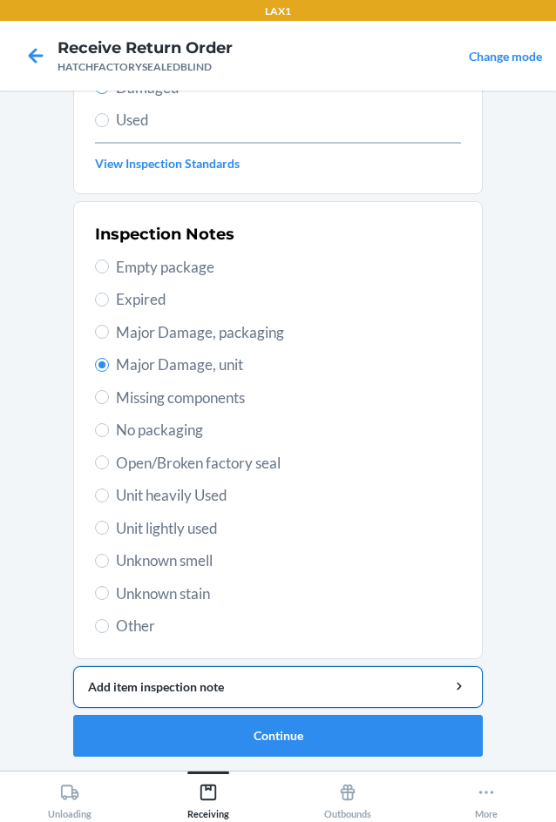
click at [176, 682] on div "Add item inspection note" at bounding box center [278, 687] width 380 height 18
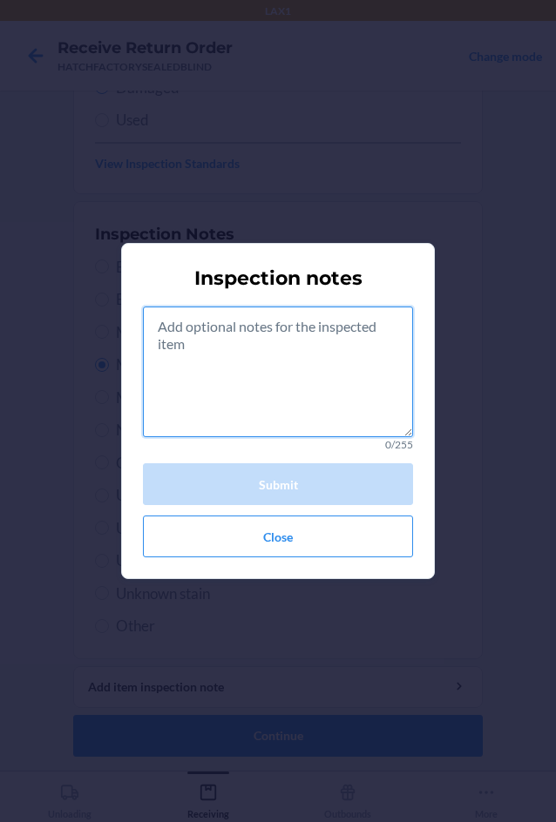
click at [226, 386] on textarea at bounding box center [278, 372] width 270 height 131
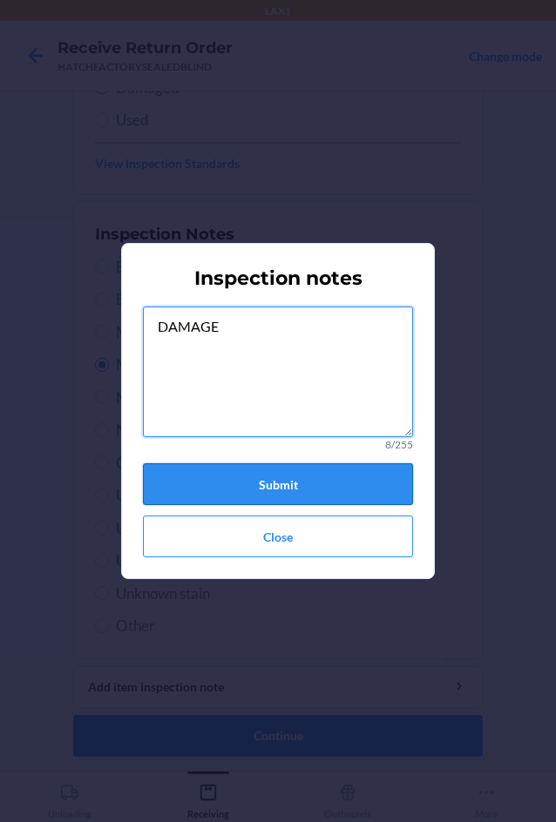
type textarea "DAMAGE"
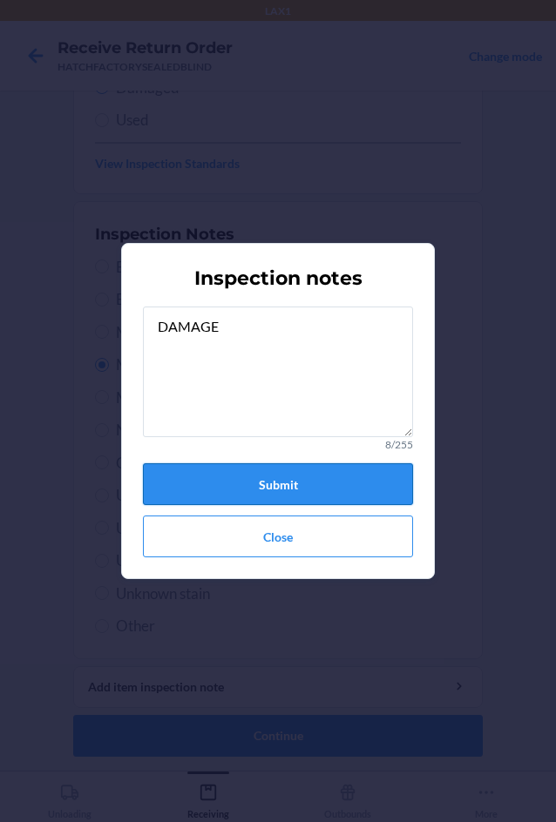
click at [301, 480] on button "Submit" at bounding box center [278, 484] width 270 height 42
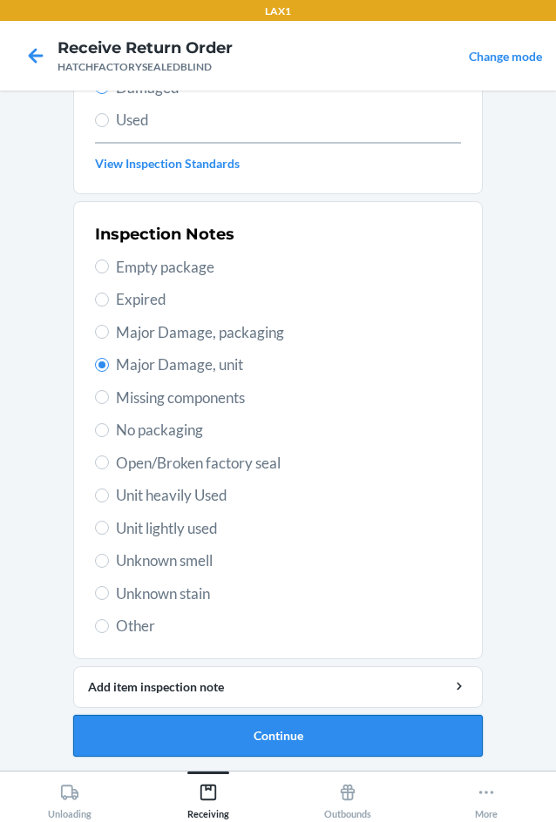
click at [281, 745] on button "Continue" at bounding box center [277, 736] width 409 height 42
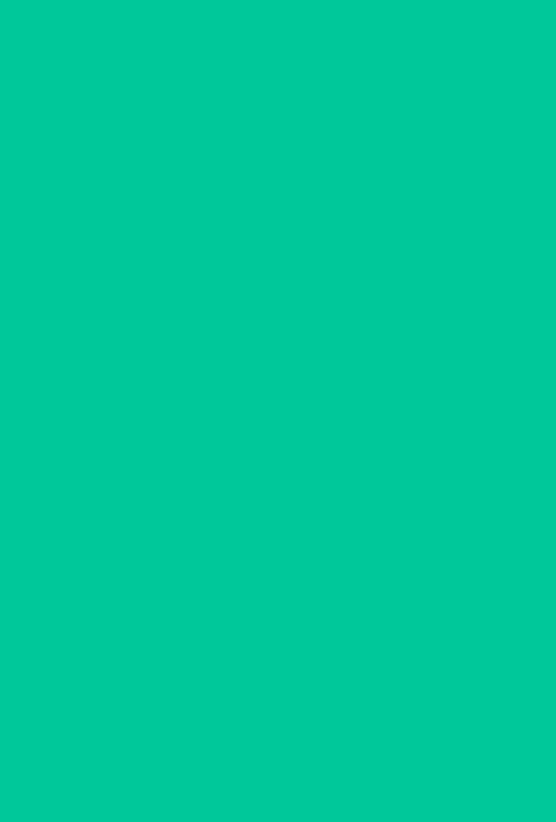
scroll to position [84, 0]
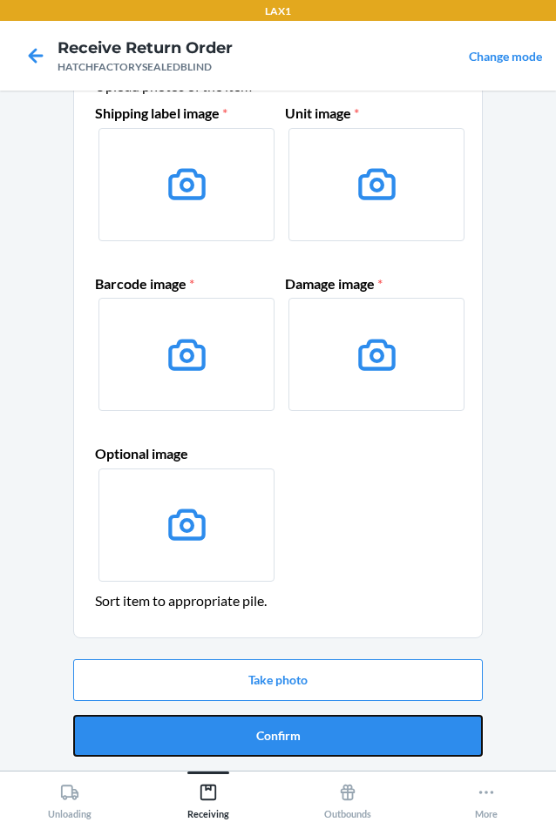
click at [281, 745] on button "Confirm" at bounding box center [277, 736] width 409 height 42
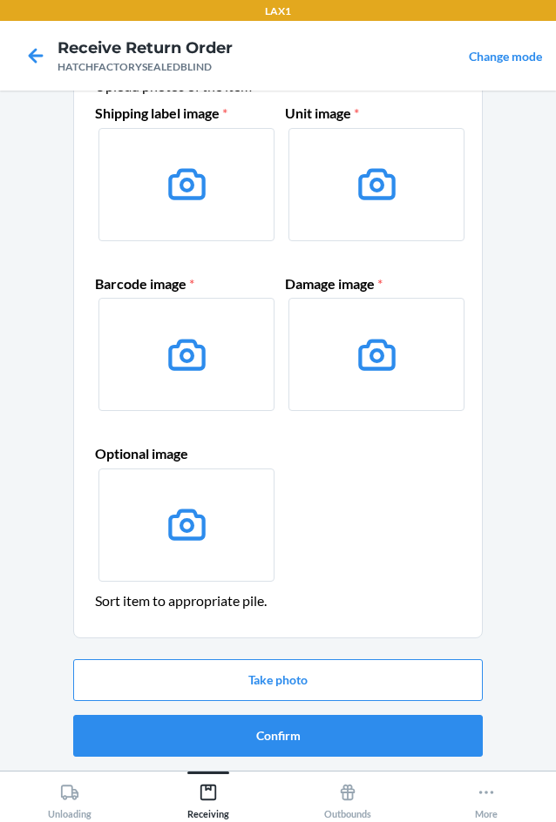
scroll to position [0, 0]
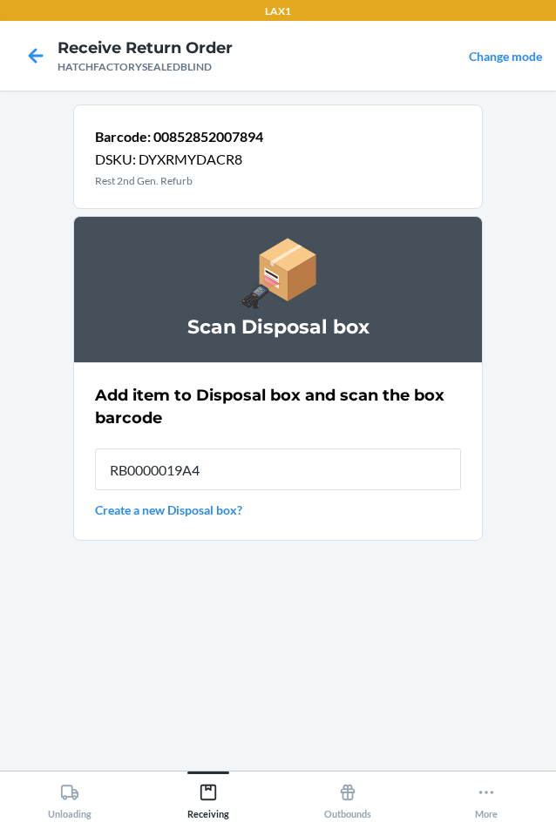
type input "RB0000019A4"
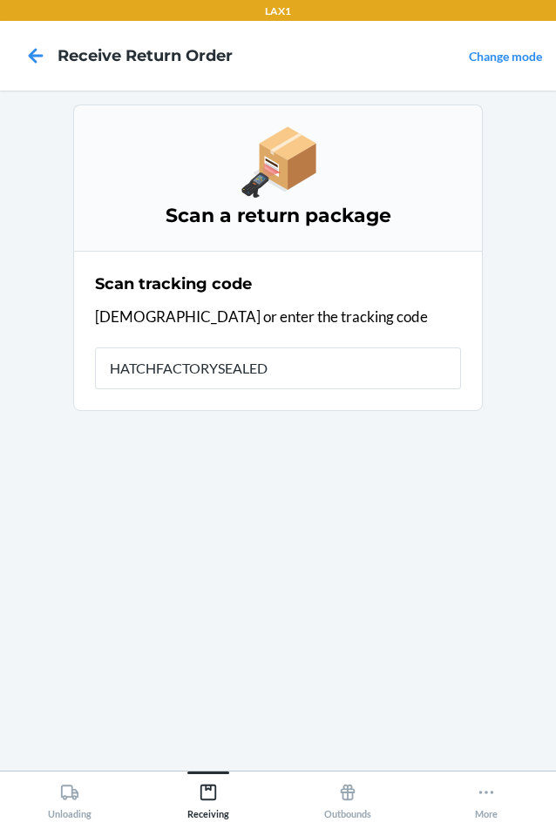
type input "HATCHFACTORYSEALEDB"
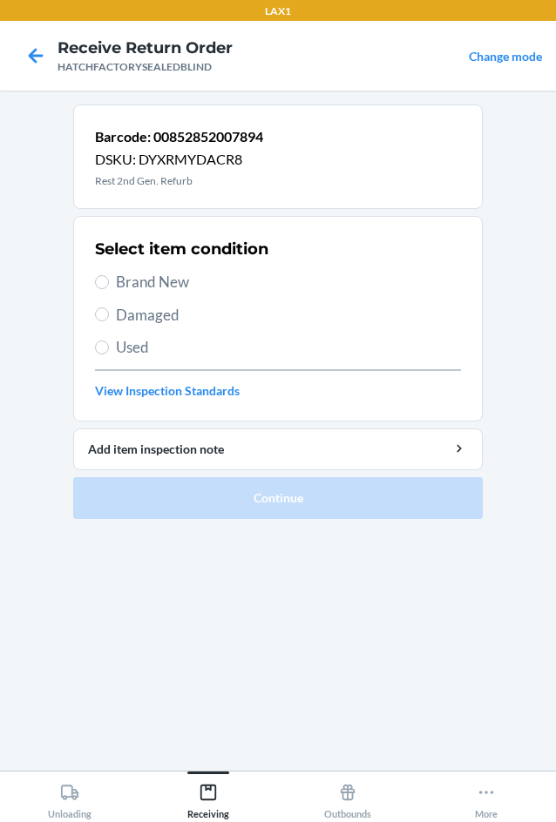
click at [114, 318] on label "Damaged" at bounding box center [278, 315] width 366 height 23
click at [109, 318] on input "Damaged" at bounding box center [102, 315] width 14 height 14
radio input "true"
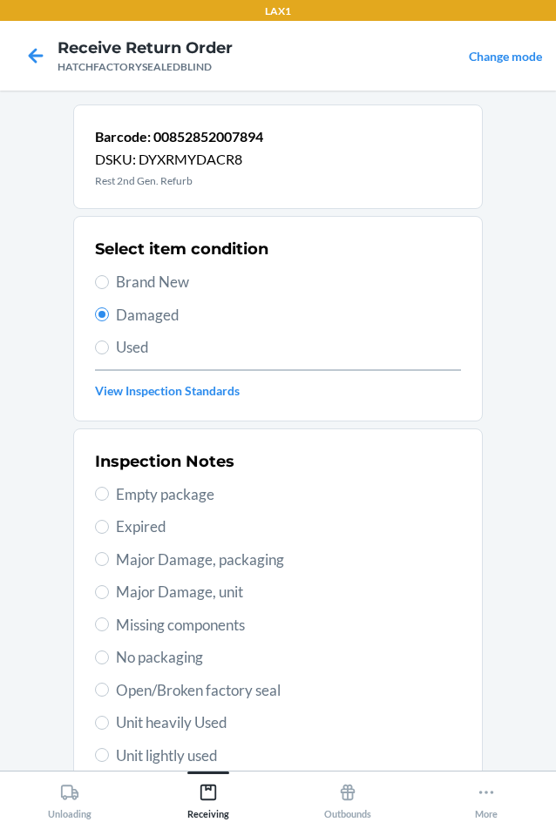
click at [169, 598] on span "Major Damage, unit" at bounding box center [288, 592] width 345 height 23
click at [109, 598] on input "Major Damage, unit" at bounding box center [102, 592] width 14 height 14
radio input "true"
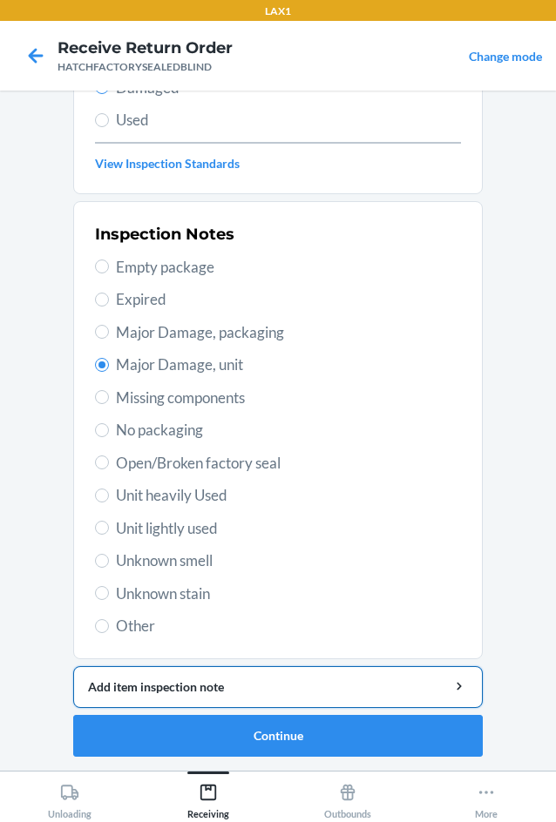
drag, startPoint x: 179, startPoint y: 689, endPoint x: 180, endPoint y: 678, distance: 11.4
click at [179, 685] on div "Add item inspection note" at bounding box center [278, 687] width 380 height 18
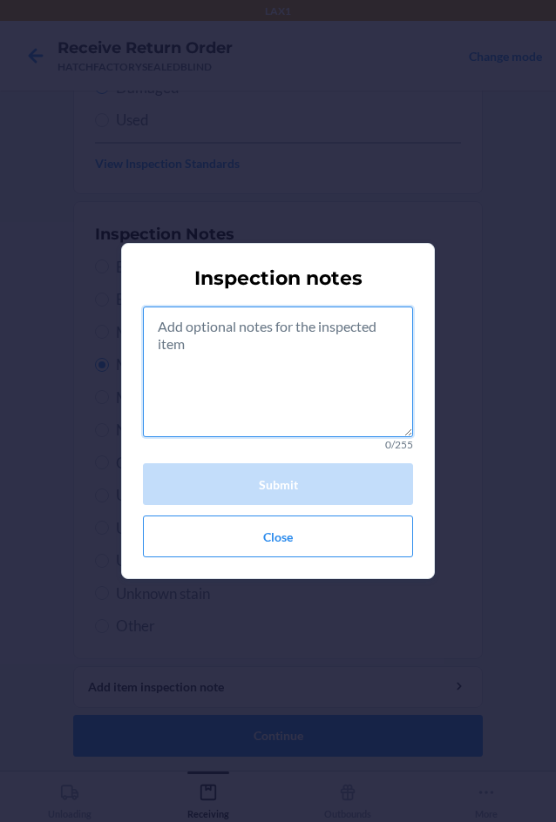
drag, startPoint x: 302, startPoint y: 400, endPoint x: 172, endPoint y: 99, distance: 327.7
click at [304, 379] on textarea at bounding box center [278, 372] width 270 height 131
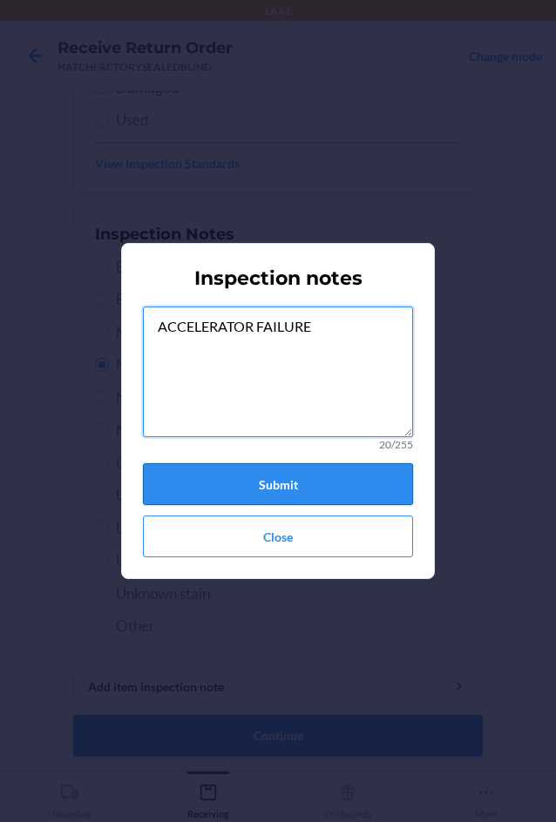
type textarea "ACCELERATOR FAILURE"
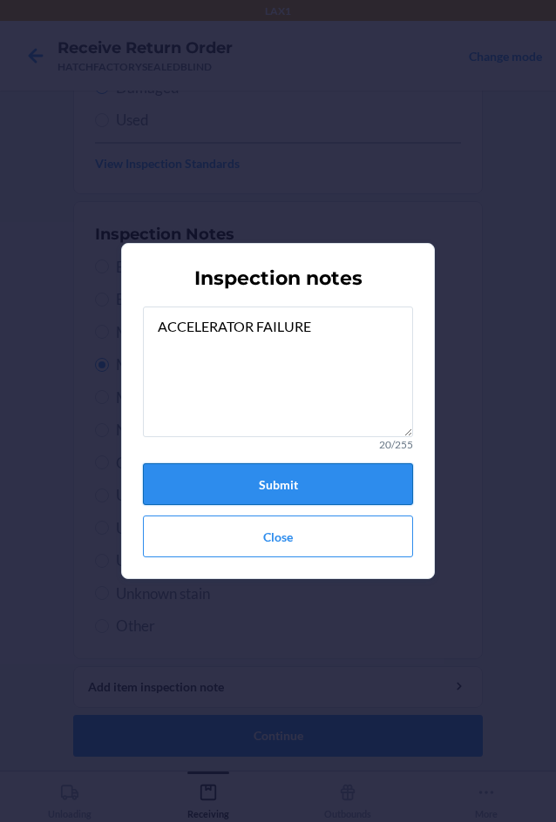
click at [306, 496] on button "Submit" at bounding box center [278, 484] width 270 height 42
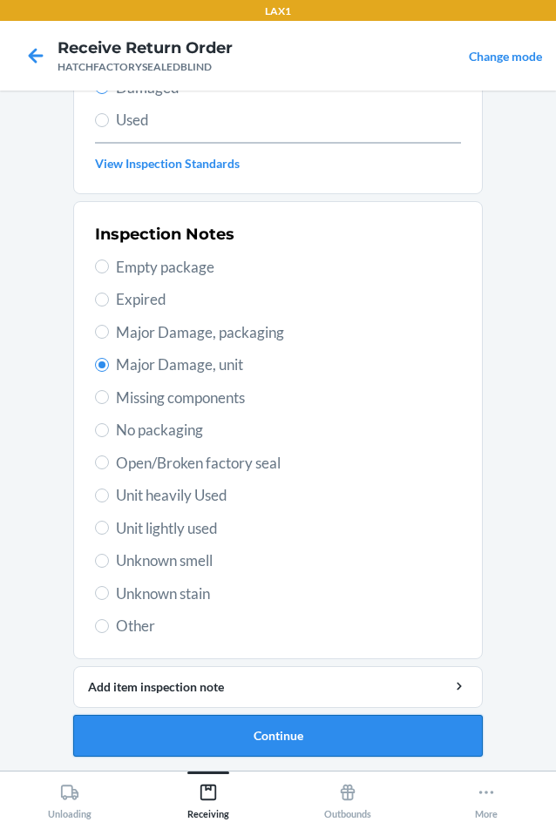
click at [300, 739] on button "Continue" at bounding box center [277, 736] width 409 height 42
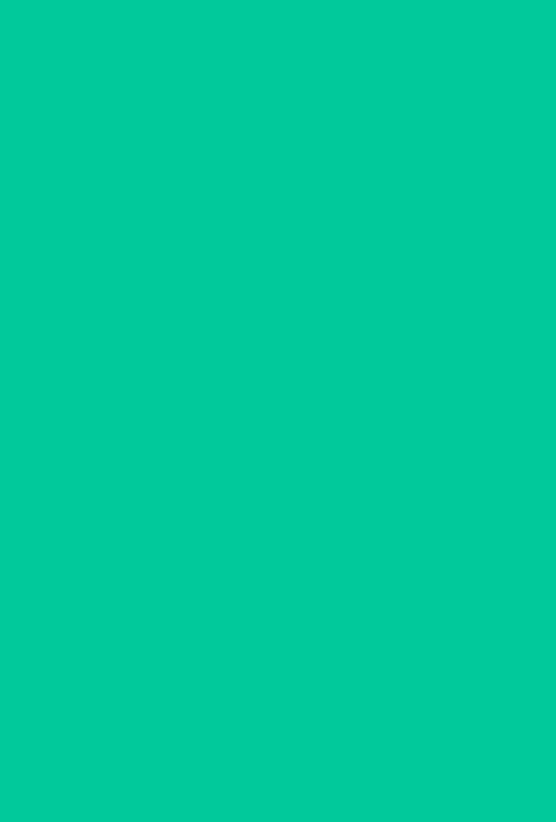
click at [300, 739] on button "Confirm" at bounding box center [277, 736] width 409 height 42
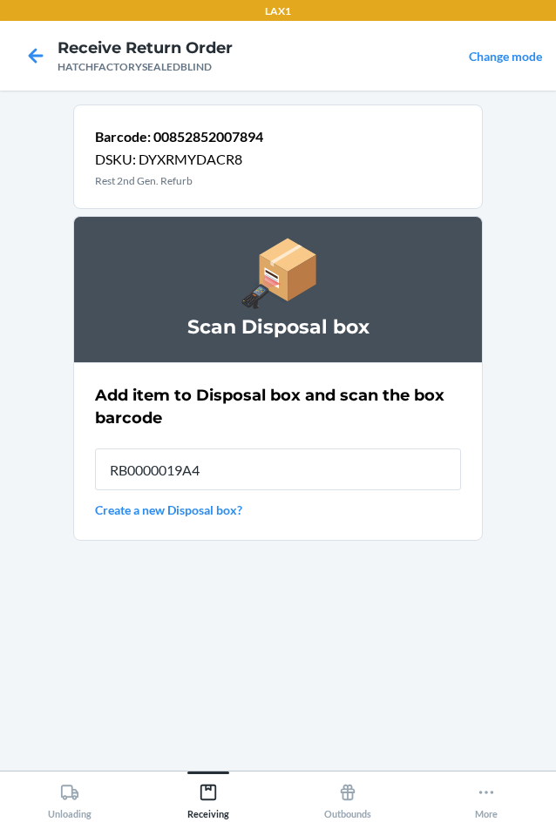
type input "RB0000019A4"
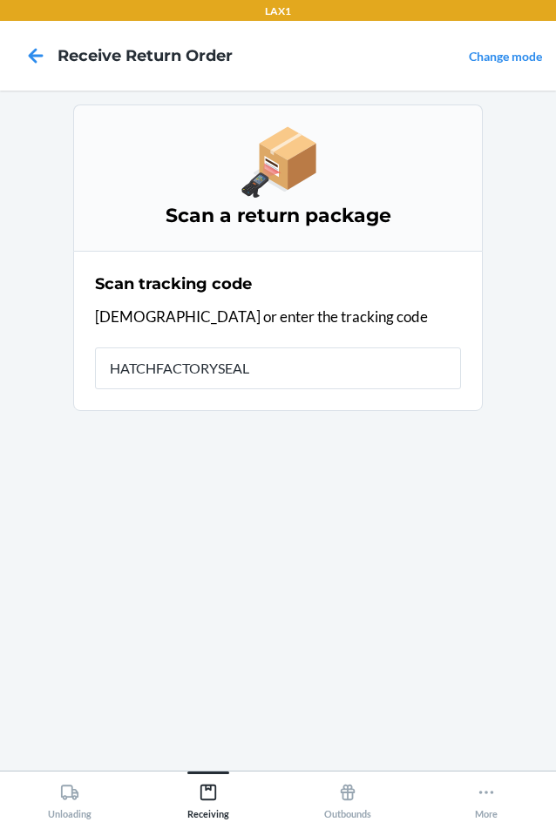
type input "HATCHFACTORYSEALE"
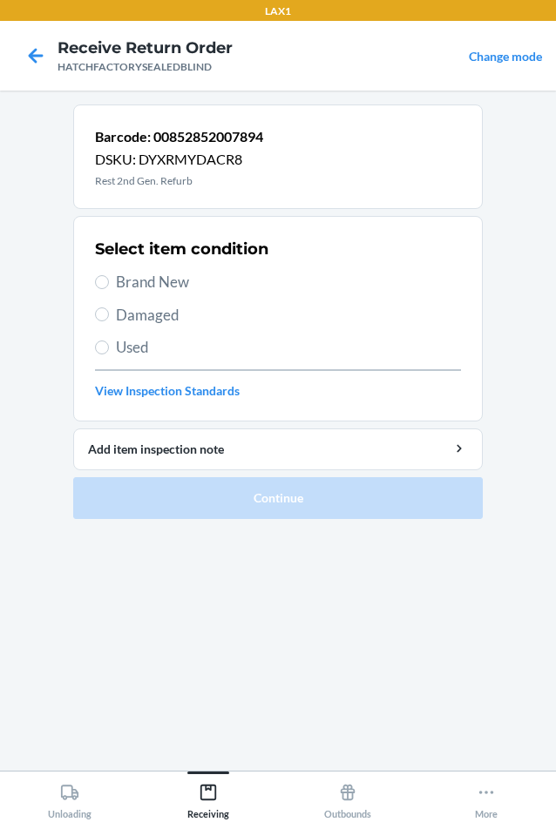
click at [146, 319] on span "Damaged" at bounding box center [288, 315] width 345 height 23
click at [109, 319] on input "Damaged" at bounding box center [102, 315] width 14 height 14
radio input "true"
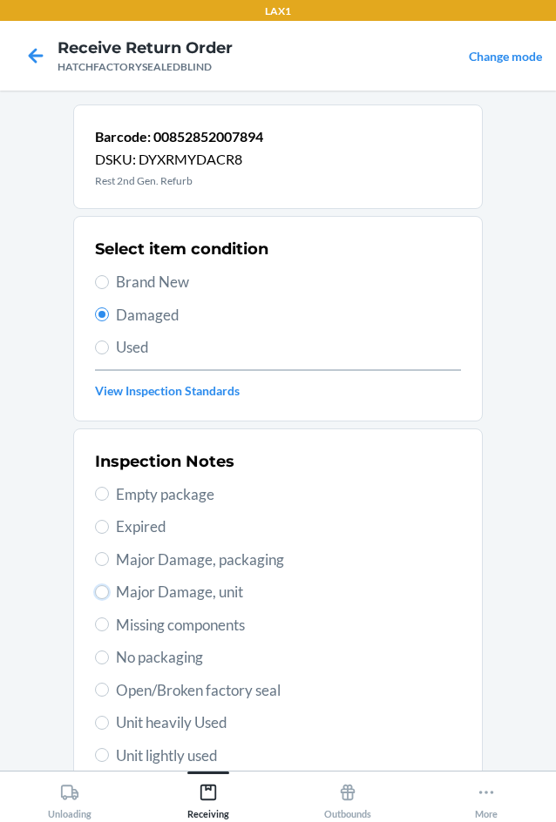
drag, startPoint x: 95, startPoint y: 591, endPoint x: 113, endPoint y: 578, distance: 23.0
click at [97, 589] on input "Major Damage, unit" at bounding box center [102, 592] width 14 height 14
radio input "true"
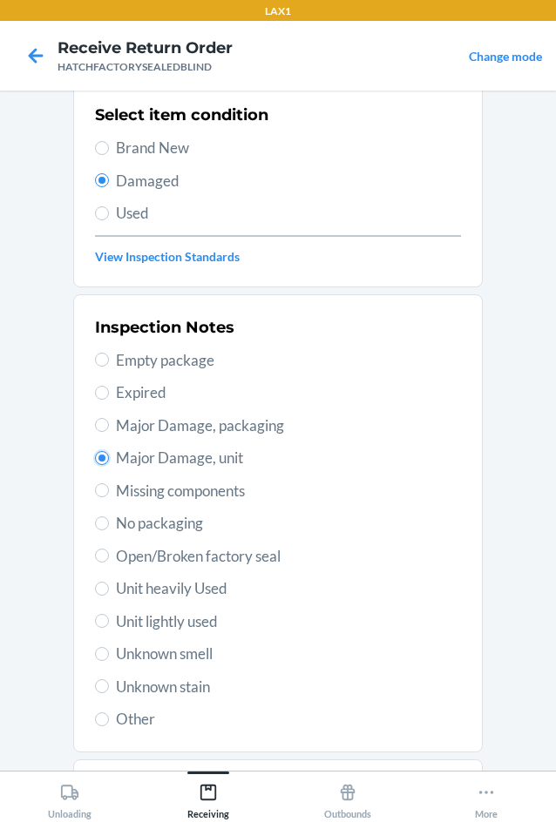
scroll to position [227, 0]
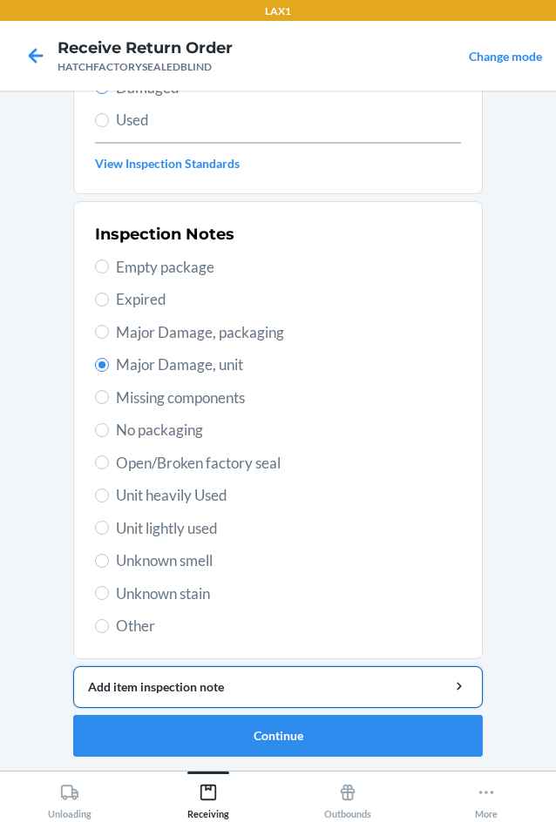
click at [215, 686] on div "Add item inspection note" at bounding box center [278, 687] width 380 height 18
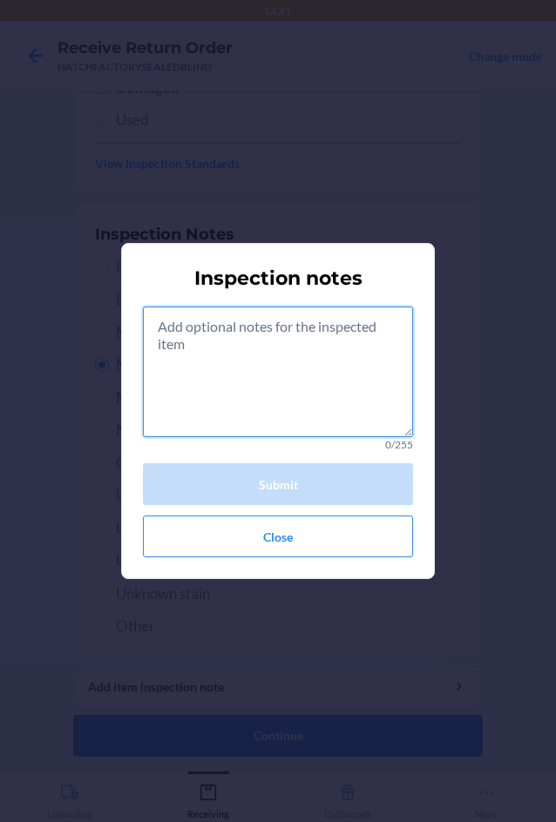
click at [260, 400] on textarea at bounding box center [278, 372] width 270 height 131
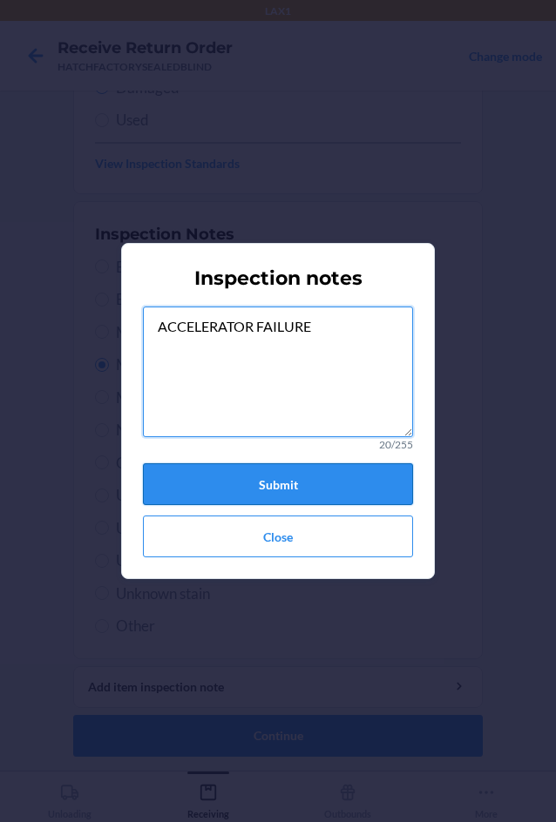
type textarea "ACCELERATOR FAILURE"
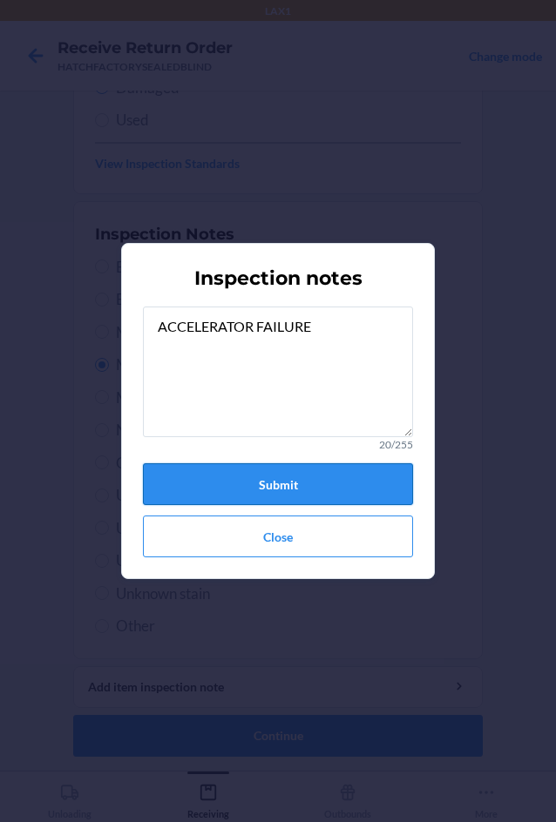
click at [297, 487] on button "Submit" at bounding box center [278, 484] width 270 height 42
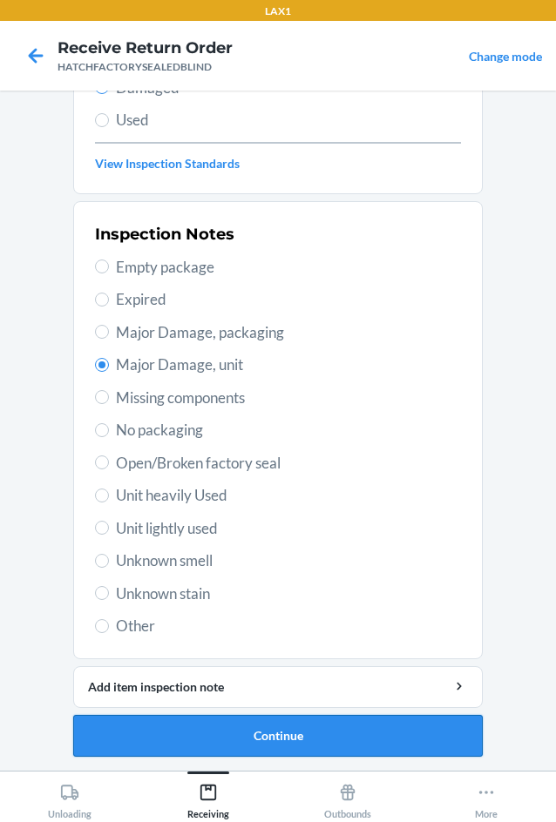
click at [263, 733] on button "Continue" at bounding box center [277, 736] width 409 height 42
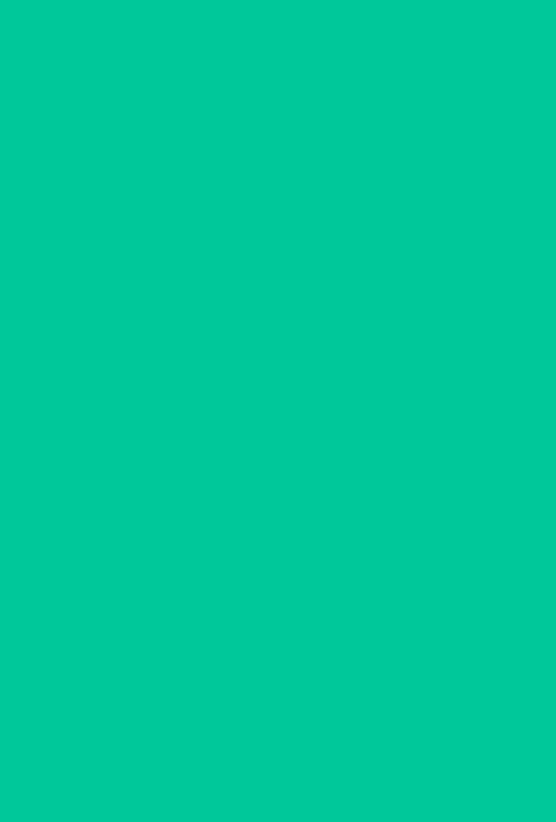
scroll to position [84, 0]
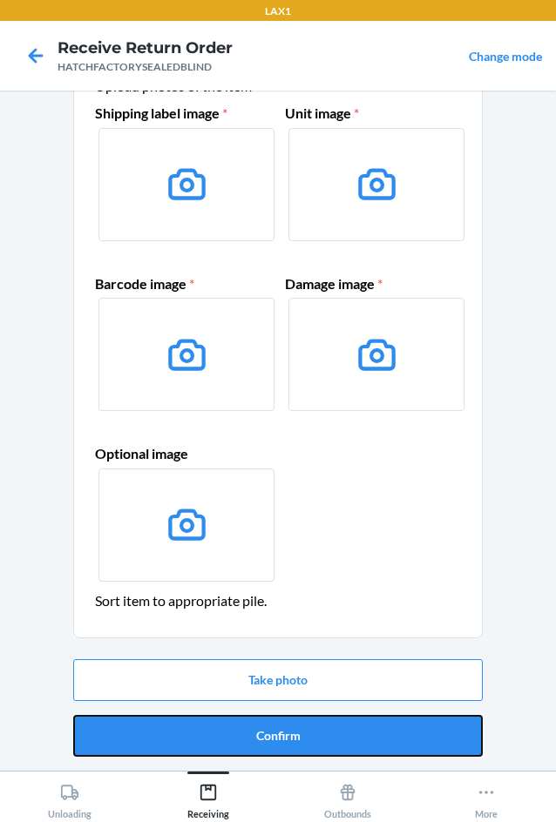
click at [263, 733] on button "Confirm" at bounding box center [277, 736] width 409 height 42
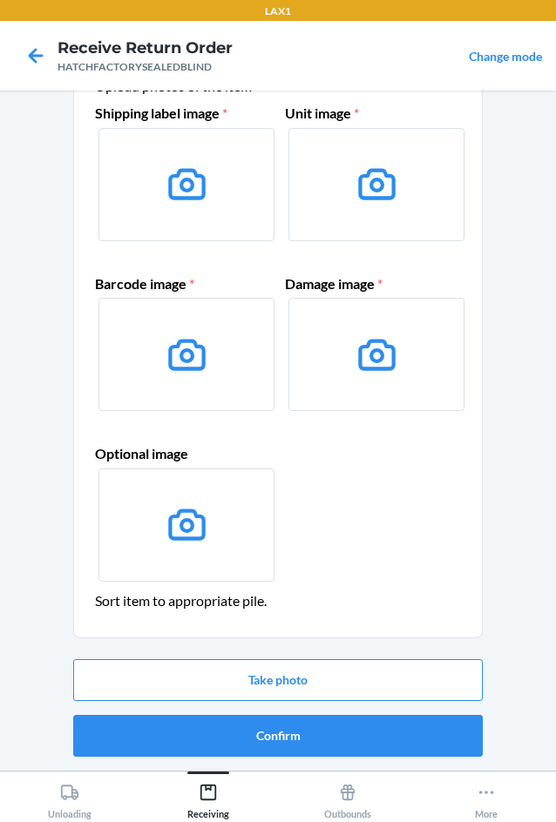
scroll to position [0, 0]
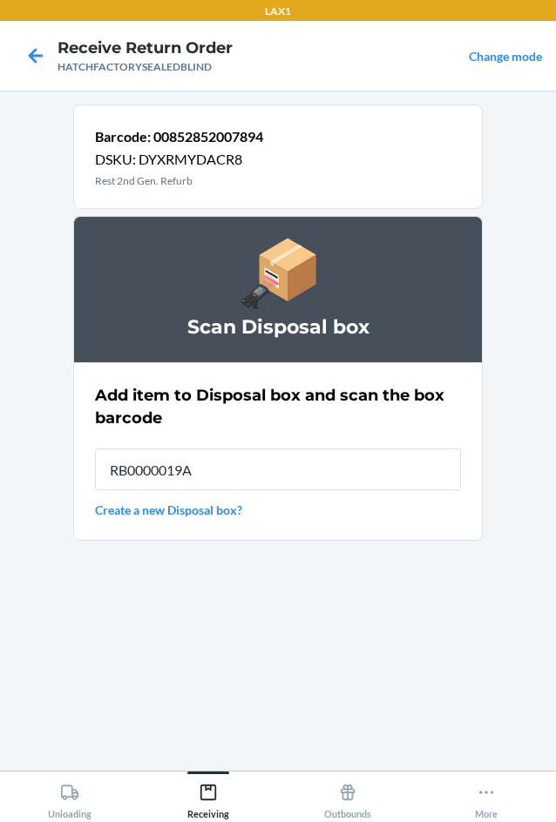
type input "RB0000019A4"
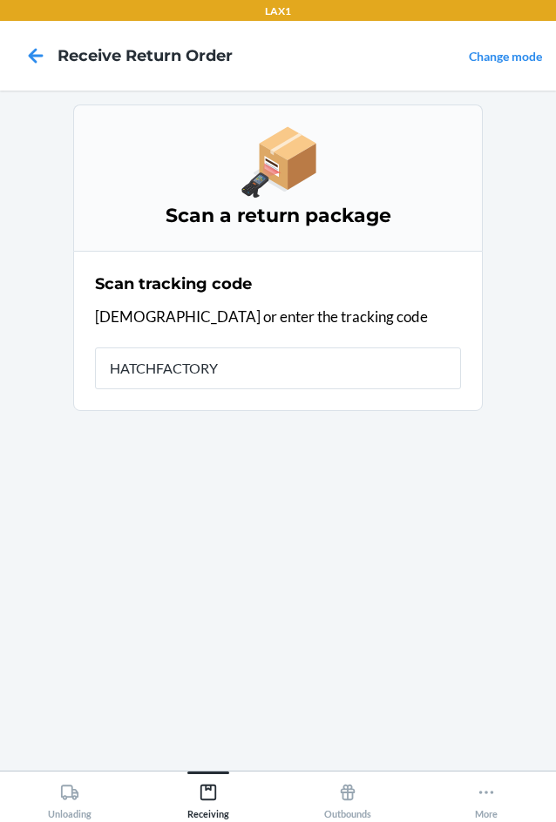
type input "HATCHFACTORYS"
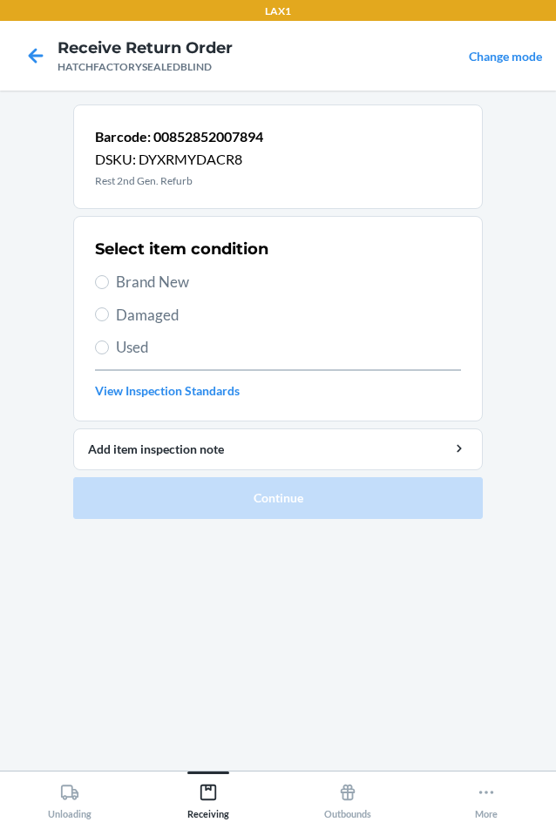
click at [115, 313] on label "Damaged" at bounding box center [278, 315] width 366 height 23
click at [109, 313] on input "Damaged" at bounding box center [102, 315] width 14 height 14
radio input "true"
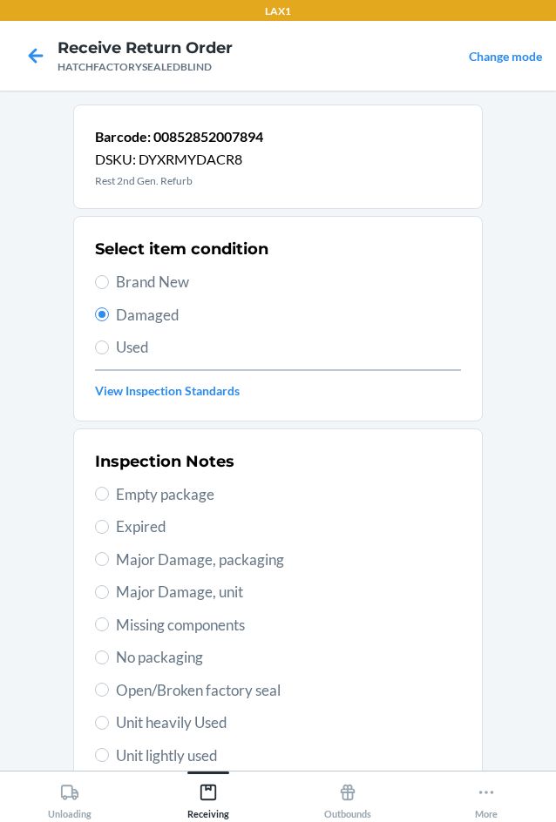
click at [145, 594] on span "Major Damage, unit" at bounding box center [288, 592] width 345 height 23
click at [109, 594] on input "Major Damage, unit" at bounding box center [102, 592] width 14 height 14
radio input "true"
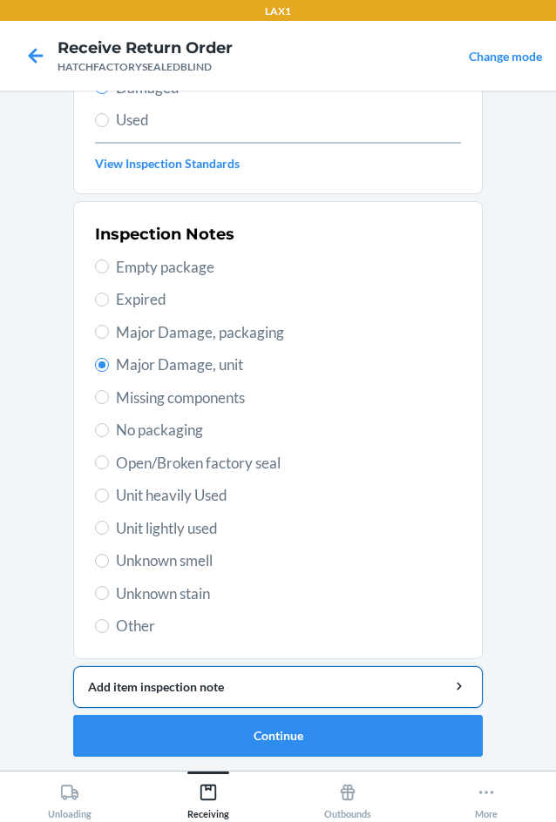
click at [171, 687] on div "Add item inspection note" at bounding box center [278, 687] width 380 height 18
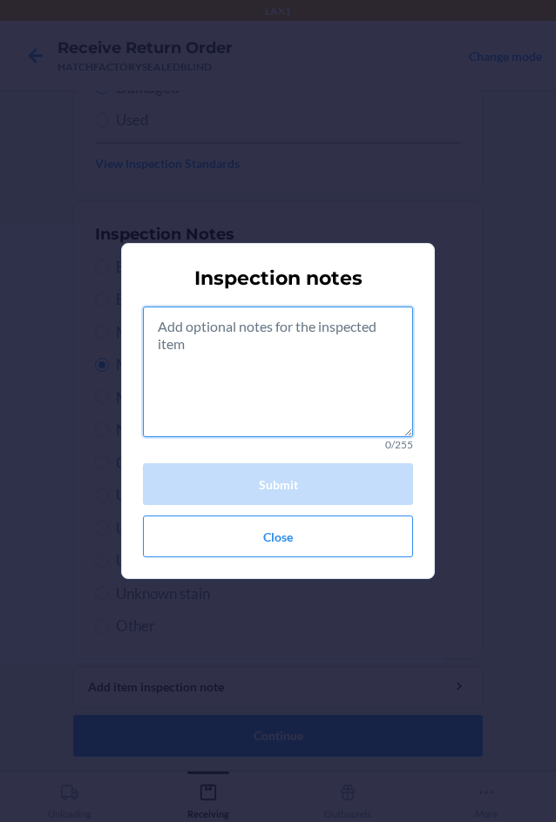
click at [271, 391] on textarea at bounding box center [278, 372] width 270 height 131
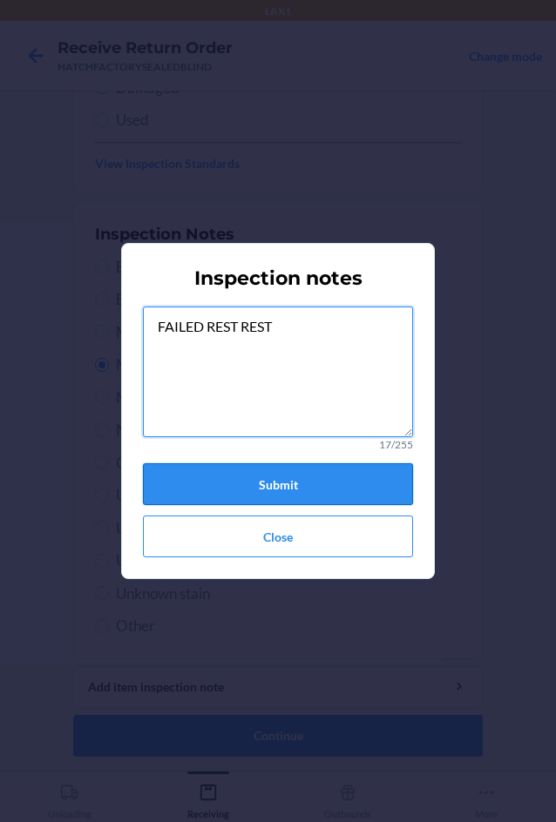
type textarea "FAILED REST REST"
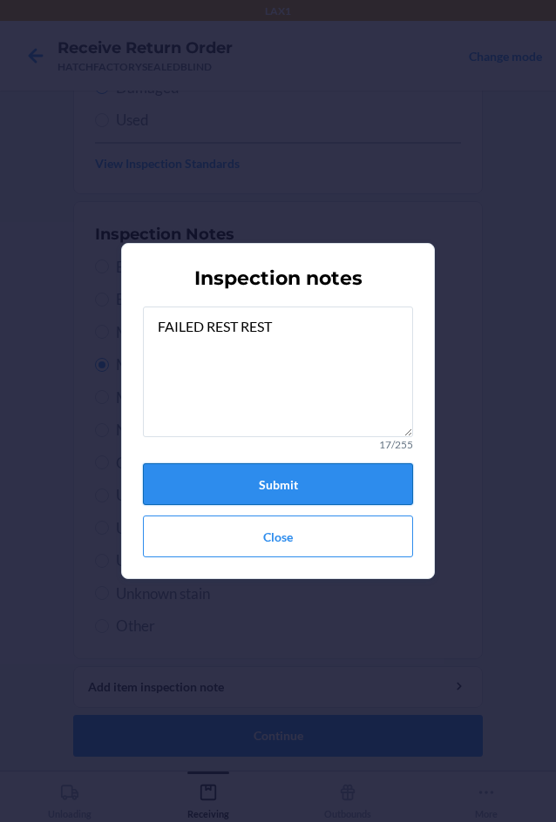
click at [286, 485] on button "Submit" at bounding box center [278, 484] width 270 height 42
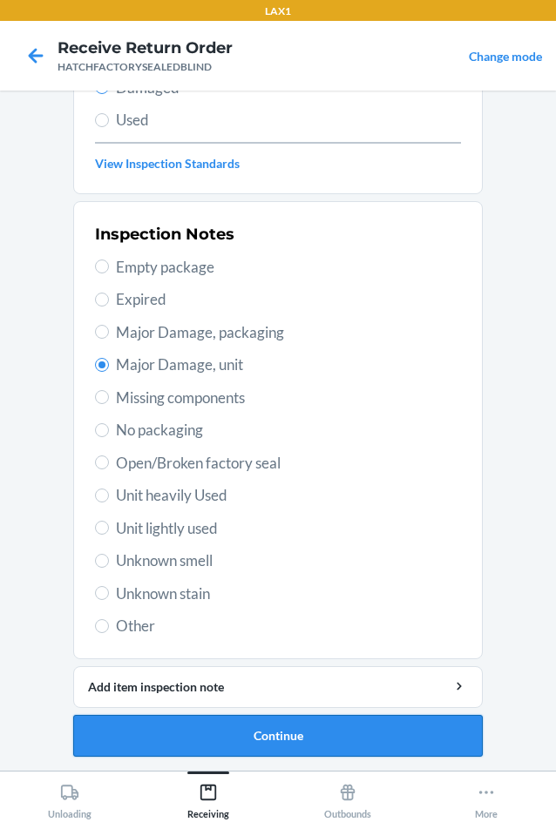
click at [382, 731] on button "Continue" at bounding box center [277, 736] width 409 height 42
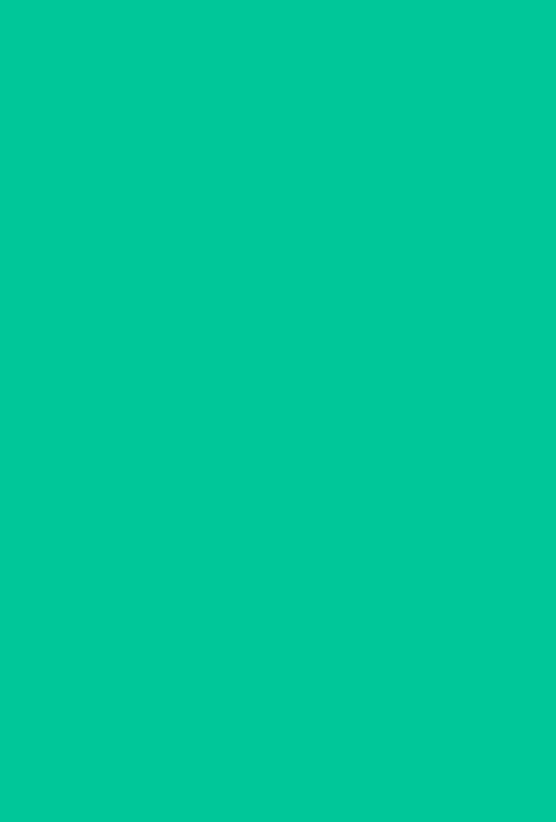
click at [382, 731] on button "Confirm" at bounding box center [277, 736] width 409 height 42
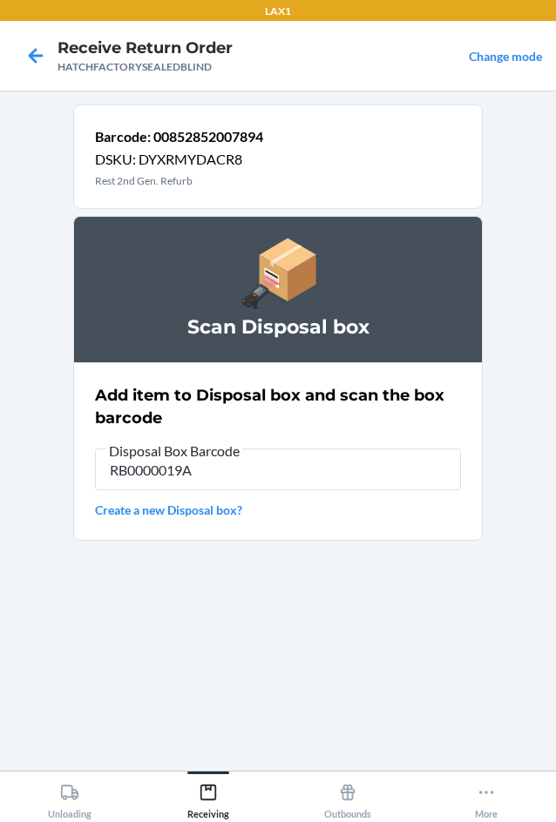
type input "RB0000019A4"
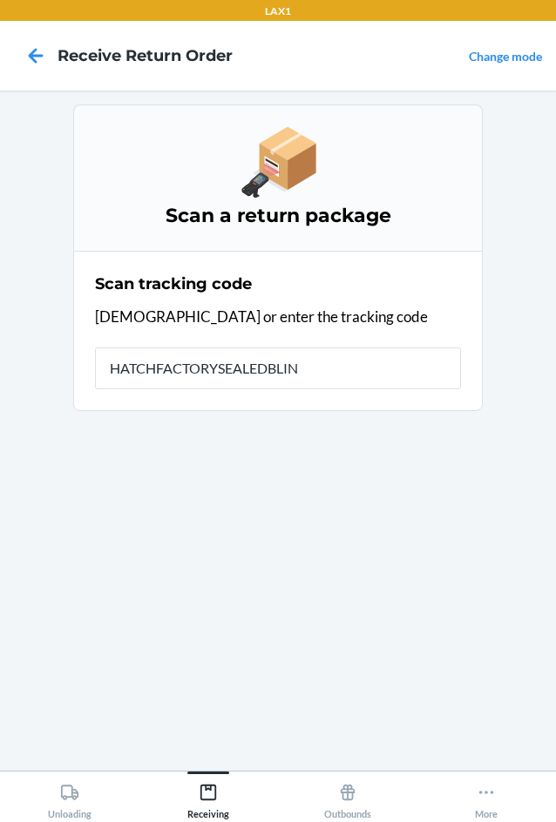
type input "HATCHFACTORYSEALEDBLIND"
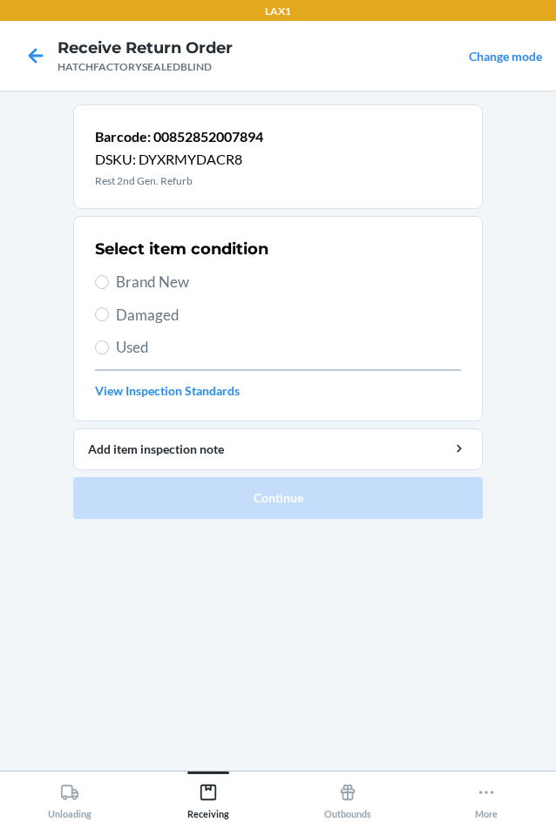
click at [111, 281] on label "Brand New" at bounding box center [278, 282] width 366 height 23
click at [109, 281] on input "Brand New" at bounding box center [102, 282] width 14 height 14
radio input "true"
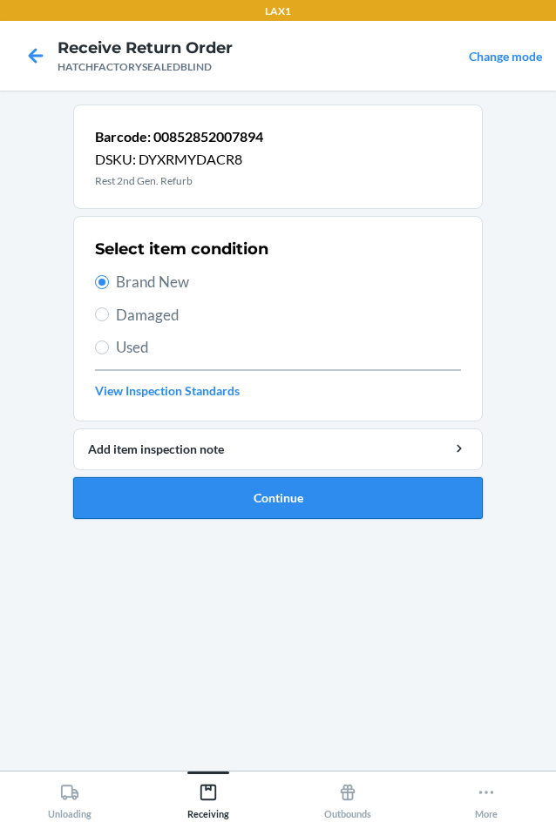
click at [209, 497] on button "Continue" at bounding box center [277, 498] width 409 height 42
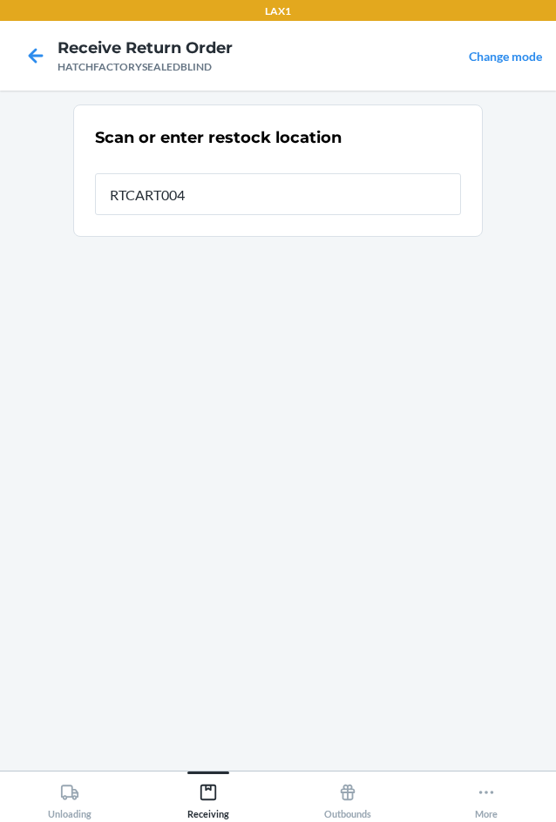
type input "RTCART004"
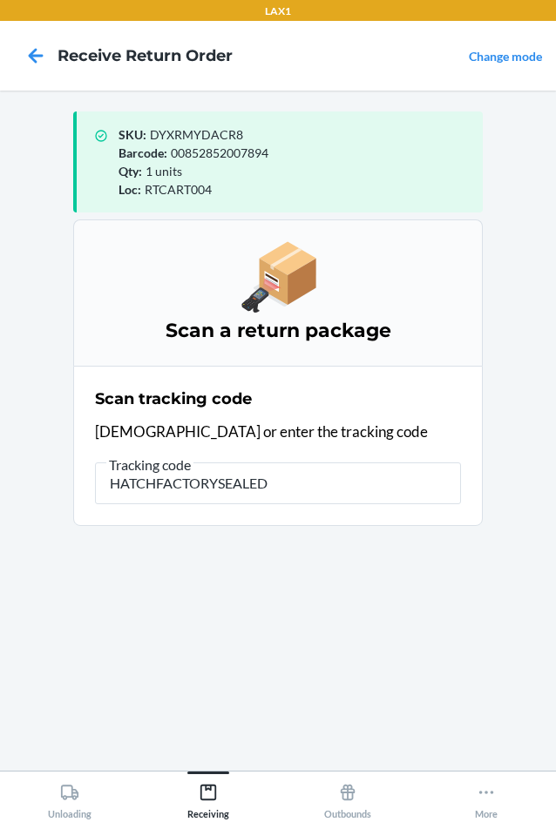
type input "HATCHFACTORYSEALEDB"
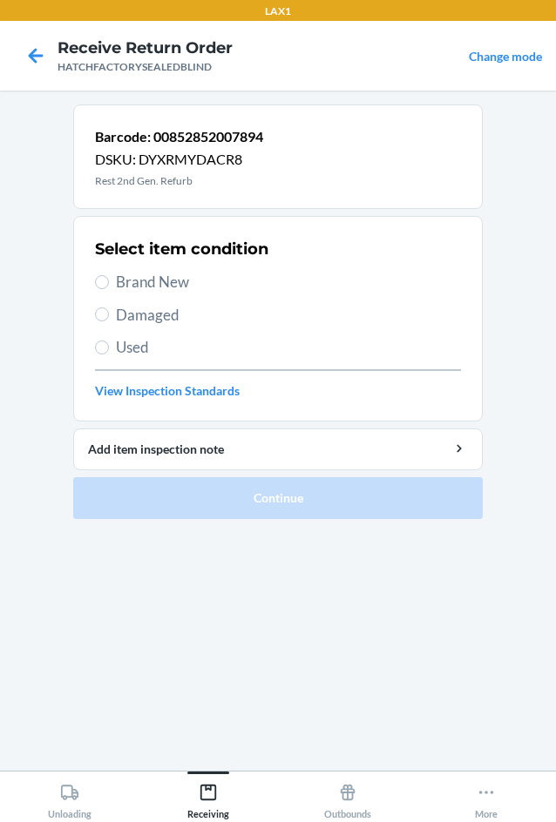
click at [124, 315] on span "Damaged" at bounding box center [288, 315] width 345 height 23
click at [109, 315] on input "Damaged" at bounding box center [102, 315] width 14 height 14
radio input "true"
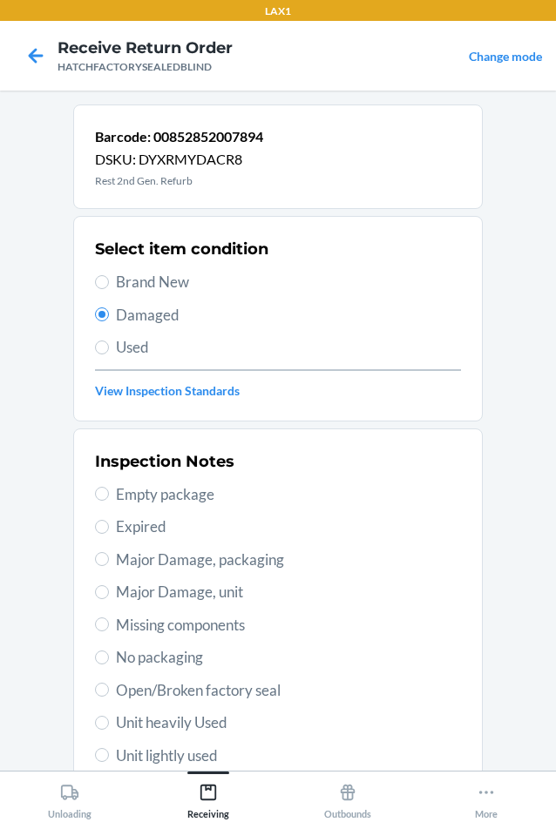
click at [108, 595] on label "Major Damage, unit" at bounding box center [278, 592] width 366 height 23
click at [108, 595] on input "Major Damage, unit" at bounding box center [102, 592] width 14 height 14
radio input "true"
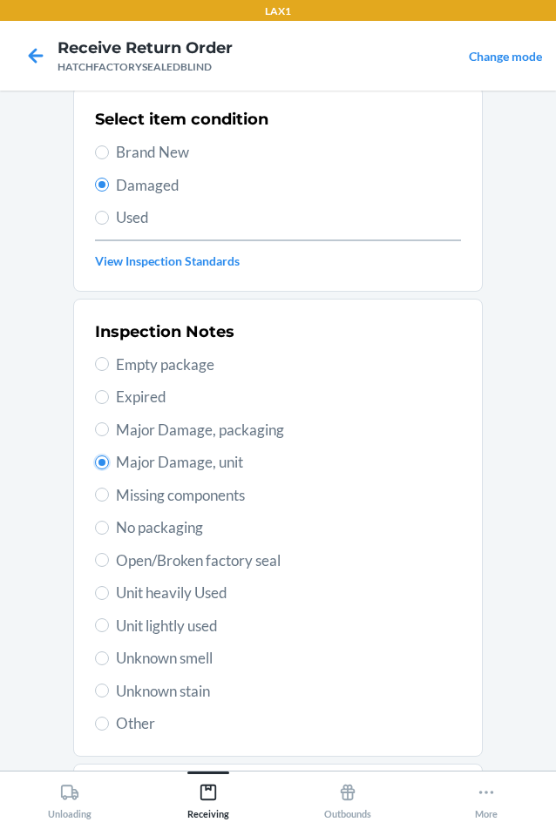
scroll to position [227, 0]
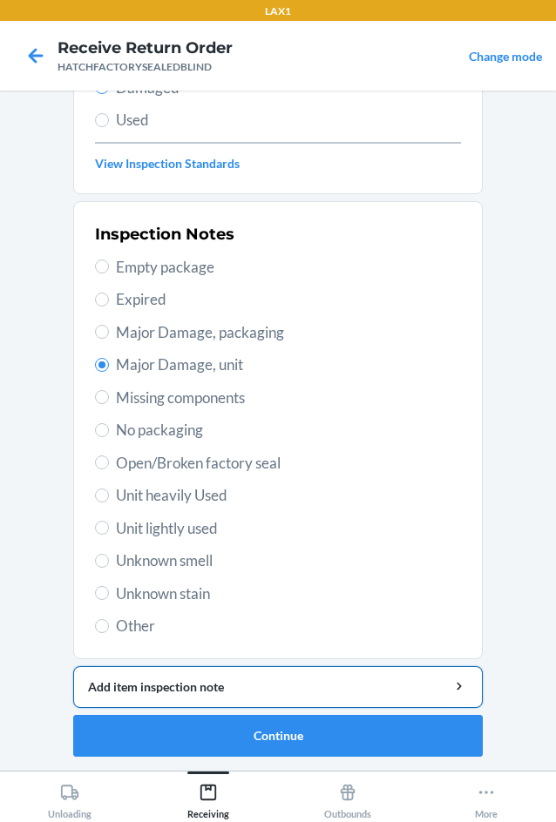
click at [179, 684] on div "Add item inspection note" at bounding box center [278, 687] width 380 height 18
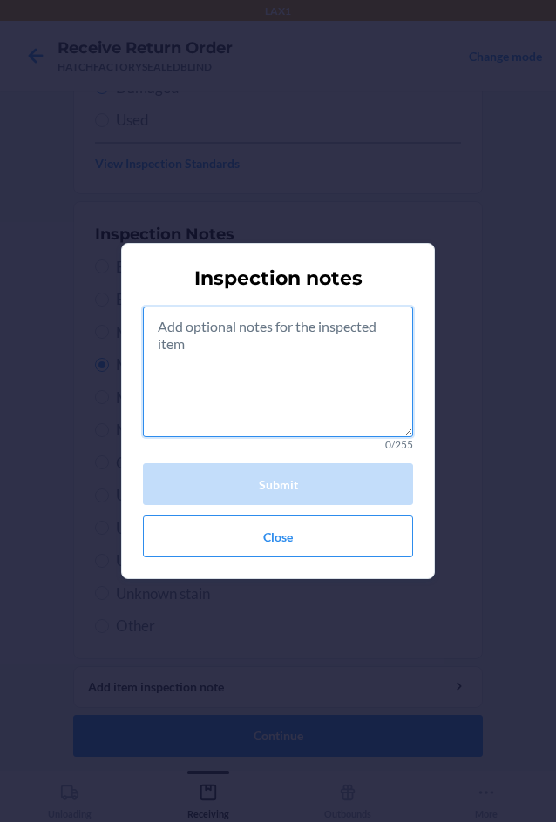
click at [236, 378] on textarea at bounding box center [278, 372] width 270 height 131
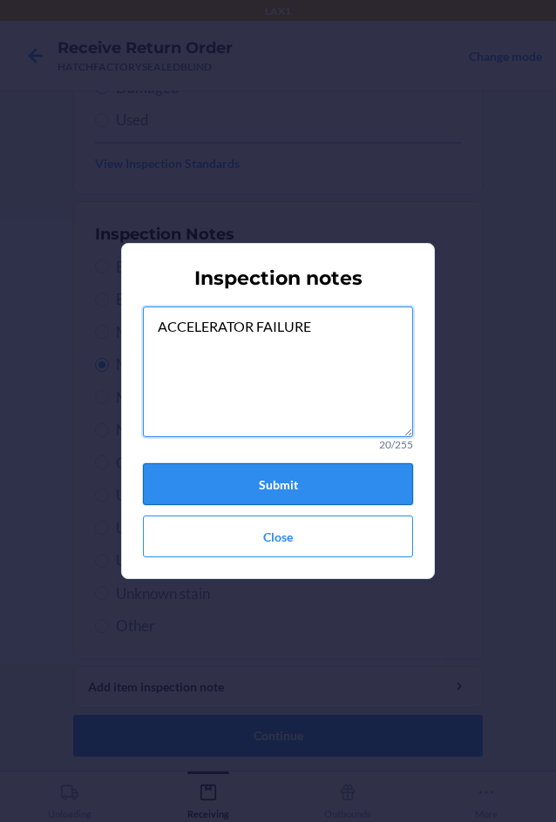
type textarea "ACCELERATOR FAILURE"
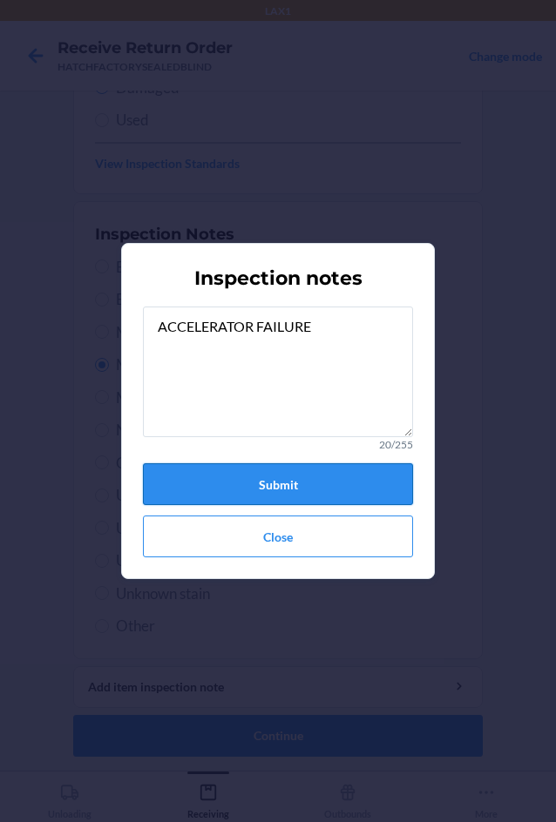
click at [294, 489] on button "Submit" at bounding box center [278, 484] width 270 height 42
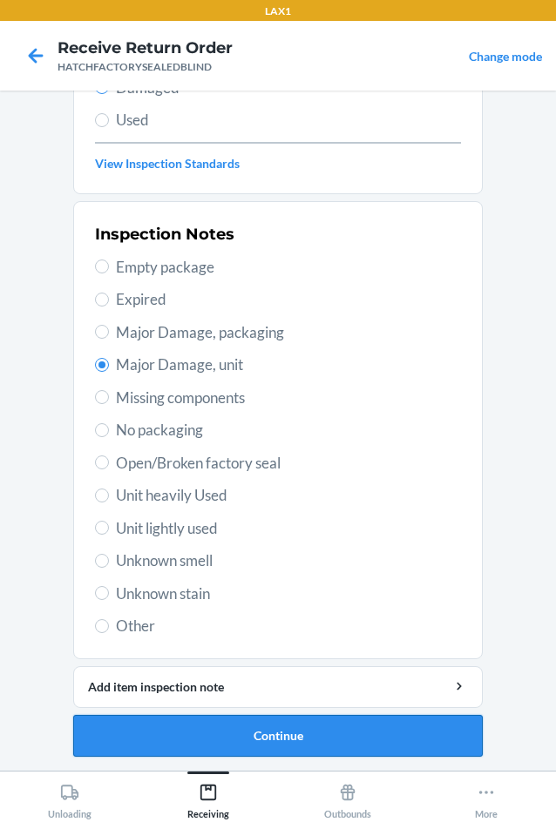
click at [298, 730] on button "Continue" at bounding box center [277, 736] width 409 height 42
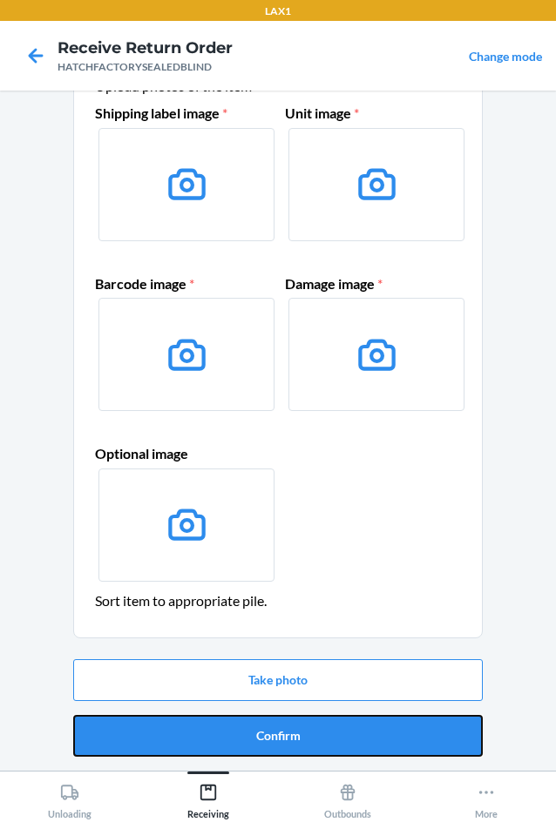
click at [298, 730] on button "Confirm" at bounding box center [277, 736] width 409 height 42
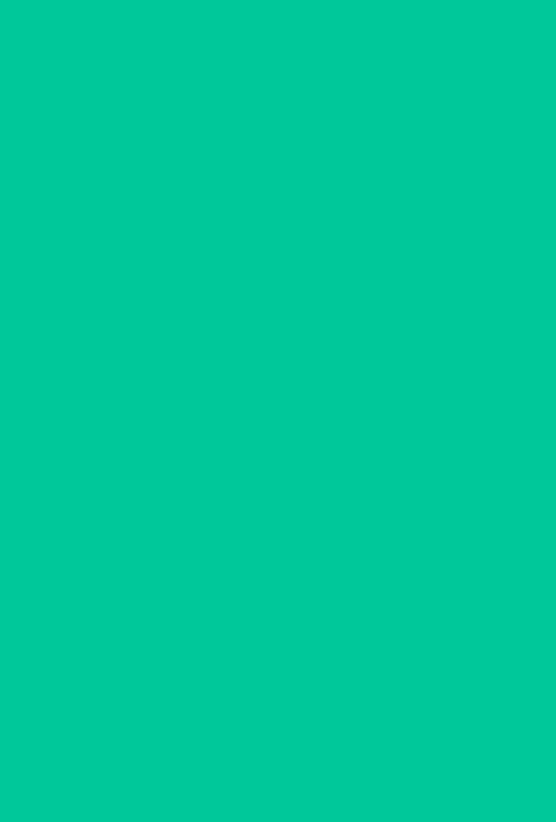
scroll to position [0, 0]
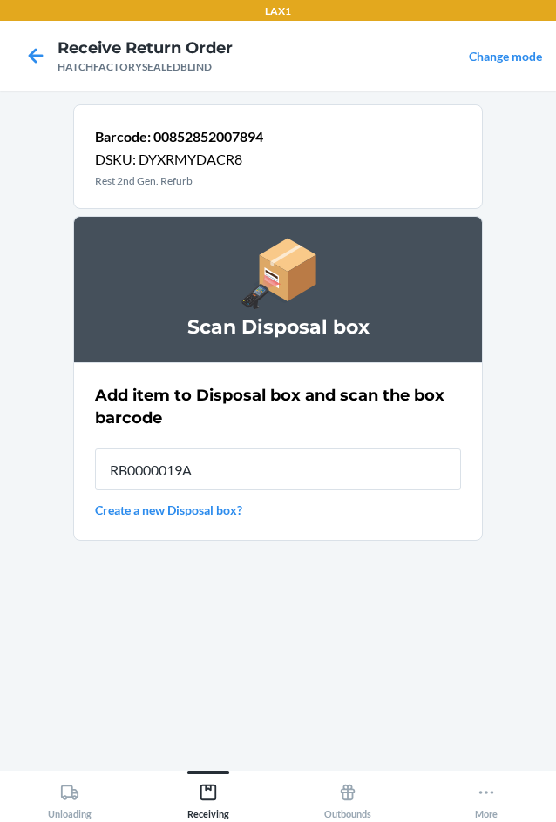
type input "RB0000019A4"
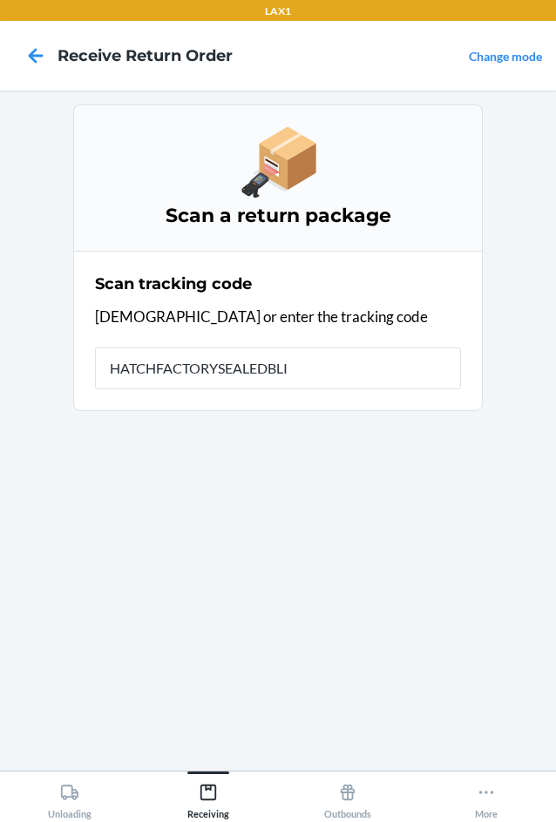
type input "HATCHFACTORYSEALEDBLIN"
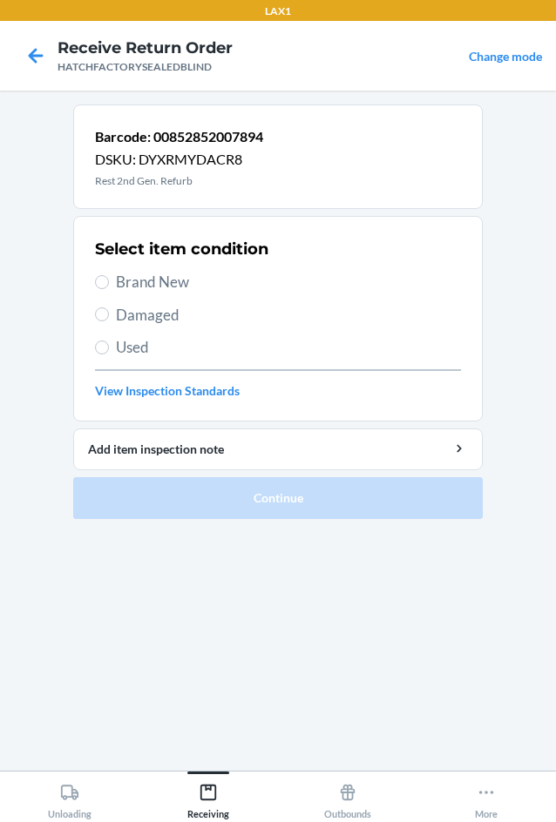
click at [124, 286] on span "Brand New" at bounding box center [288, 282] width 345 height 23
click at [109, 286] on input "Brand New" at bounding box center [102, 282] width 14 height 14
radio input "true"
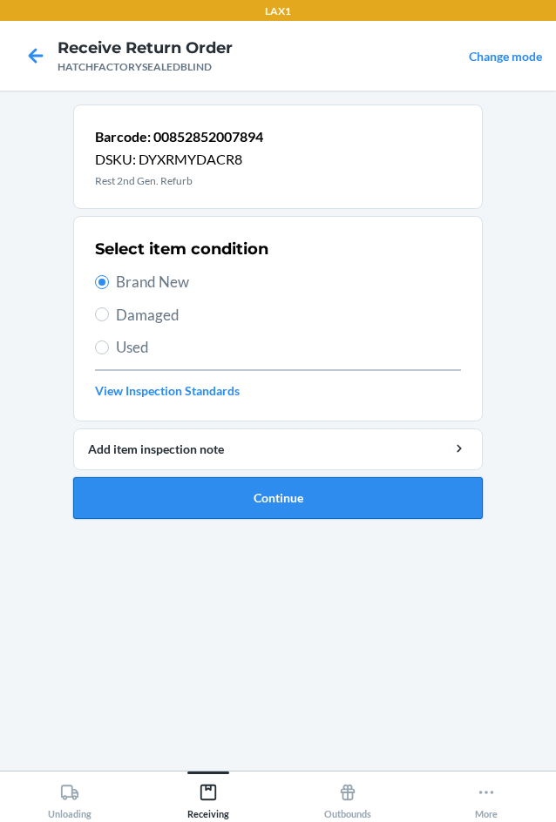
click at [263, 493] on button "Continue" at bounding box center [277, 498] width 409 height 42
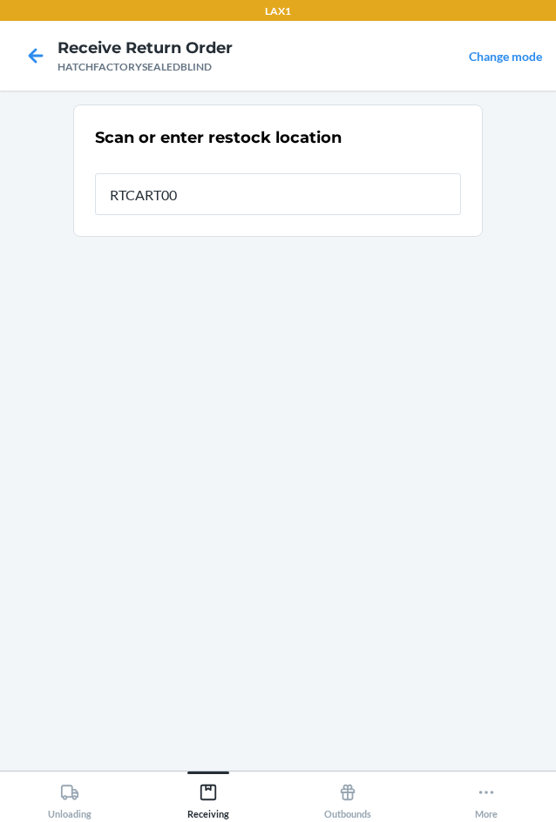
type input "RTCART004"
